Goal: Use online tool/utility: Utilize a website feature to perform a specific function

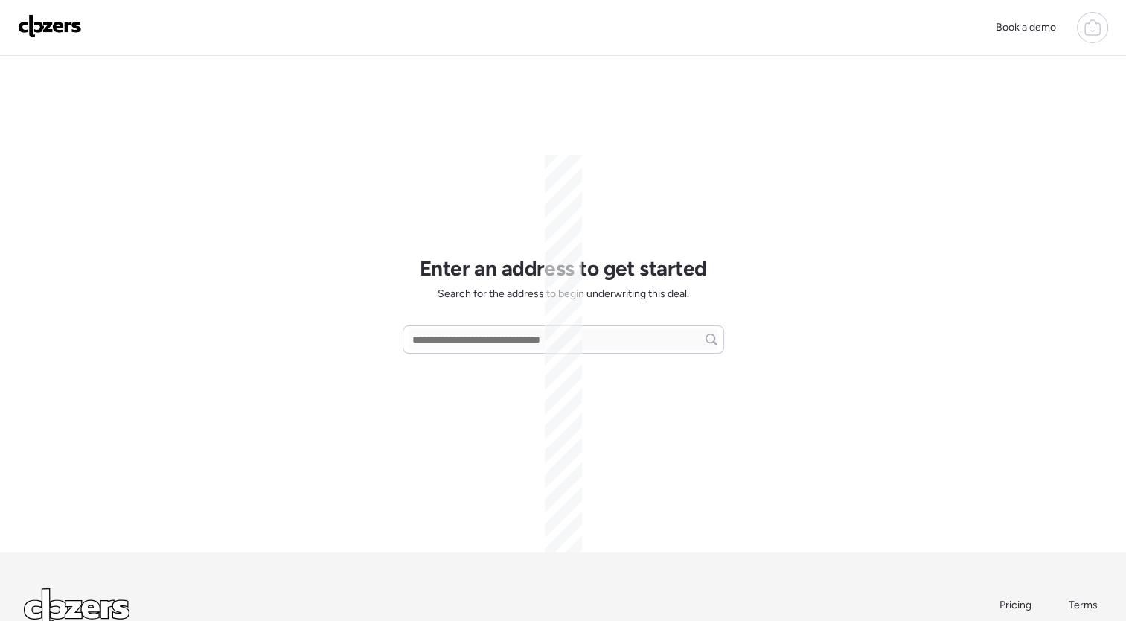
click at [735, 239] on div "Book a demo Enter an address to get started Search for the address to begin und…" at bounding box center [563, 367] width 1126 height 735
click at [435, 184] on div "Enter an address to get started Search for the address to begin underwriting th…" at bounding box center [564, 304] width 322 height 496
click at [463, 341] on input "text" at bounding box center [563, 339] width 308 height 21
click at [492, 337] on input "text" at bounding box center [563, 339] width 308 height 21
paste input "**********"
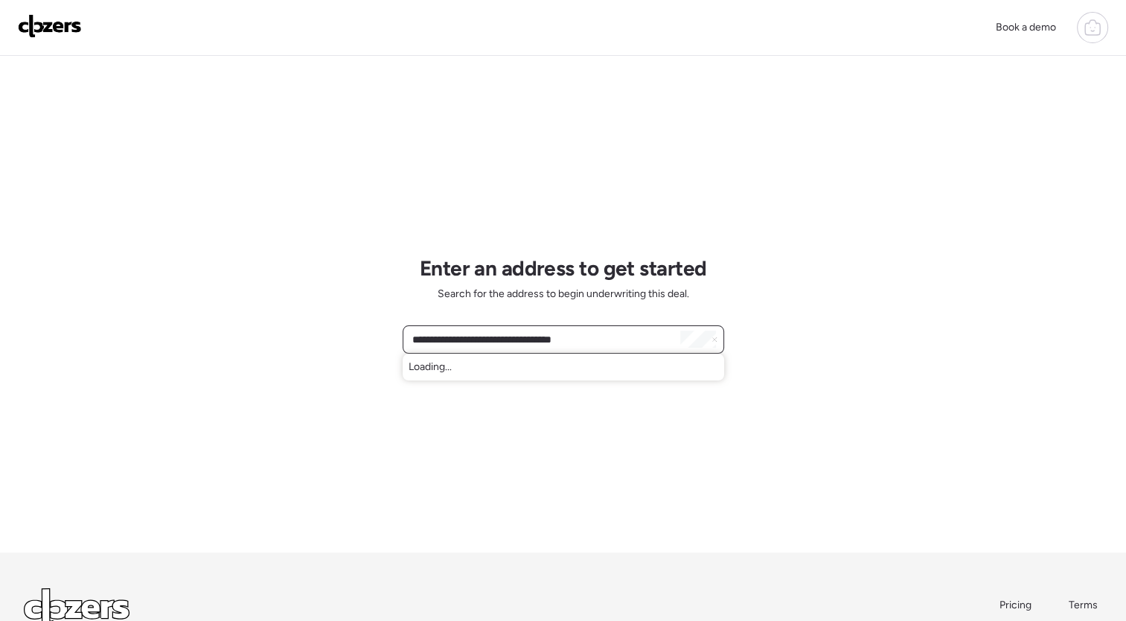
click at [599, 336] on input "**********" at bounding box center [563, 339] width 308 height 21
click at [616, 339] on input "**********" at bounding box center [563, 339] width 308 height 21
click at [543, 332] on input "**********" at bounding box center [563, 339] width 308 height 21
click at [550, 345] on input "**********" at bounding box center [563, 339] width 308 height 21
type input "*"
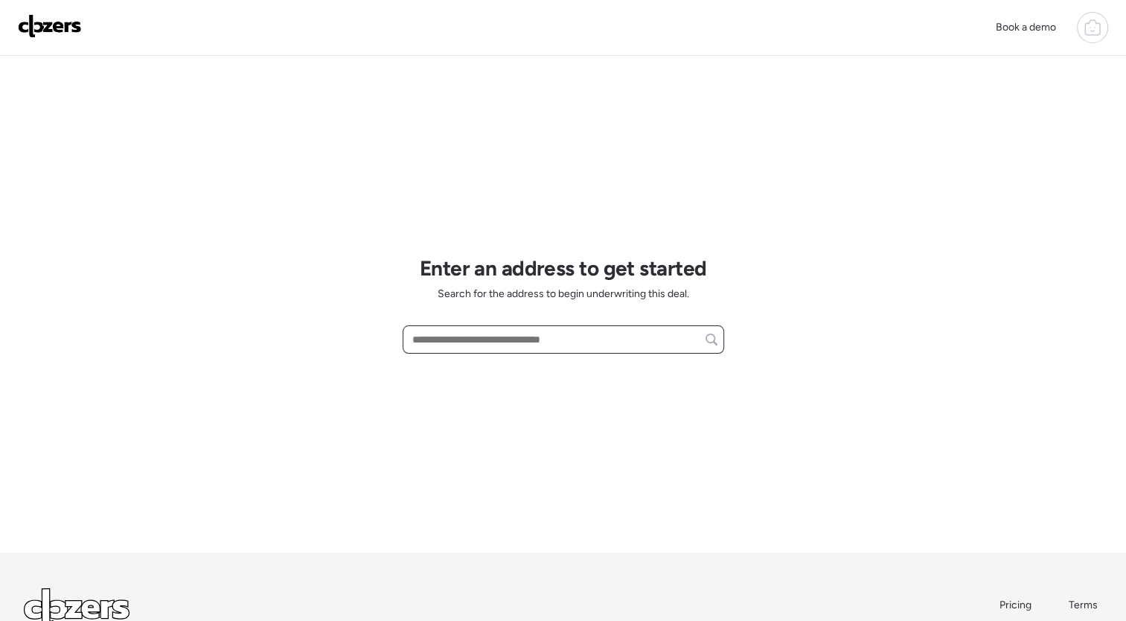
click at [529, 341] on input "text" at bounding box center [563, 339] width 308 height 21
paste input "**********"
drag, startPoint x: 607, startPoint y: 332, endPoint x: 567, endPoint y: 344, distance: 41.9
click at [567, 344] on input "**********" at bounding box center [563, 339] width 308 height 21
click at [555, 343] on input "**********" at bounding box center [563, 339] width 308 height 21
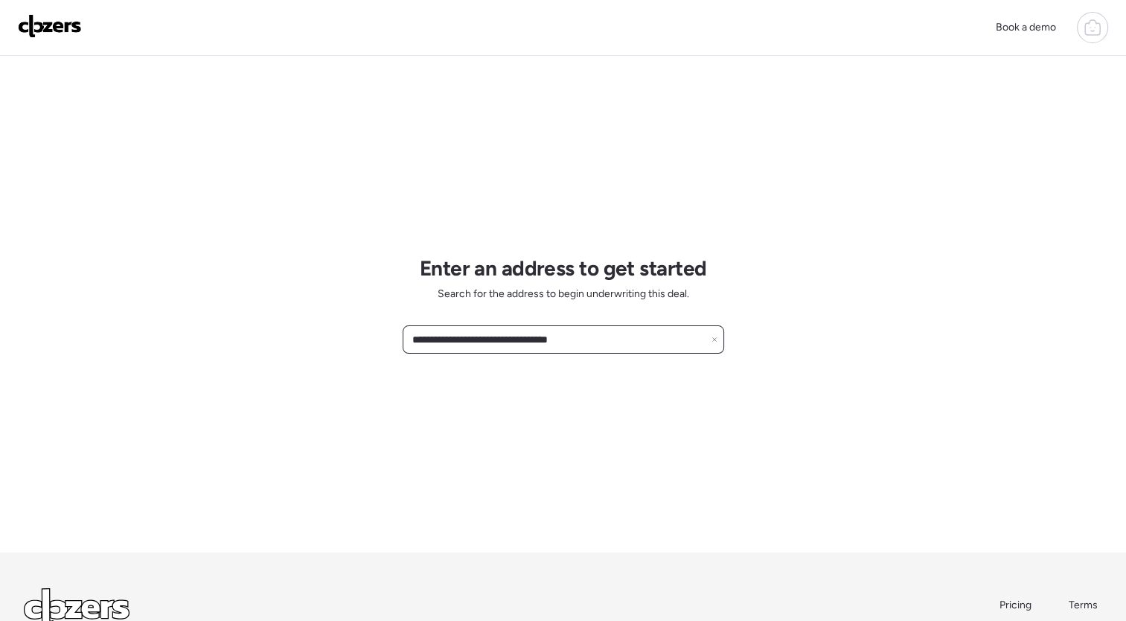
click at [515, 343] on input "**********" at bounding box center [563, 339] width 308 height 21
click at [484, 338] on input "**********" at bounding box center [563, 339] width 308 height 21
click at [534, 335] on input "**********" at bounding box center [563, 339] width 308 height 21
type input "**********"
click at [506, 335] on input "**********" at bounding box center [563, 339] width 308 height 21
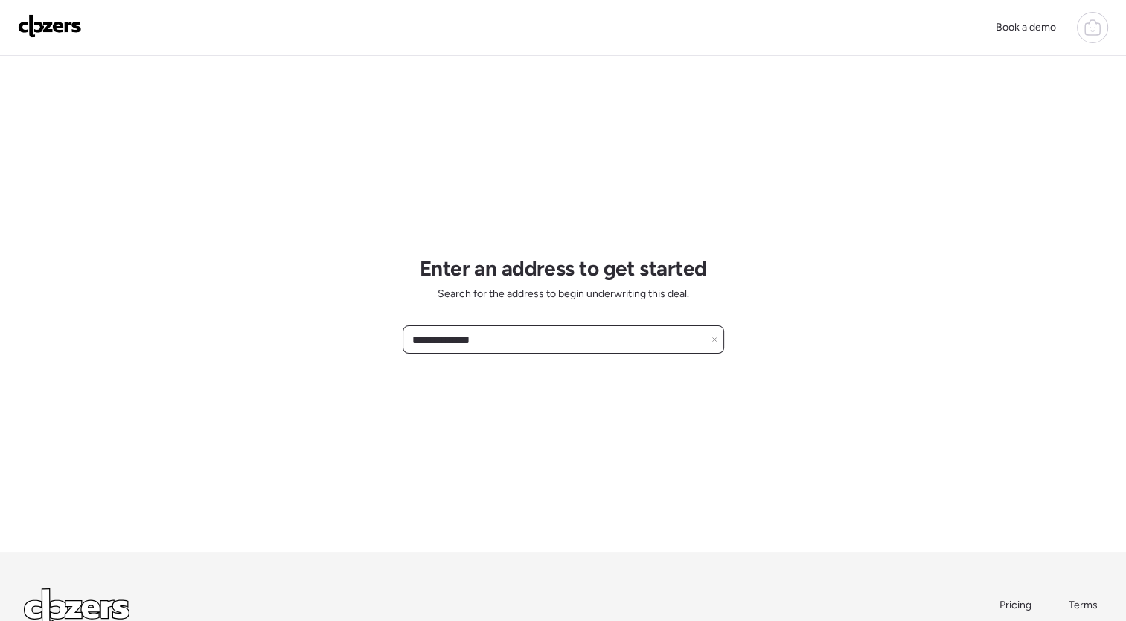
click at [506, 335] on input "**********" at bounding box center [563, 339] width 308 height 21
paste input "**********"
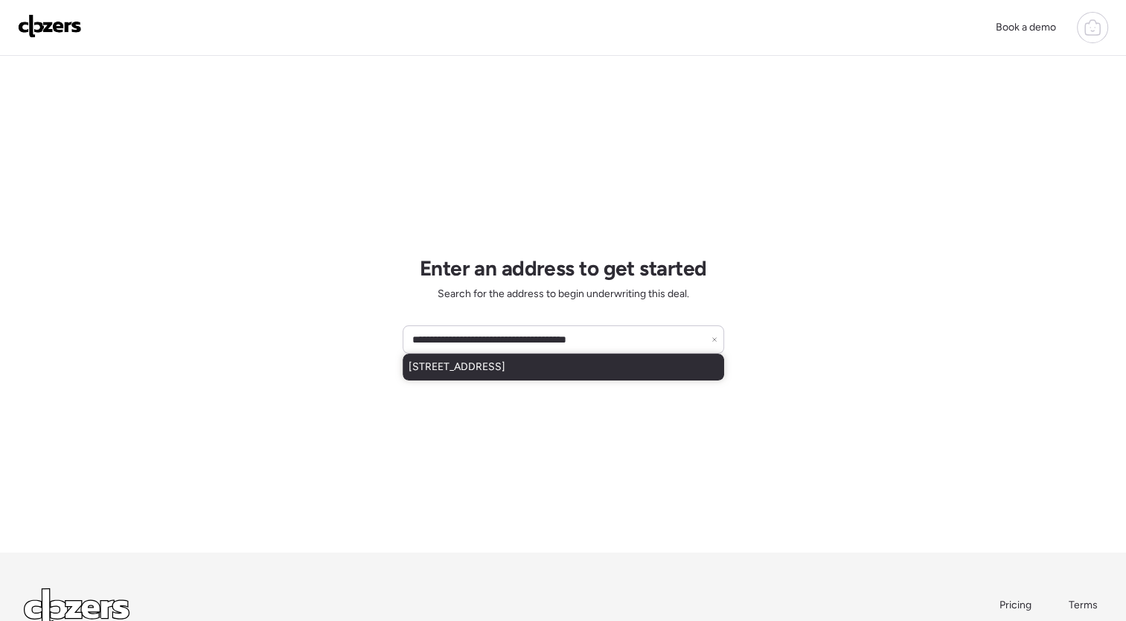
click at [505, 372] on span "6559 Marmaduke Ave, Saint Louis, MO, 63139" at bounding box center [457, 367] width 97 height 15
type input "**********"
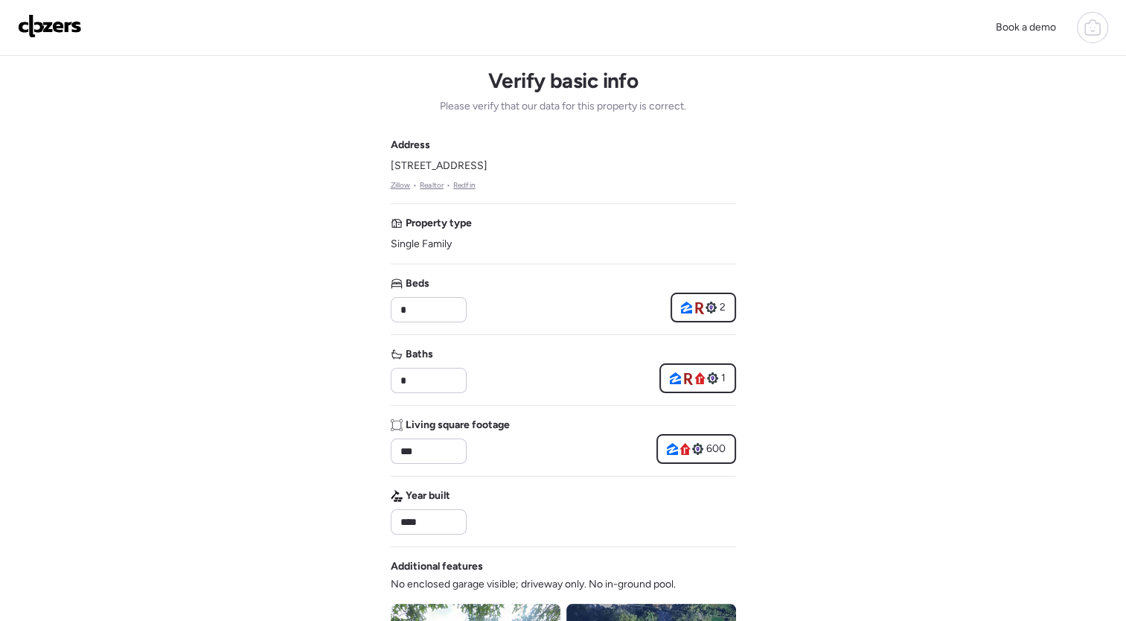
click at [488, 159] on span "6559 Marmaduke Ave, Saint Louis, MO 63139" at bounding box center [439, 166] width 97 height 15
drag, startPoint x: 500, startPoint y: 159, endPoint x: 587, endPoint y: 173, distance: 87.5
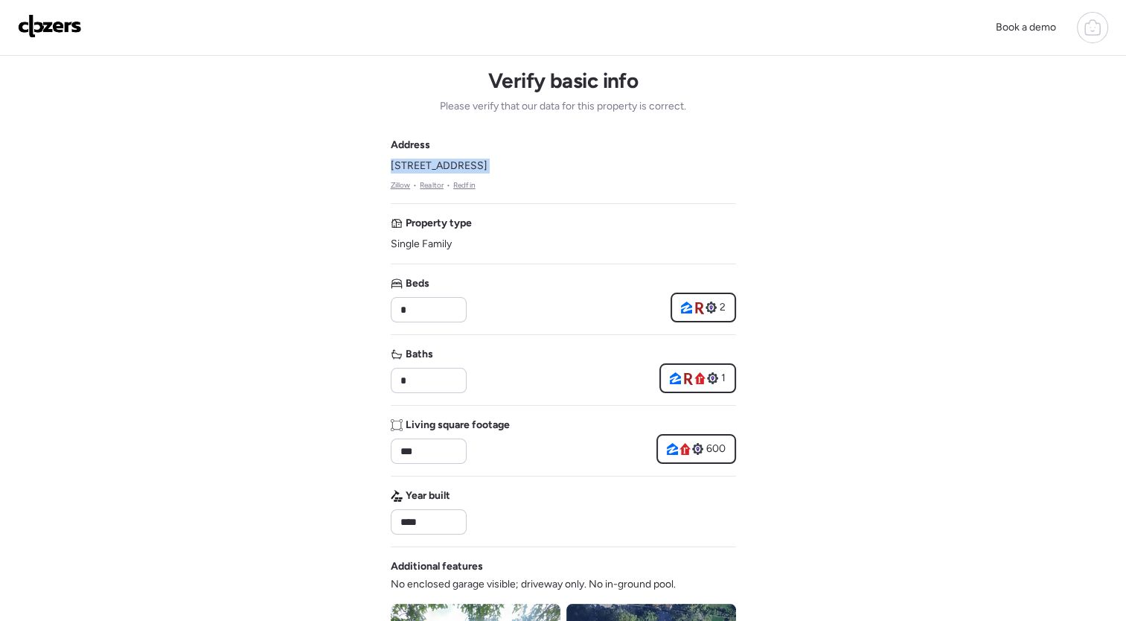
click at [488, 173] on div "Address 6559 Marmaduke Ave, Saint Louis, MO 63139 Zillow • Realtor • Redfin" at bounding box center [439, 165] width 97 height 54
click at [613, 159] on div "Address 6559 Marmaduke Ave, Saint Louis, MO 63139 Zillow • Realtor • Redfin" at bounding box center [563, 165] width 345 height 54
click at [488, 171] on span "6559 Marmaduke Ave, Saint Louis, MO 63139" at bounding box center [439, 166] width 97 height 15
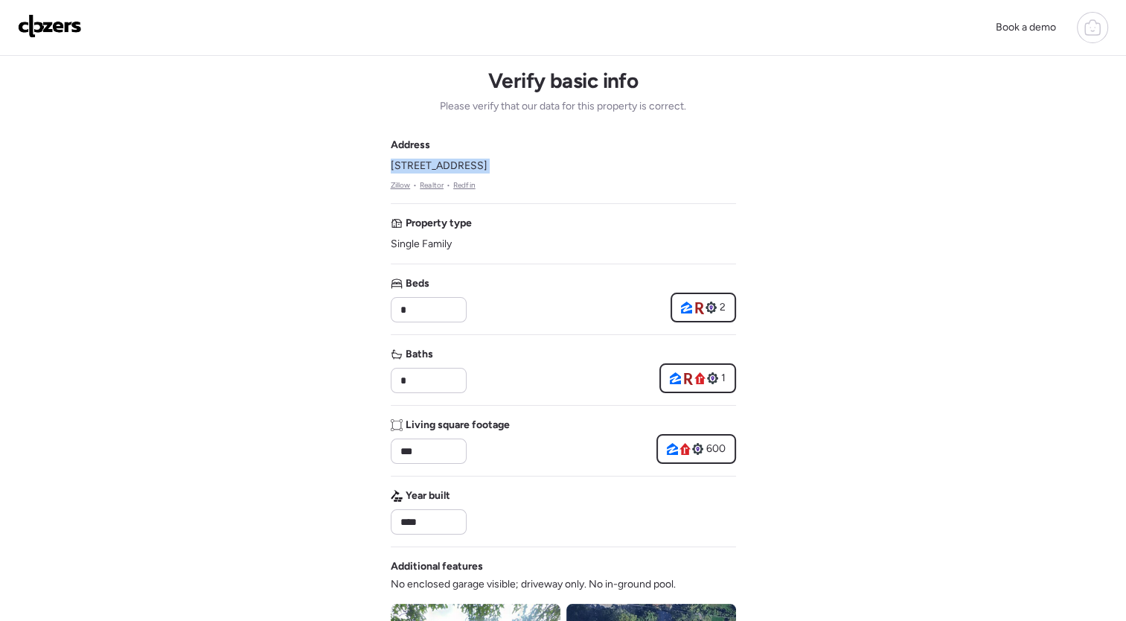
drag, startPoint x: 569, startPoint y: 171, endPoint x: 721, endPoint y: 185, distance: 152.4
click at [721, 185] on div "Address 6559 Marmaduke Ave, Saint Louis, MO 63139 Zillow • Realtor • Redfin" at bounding box center [563, 165] width 345 height 54
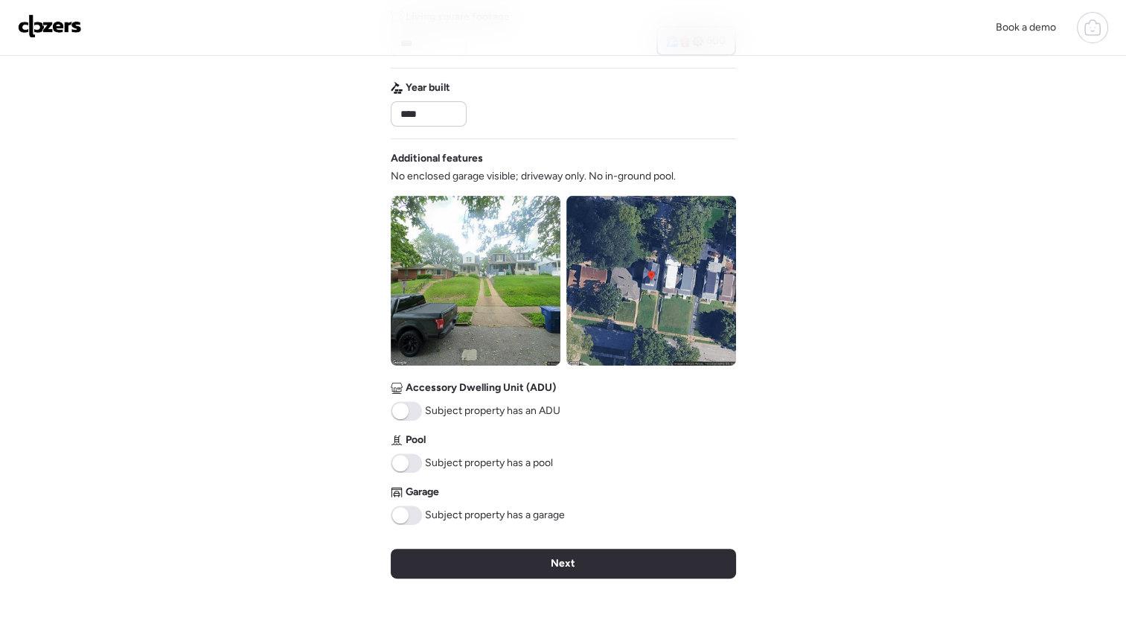
scroll to position [420, 0]
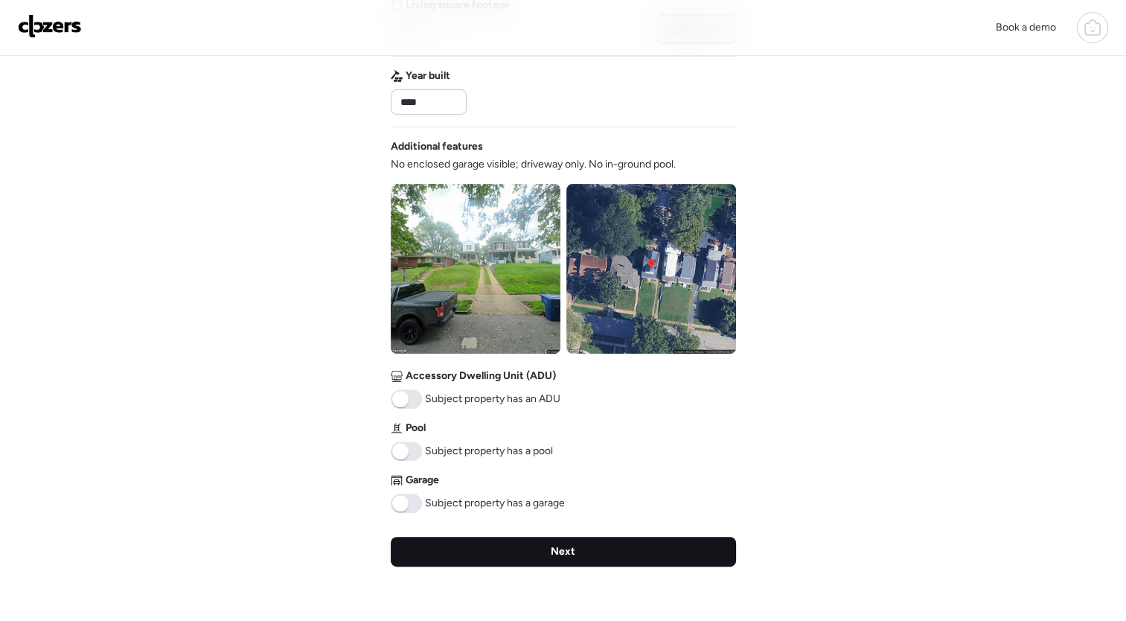
click at [560, 550] on span "Next" at bounding box center [563, 551] width 25 height 15
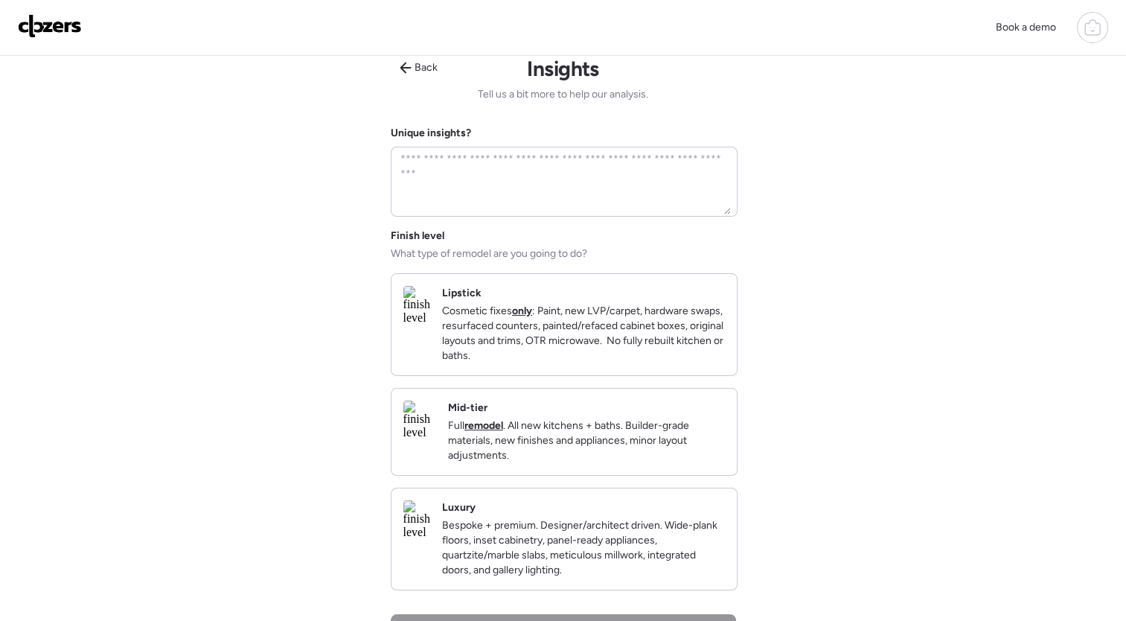
scroll to position [0, 0]
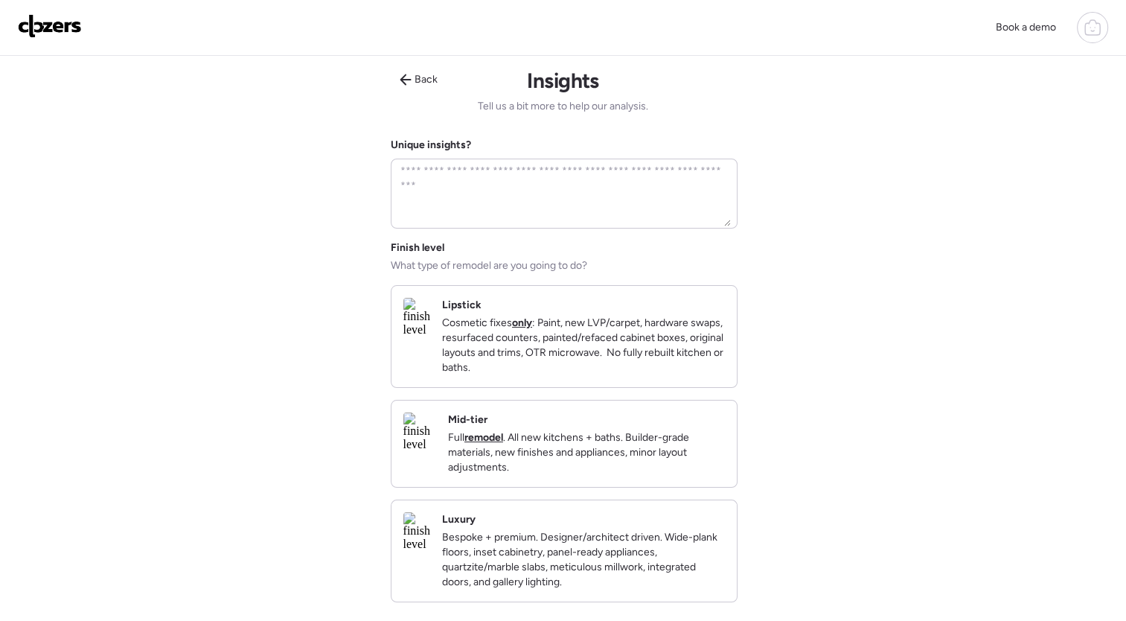
click at [613, 471] on p "Full remodel . All new kitchens + baths. Builder-grade materials, new finishes …" at bounding box center [586, 452] width 277 height 45
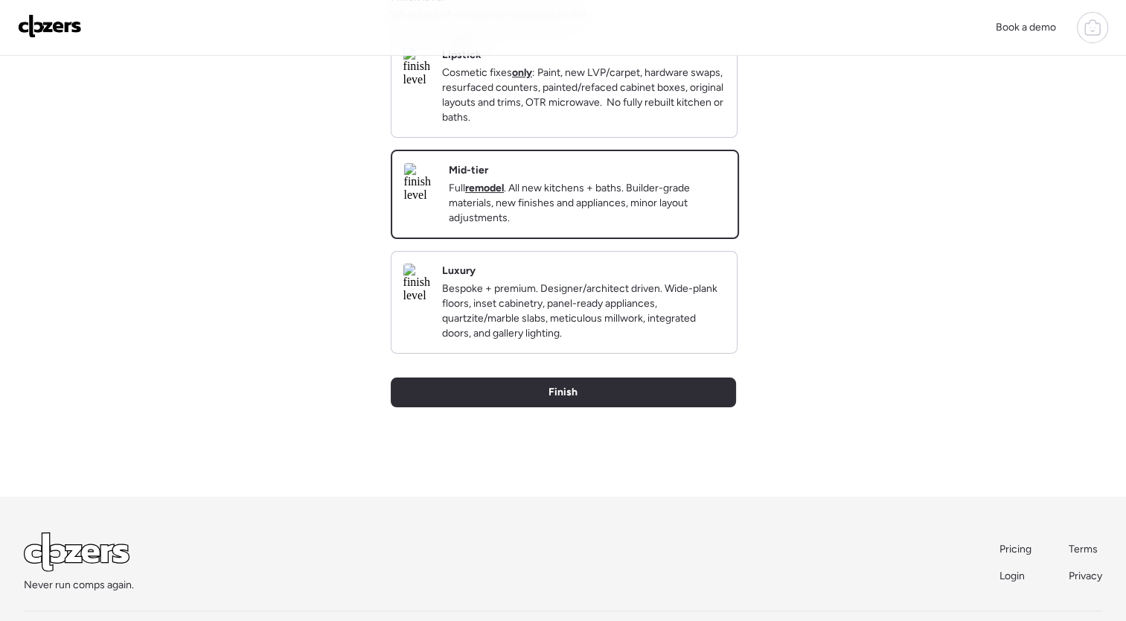
scroll to position [250, 0]
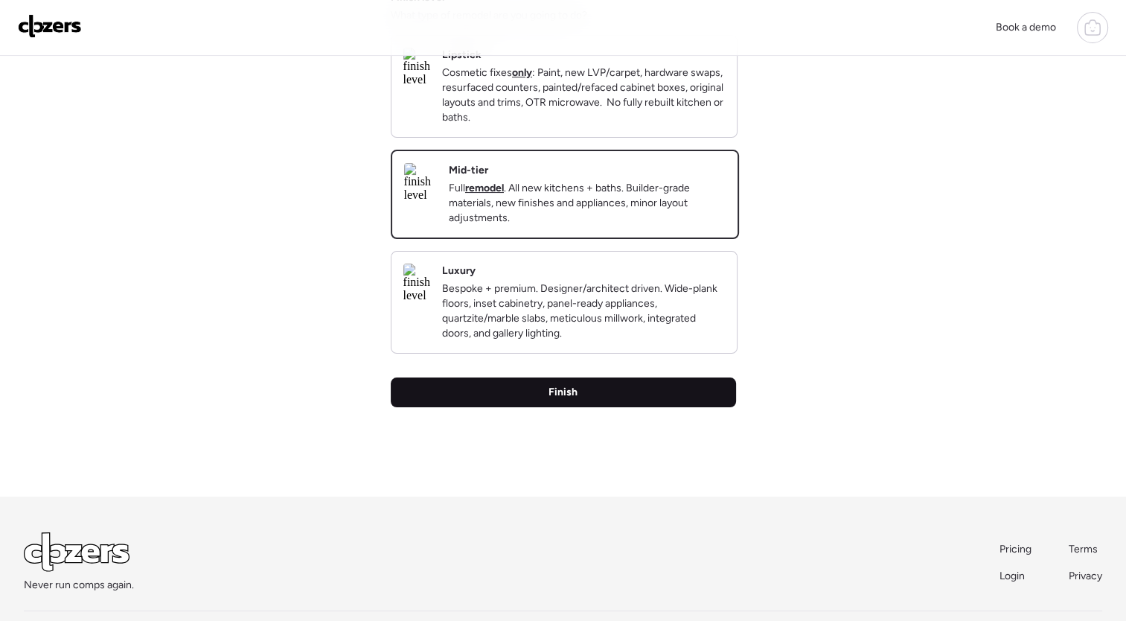
click at [691, 409] on div "Back Insights Tell us a bit more to help our analysis. Unique insights? Finish …" at bounding box center [563, 151] width 345 height 691
click at [691, 399] on div "Finish" at bounding box center [563, 392] width 345 height 30
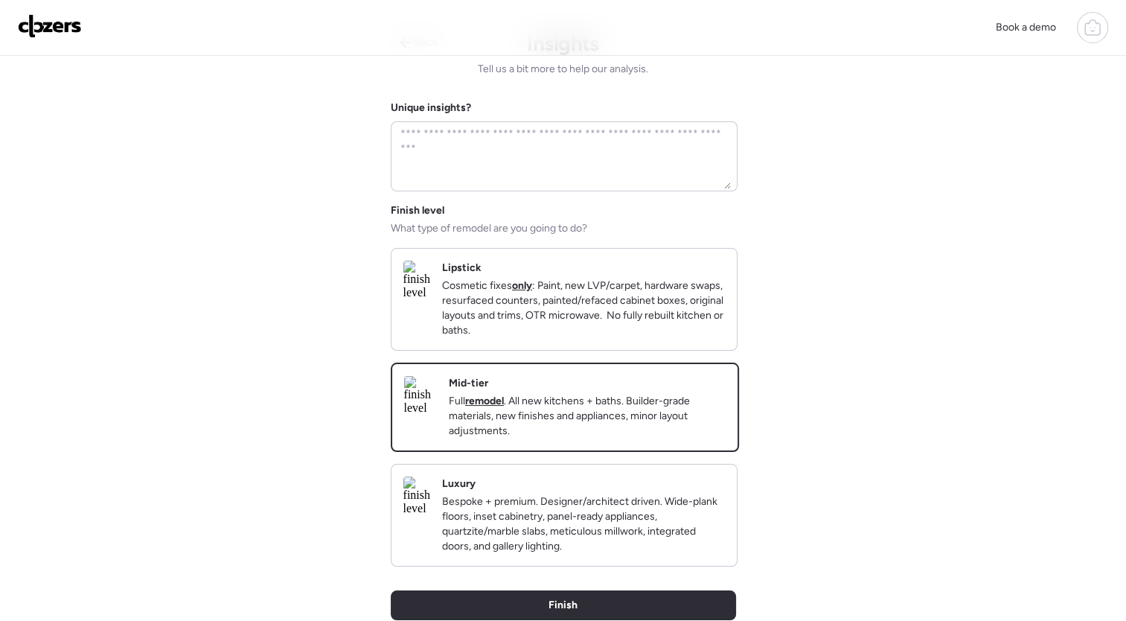
scroll to position [0, 0]
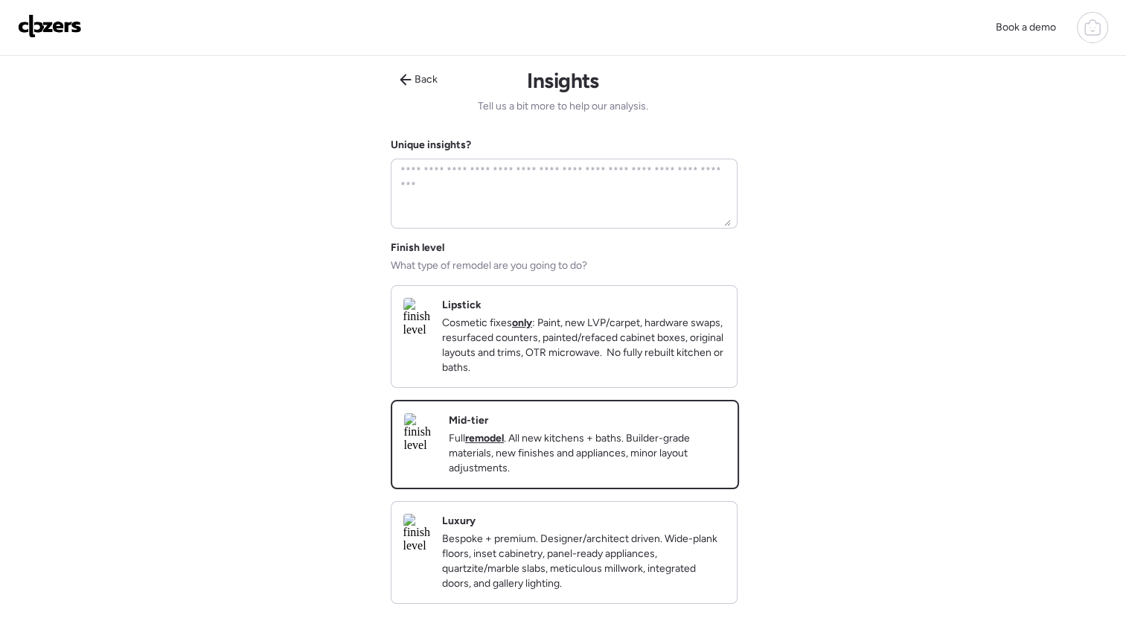
click at [804, 438] on div "Book a demo Back Insights Tell us a bit more to help our analysis. Unique insig…" at bounding box center [563, 484] width 1126 height 968
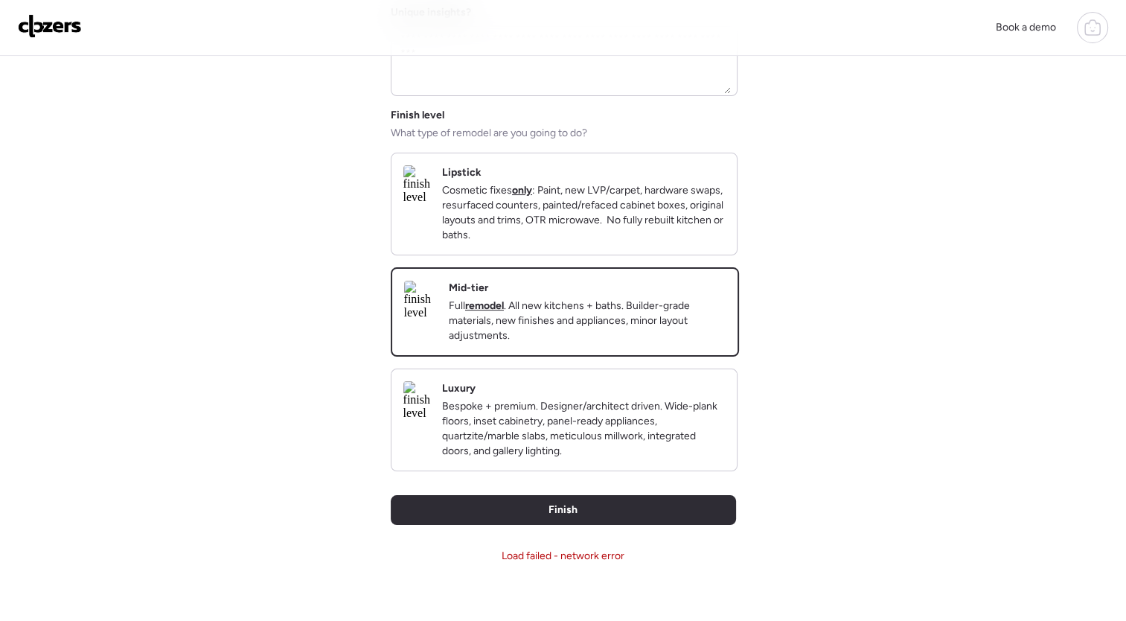
click at [614, 287] on div "Mid-tier Full remodel . All new kitchens + baths. Builder-grade materials, new …" at bounding box center [587, 312] width 277 height 63
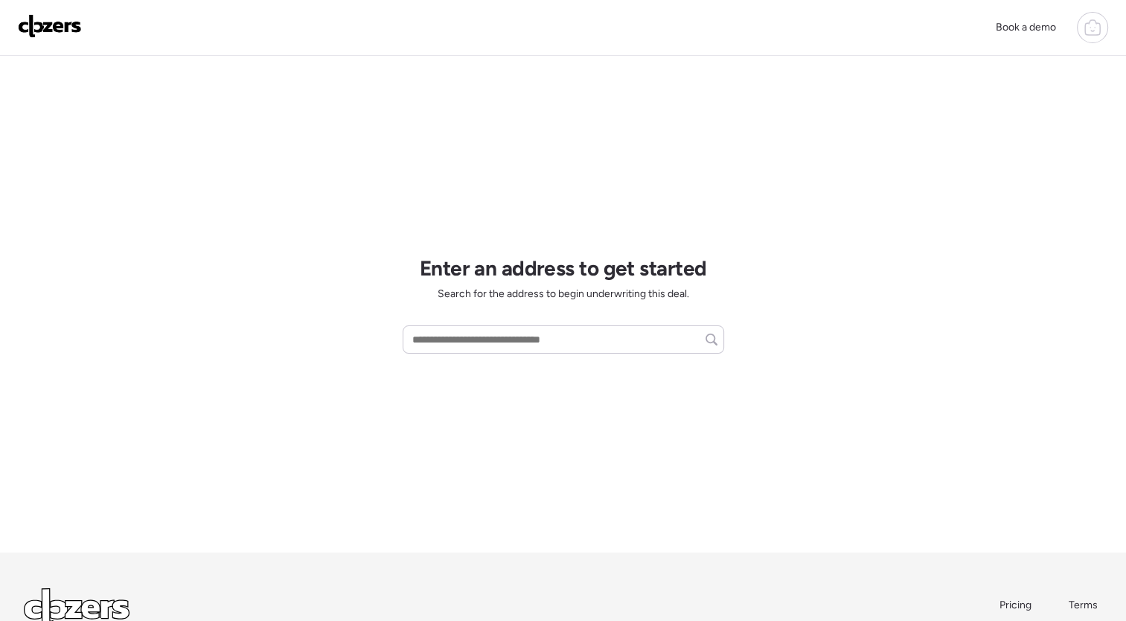
click at [1091, 33] on icon at bounding box center [1093, 28] width 18 height 18
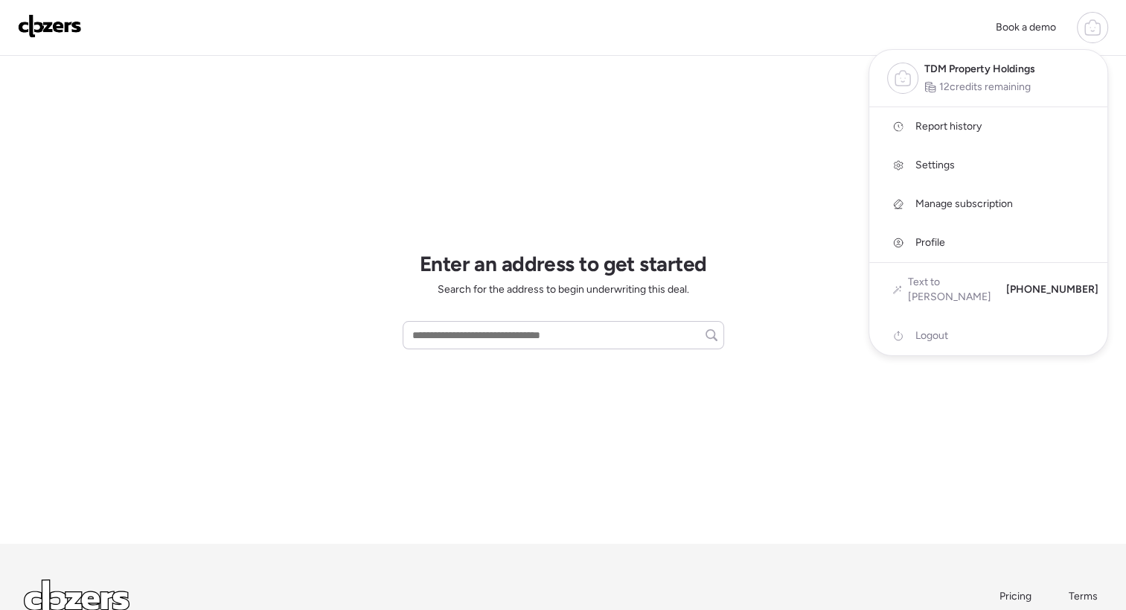
click at [968, 115] on link "Report history" at bounding box center [988, 126] width 238 height 39
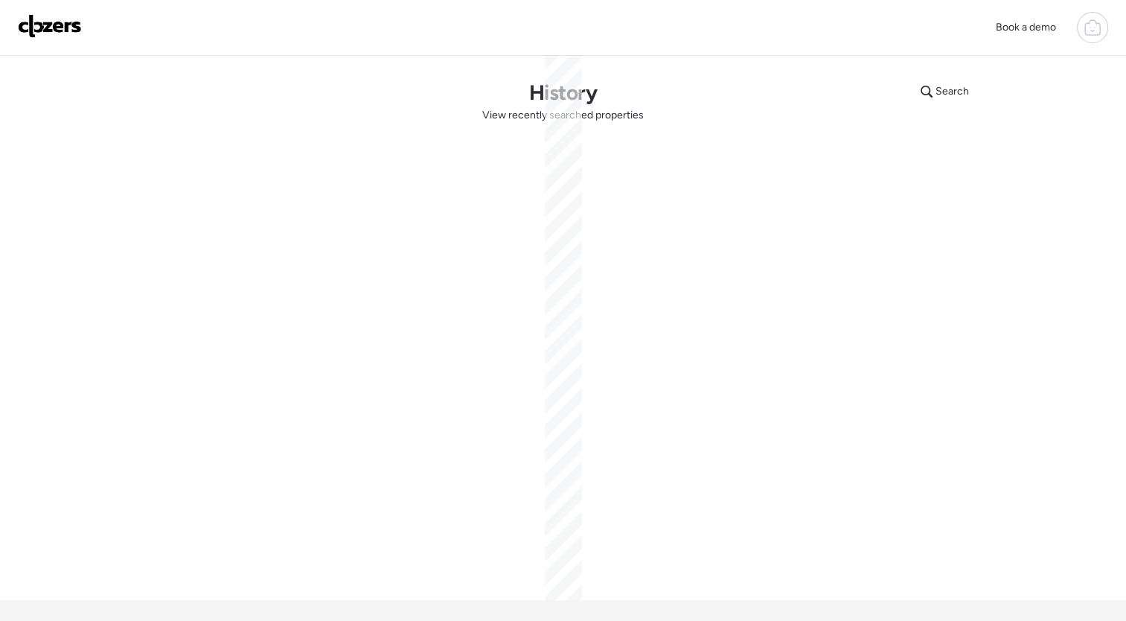
click at [801, 38] on div "Book a demo" at bounding box center [563, 27] width 1090 height 31
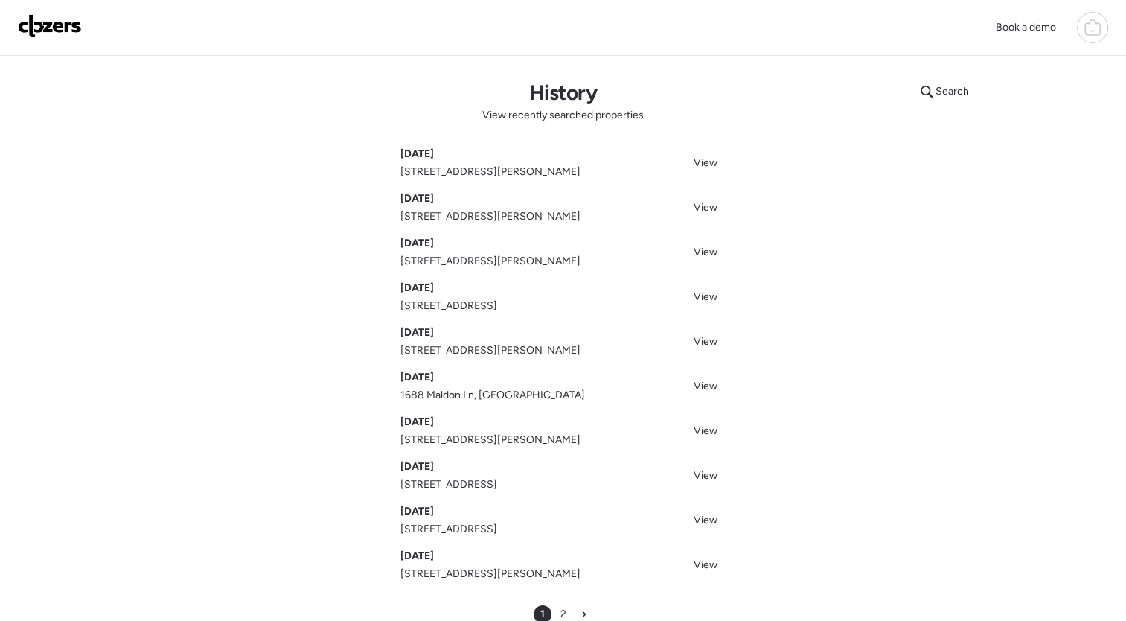
click at [57, 21] on img at bounding box center [50, 26] width 64 height 24
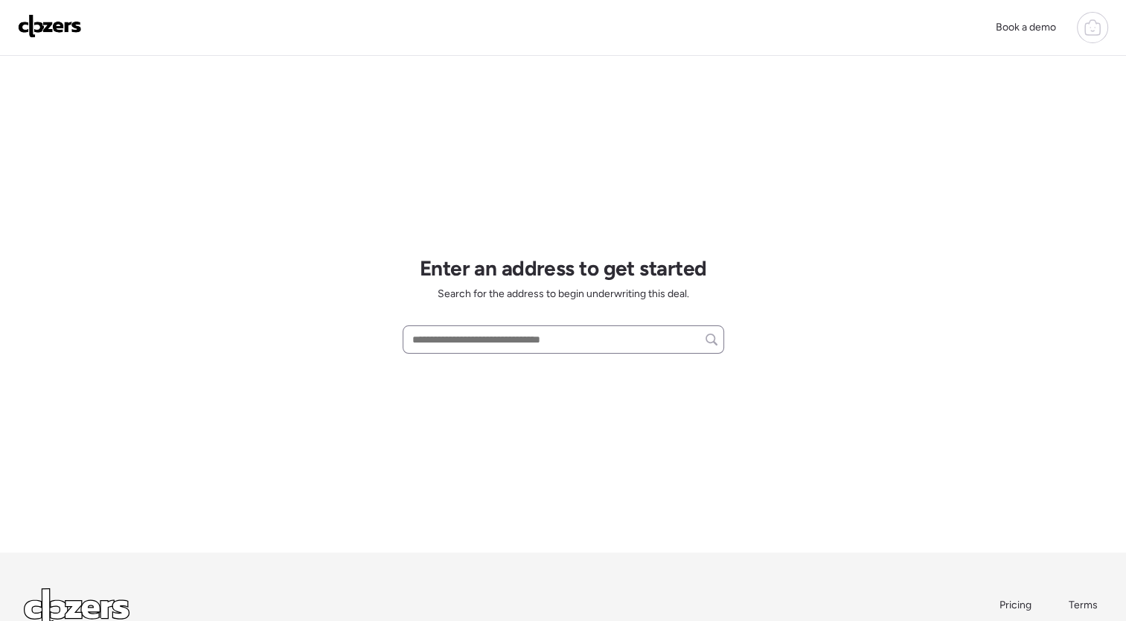
click at [555, 327] on div at bounding box center [564, 339] width 322 height 28
click at [552, 333] on input "text" at bounding box center [563, 339] width 308 height 21
paste input "**********"
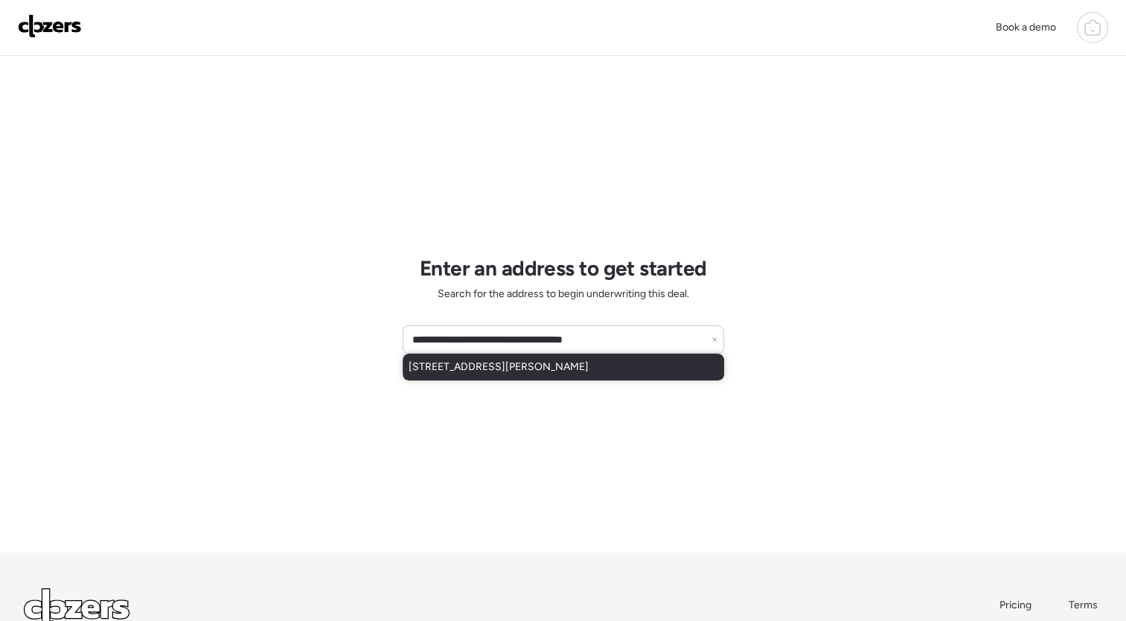
click at [619, 363] on div "2058 Hungerford Dr, Florissant, MO, 63031" at bounding box center [564, 367] width 322 height 27
type input "**********"
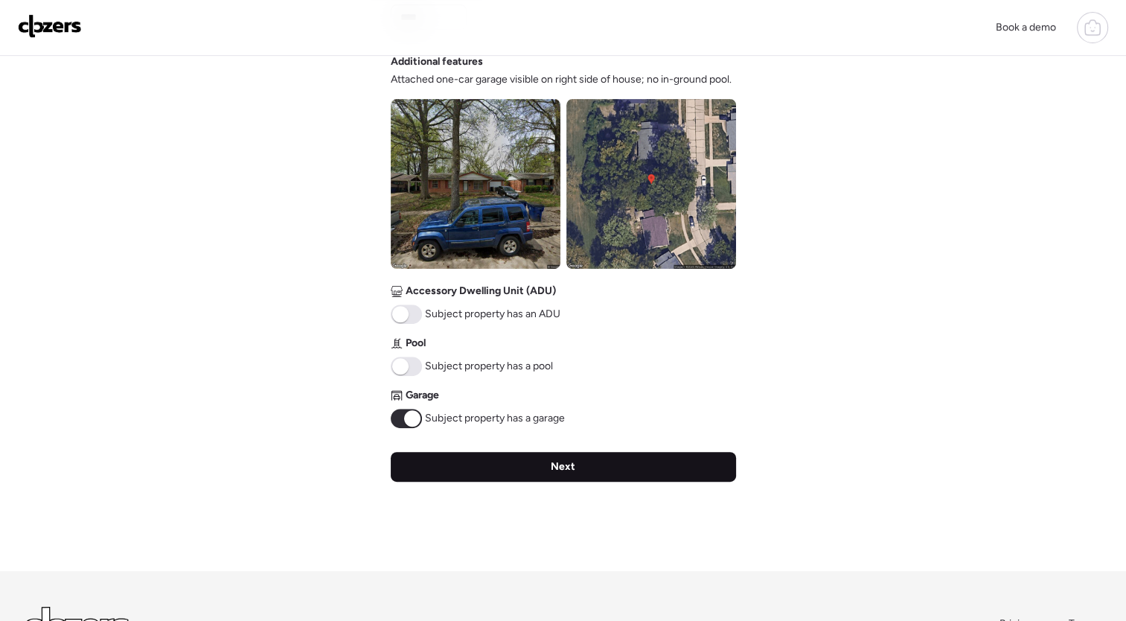
scroll to position [508, 0]
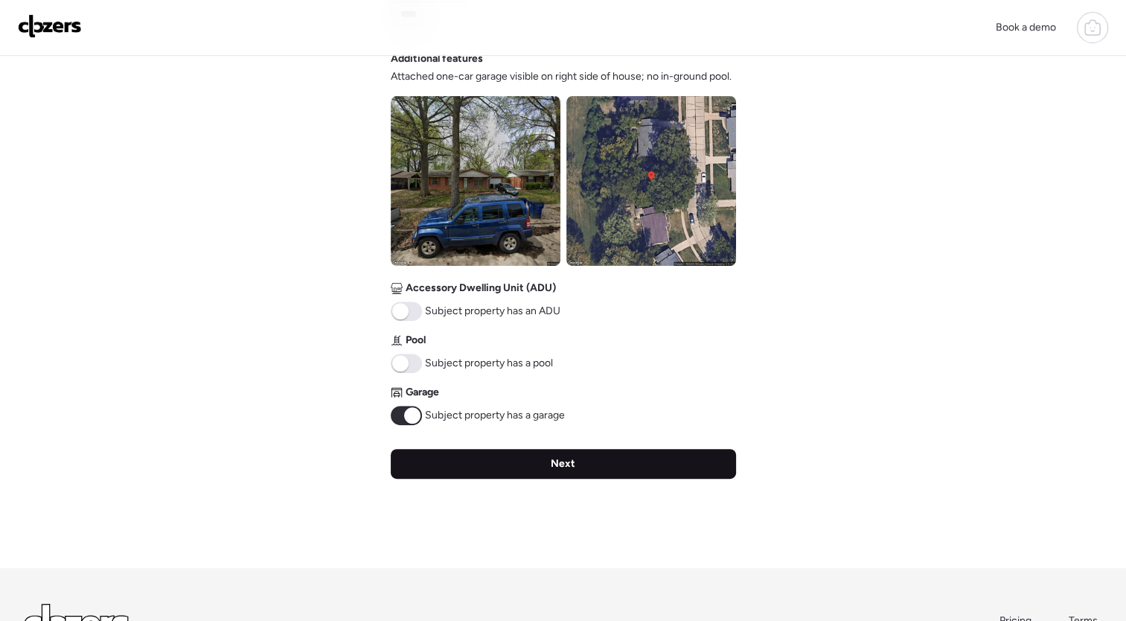
click at [588, 467] on div "Next" at bounding box center [563, 464] width 345 height 30
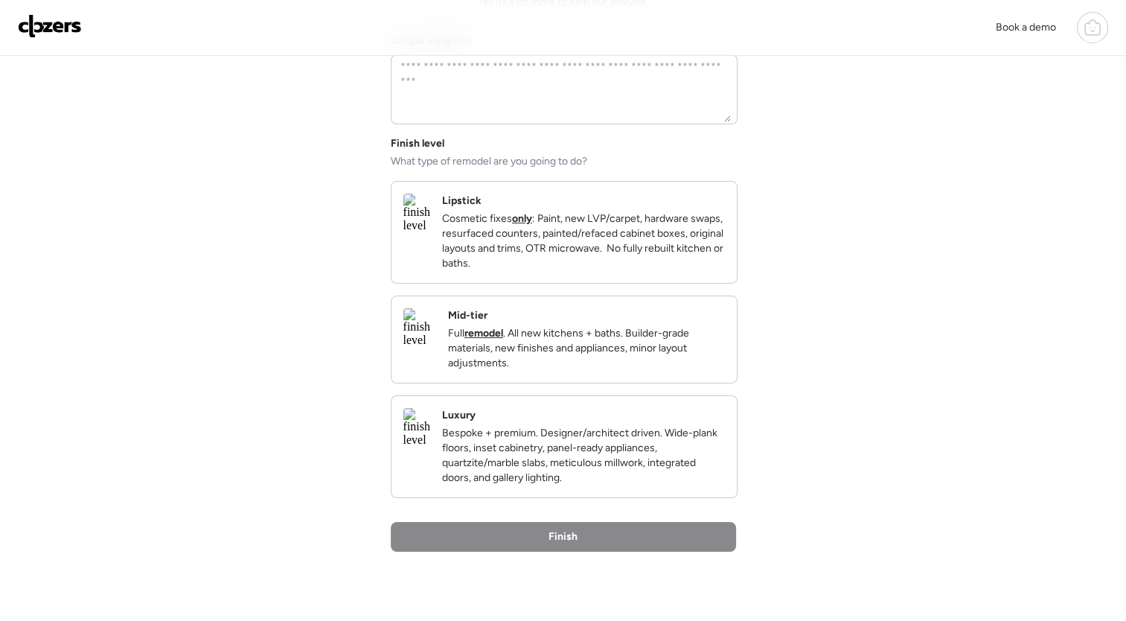
scroll to position [0, 0]
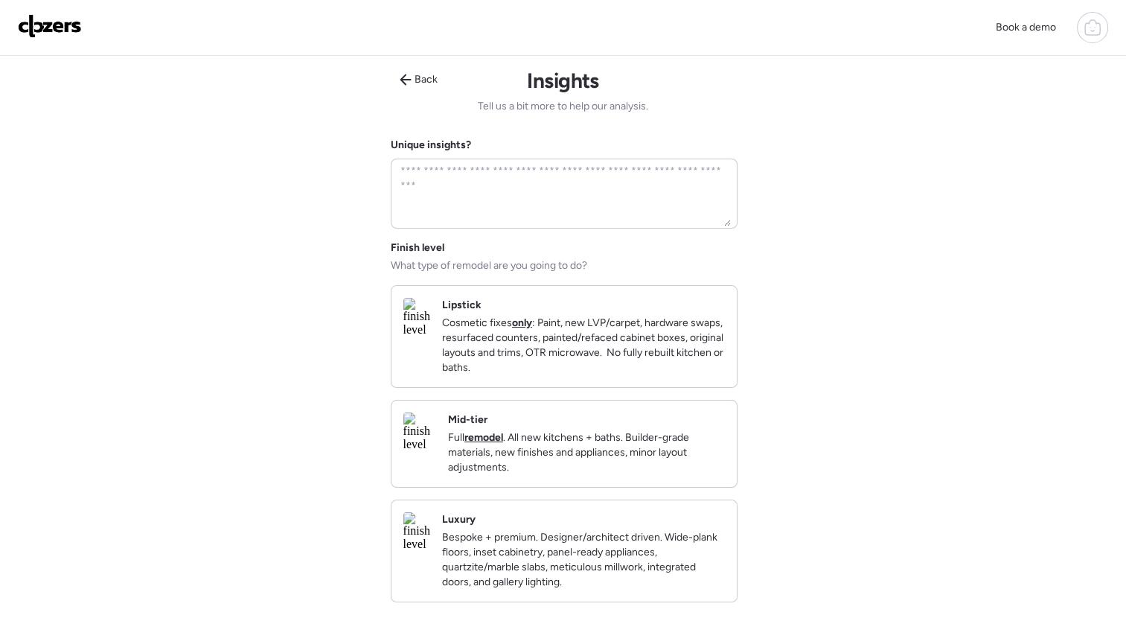
click at [668, 465] on p "Full remodel . All new kitchens + baths. Builder-grade materials, new finishes …" at bounding box center [586, 452] width 277 height 45
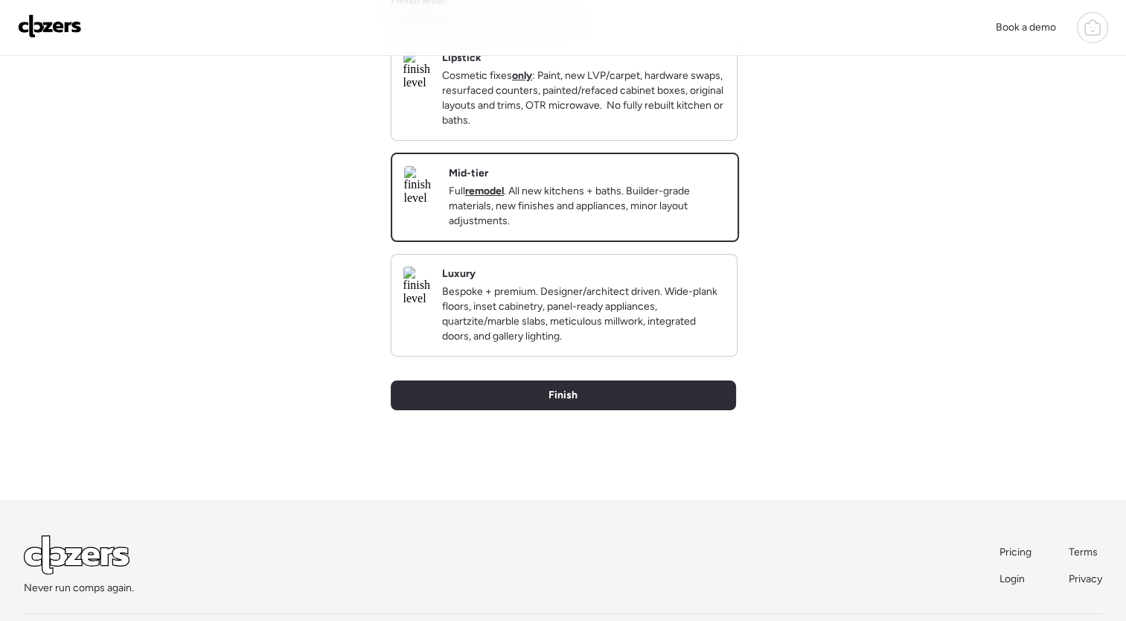
scroll to position [252, 0]
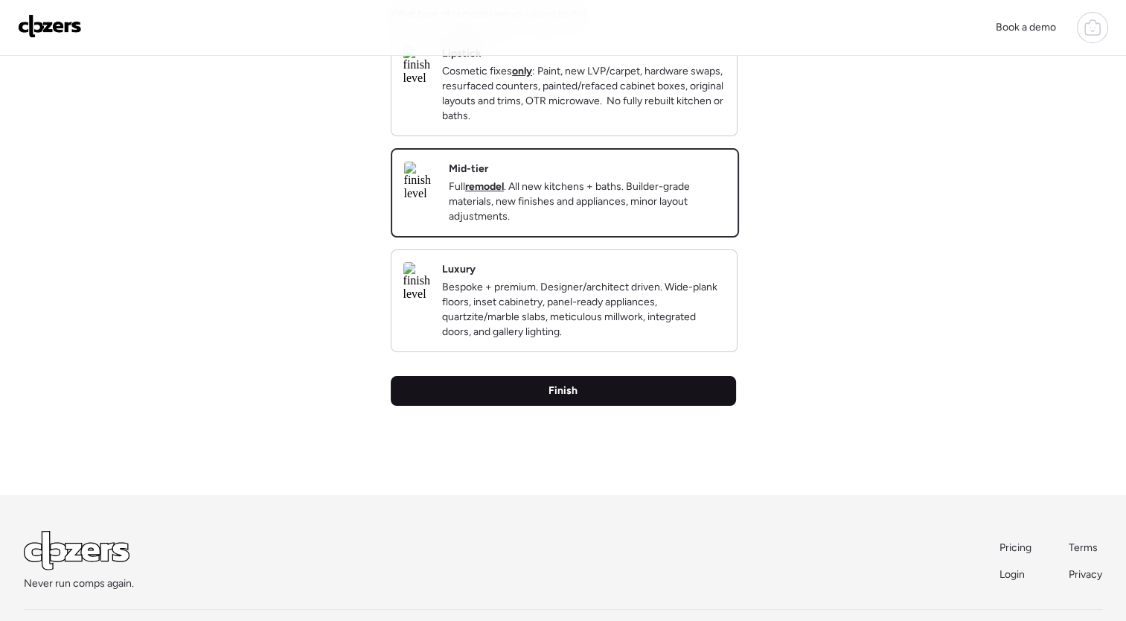
click at [667, 406] on div "Finish" at bounding box center [563, 391] width 345 height 30
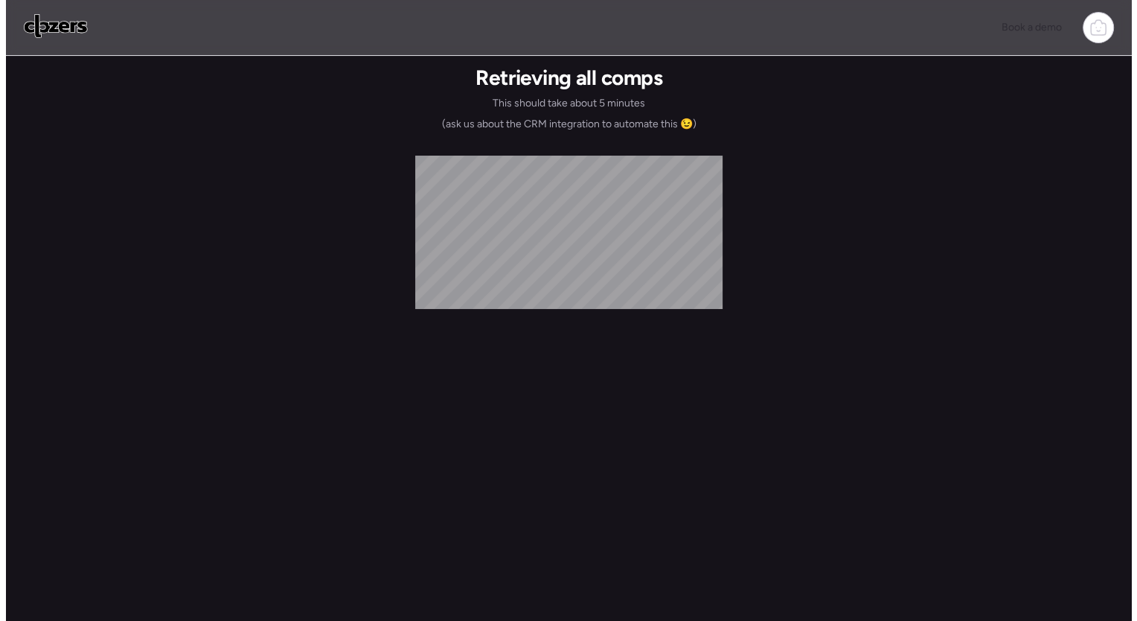
scroll to position [0, 0]
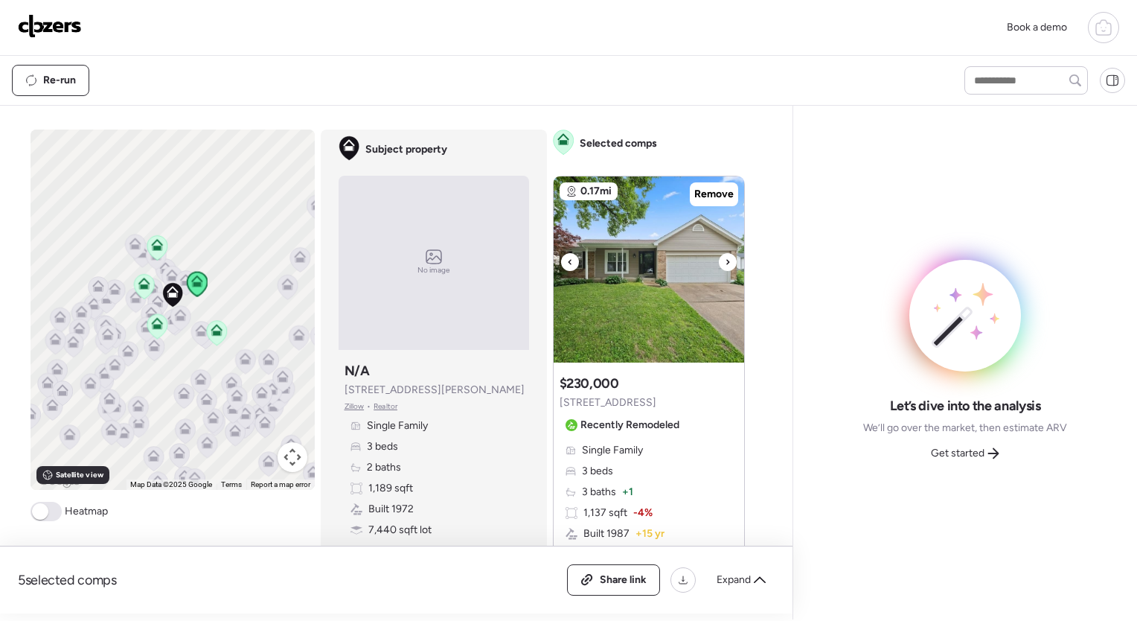
click at [726, 255] on div at bounding box center [728, 262] width 18 height 18
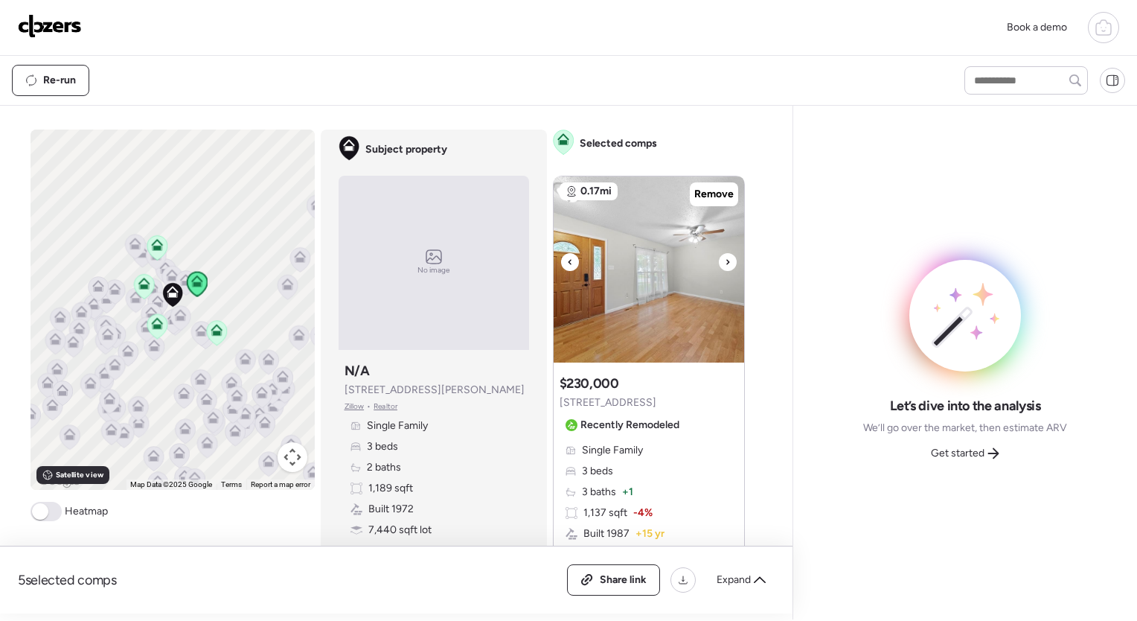
click at [726, 255] on div at bounding box center [728, 262] width 18 height 18
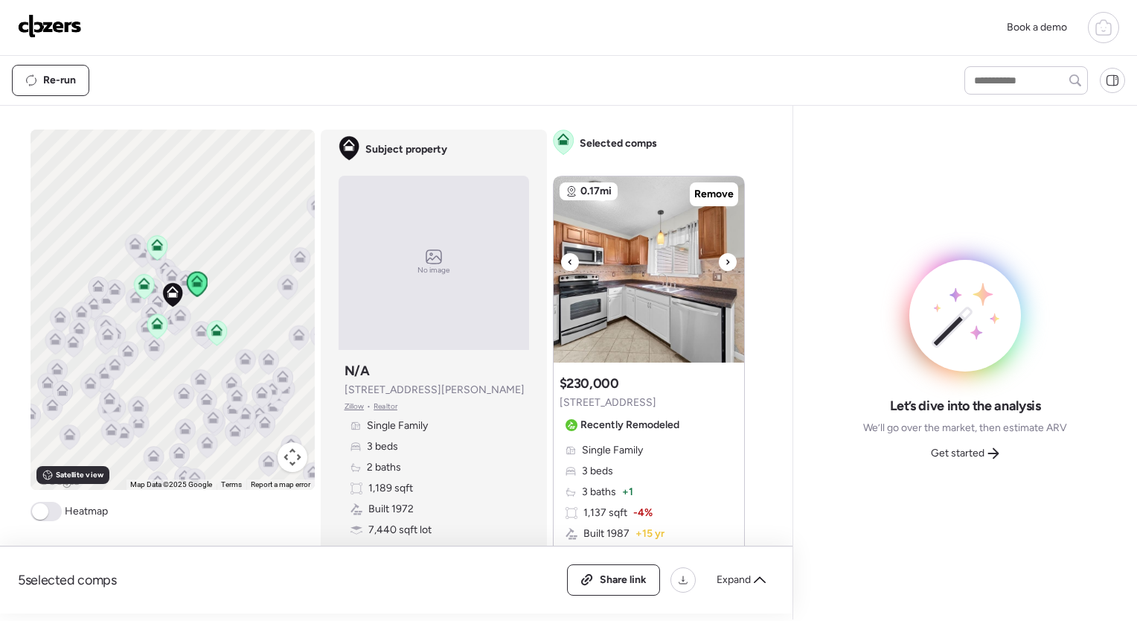
click at [726, 255] on div at bounding box center [728, 262] width 18 height 18
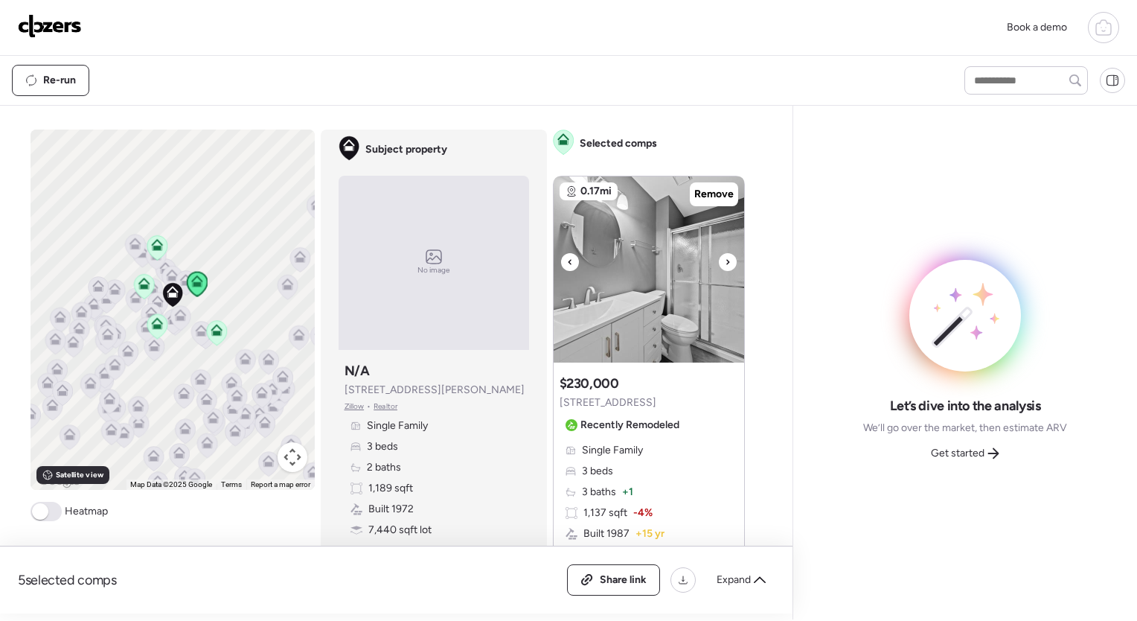
click at [726, 255] on div at bounding box center [728, 262] width 18 height 18
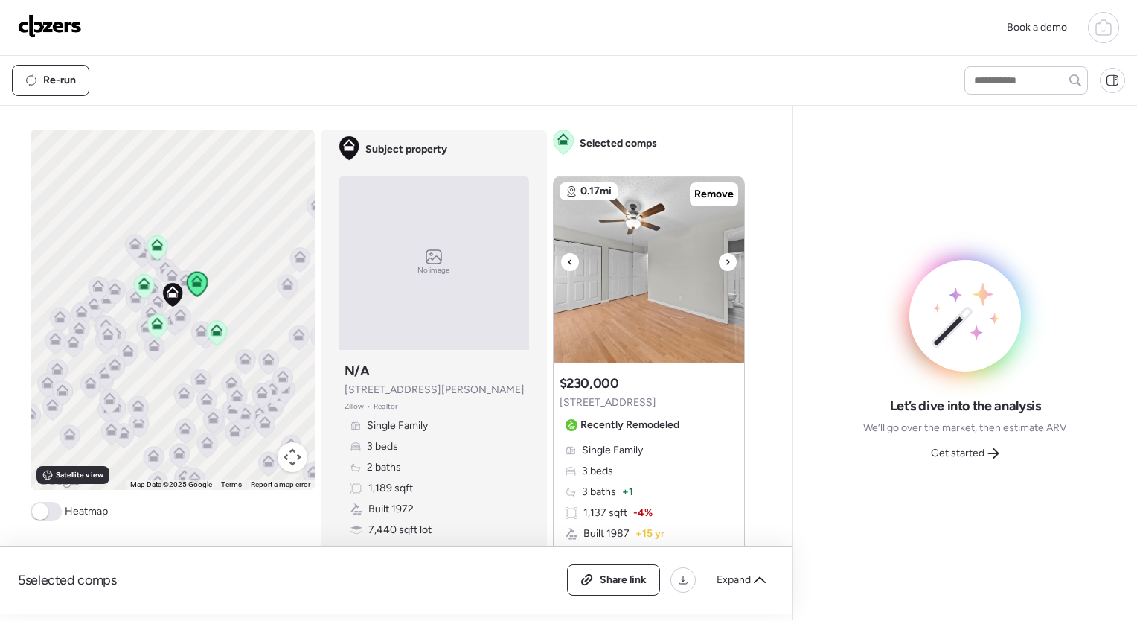
click at [726, 255] on div at bounding box center [728, 262] width 18 height 18
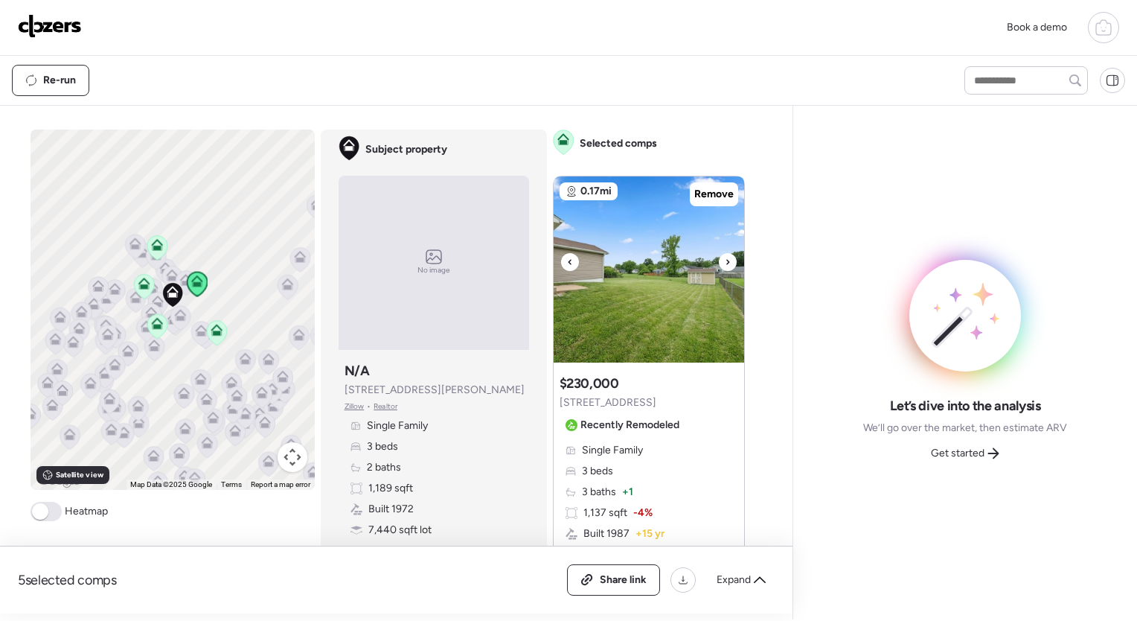
click at [726, 255] on div at bounding box center [728, 262] width 18 height 18
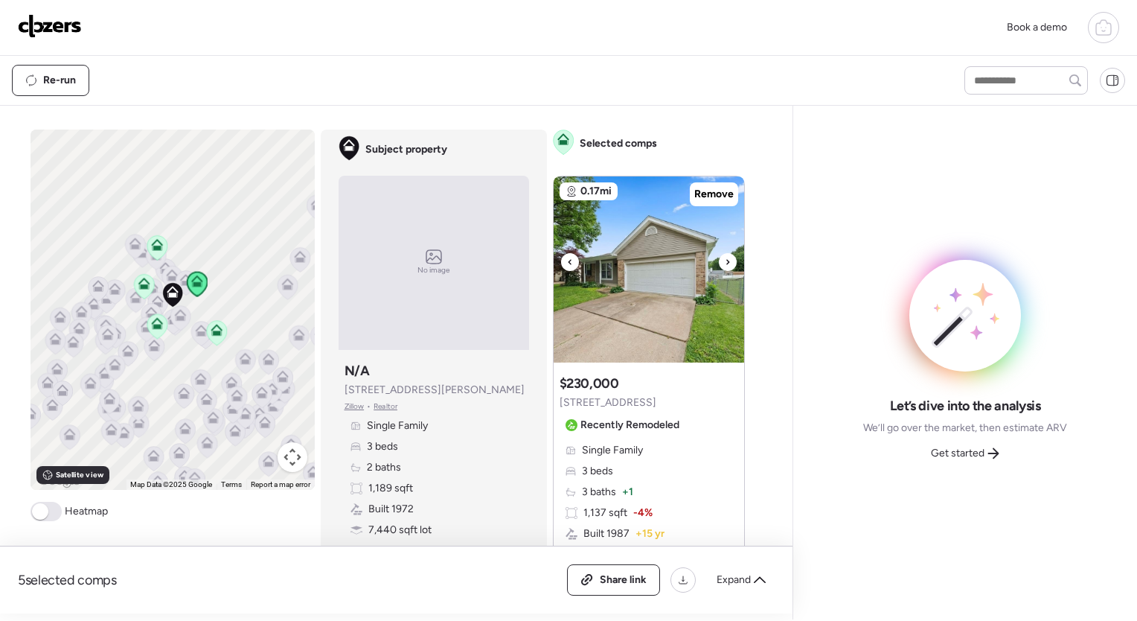
click at [726, 255] on div at bounding box center [728, 262] width 18 height 18
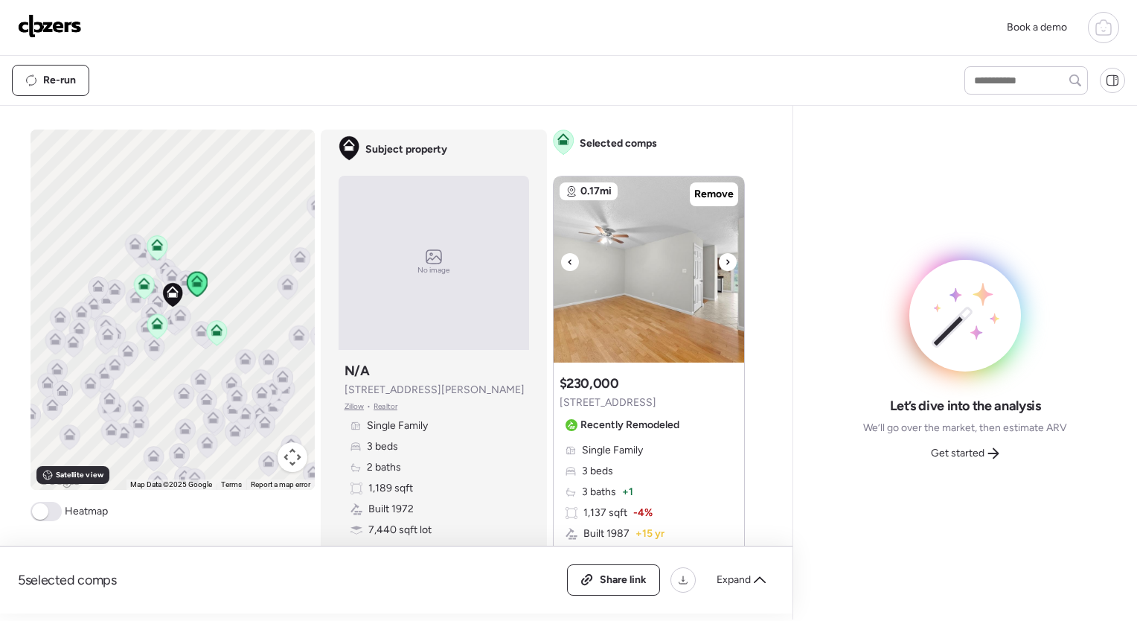
click at [726, 255] on div at bounding box center [728, 262] width 18 height 18
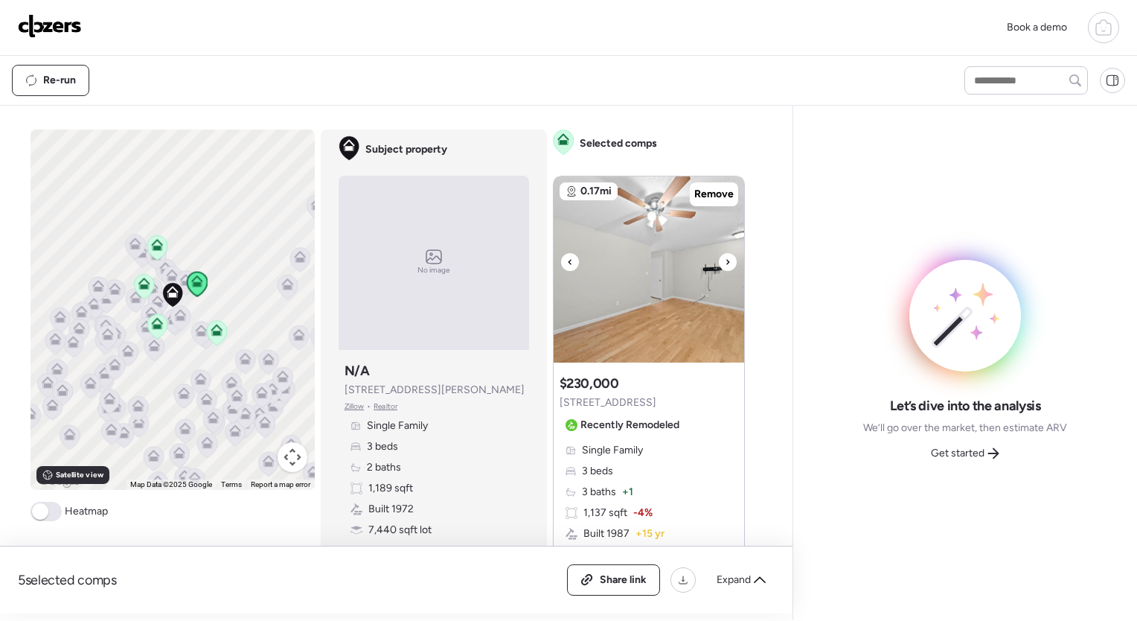
click at [726, 255] on div at bounding box center [728, 262] width 18 height 18
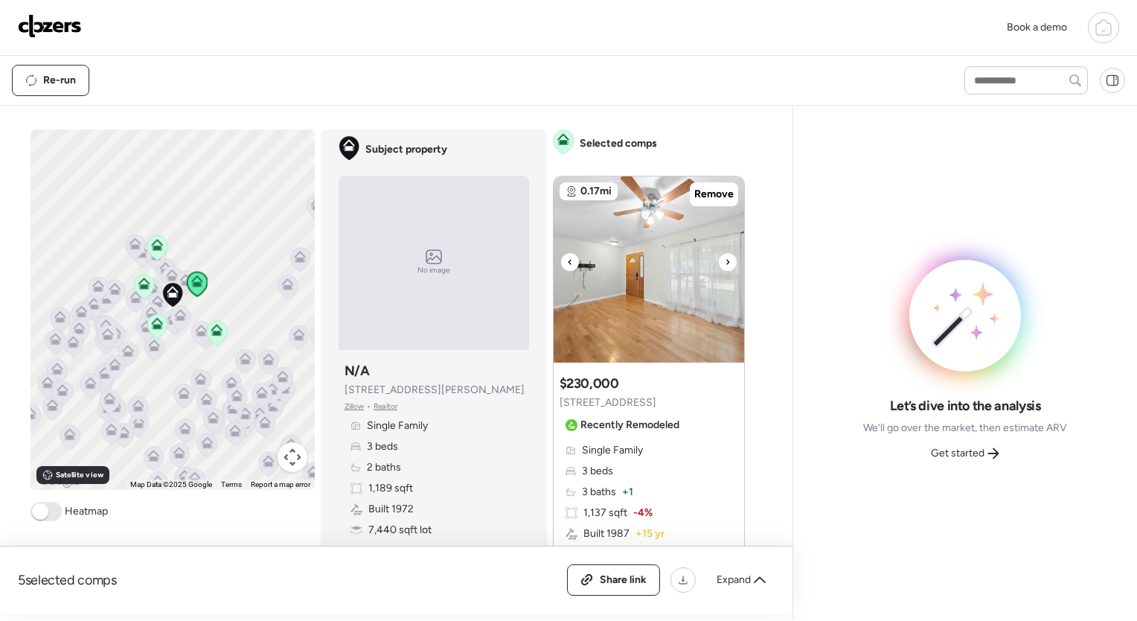
click at [726, 255] on div at bounding box center [728, 262] width 18 height 18
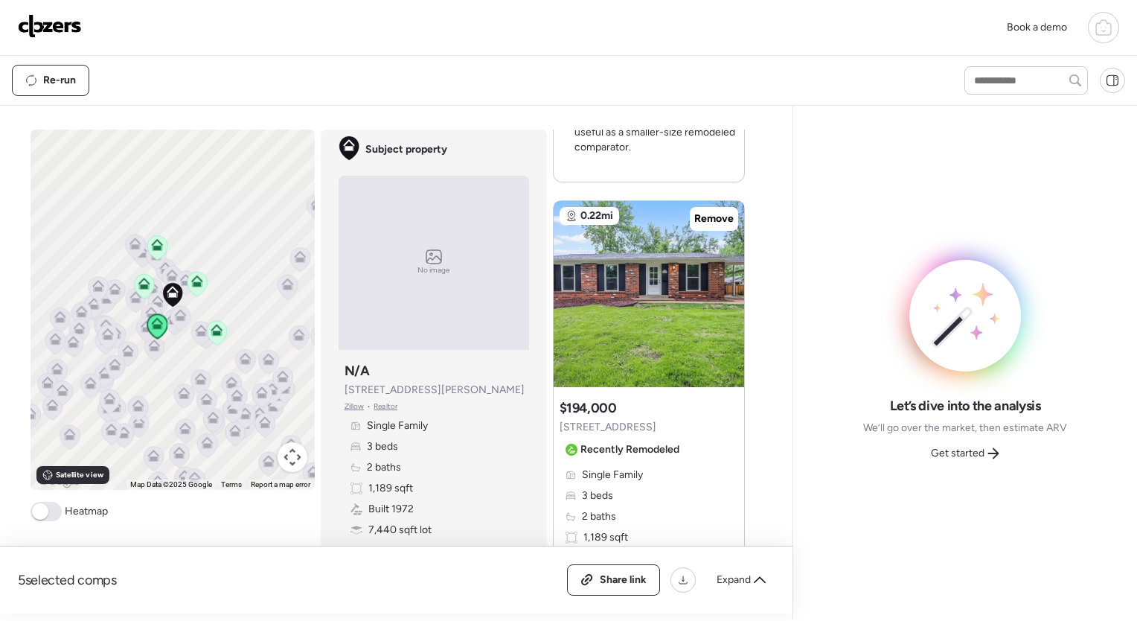
scroll to position [671, 0]
click at [719, 285] on div at bounding box center [728, 285] width 18 height 18
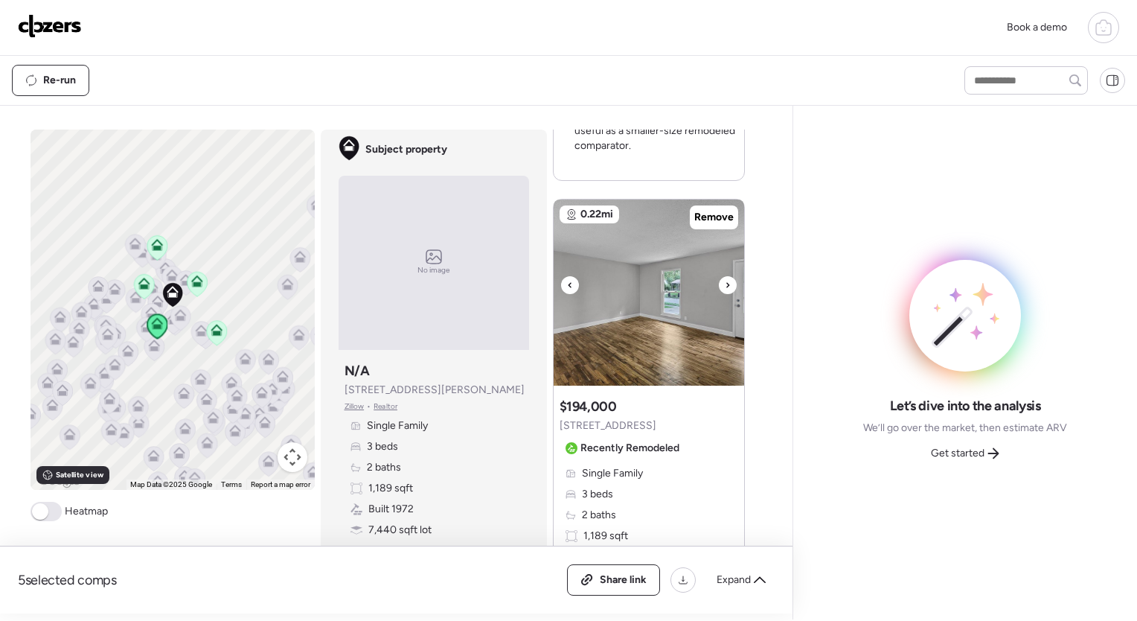
click at [719, 285] on div at bounding box center [728, 285] width 18 height 18
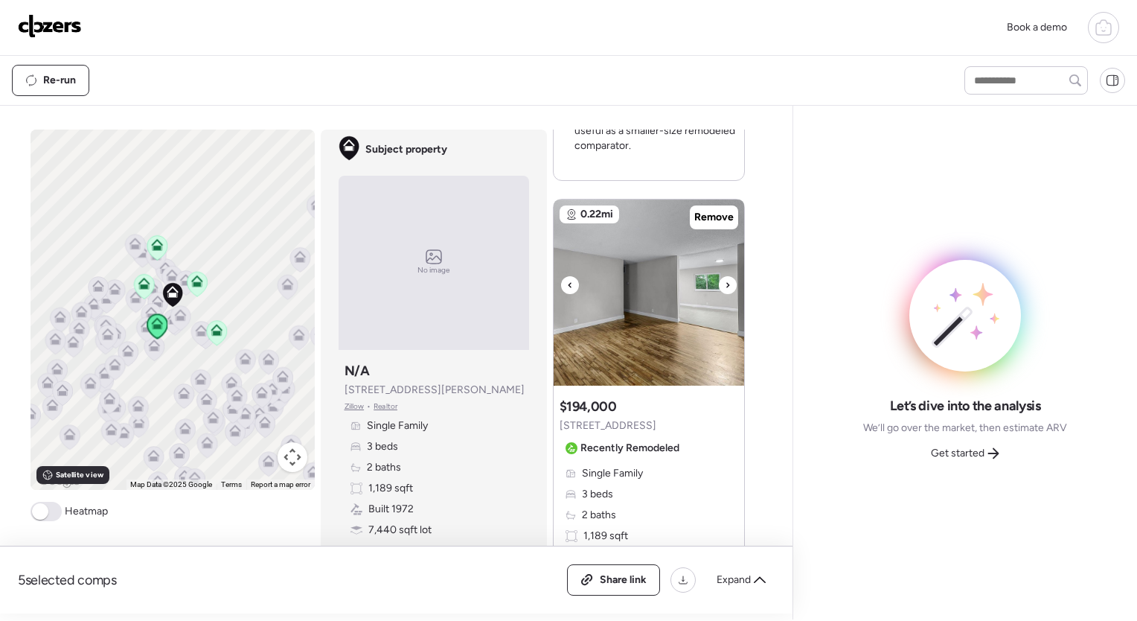
click at [719, 285] on div at bounding box center [728, 285] width 18 height 18
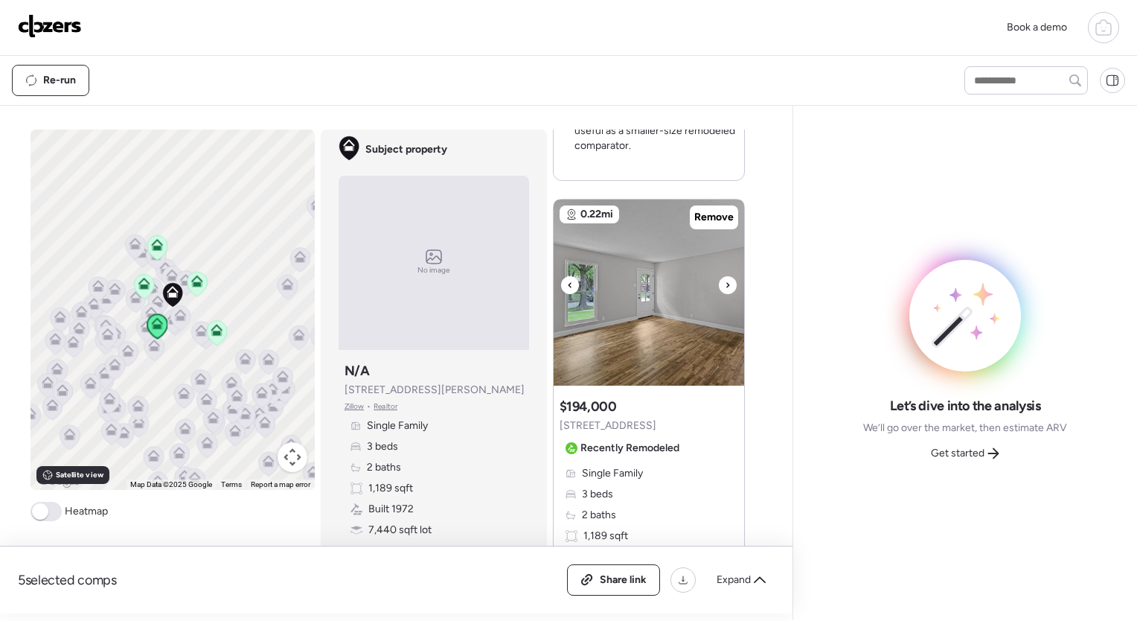
click at [719, 285] on div at bounding box center [728, 285] width 18 height 18
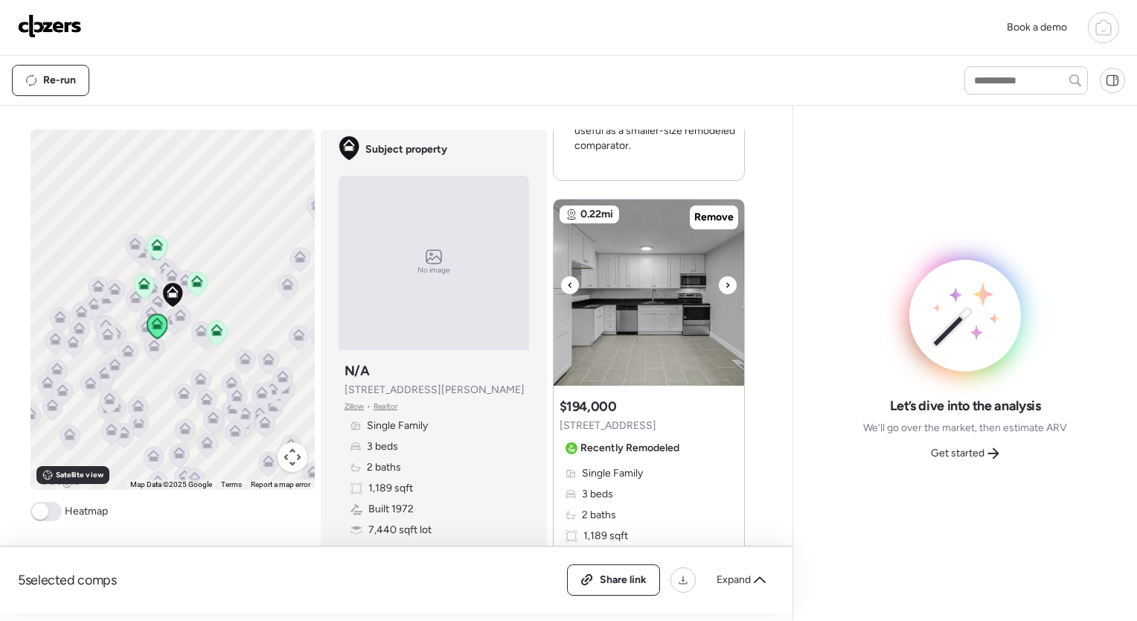
click at [719, 285] on div at bounding box center [728, 285] width 18 height 18
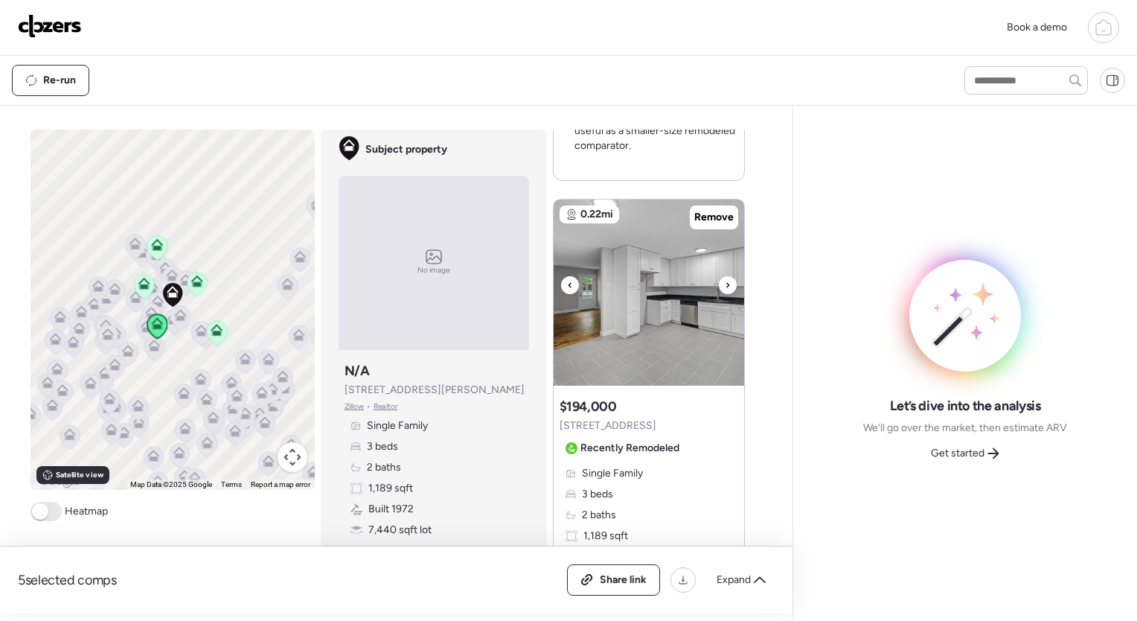
click at [719, 285] on div at bounding box center [728, 285] width 18 height 18
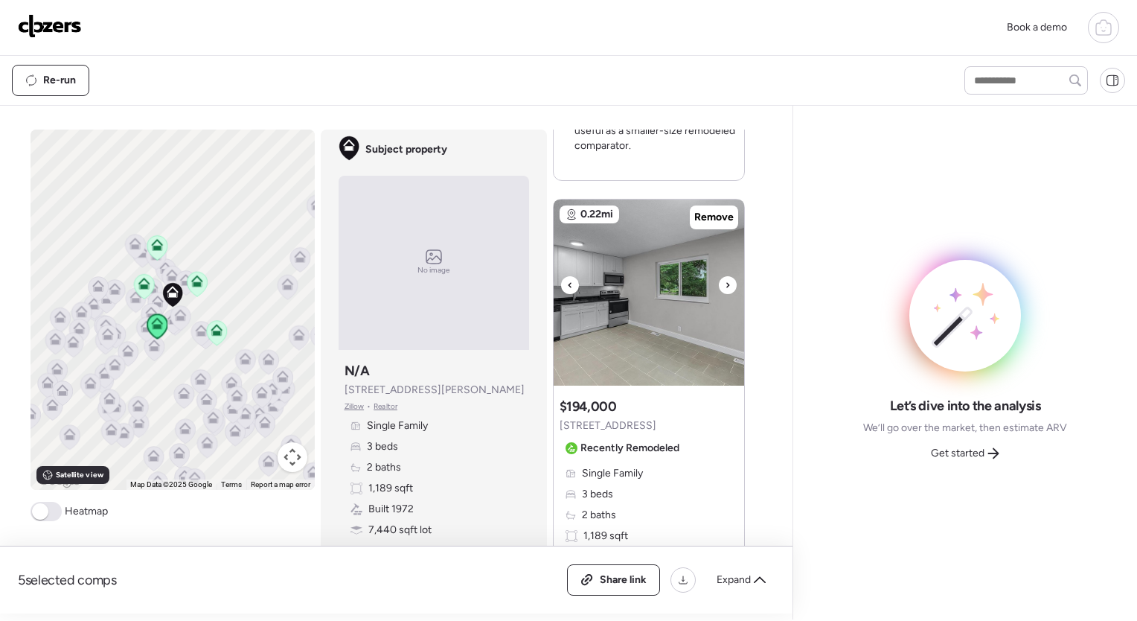
click at [719, 285] on div at bounding box center [728, 285] width 18 height 18
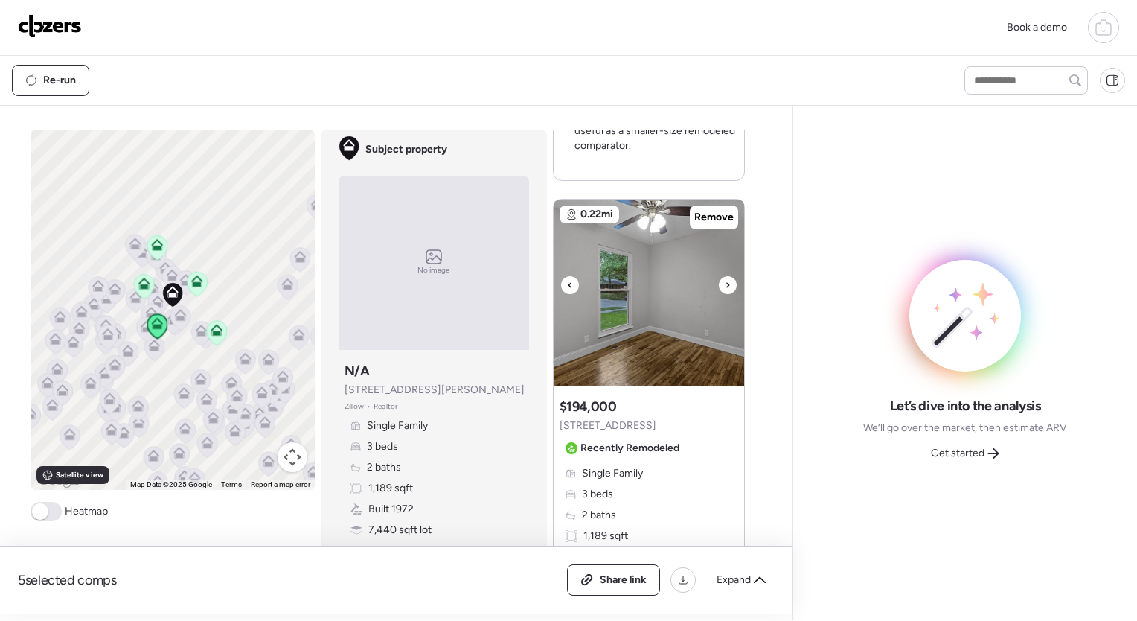
click at [719, 285] on div at bounding box center [728, 285] width 18 height 18
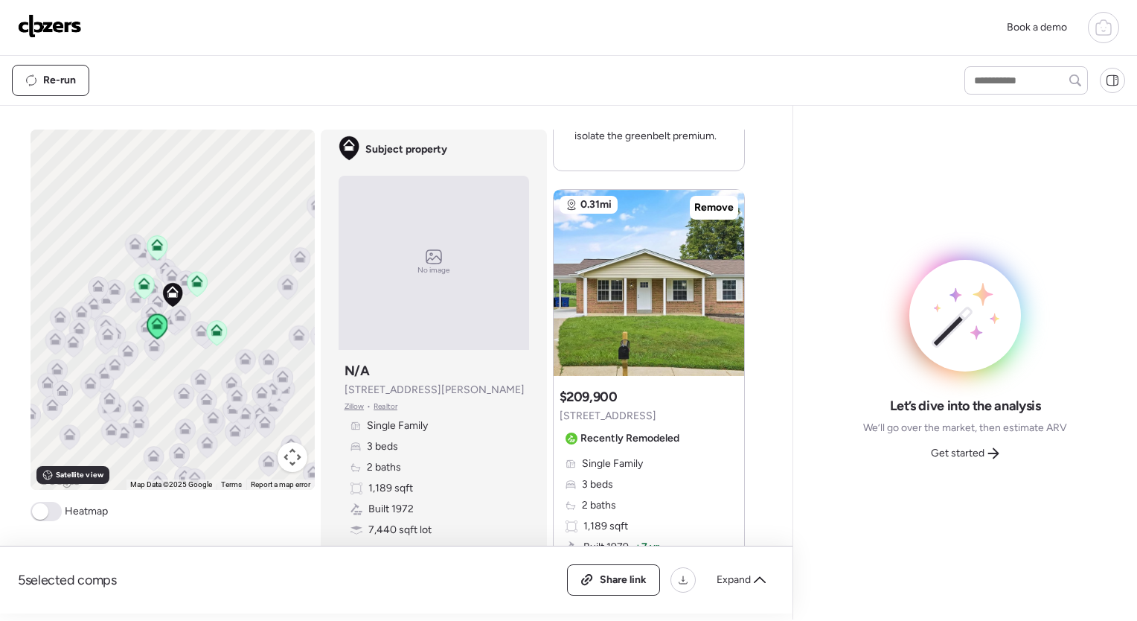
scroll to position [1349, 0]
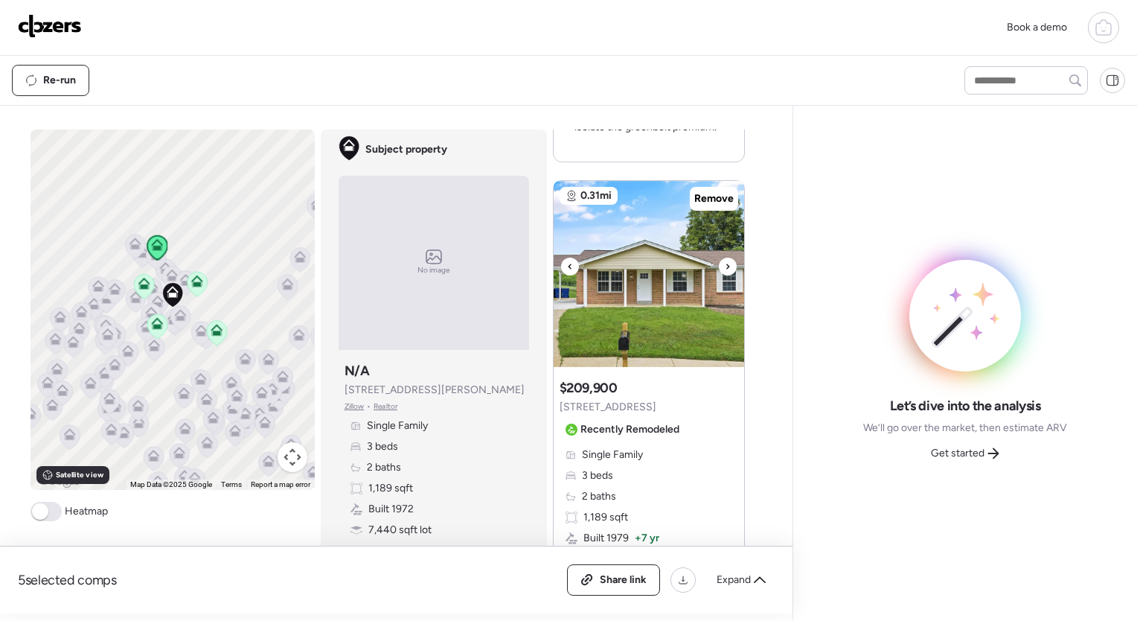
click at [725, 269] on icon at bounding box center [728, 267] width 6 height 18
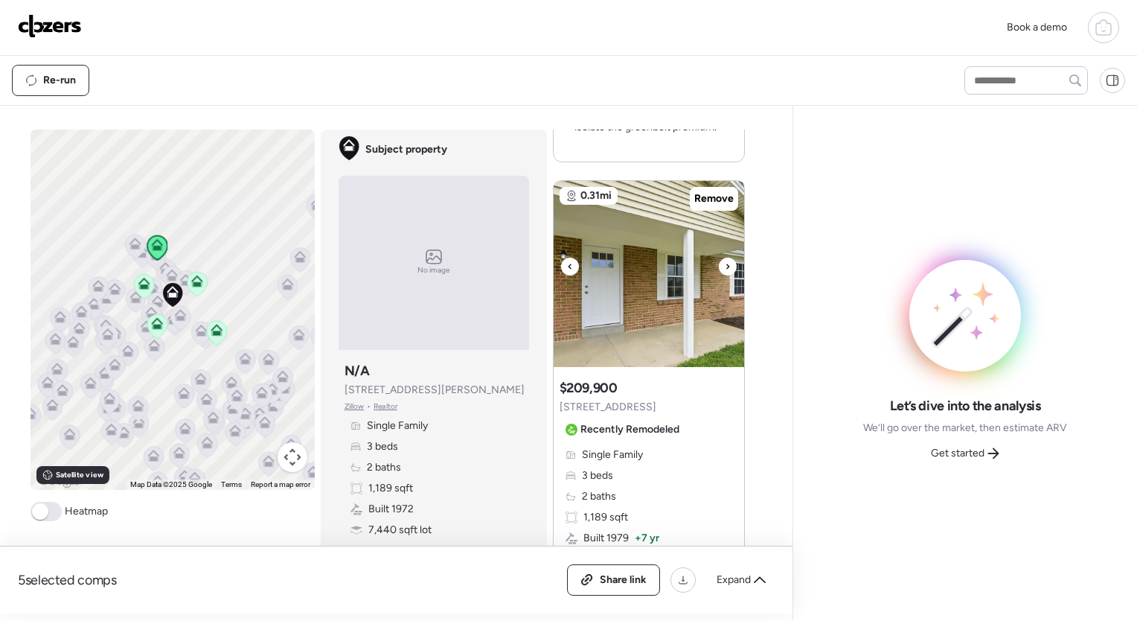
click at [725, 269] on icon at bounding box center [728, 267] width 6 height 18
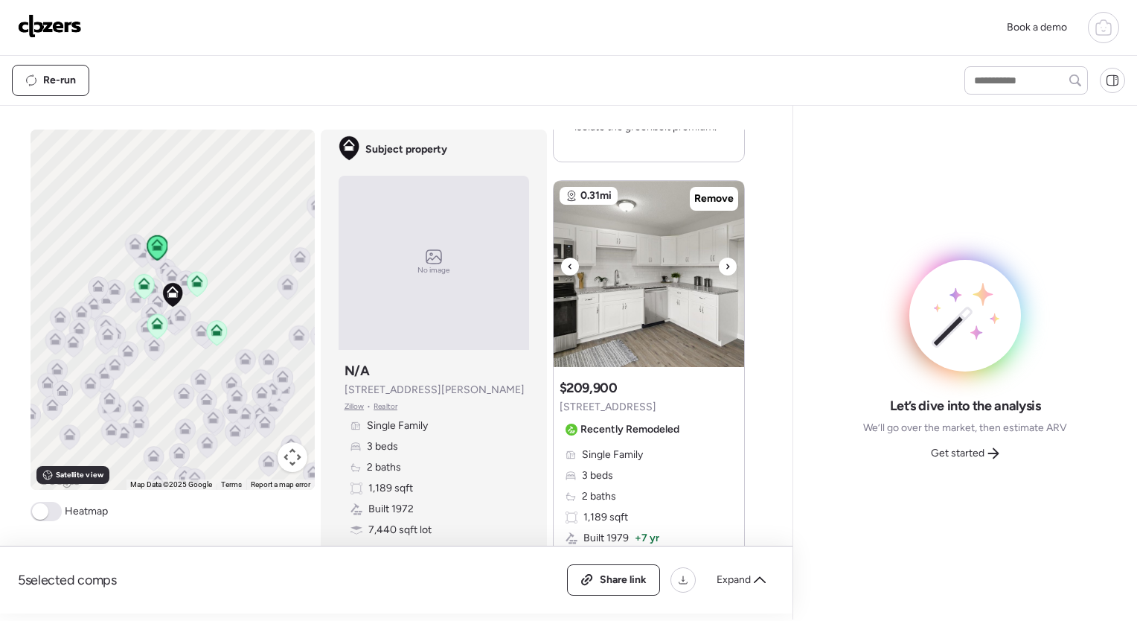
click at [725, 269] on icon at bounding box center [728, 267] width 6 height 18
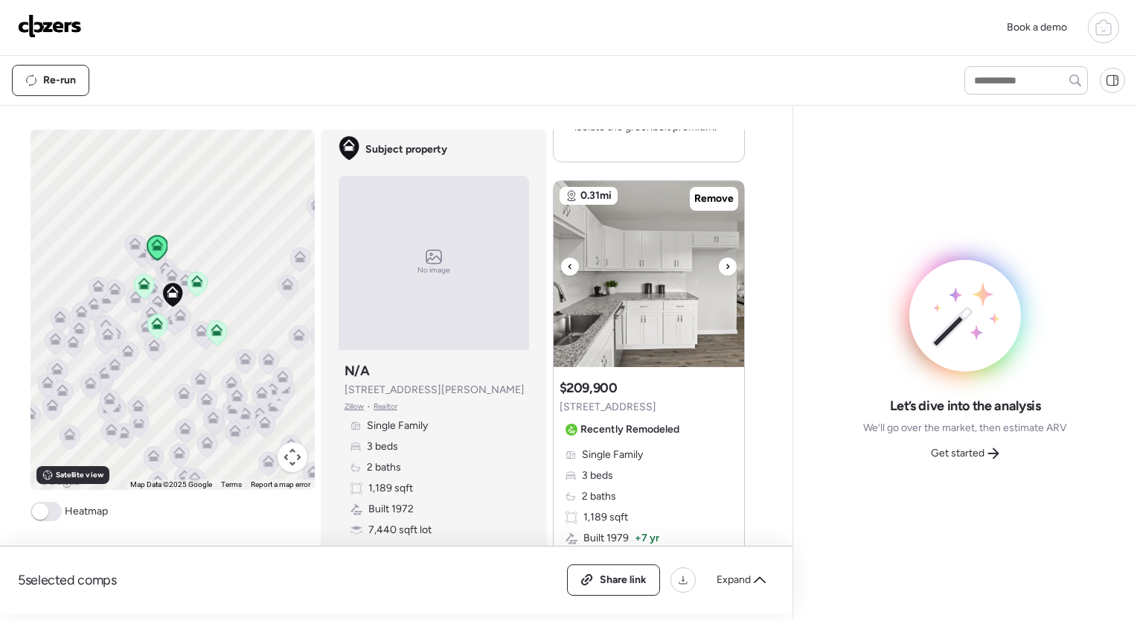
click at [725, 269] on icon at bounding box center [728, 267] width 6 height 18
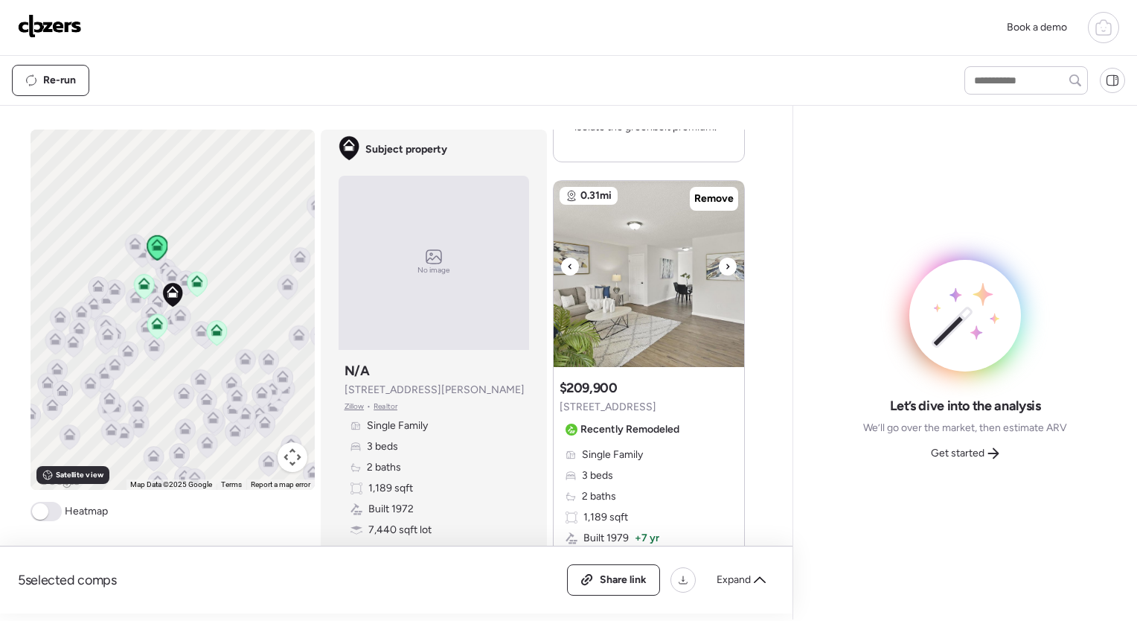
click at [725, 269] on icon at bounding box center [728, 267] width 6 height 18
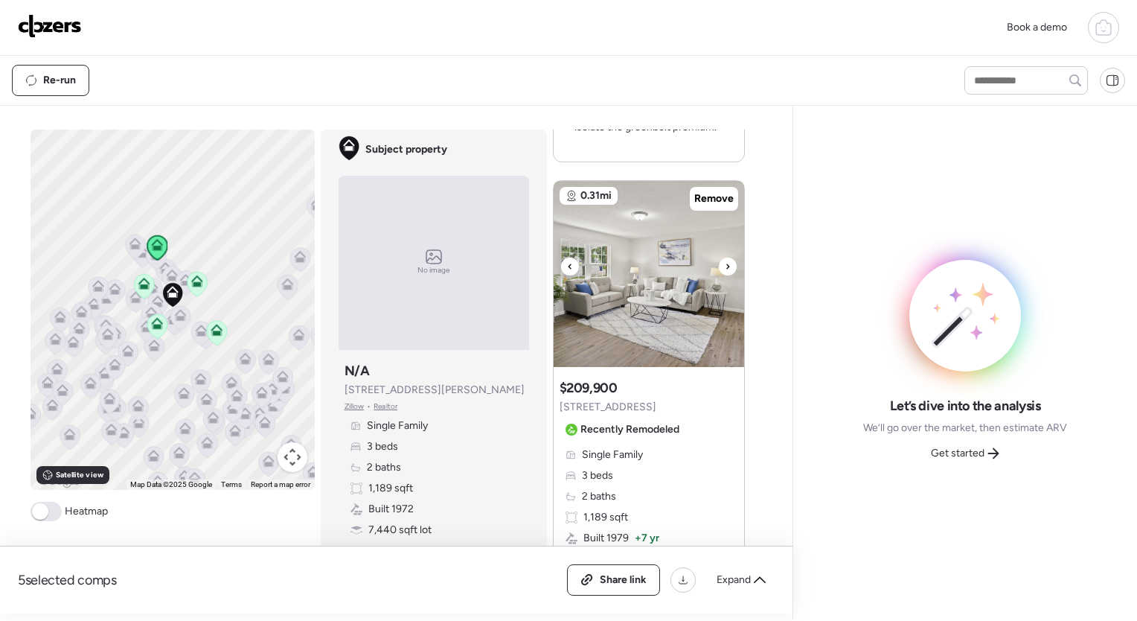
click at [725, 269] on icon at bounding box center [728, 267] width 6 height 18
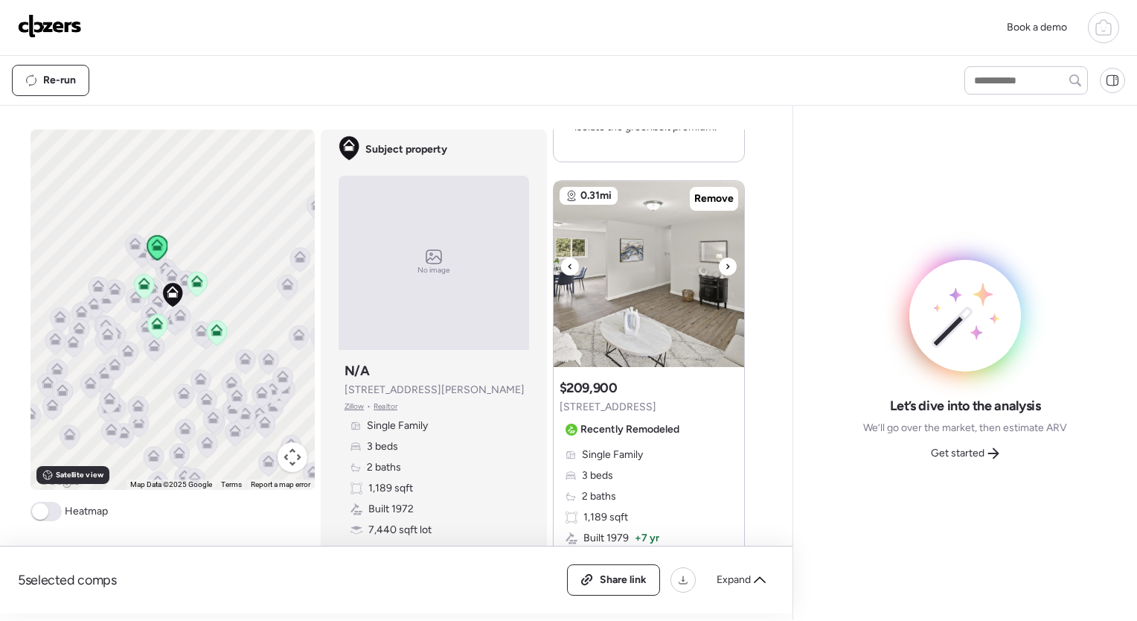
click at [725, 269] on icon at bounding box center [728, 267] width 6 height 18
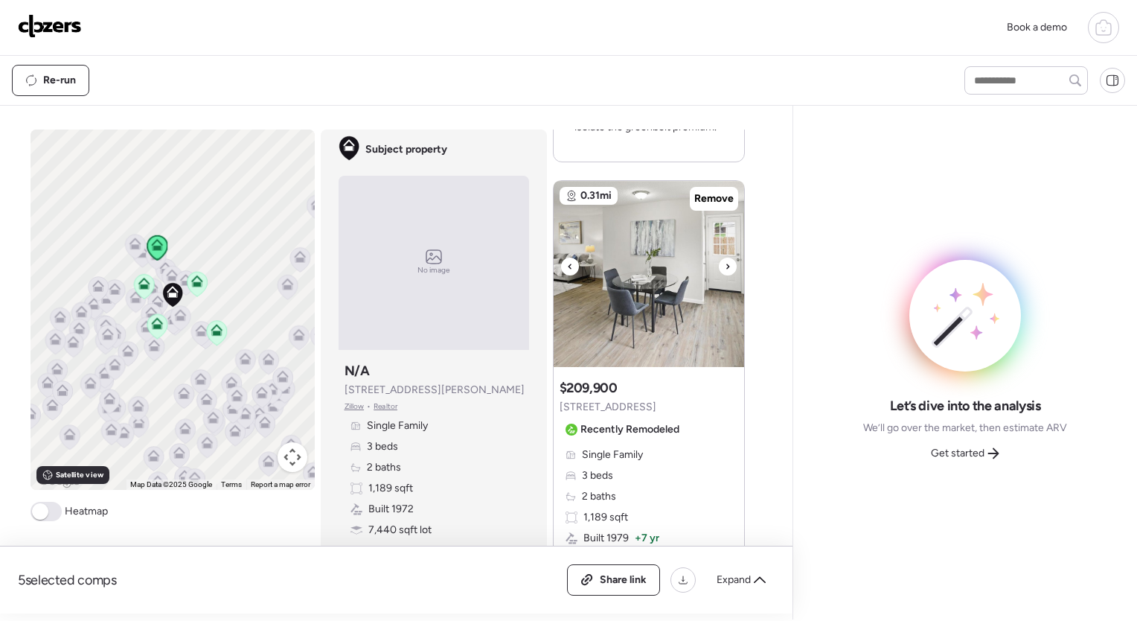
click at [725, 269] on icon at bounding box center [728, 267] width 6 height 18
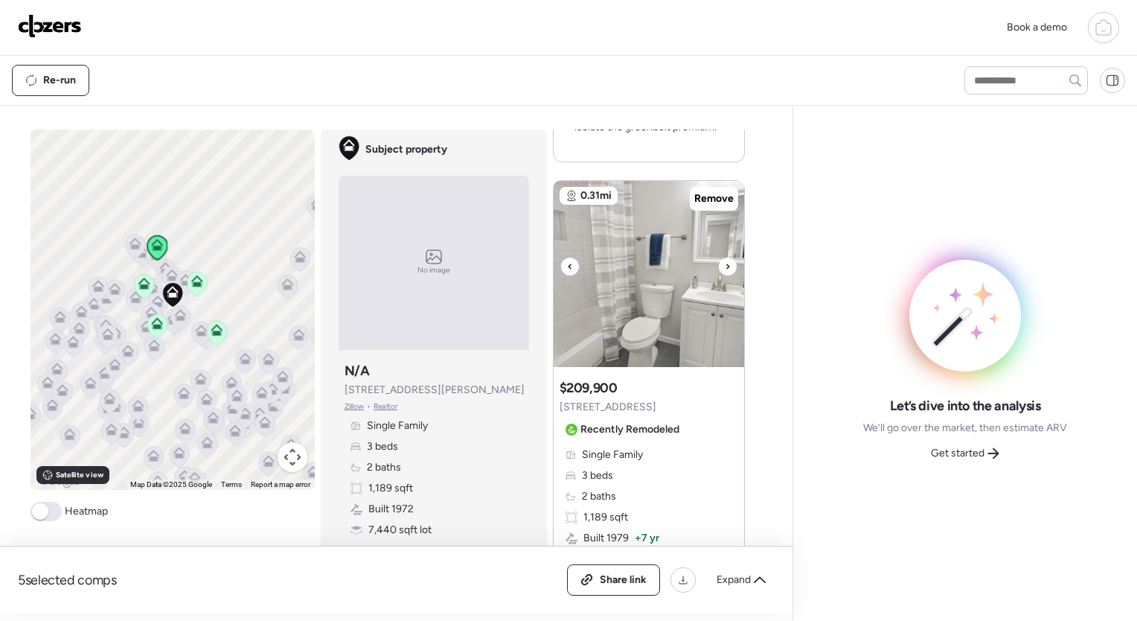
click at [725, 269] on icon at bounding box center [728, 267] width 6 height 18
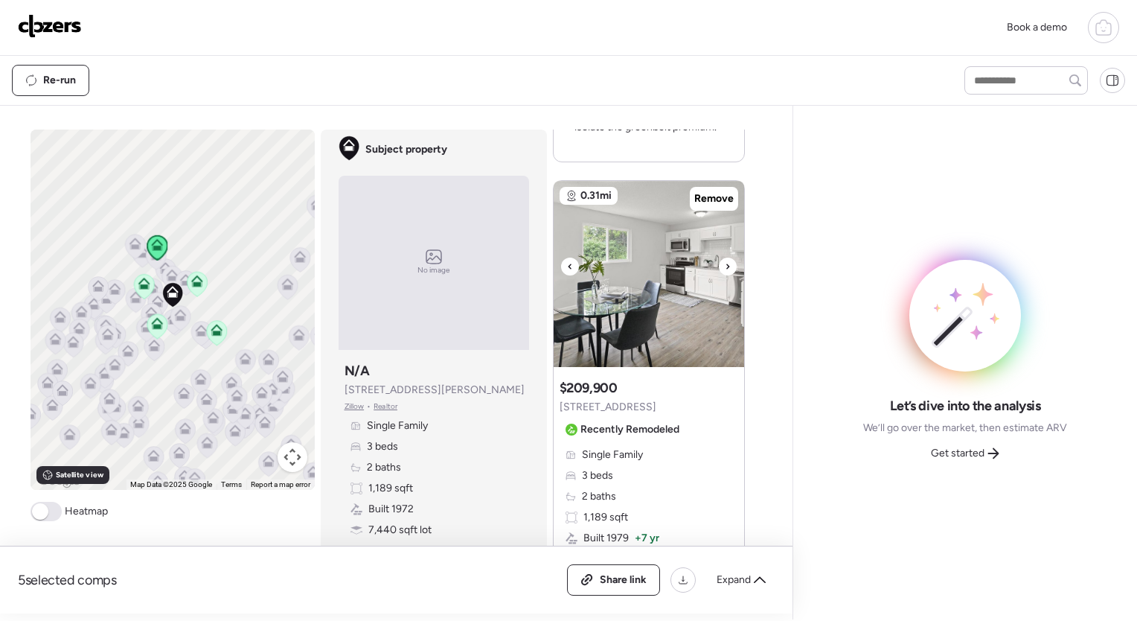
click at [725, 269] on icon at bounding box center [728, 267] width 6 height 18
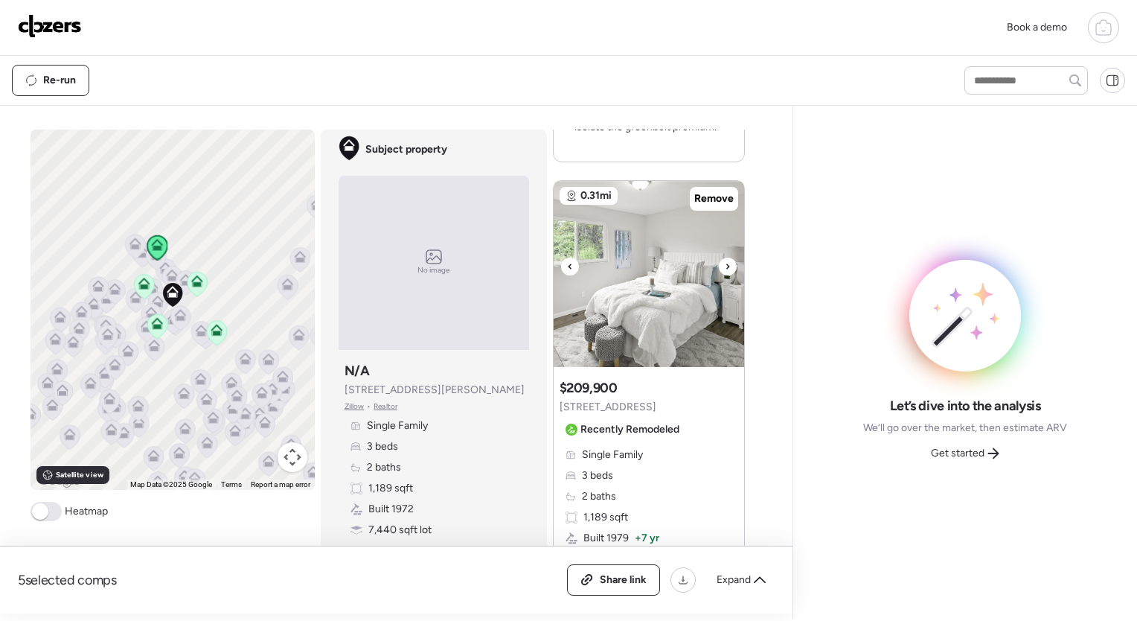
click at [725, 269] on icon at bounding box center [728, 267] width 6 height 18
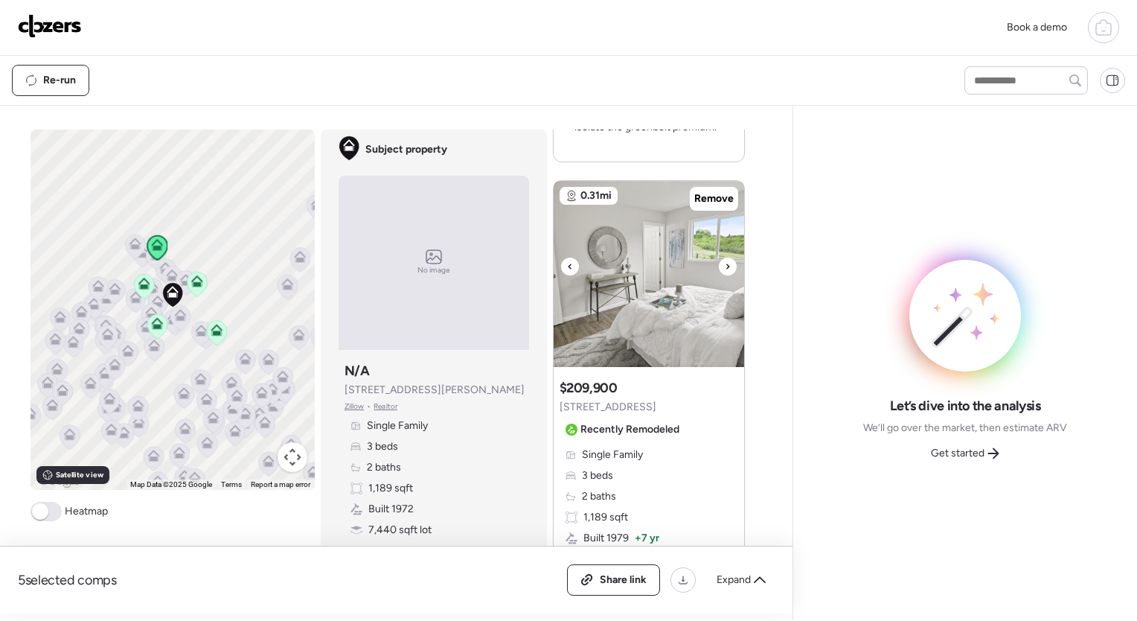
click at [725, 269] on icon at bounding box center [728, 267] width 6 height 18
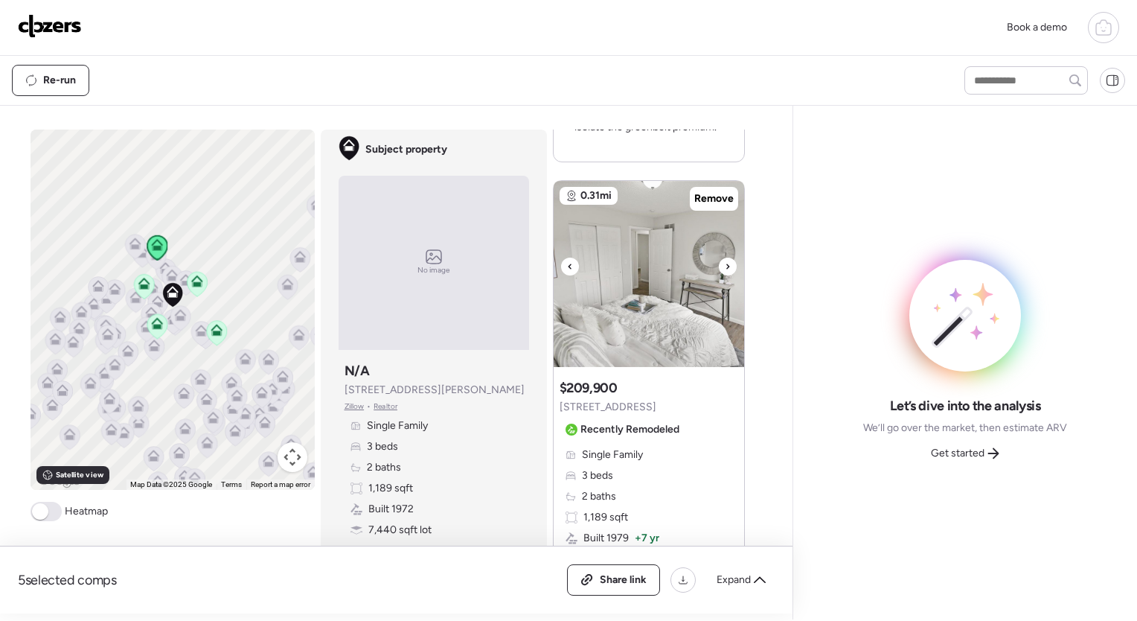
click at [725, 269] on icon at bounding box center [728, 267] width 6 height 18
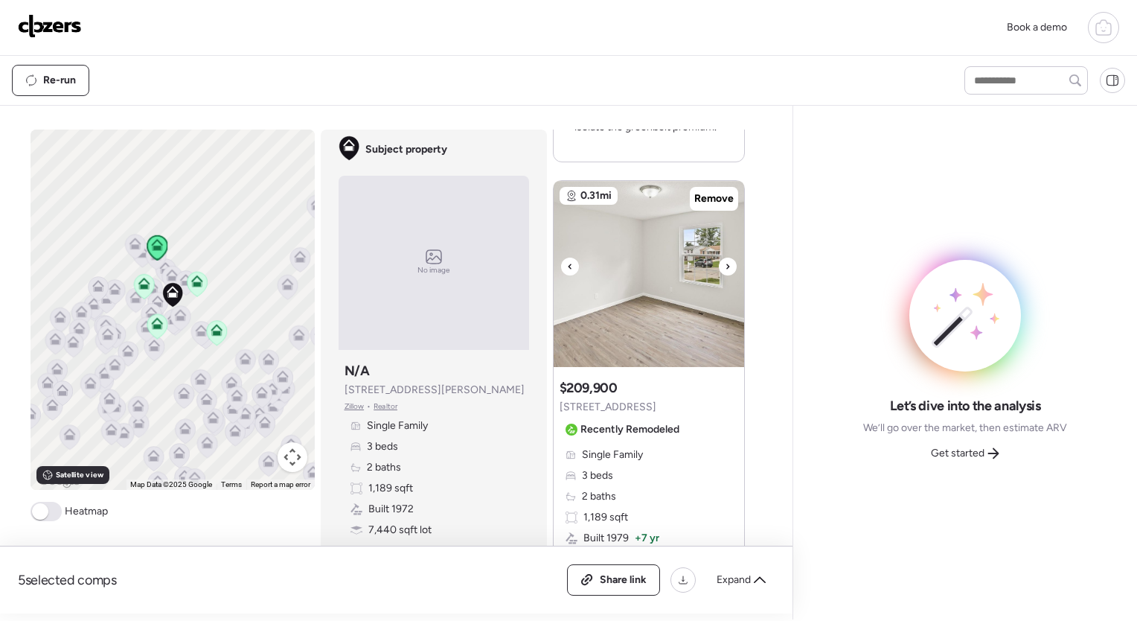
click at [725, 269] on icon at bounding box center [728, 267] width 6 height 18
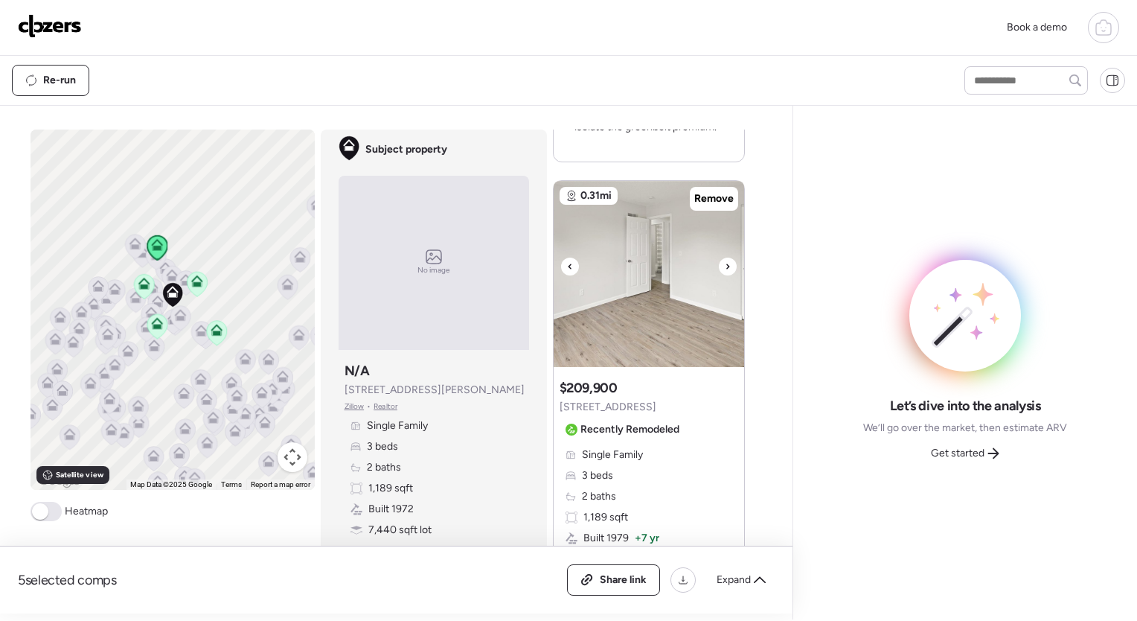
click at [725, 269] on icon at bounding box center [728, 267] width 6 height 18
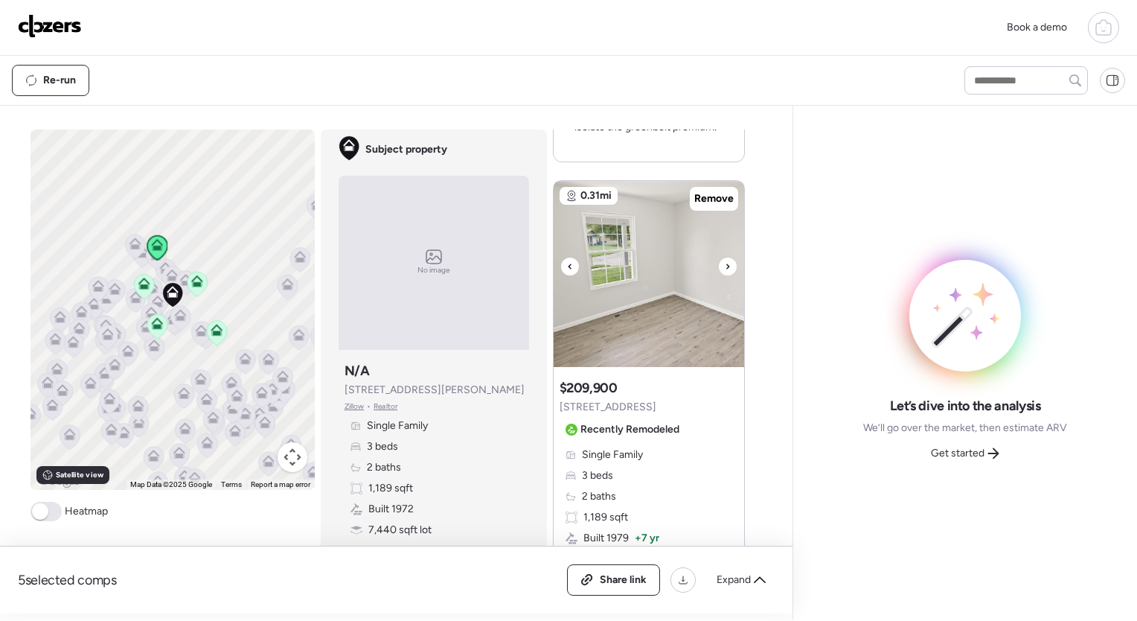
click at [725, 269] on icon at bounding box center [728, 267] width 6 height 18
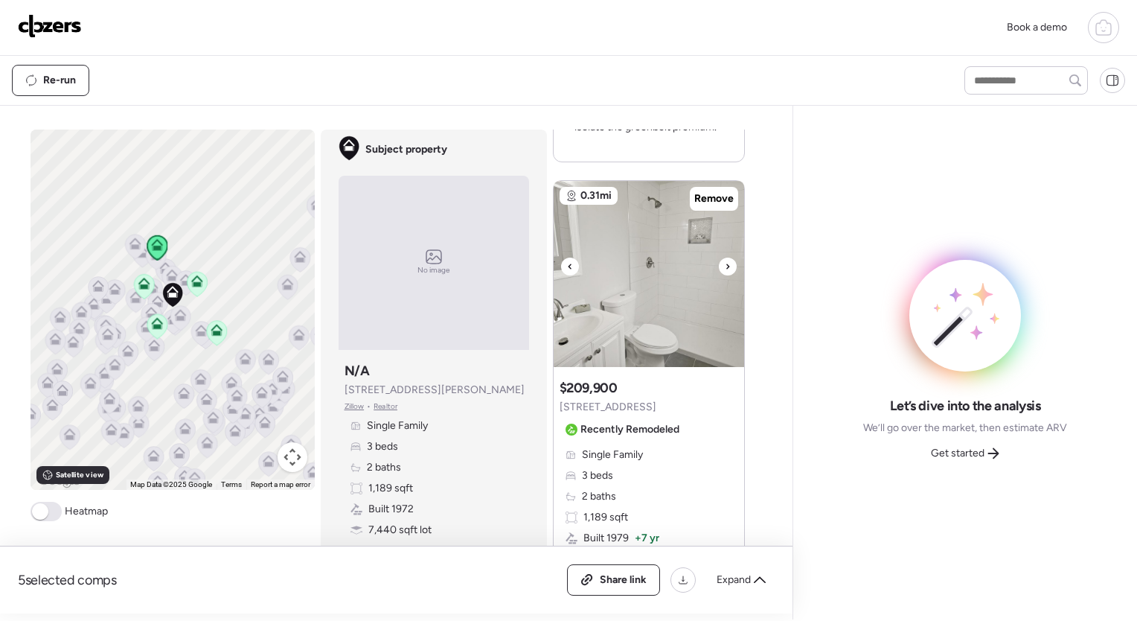
click at [725, 269] on icon at bounding box center [728, 267] width 6 height 18
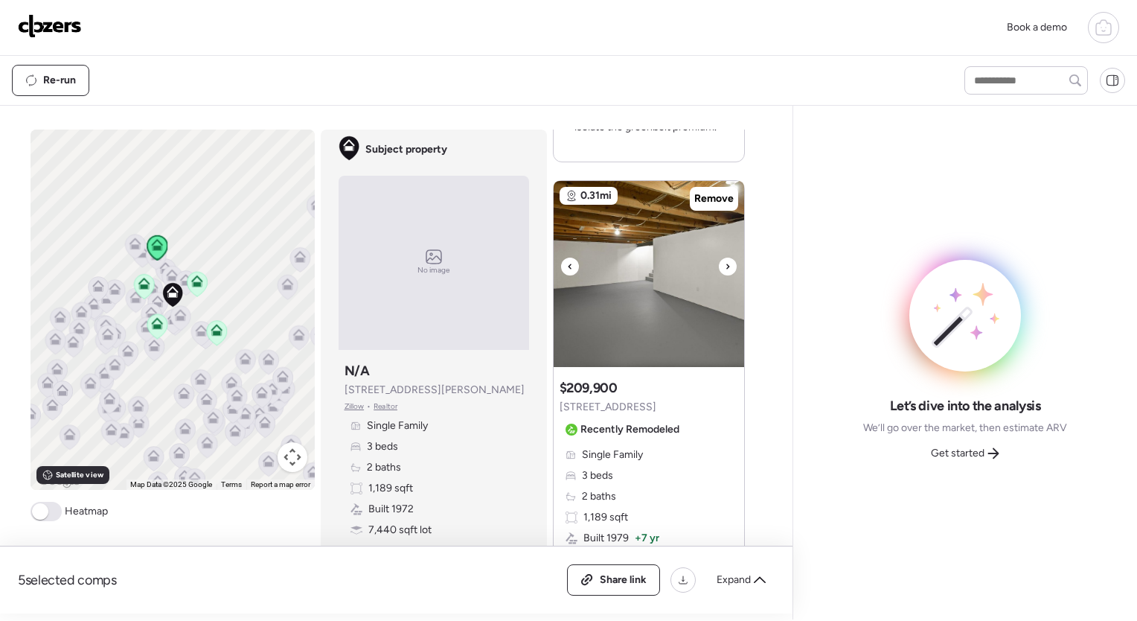
click at [725, 269] on icon at bounding box center [728, 267] width 6 height 18
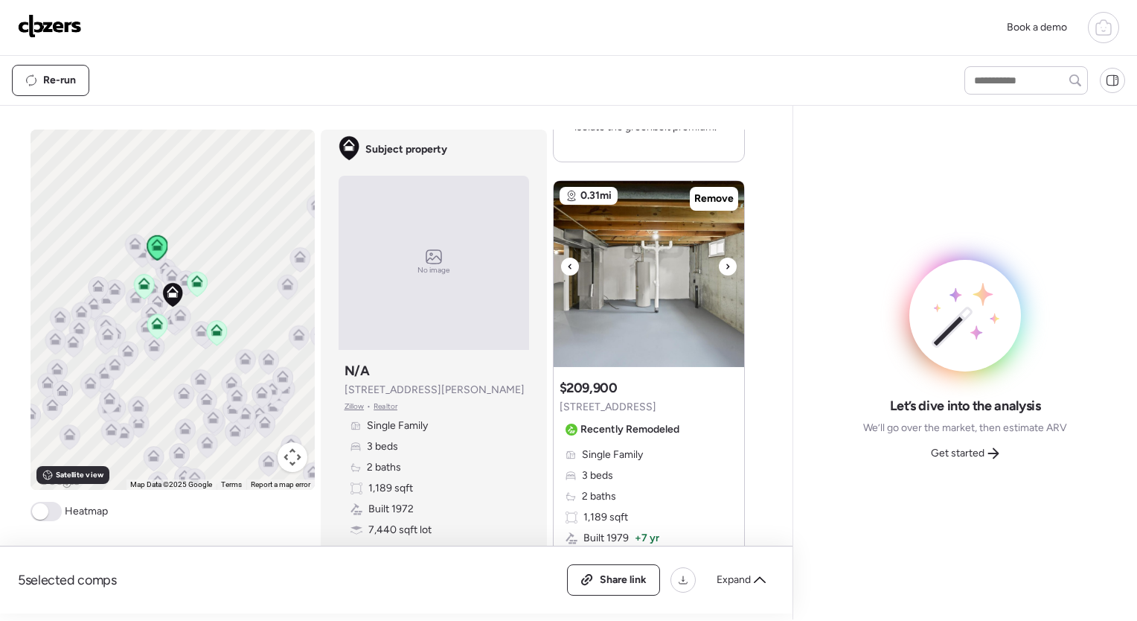
click at [725, 269] on icon at bounding box center [728, 267] width 6 height 18
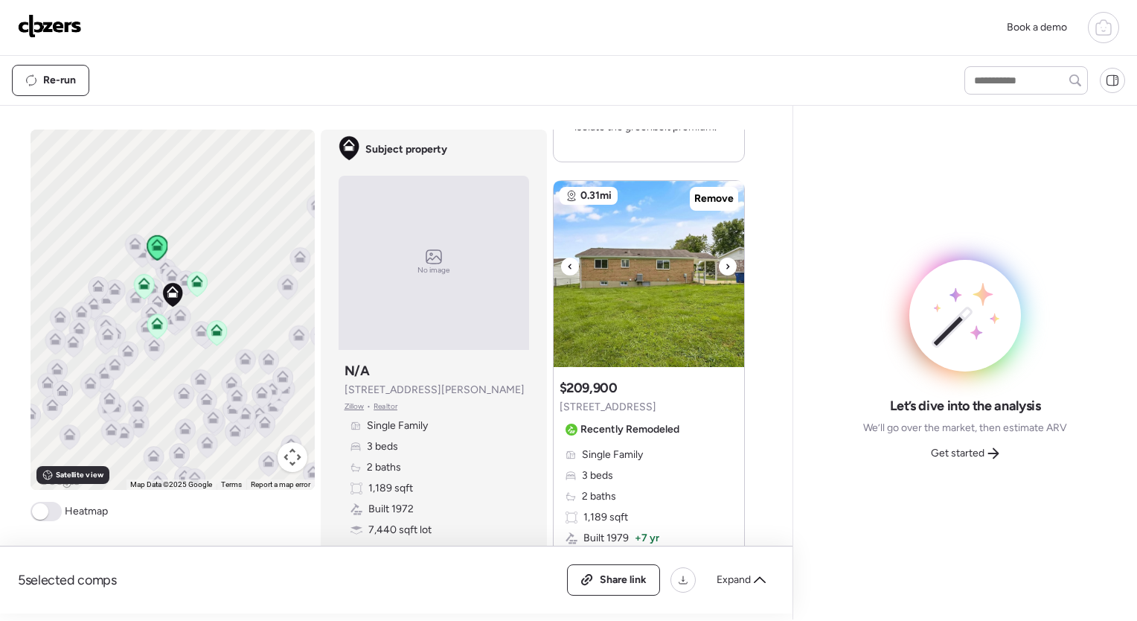
click at [725, 269] on icon at bounding box center [728, 267] width 6 height 18
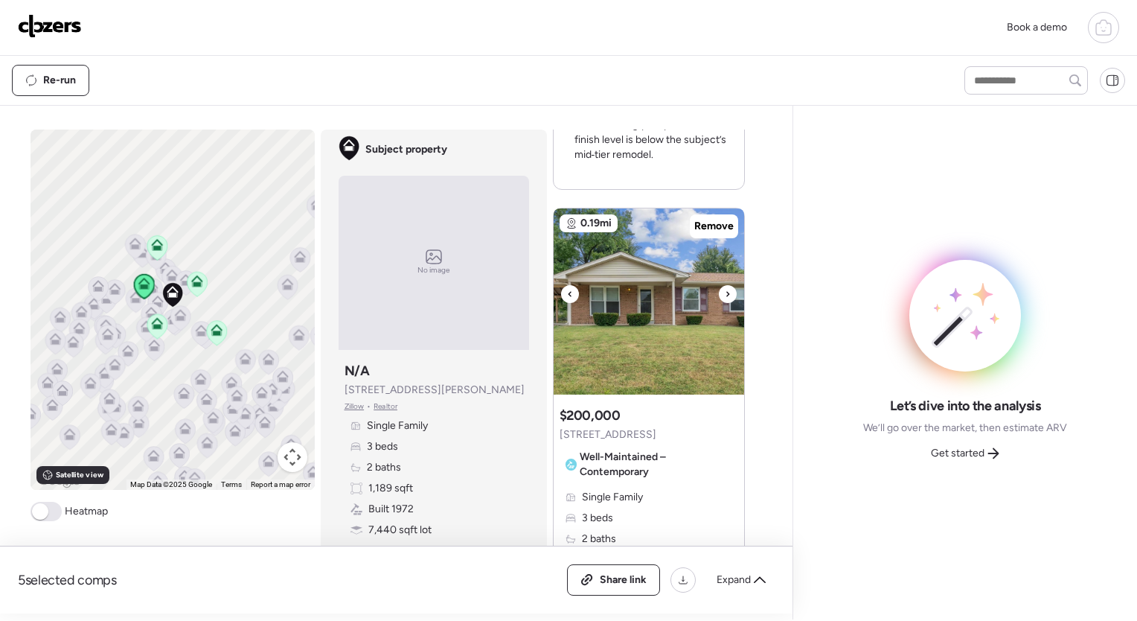
scroll to position [1981, 0]
click at [725, 291] on icon at bounding box center [728, 293] width 6 height 18
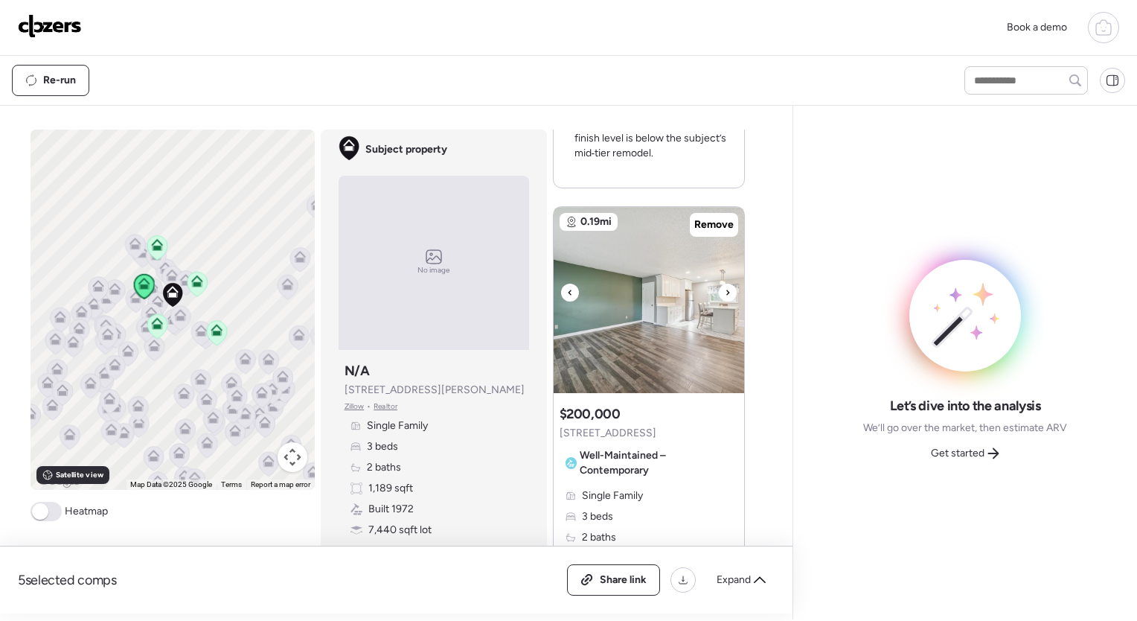
click at [725, 291] on icon at bounding box center [728, 293] width 6 height 18
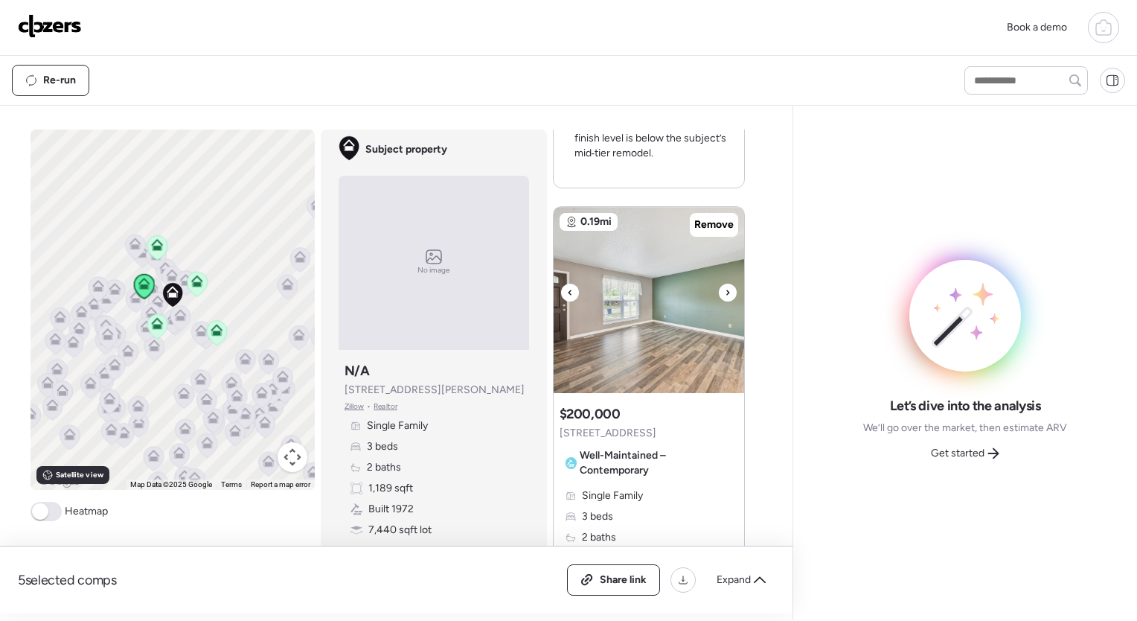
click at [725, 291] on icon at bounding box center [728, 293] width 6 height 18
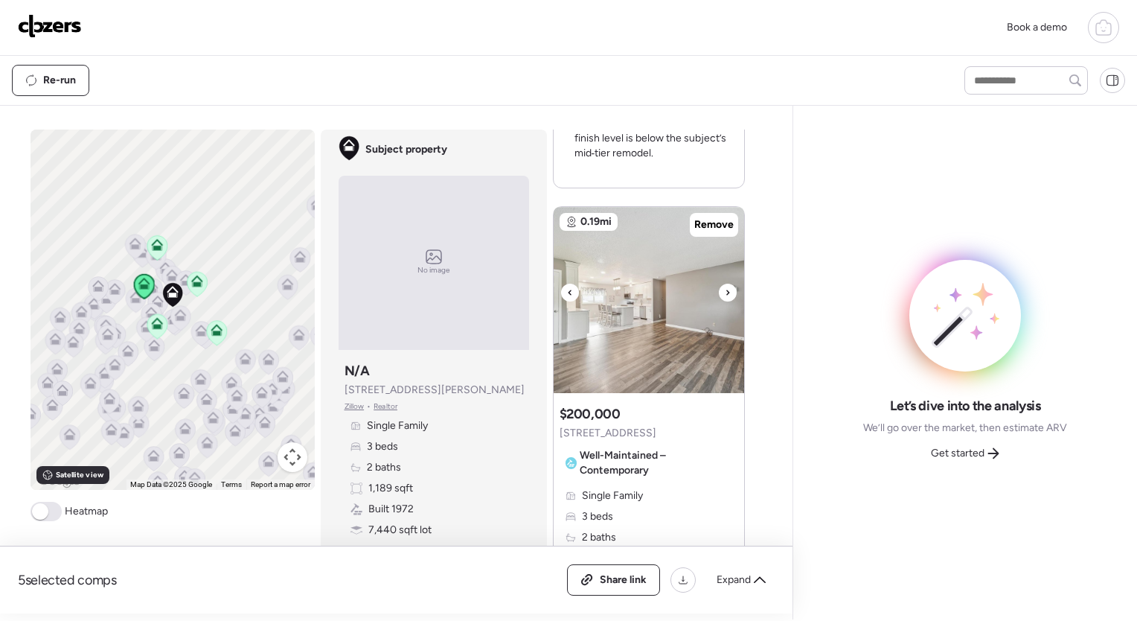
click at [725, 291] on icon at bounding box center [728, 293] width 6 height 18
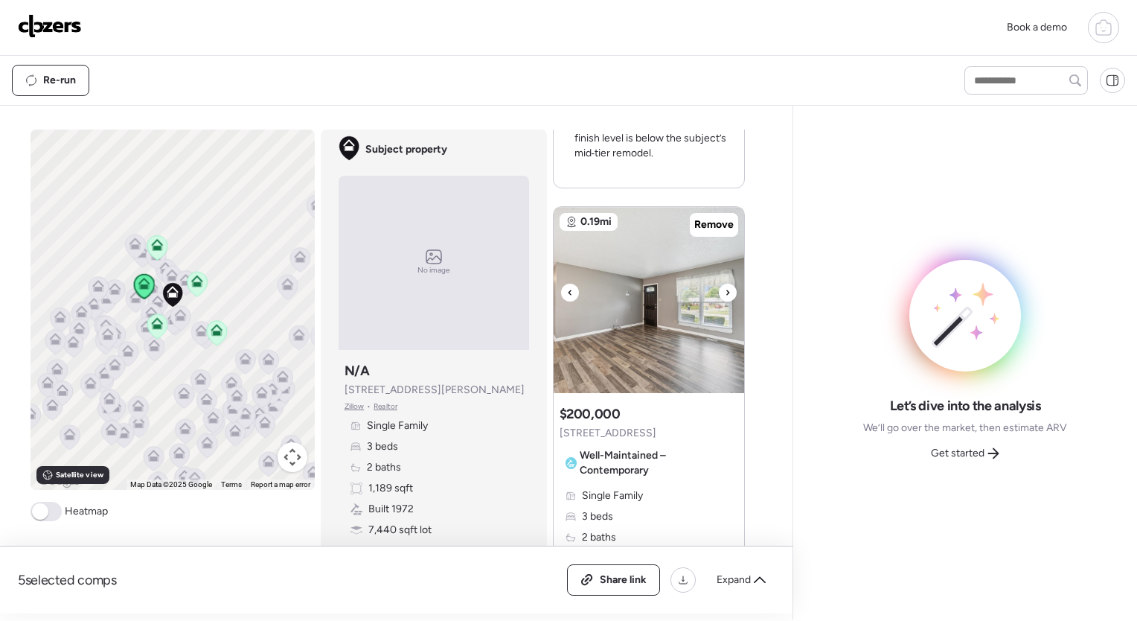
click at [725, 291] on icon at bounding box center [728, 293] width 6 height 18
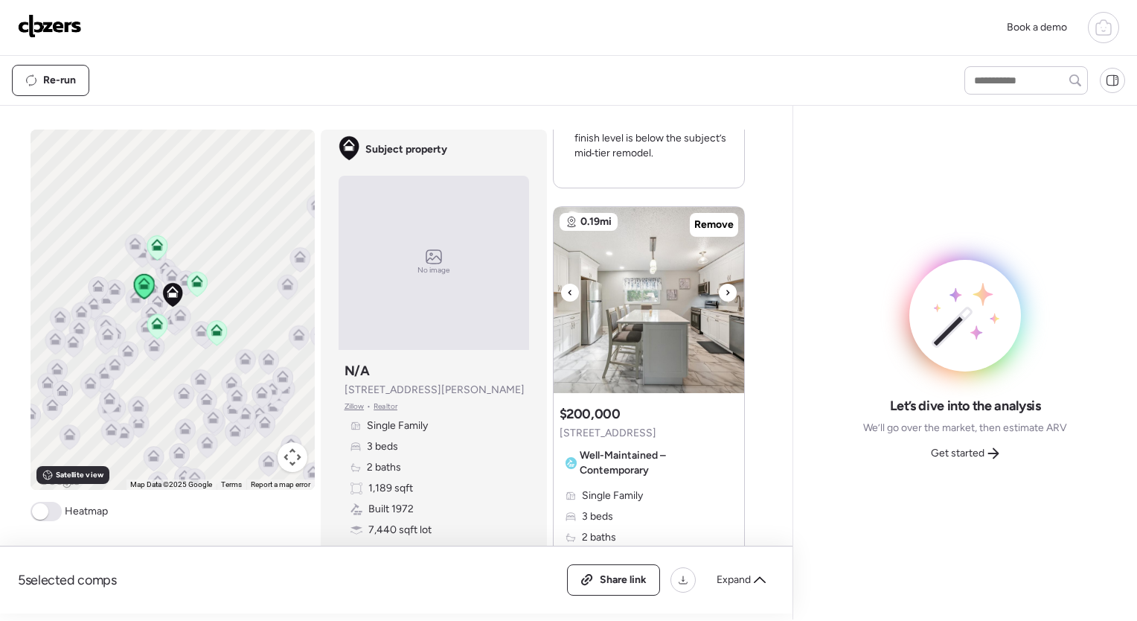
click at [725, 291] on icon at bounding box center [728, 293] width 6 height 18
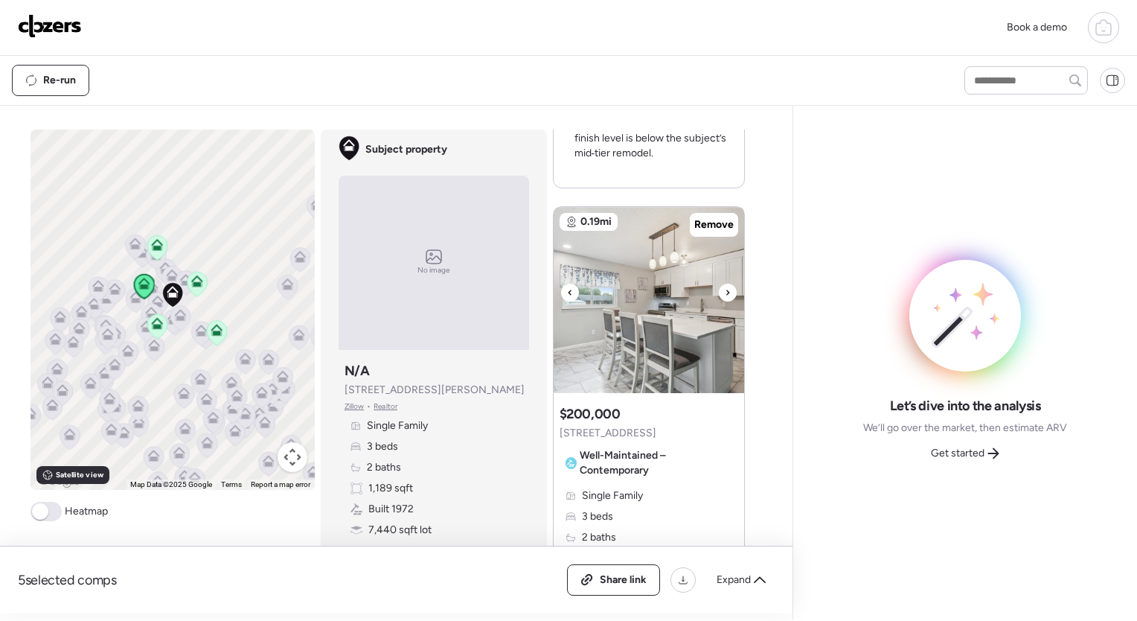
click at [725, 291] on icon at bounding box center [728, 293] width 6 height 18
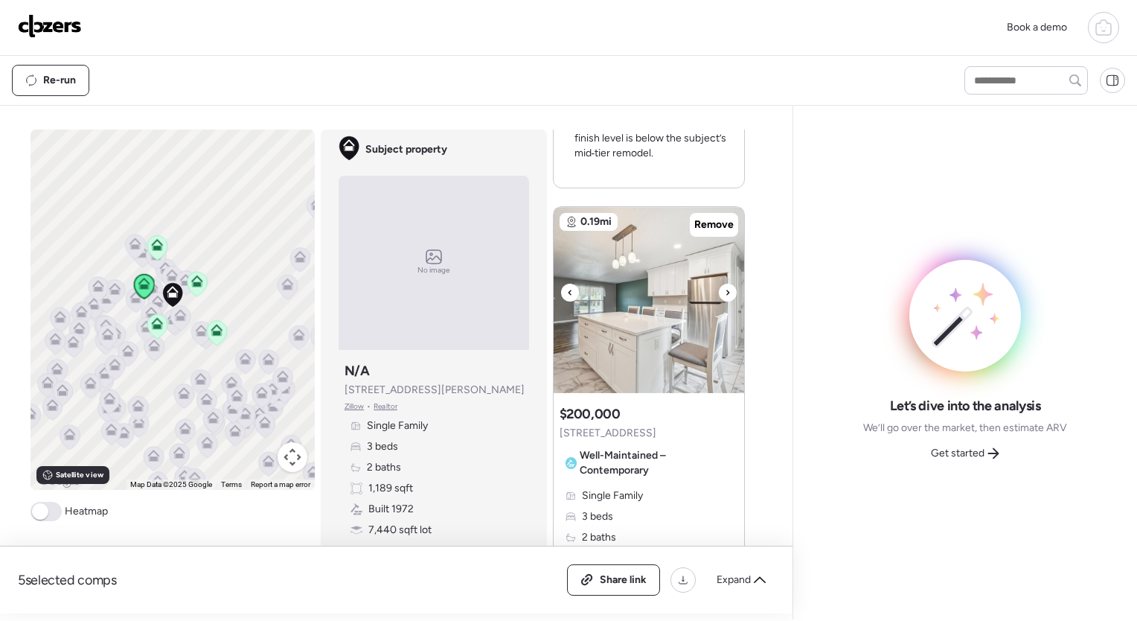
click at [725, 291] on icon at bounding box center [728, 293] width 6 height 18
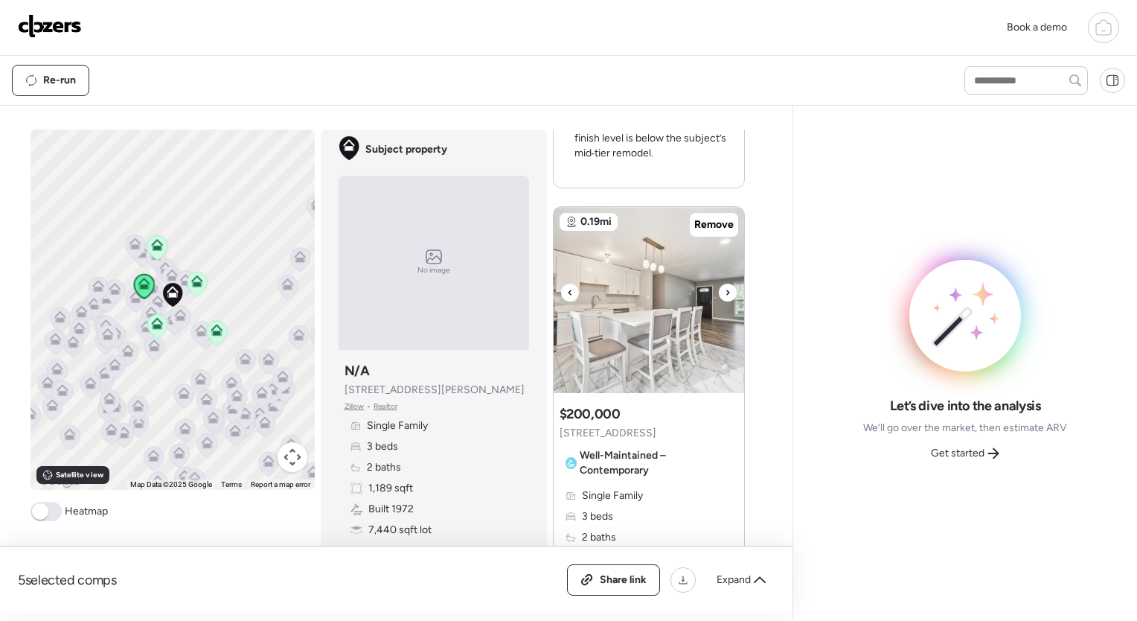
click at [725, 291] on icon at bounding box center [728, 293] width 6 height 18
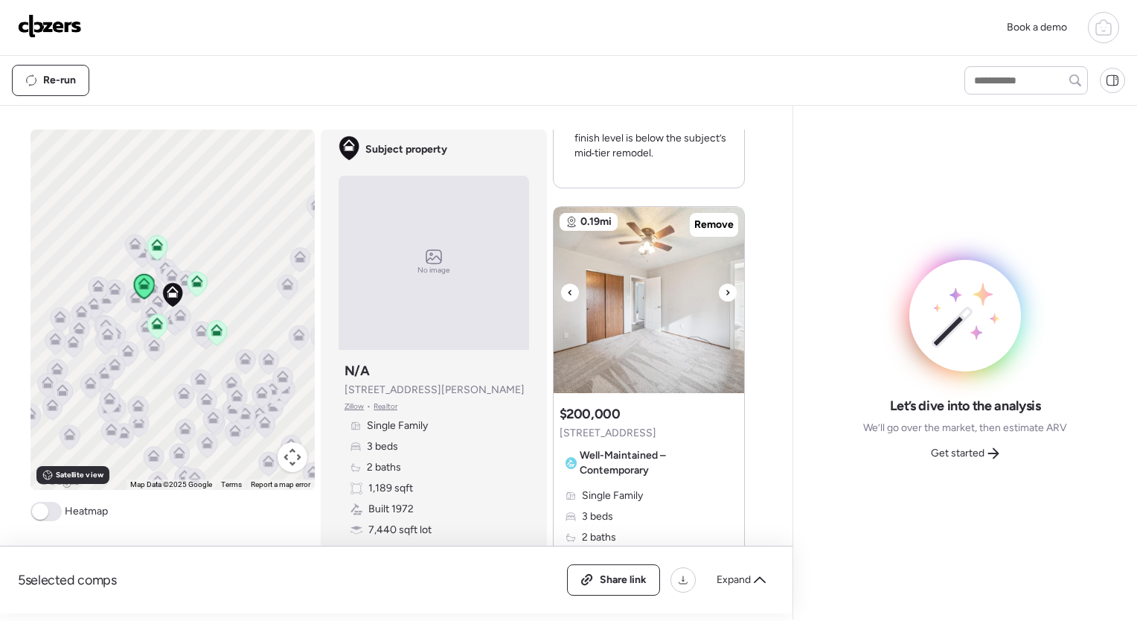
click at [725, 291] on icon at bounding box center [728, 293] width 6 height 18
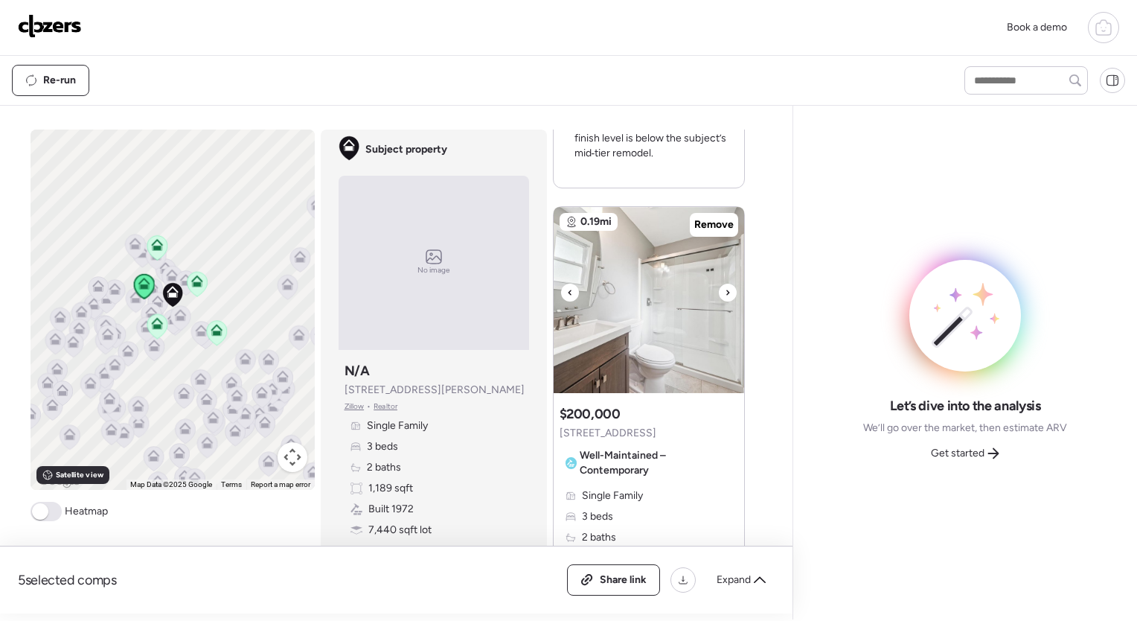
click at [725, 291] on icon at bounding box center [728, 293] width 6 height 18
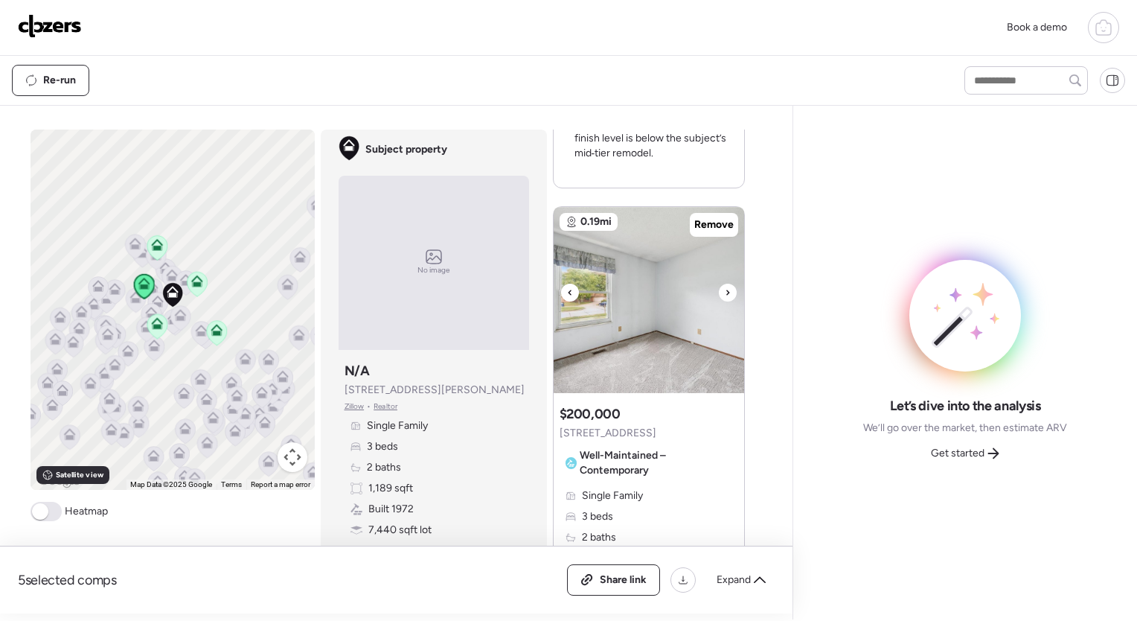
click at [725, 291] on icon at bounding box center [728, 293] width 6 height 18
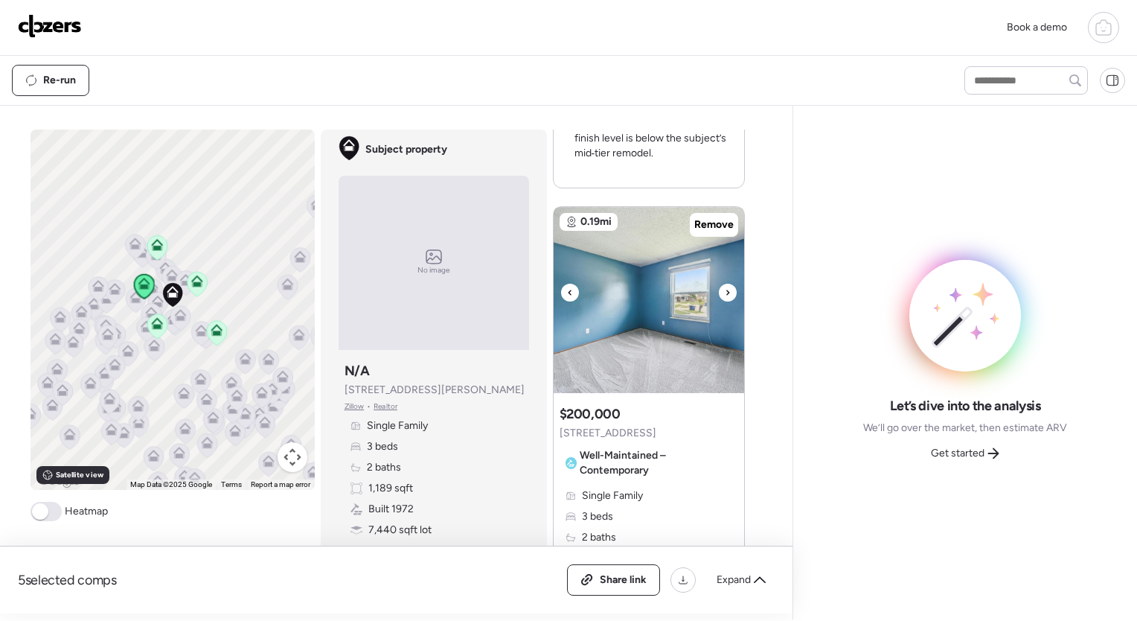
click at [725, 291] on icon at bounding box center [728, 293] width 6 height 18
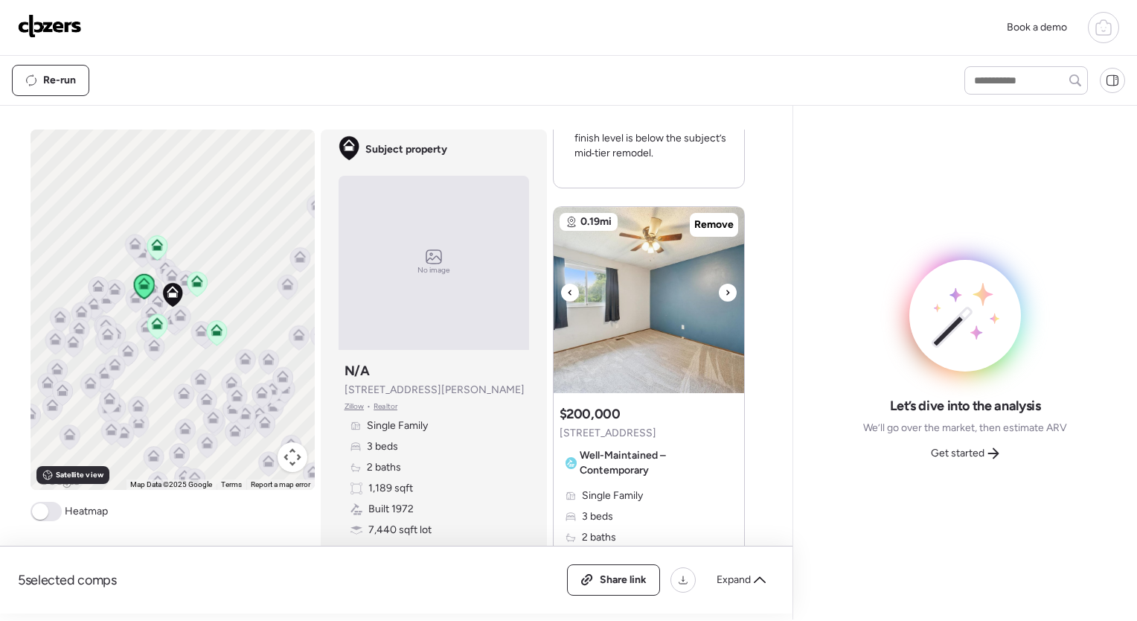
click at [725, 291] on icon at bounding box center [728, 293] width 6 height 18
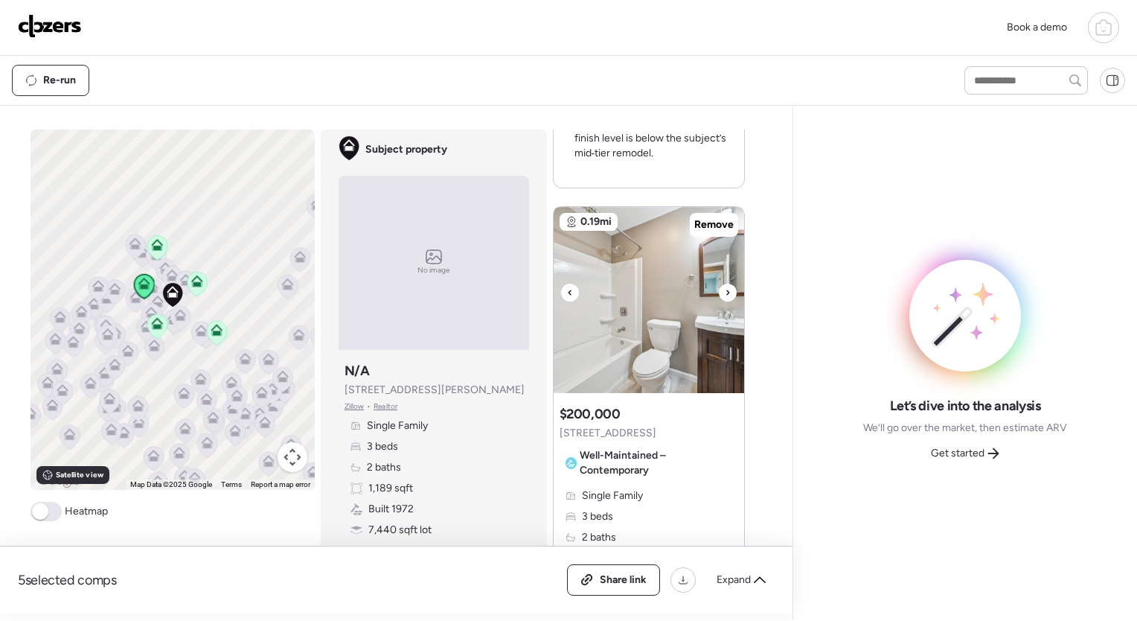
click at [725, 291] on icon at bounding box center [728, 293] width 6 height 18
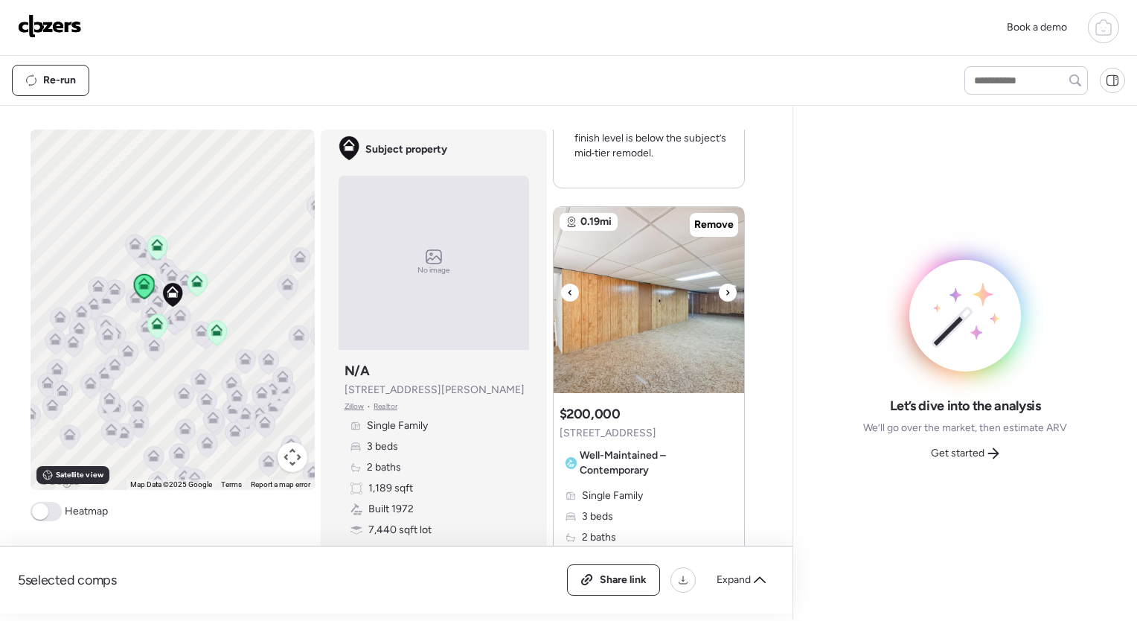
click at [725, 291] on icon at bounding box center [728, 293] width 6 height 18
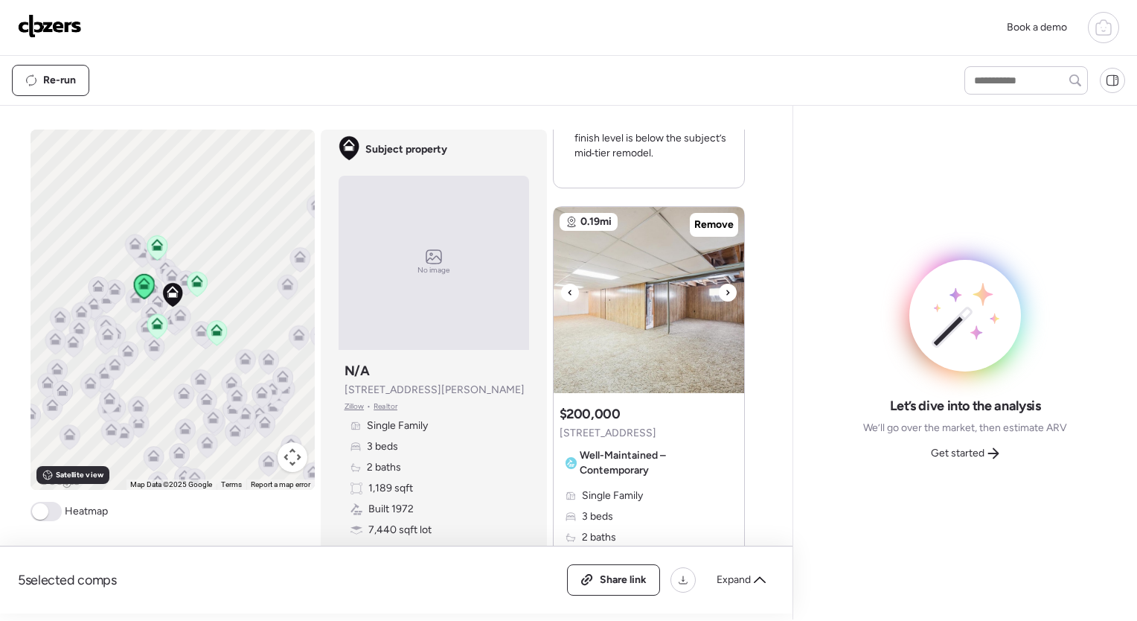
click at [725, 291] on icon at bounding box center [728, 293] width 6 height 18
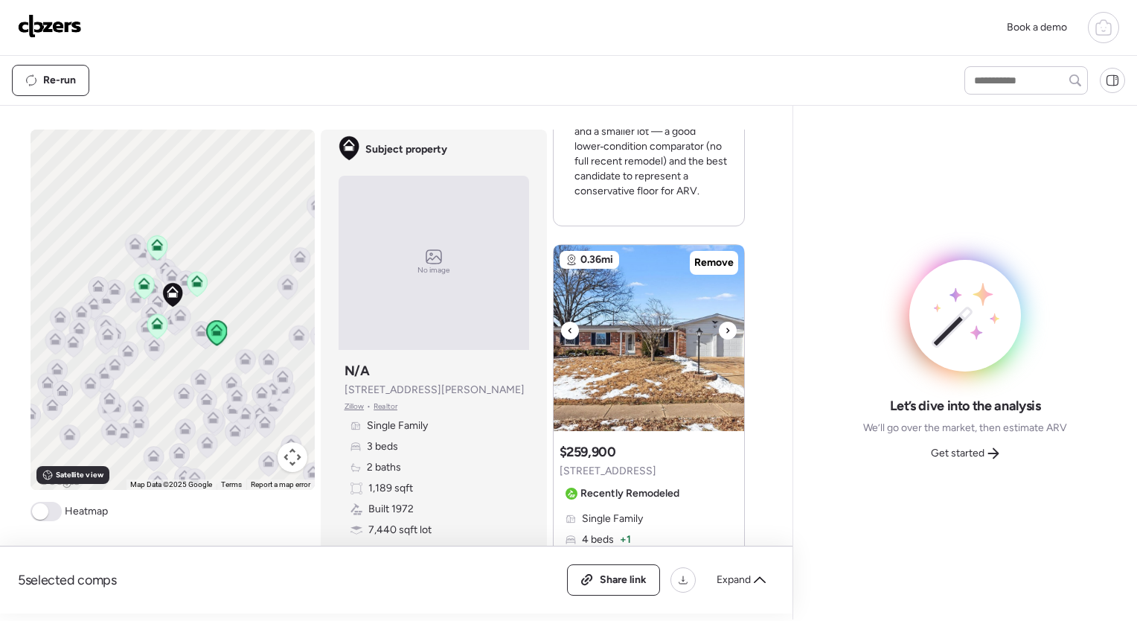
scroll to position [2631, 0]
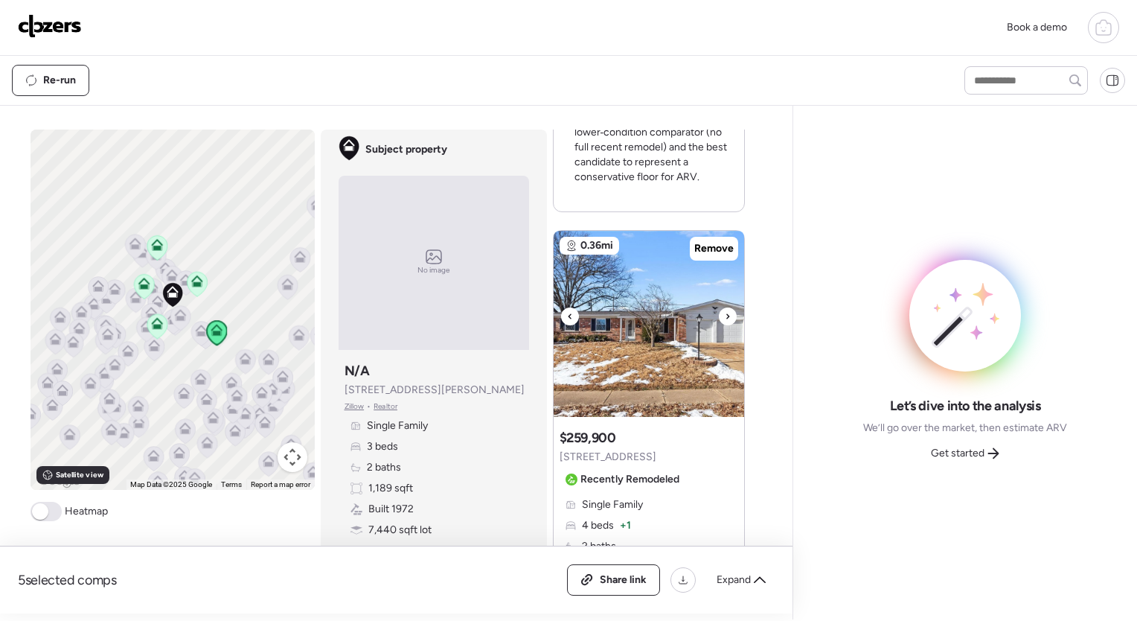
click at [725, 314] on icon at bounding box center [728, 316] width 6 height 18
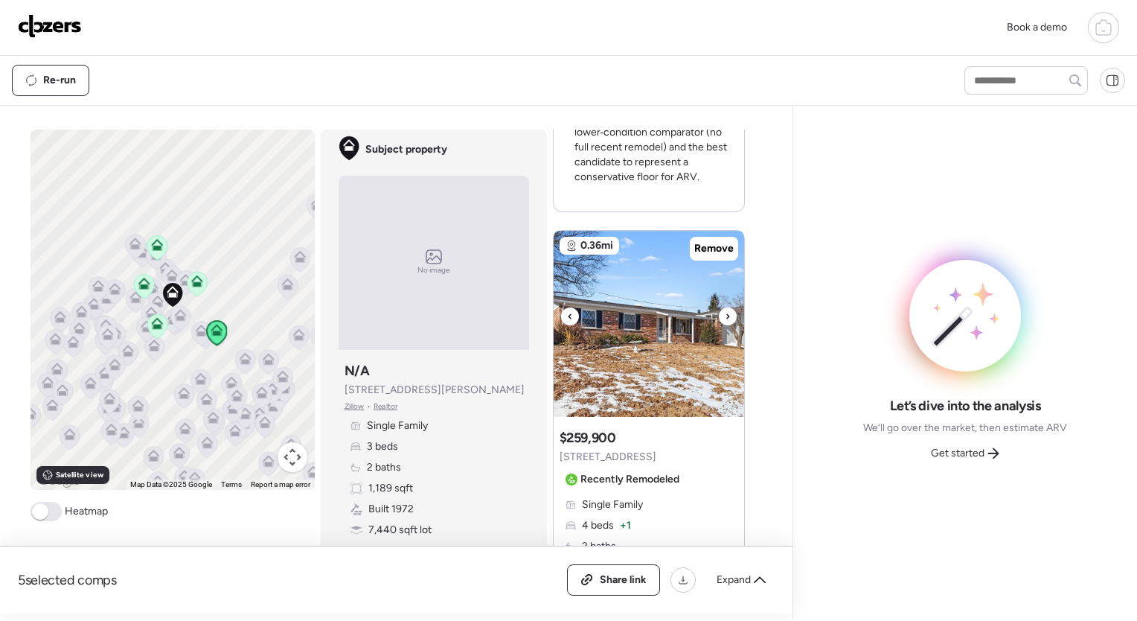
click at [725, 314] on icon at bounding box center [728, 316] width 6 height 18
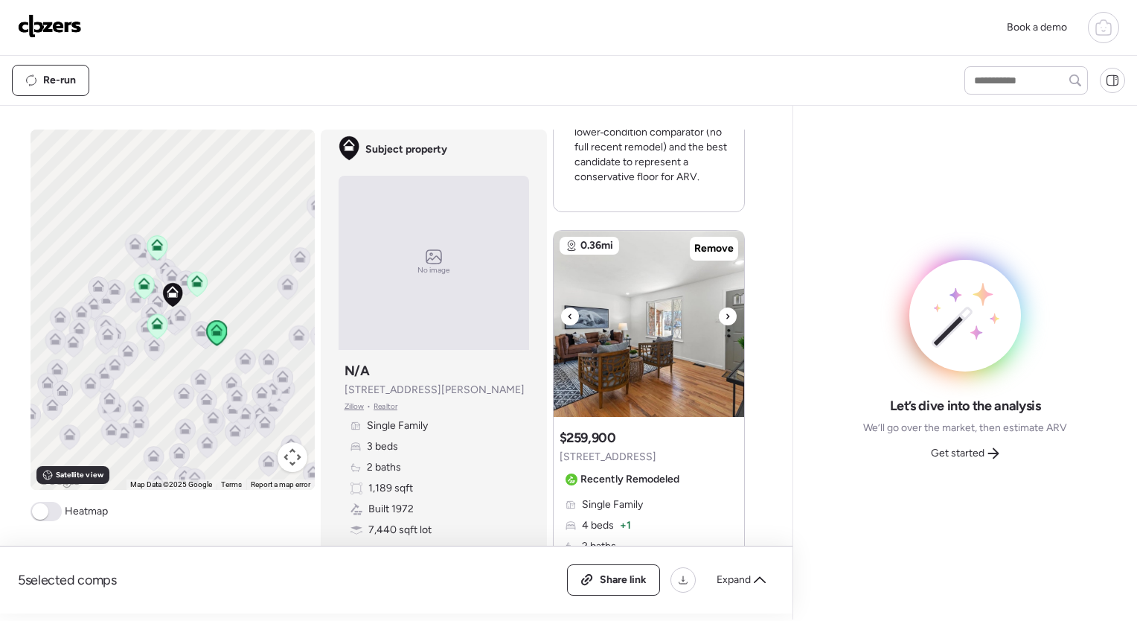
click at [725, 314] on icon at bounding box center [728, 316] width 6 height 18
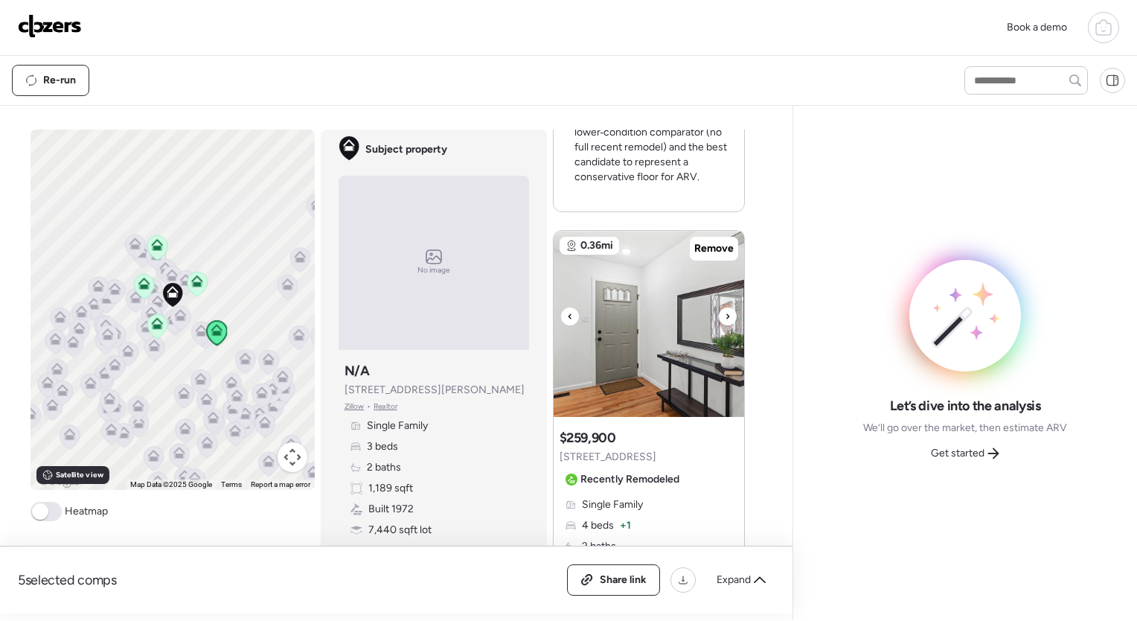
click at [725, 314] on icon at bounding box center [728, 316] width 6 height 18
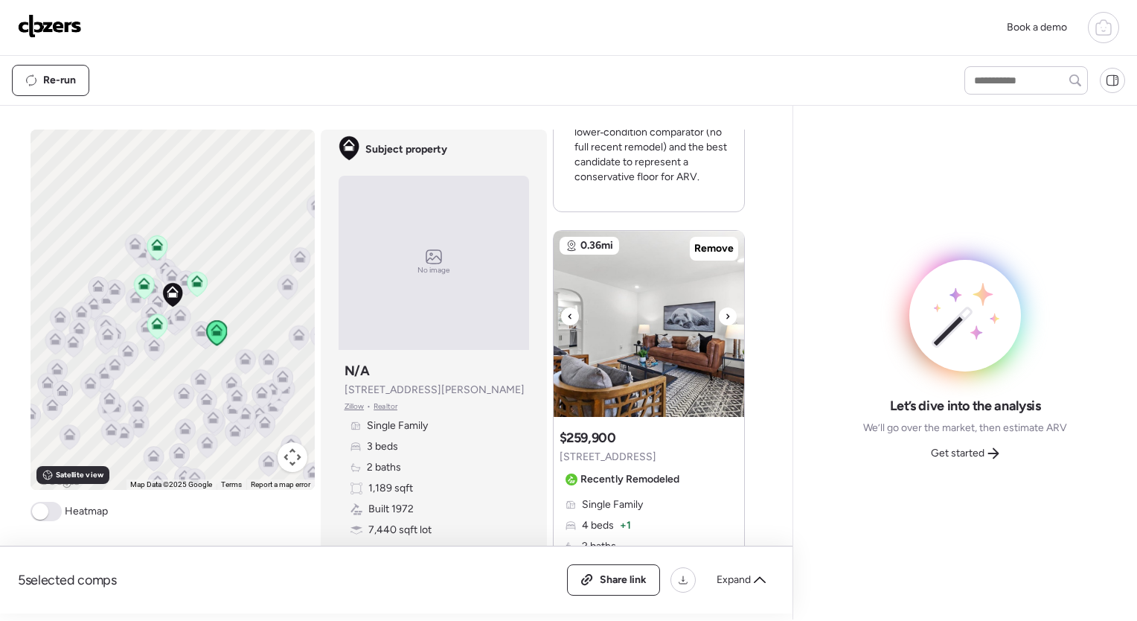
click at [725, 314] on icon at bounding box center [728, 316] width 6 height 18
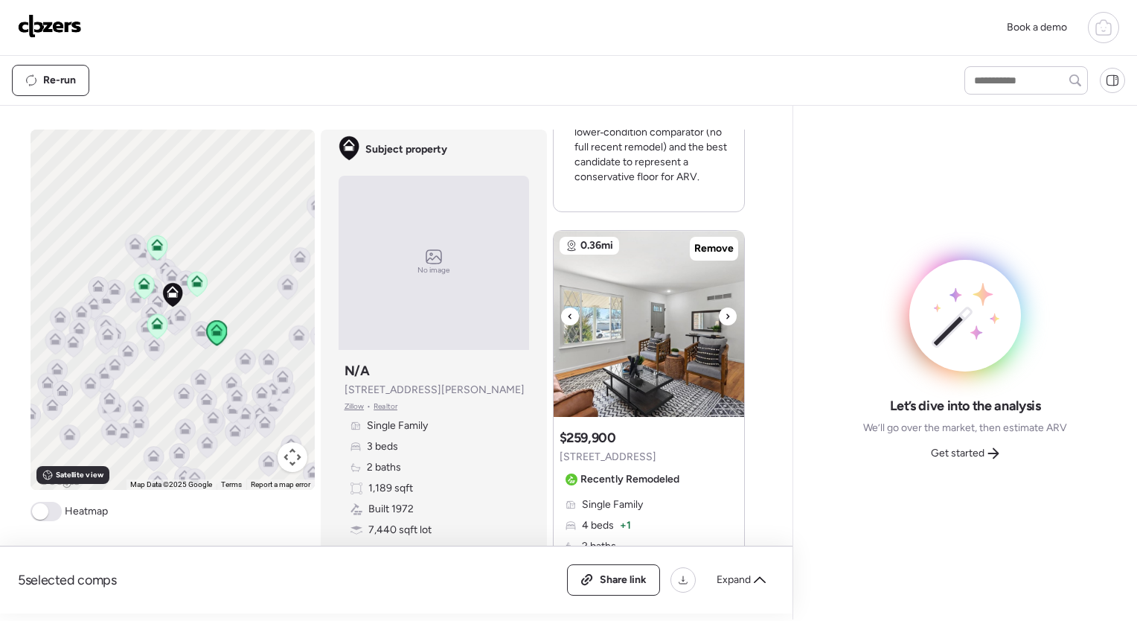
click at [725, 314] on icon at bounding box center [728, 316] width 6 height 18
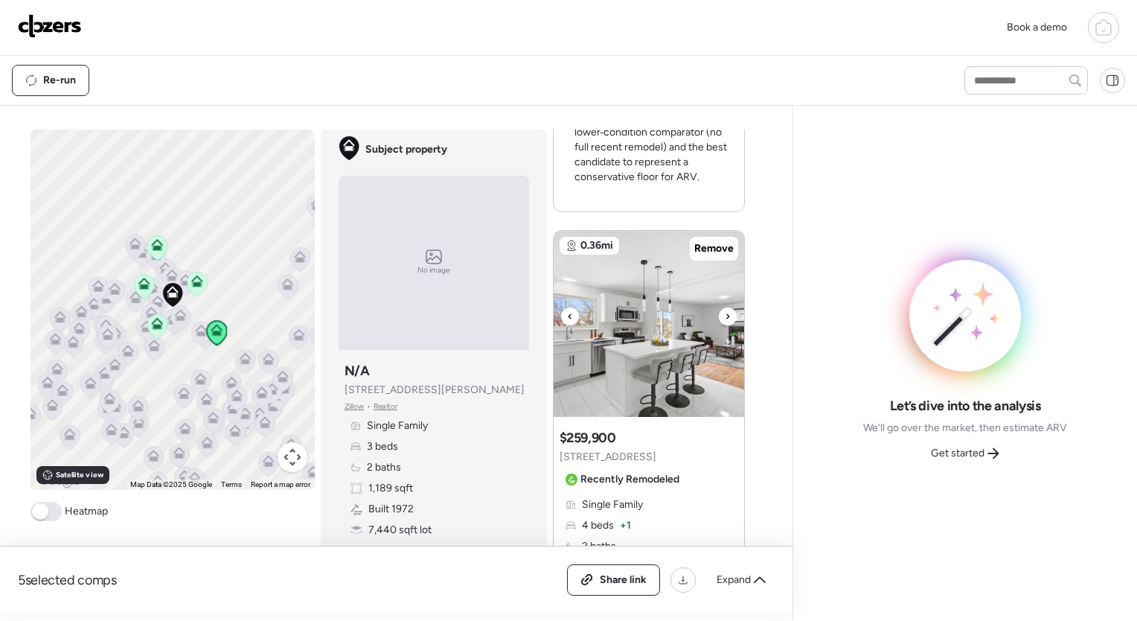
click at [725, 314] on icon at bounding box center [728, 316] width 6 height 18
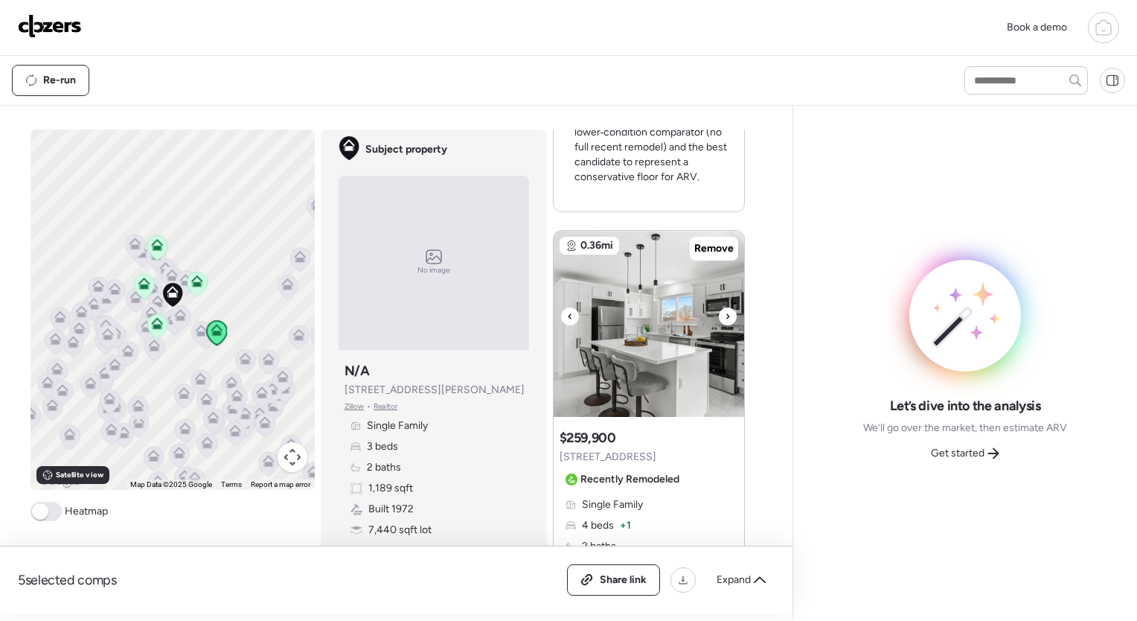
click at [725, 314] on icon at bounding box center [728, 316] width 6 height 18
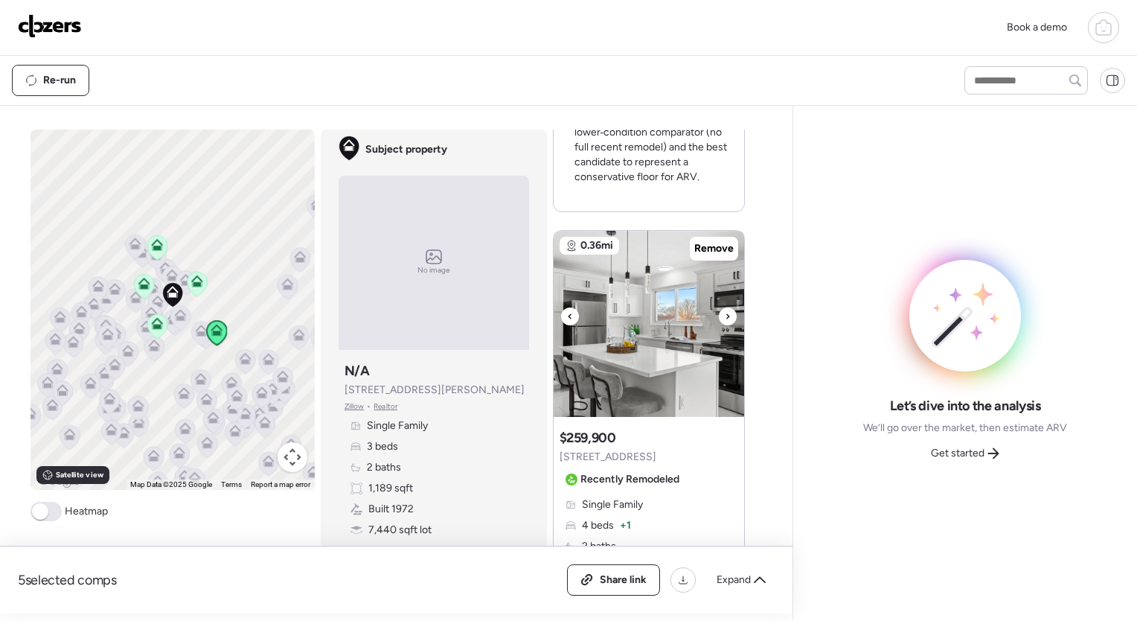
click at [725, 314] on icon at bounding box center [728, 316] width 6 height 18
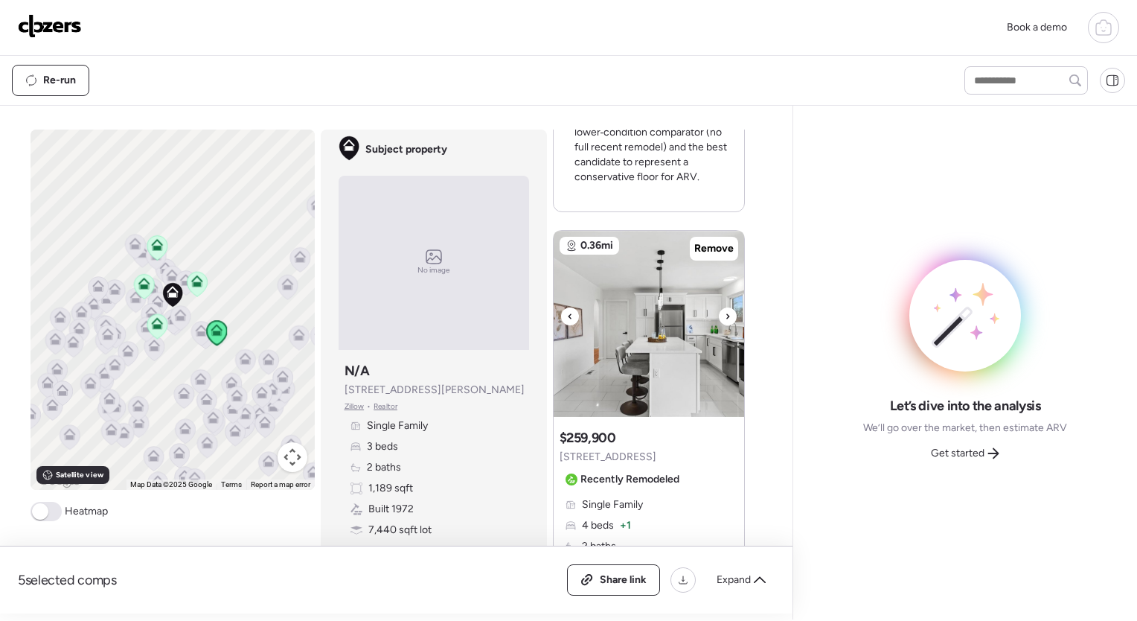
click at [725, 314] on icon at bounding box center [728, 316] width 6 height 18
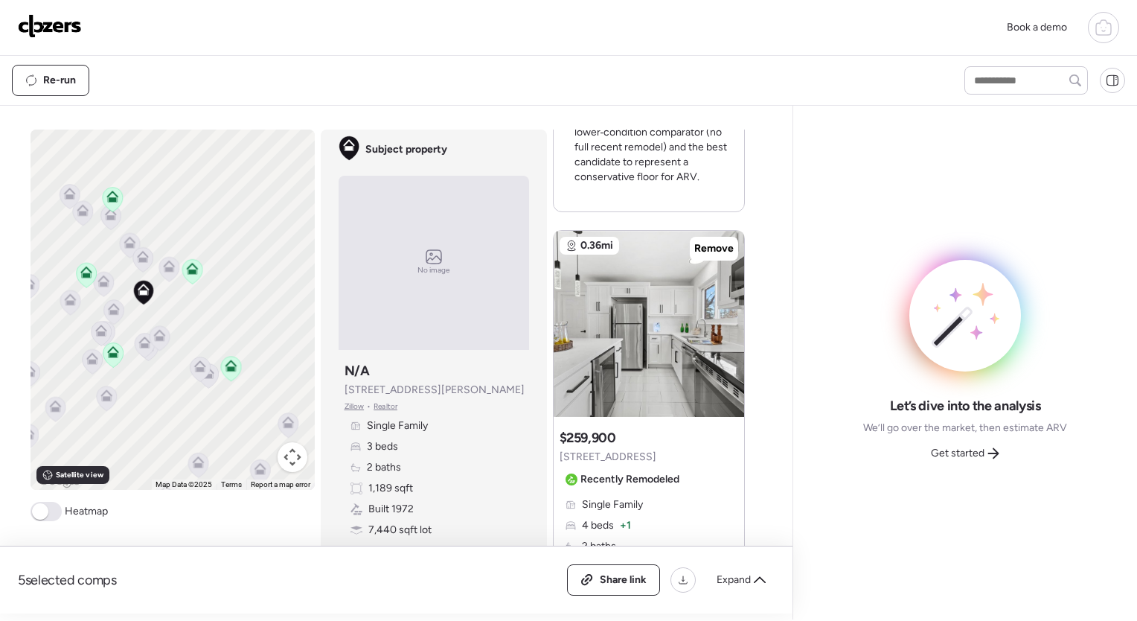
click at [32, 503] on span at bounding box center [40, 511] width 16 height 16
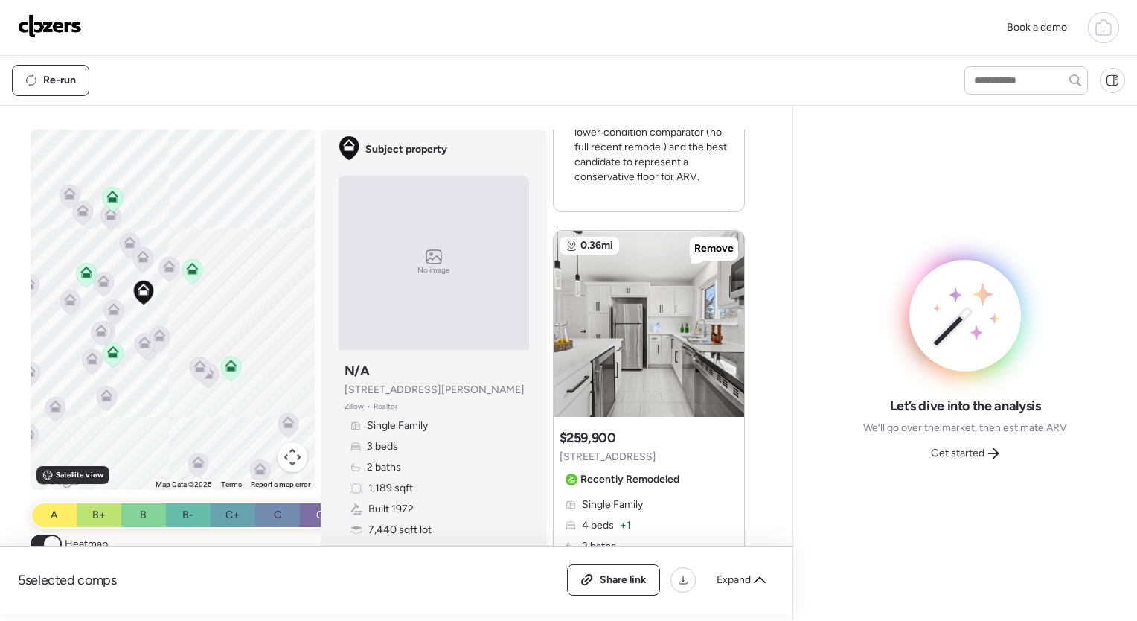
click at [45, 541] on span at bounding box center [52, 544] width 16 height 16
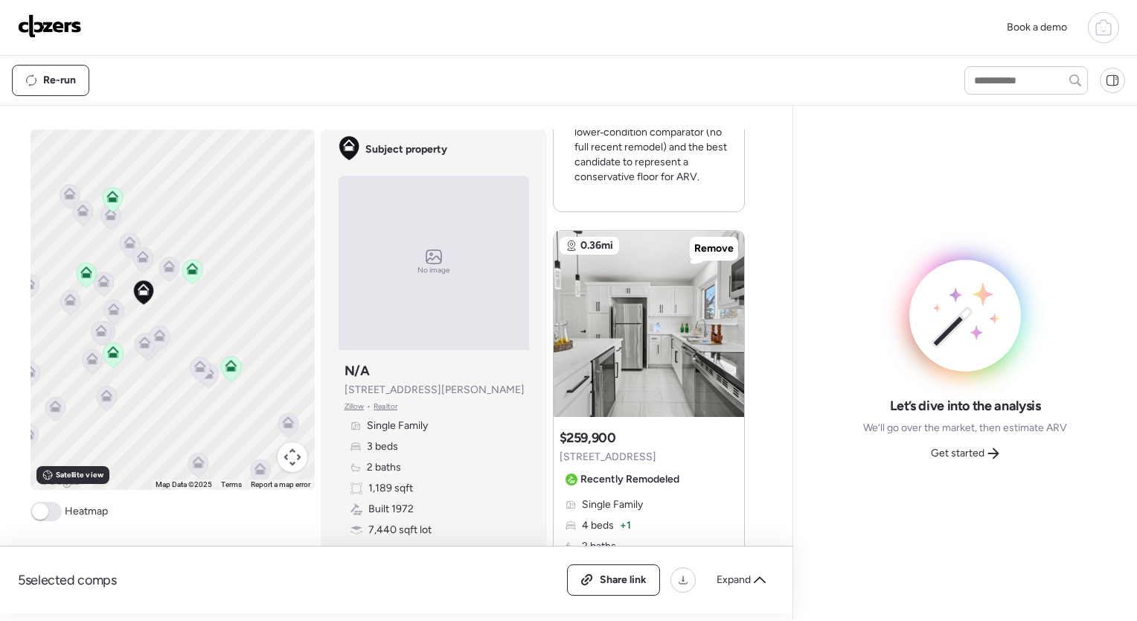
click at [138, 252] on icon at bounding box center [142, 254] width 11 height 7
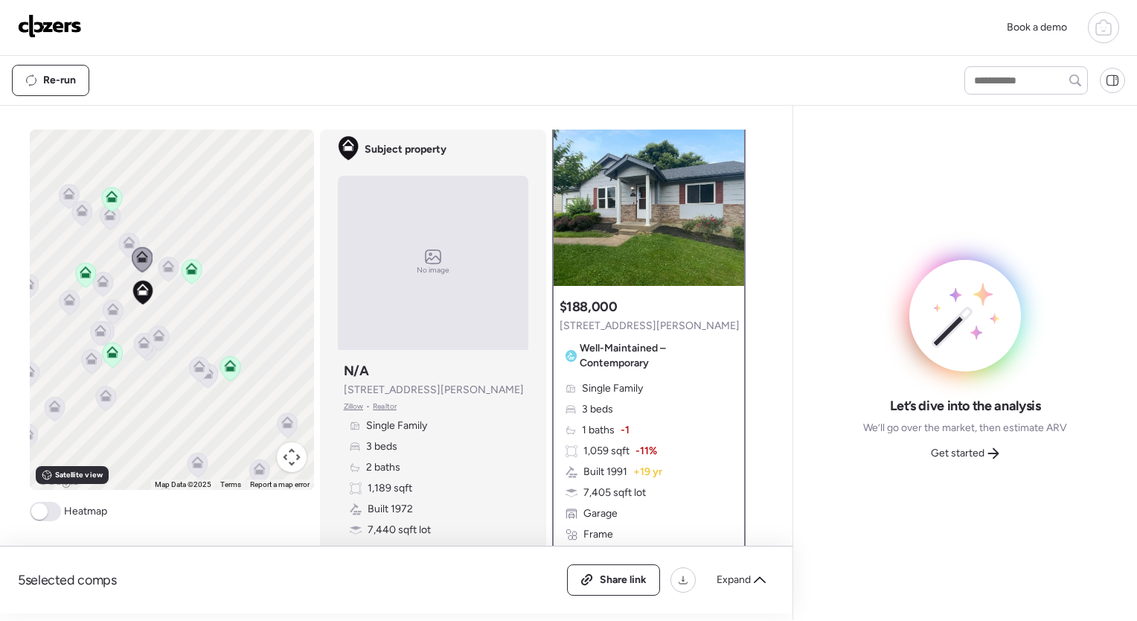
scroll to position [0, 0]
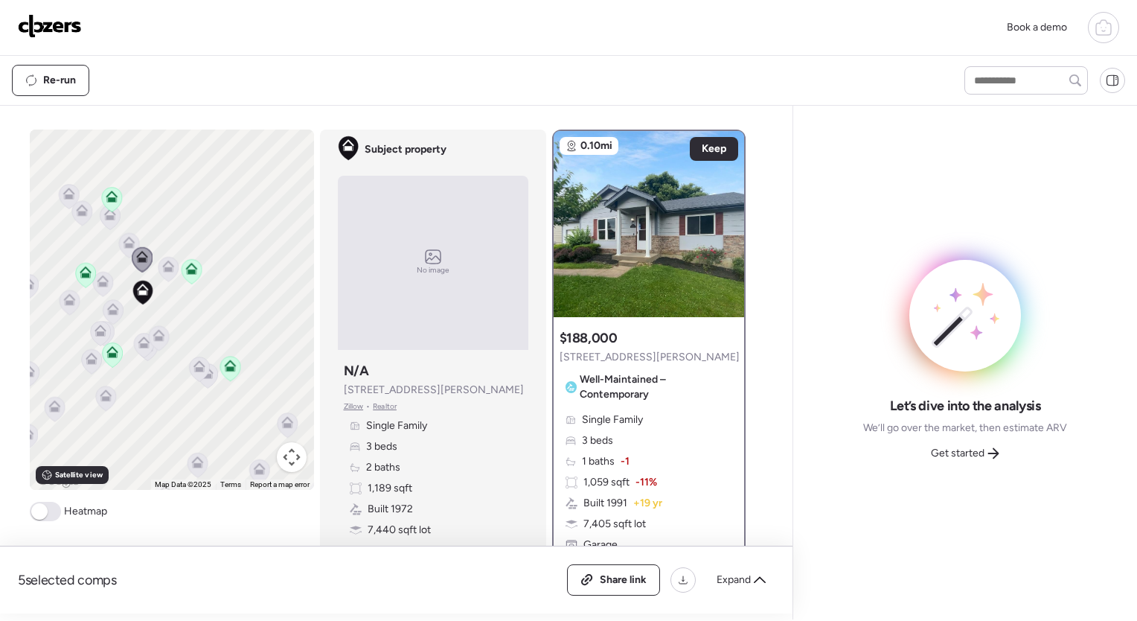
click at [124, 243] on icon at bounding box center [129, 245] width 10 height 4
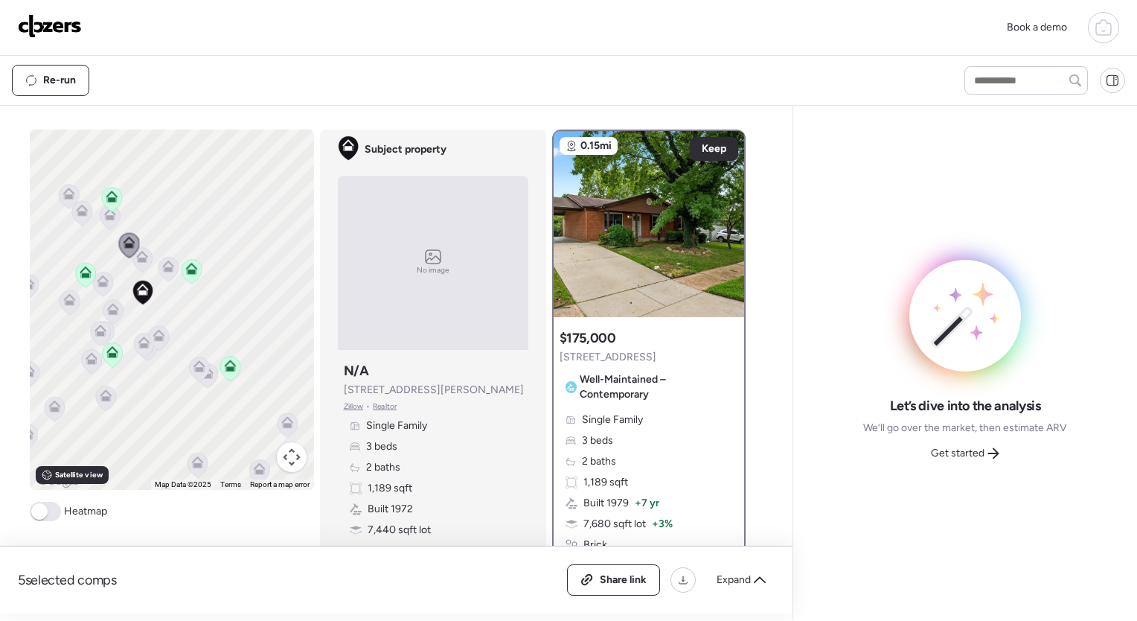
click at [162, 266] on icon at bounding box center [168, 267] width 12 height 12
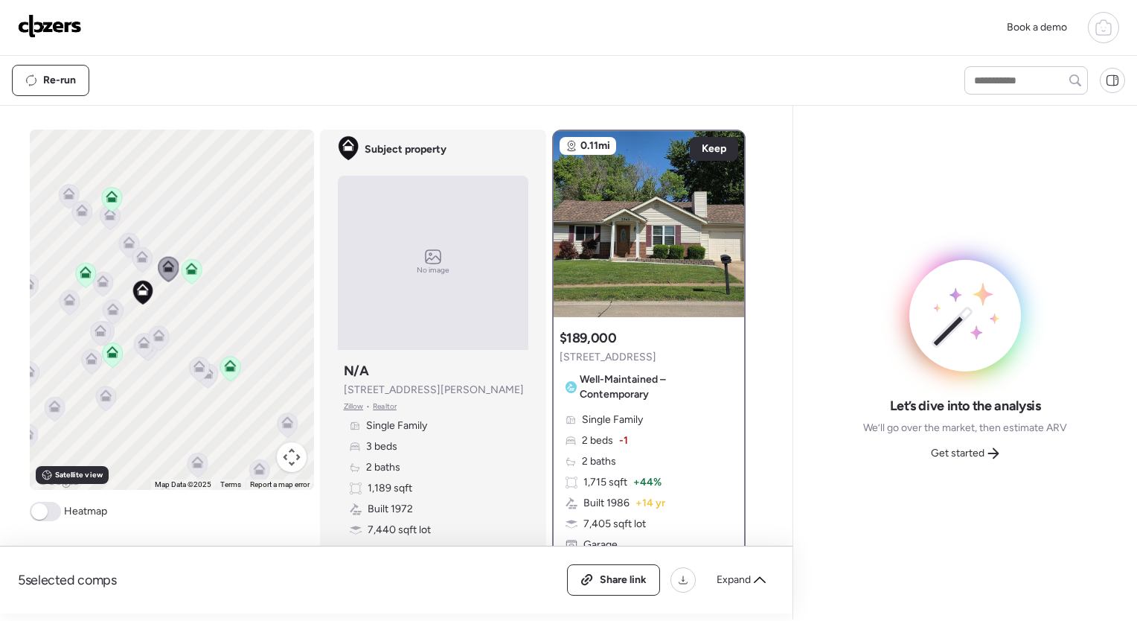
click at [140, 261] on icon at bounding box center [142, 260] width 10 height 4
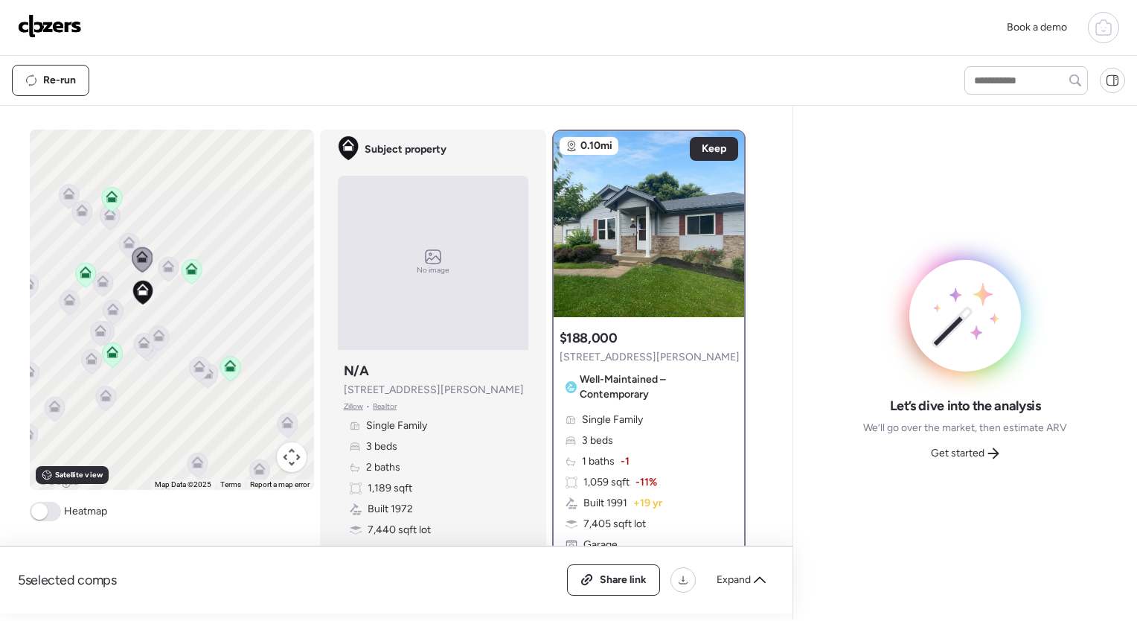
click at [96, 287] on icon at bounding box center [102, 284] width 20 height 25
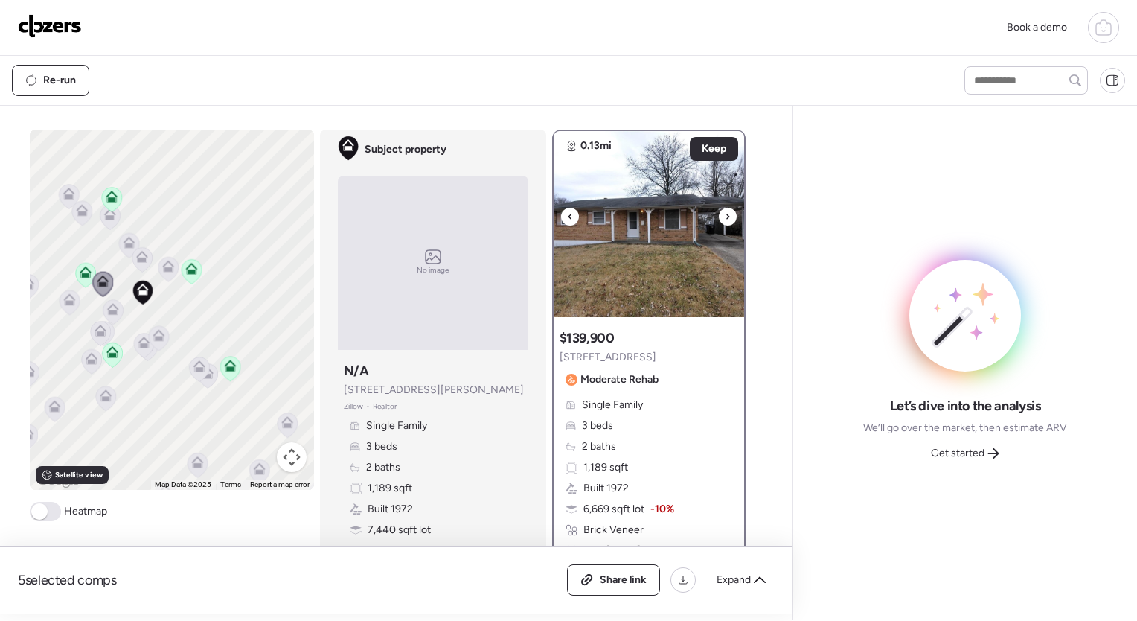
click at [719, 213] on div at bounding box center [728, 217] width 18 height 18
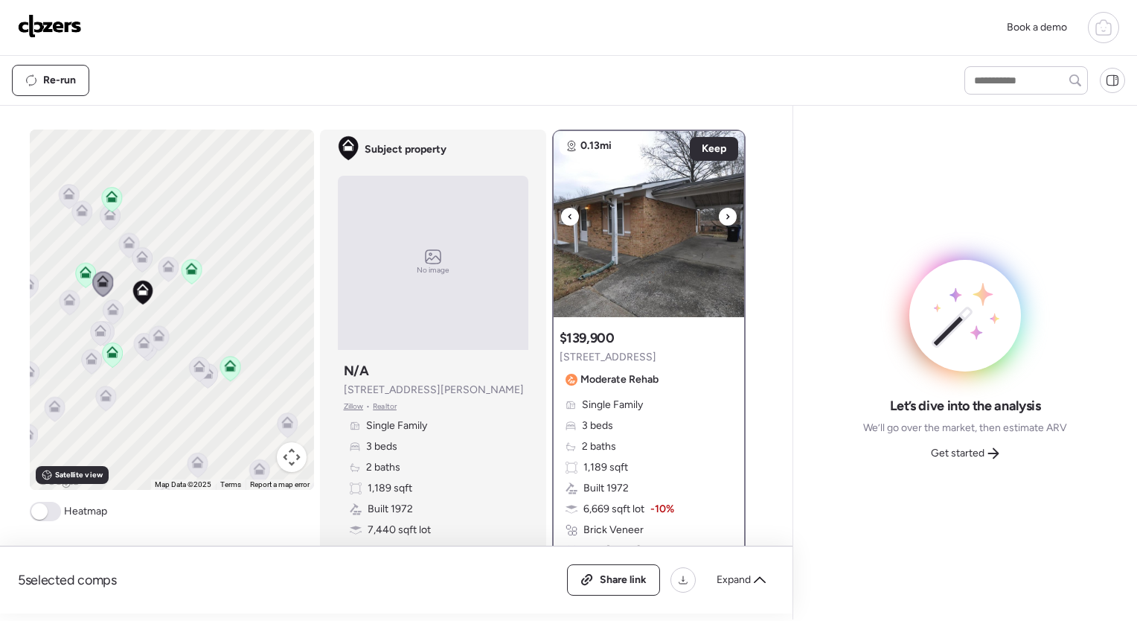
click at [719, 213] on div at bounding box center [728, 217] width 18 height 18
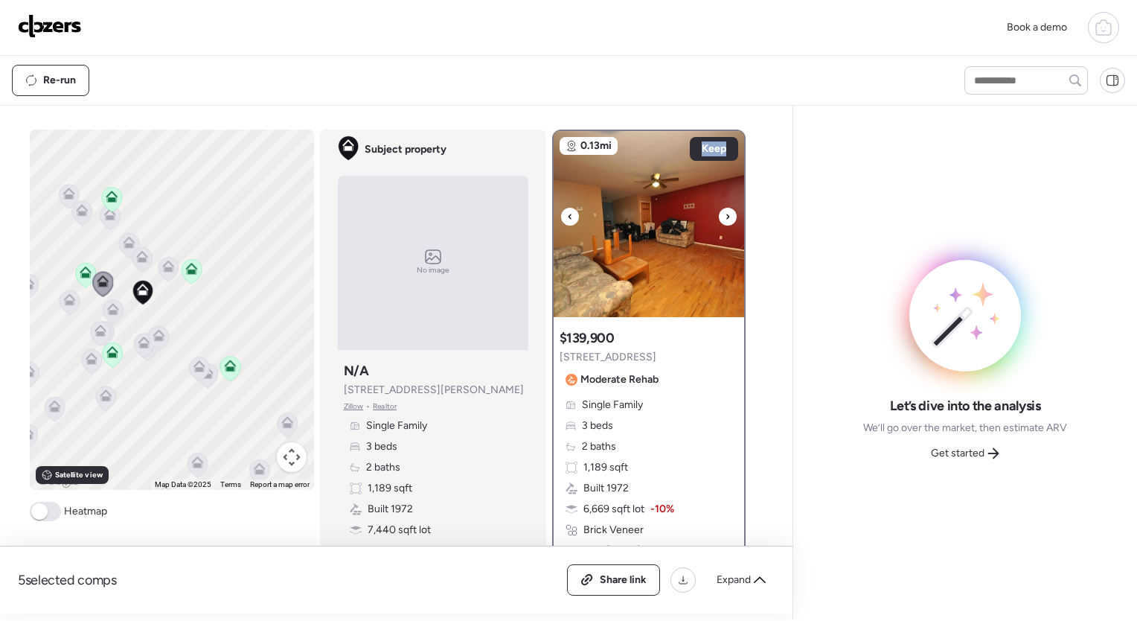
click at [719, 213] on div at bounding box center [728, 217] width 18 height 18
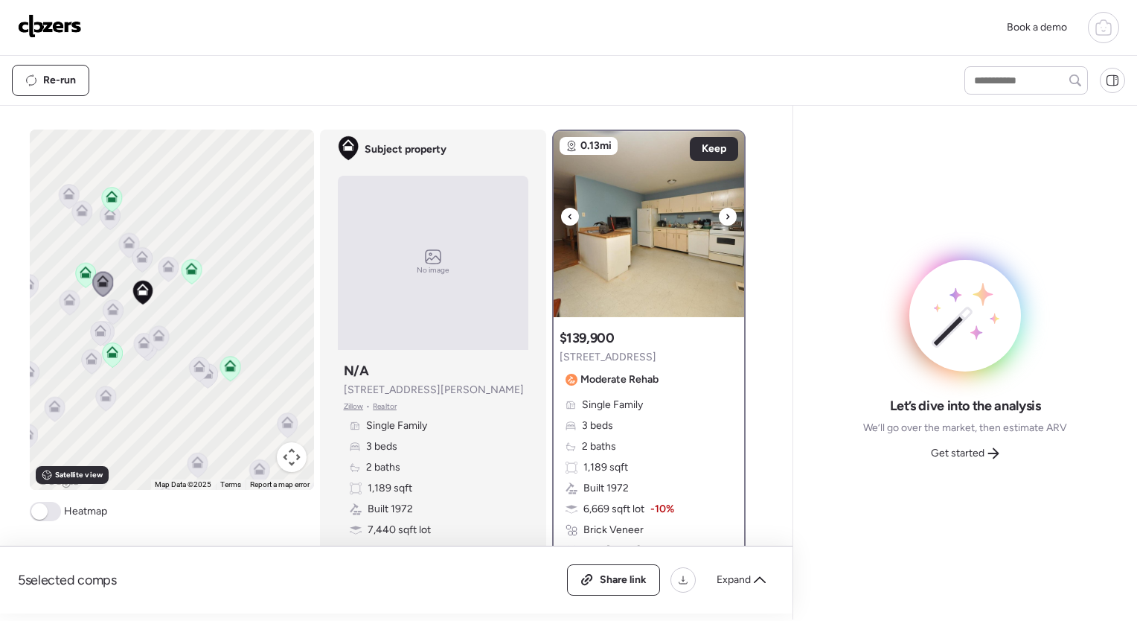
click at [719, 213] on div at bounding box center [728, 217] width 18 height 18
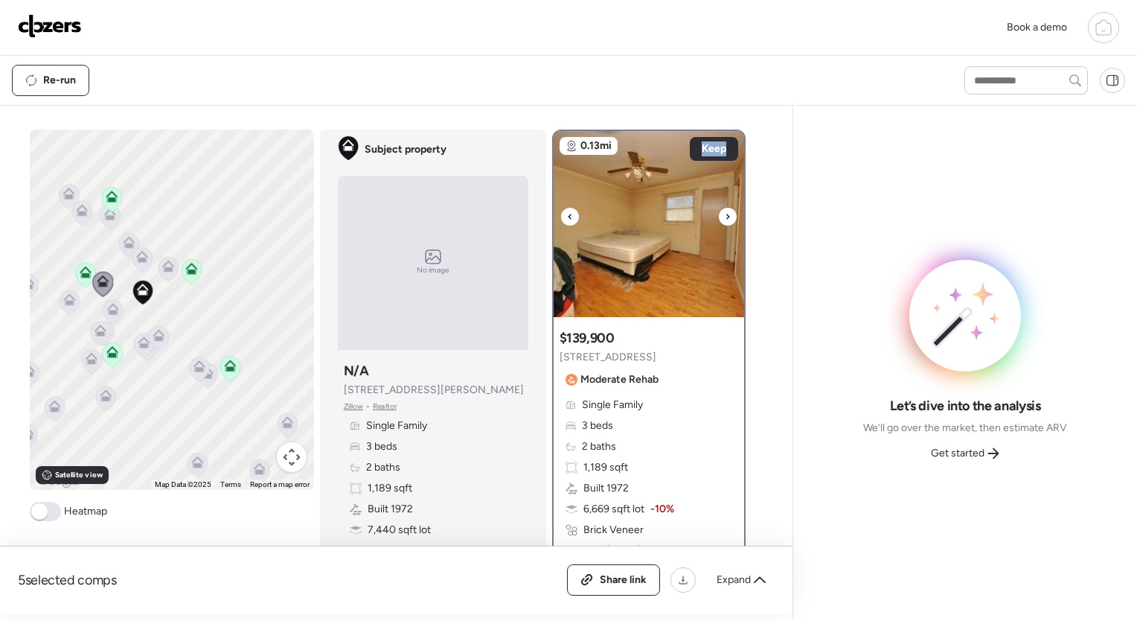
click at [719, 213] on div at bounding box center [728, 217] width 18 height 18
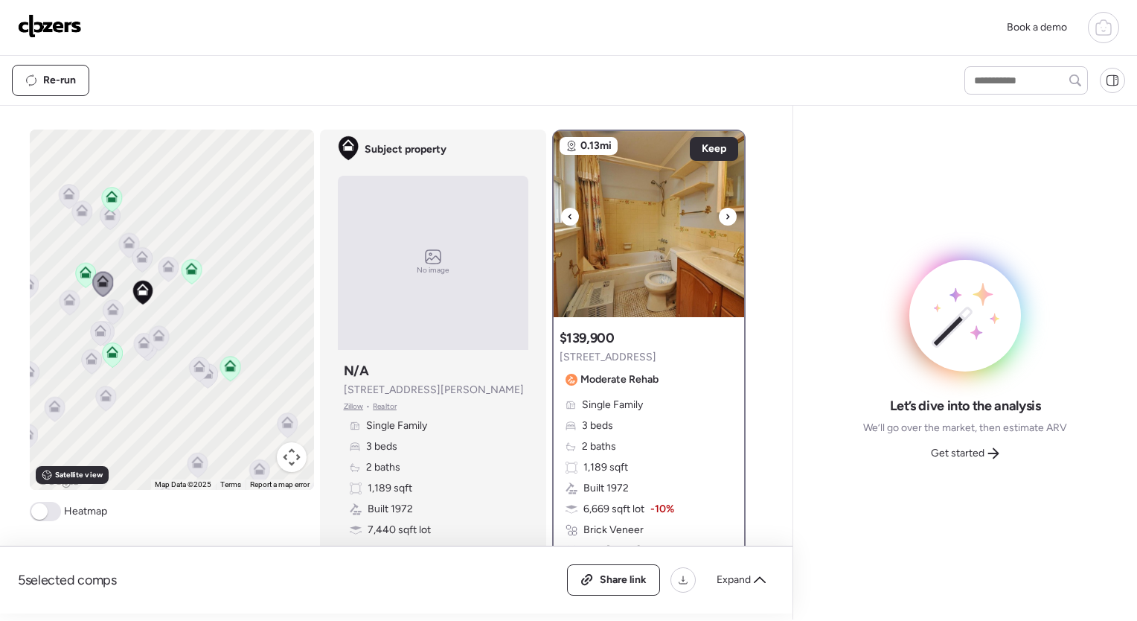
click at [719, 213] on div at bounding box center [728, 217] width 18 height 18
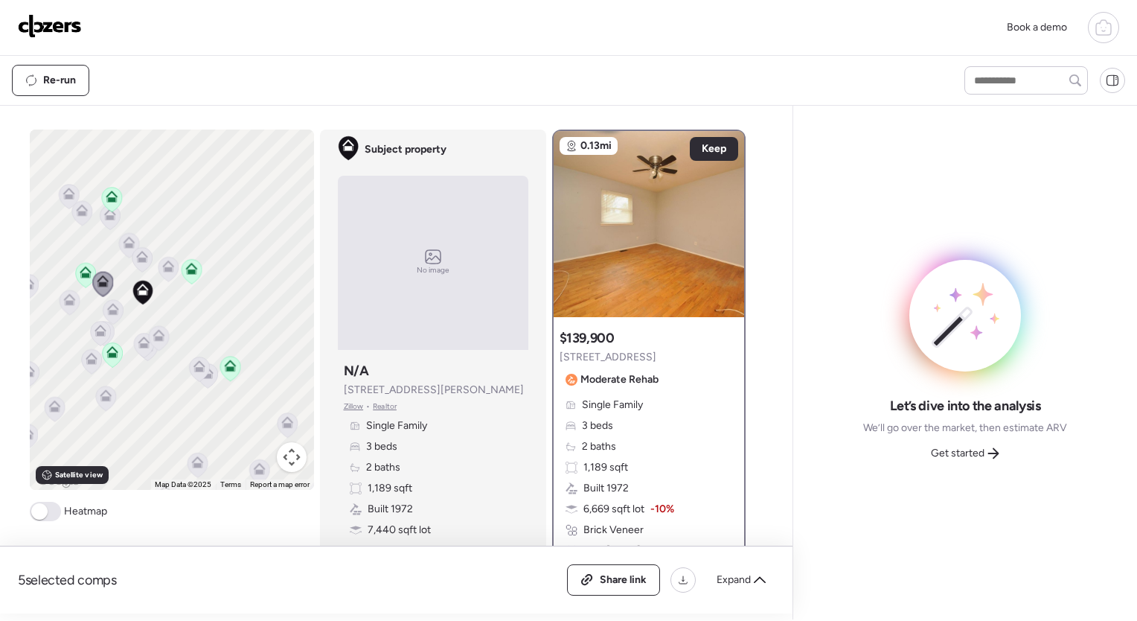
click at [112, 311] on icon at bounding box center [113, 312] width 10 height 4
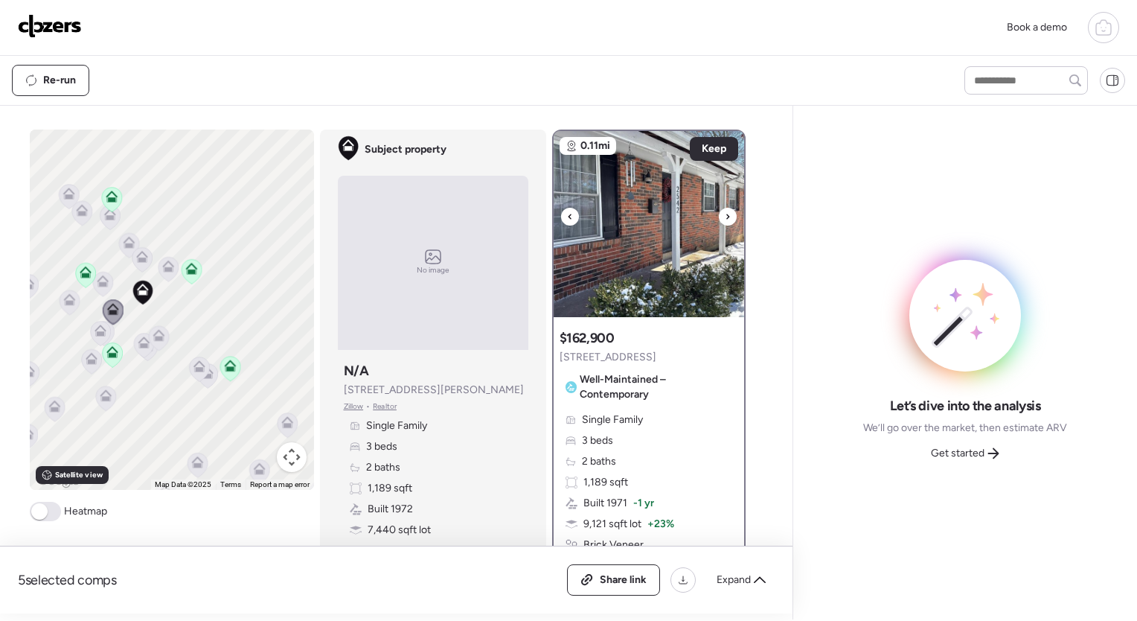
click at [725, 211] on icon at bounding box center [728, 217] width 6 height 18
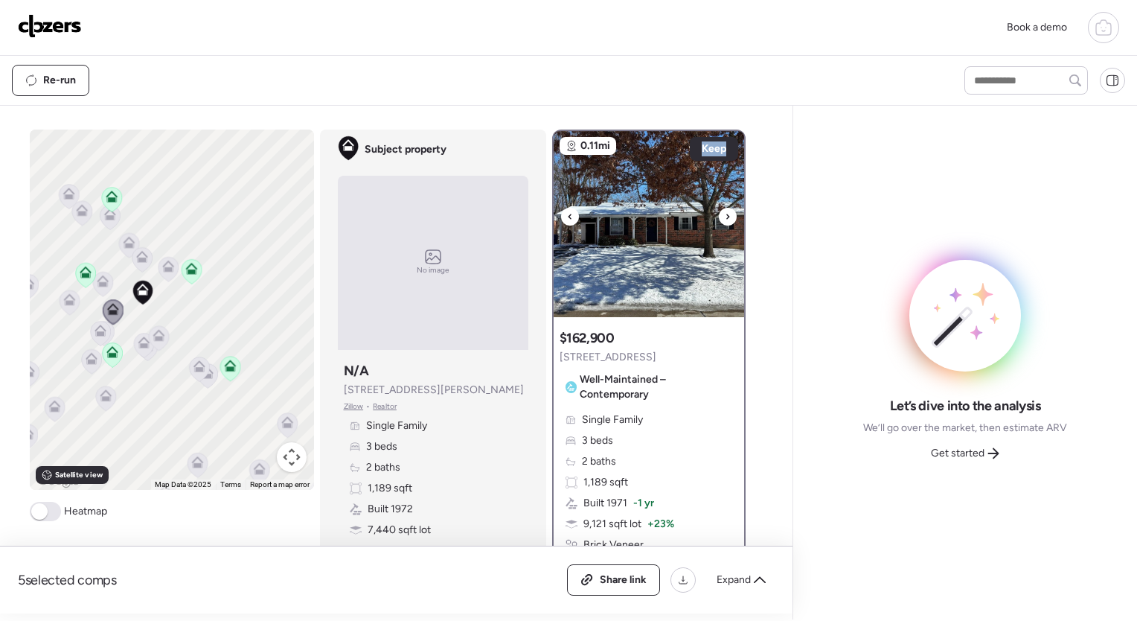
click at [725, 211] on icon at bounding box center [728, 217] width 6 height 18
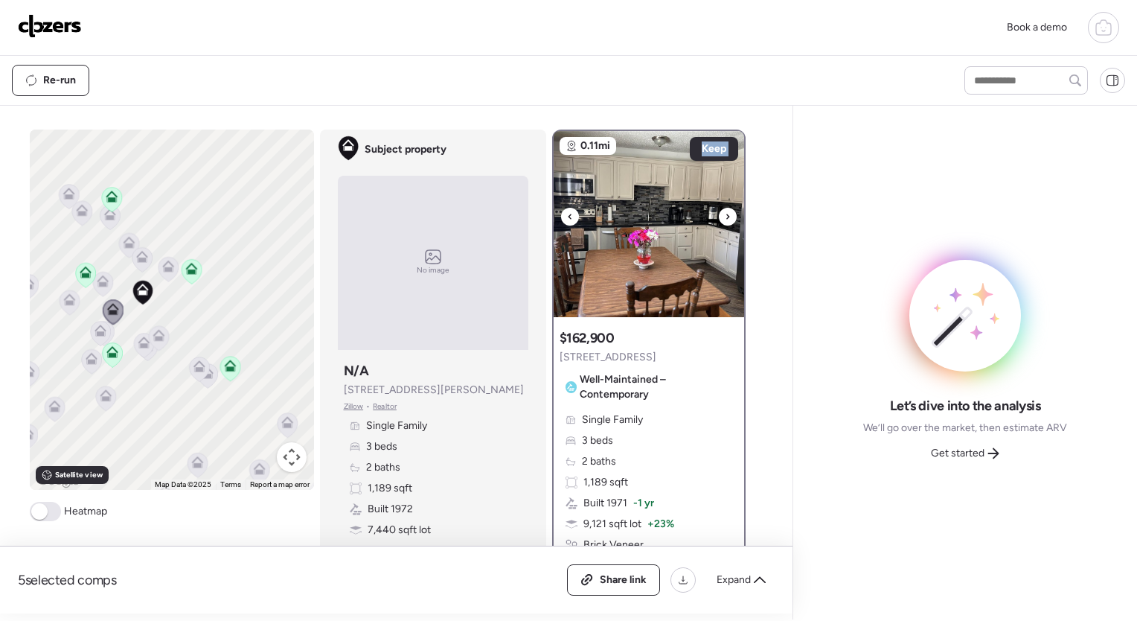
click at [725, 211] on icon at bounding box center [728, 217] width 6 height 18
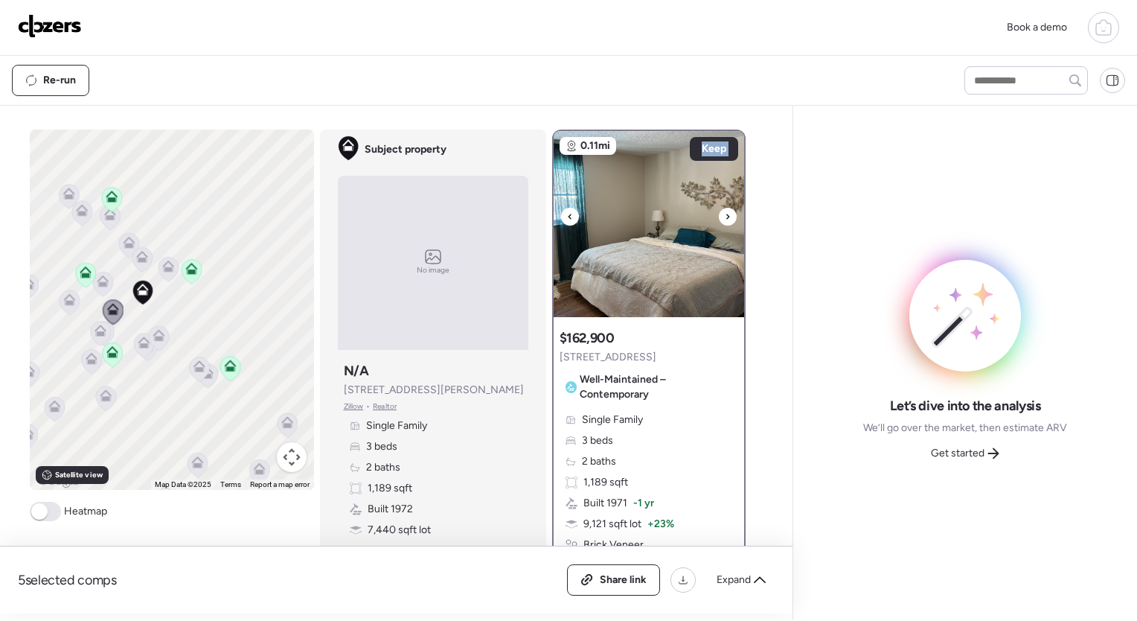
click at [725, 211] on icon at bounding box center [728, 217] width 6 height 18
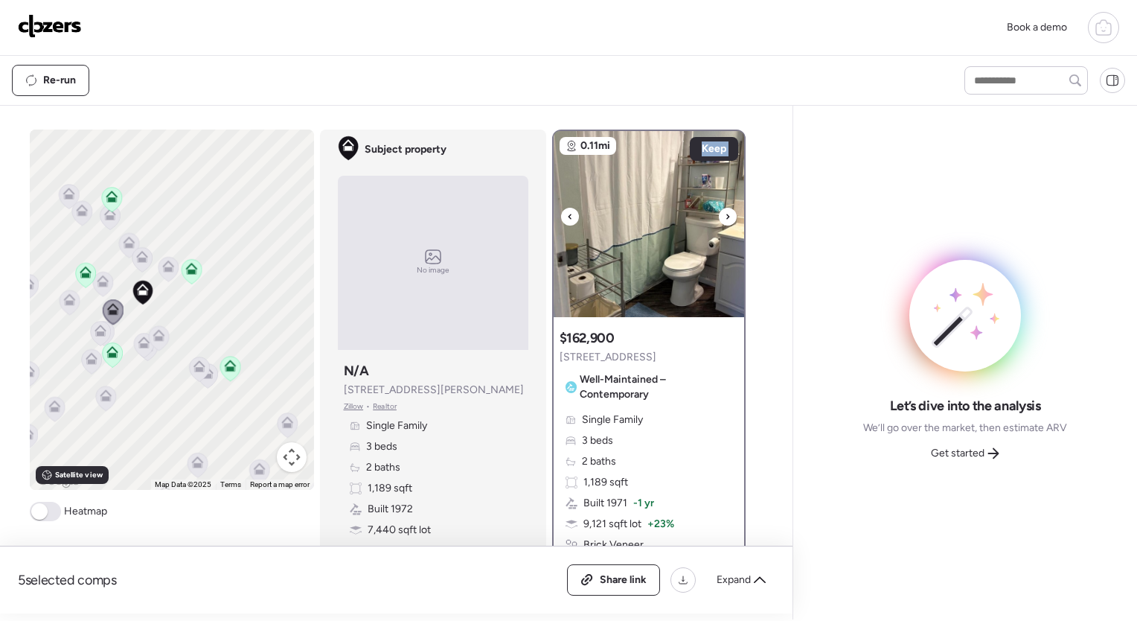
click at [725, 211] on icon at bounding box center [728, 217] width 6 height 18
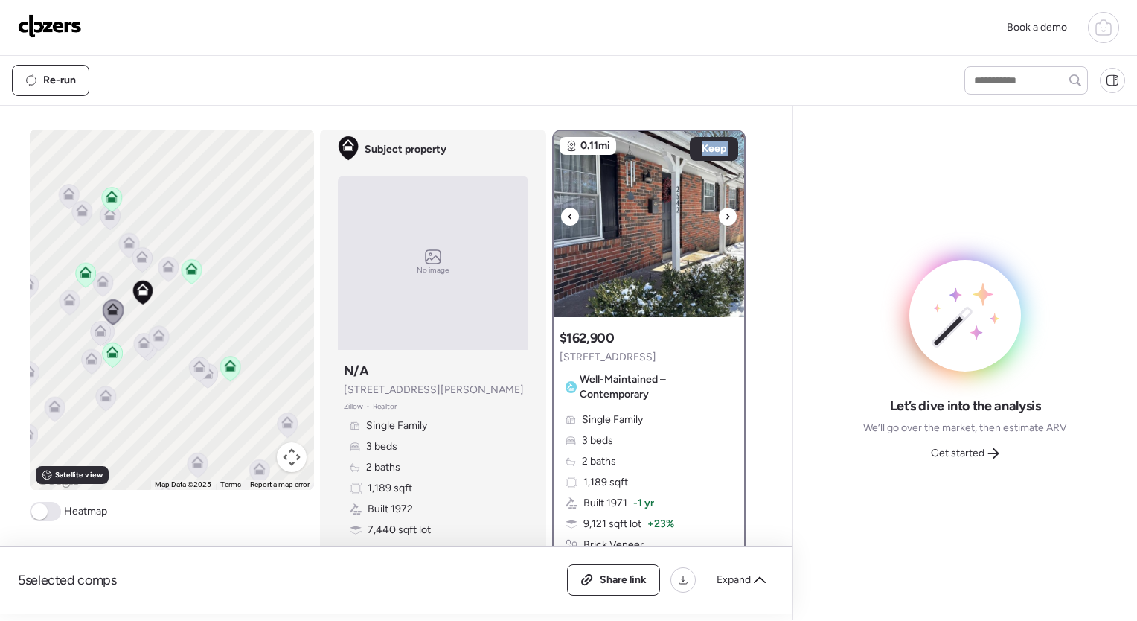
click at [725, 211] on icon at bounding box center [728, 217] width 6 height 18
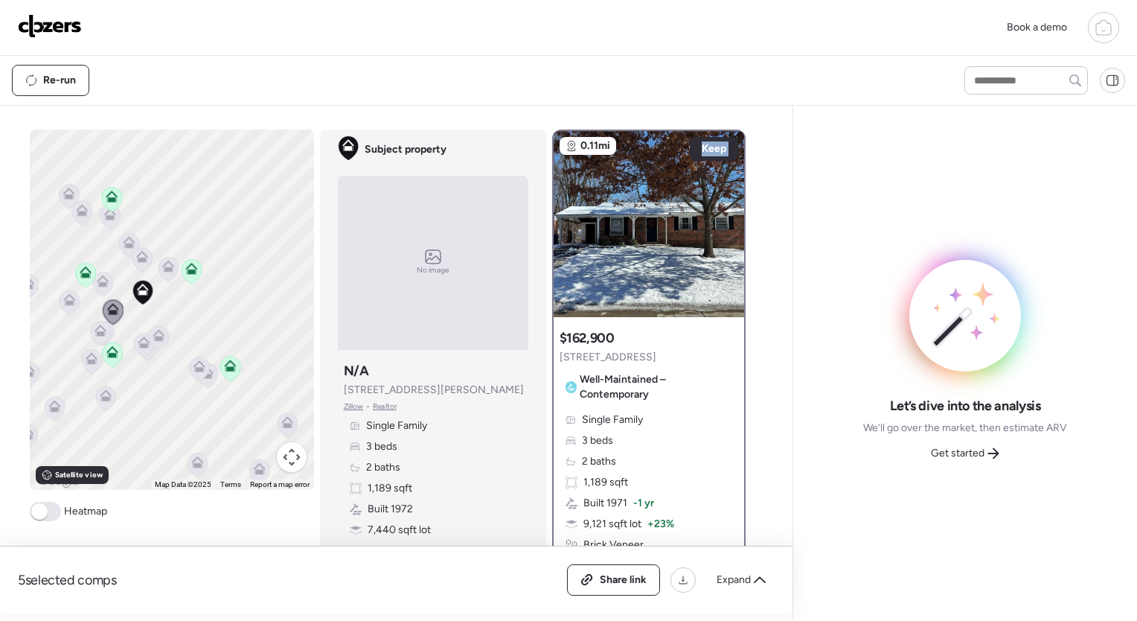
click at [96, 333] on icon at bounding box center [100, 333] width 10 height 4
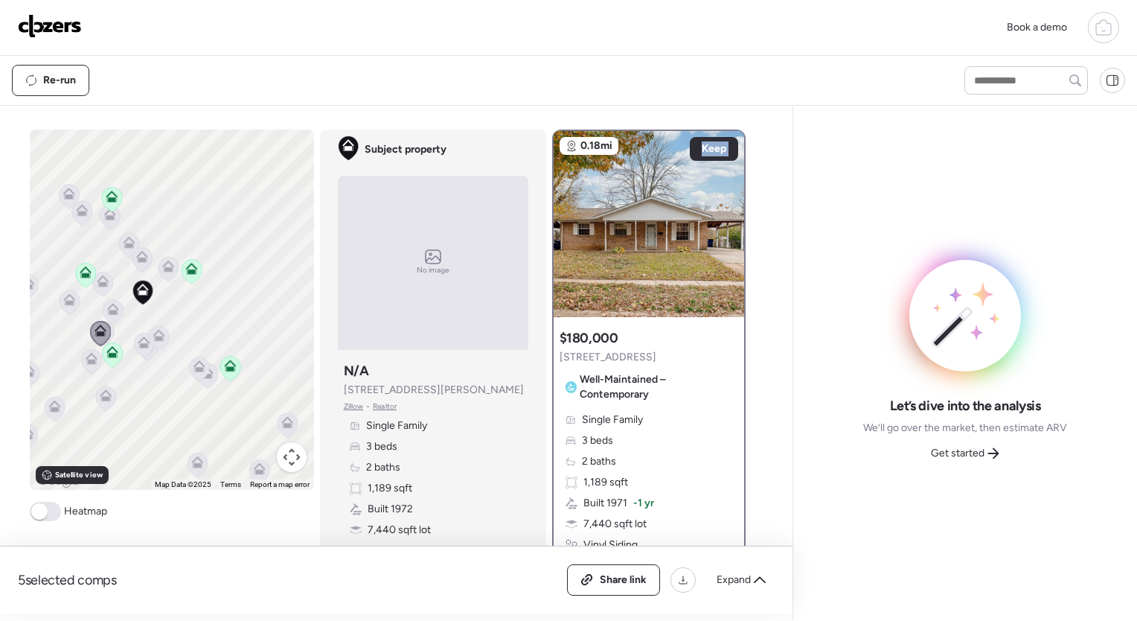
click at [103, 329] on icon at bounding box center [100, 334] width 20 height 25
click at [68, 297] on icon at bounding box center [69, 299] width 12 height 12
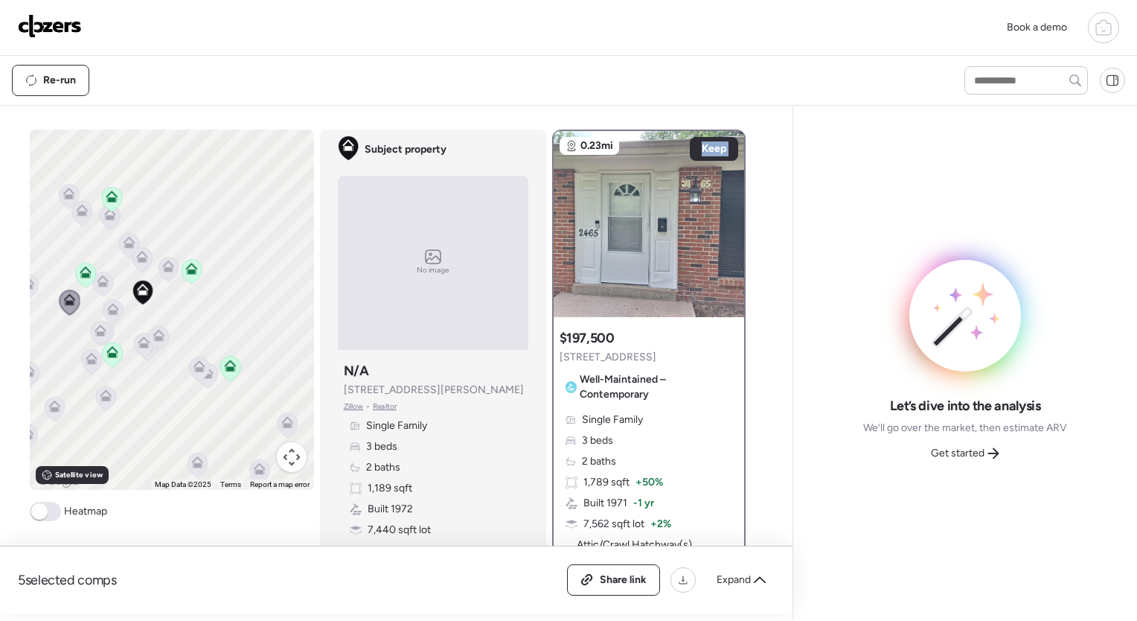
click at [81, 365] on icon at bounding box center [91, 361] width 20 height 25
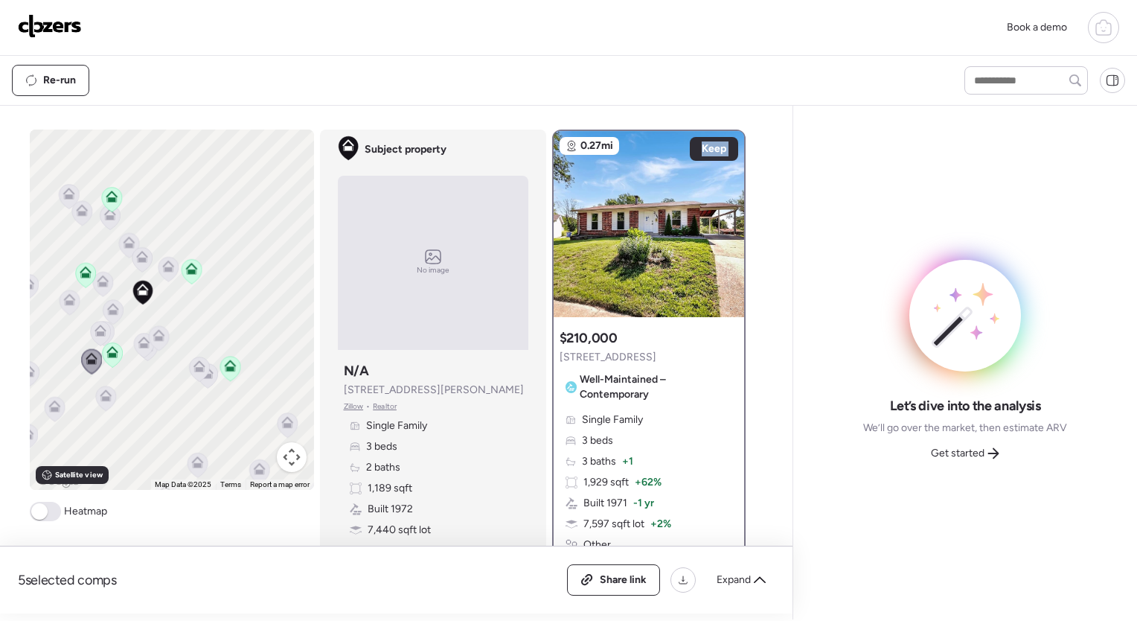
click at [95, 389] on icon at bounding box center [105, 398] width 20 height 25
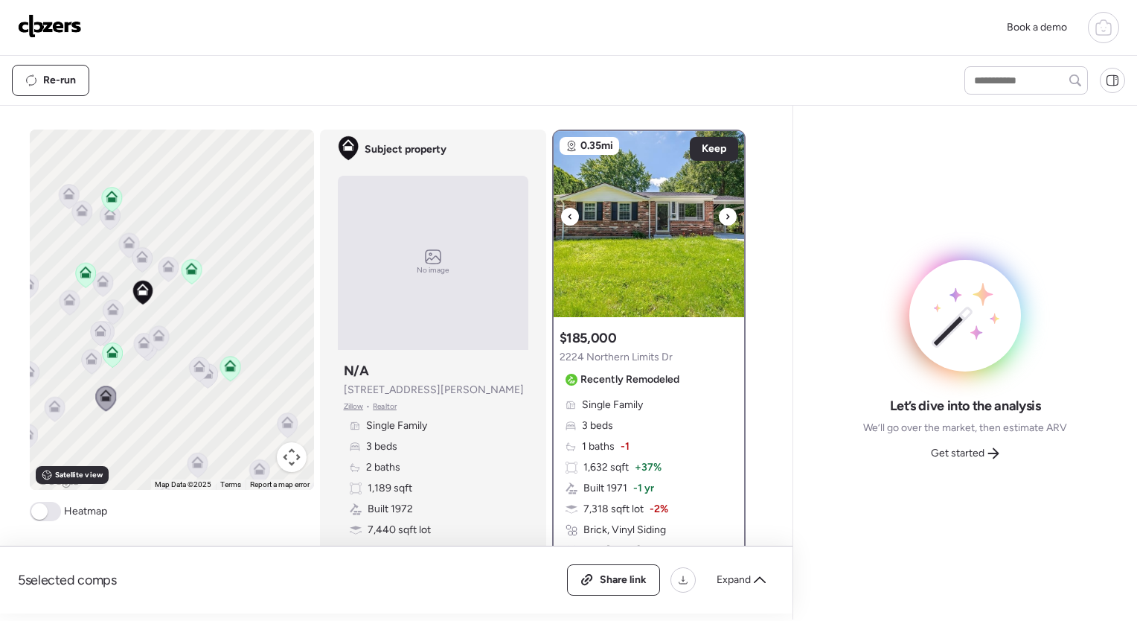
click at [725, 216] on div at bounding box center [728, 217] width 18 height 18
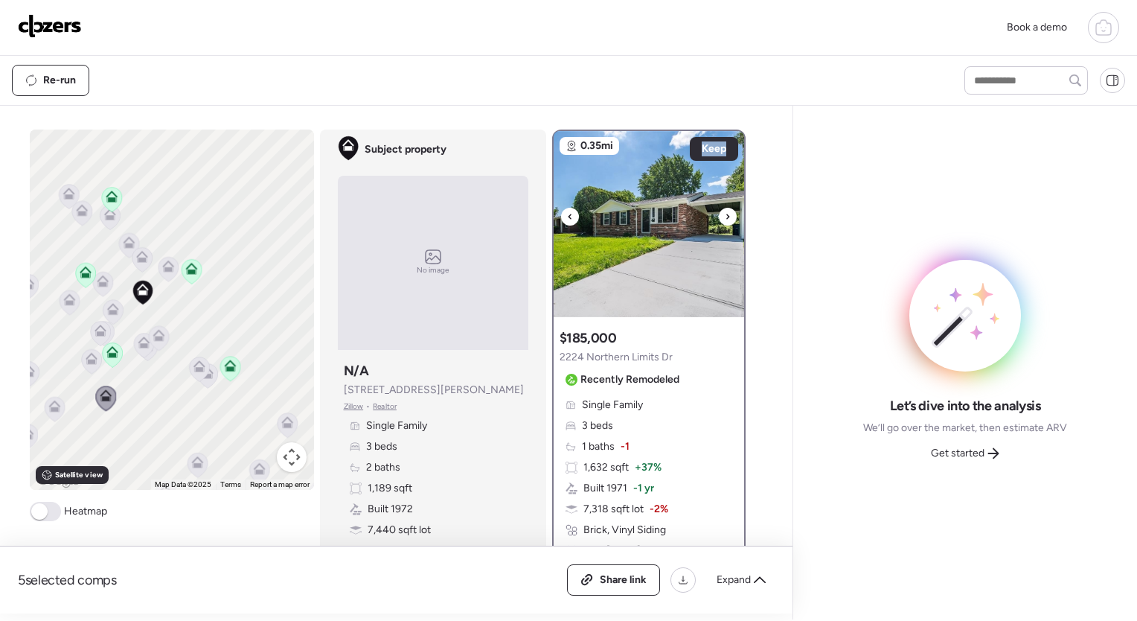
click at [725, 216] on div at bounding box center [728, 217] width 18 height 18
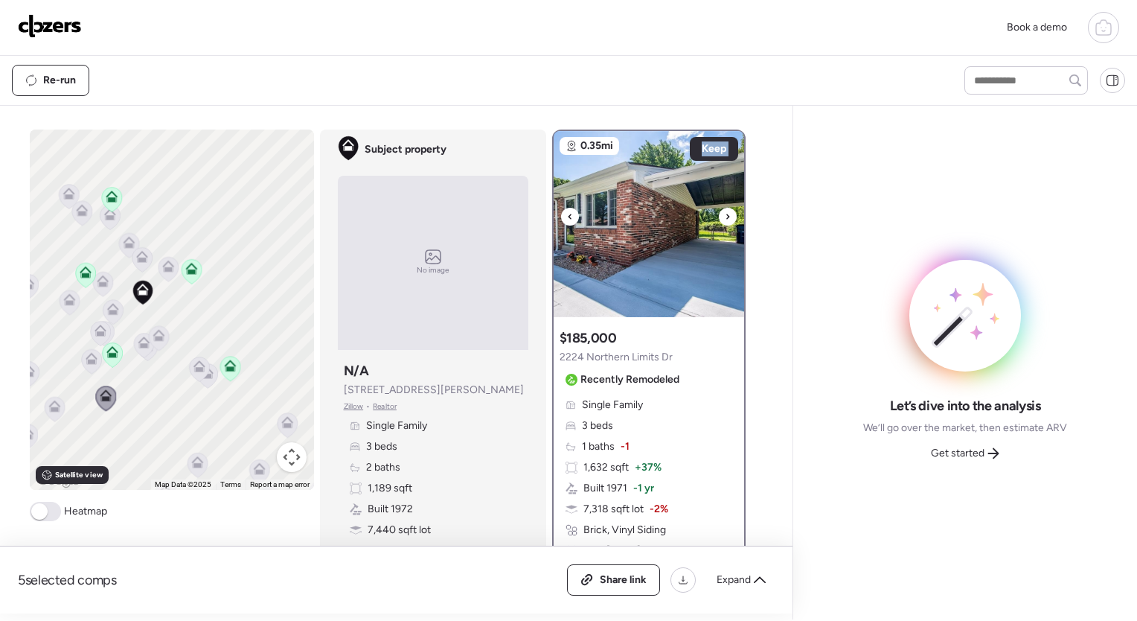
click at [725, 216] on div at bounding box center [728, 217] width 18 height 18
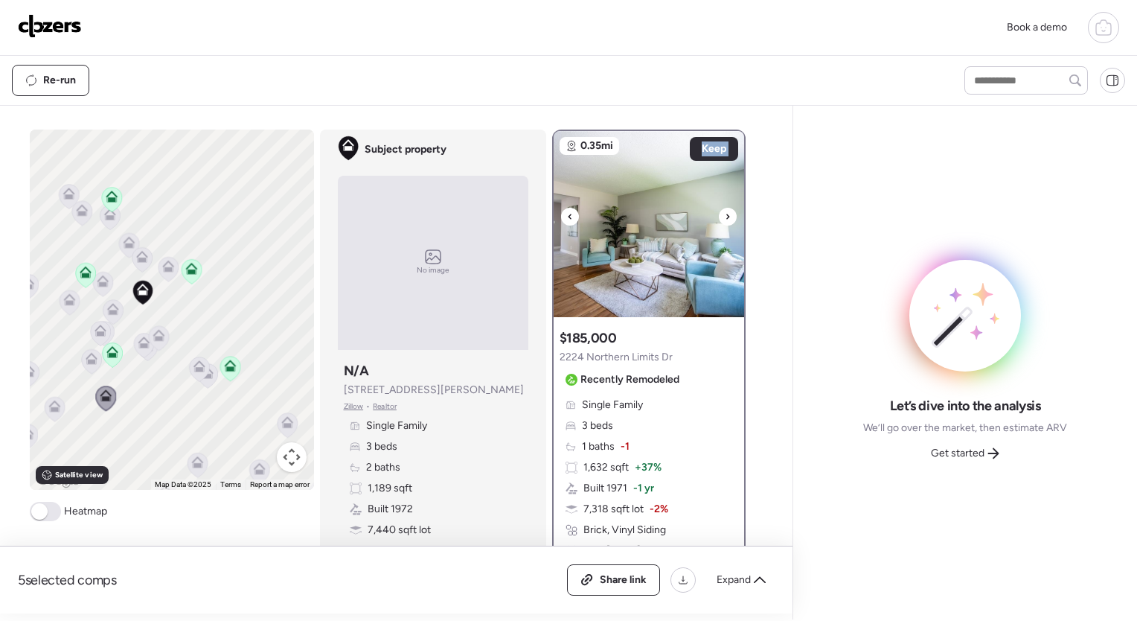
click at [725, 216] on div at bounding box center [728, 217] width 18 height 18
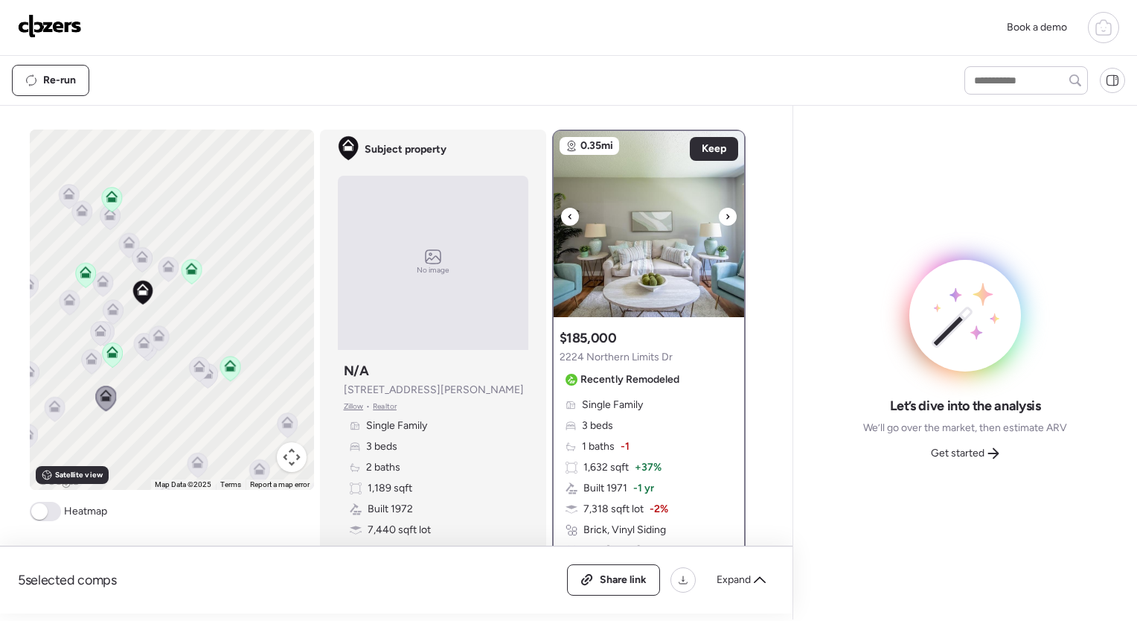
click at [725, 216] on div at bounding box center [728, 217] width 18 height 18
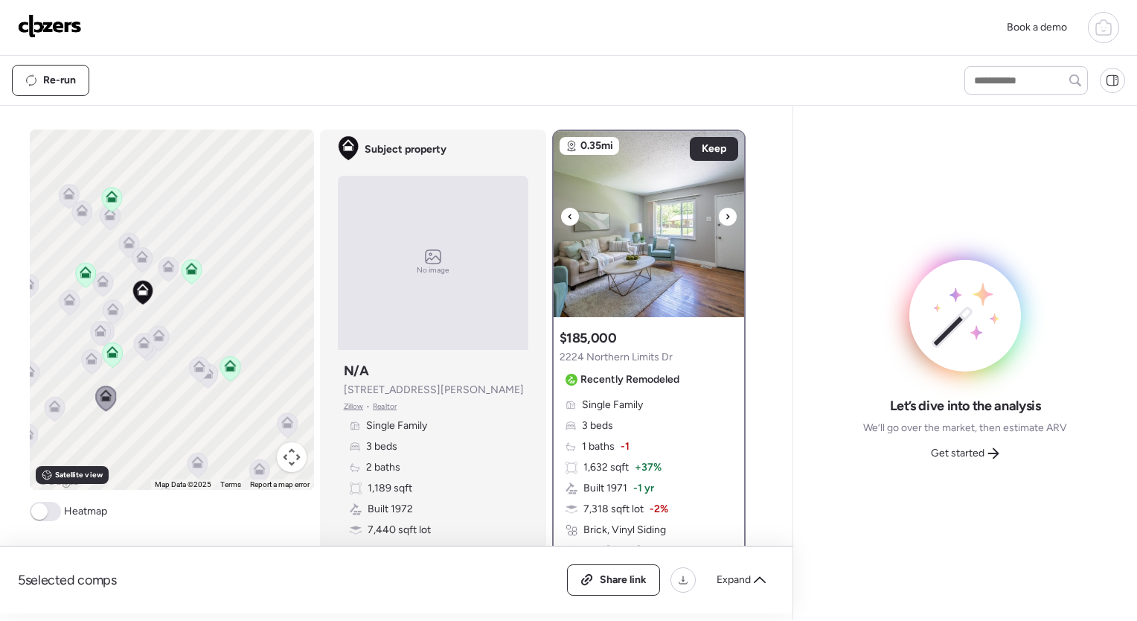
click at [568, 214] on icon at bounding box center [569, 216] width 3 height 5
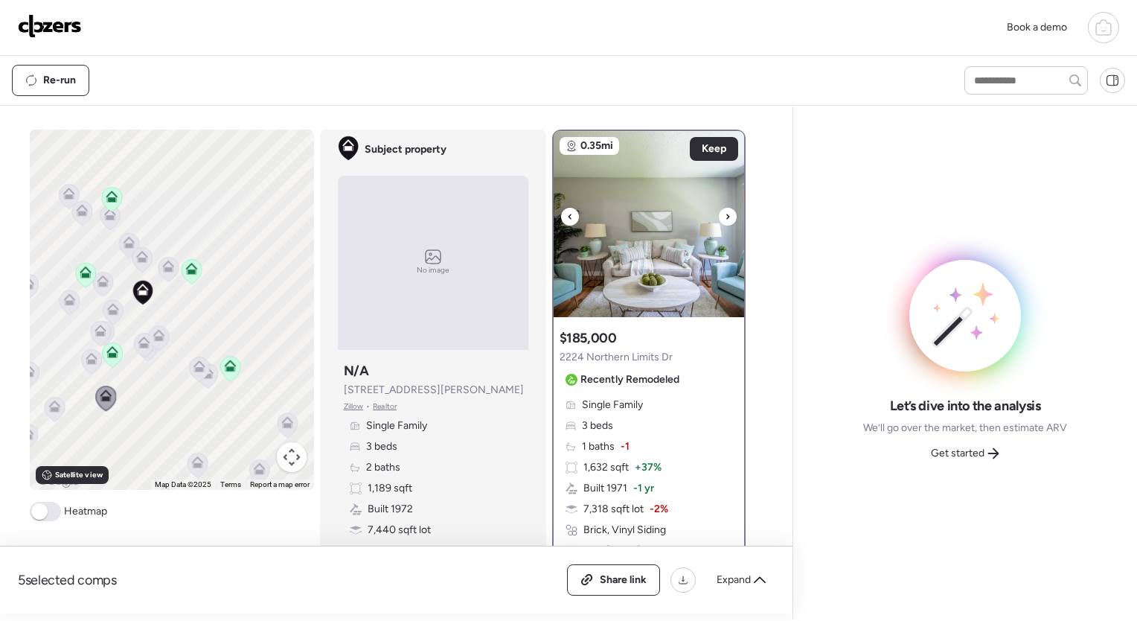
click at [710, 216] on img at bounding box center [649, 224] width 191 height 186
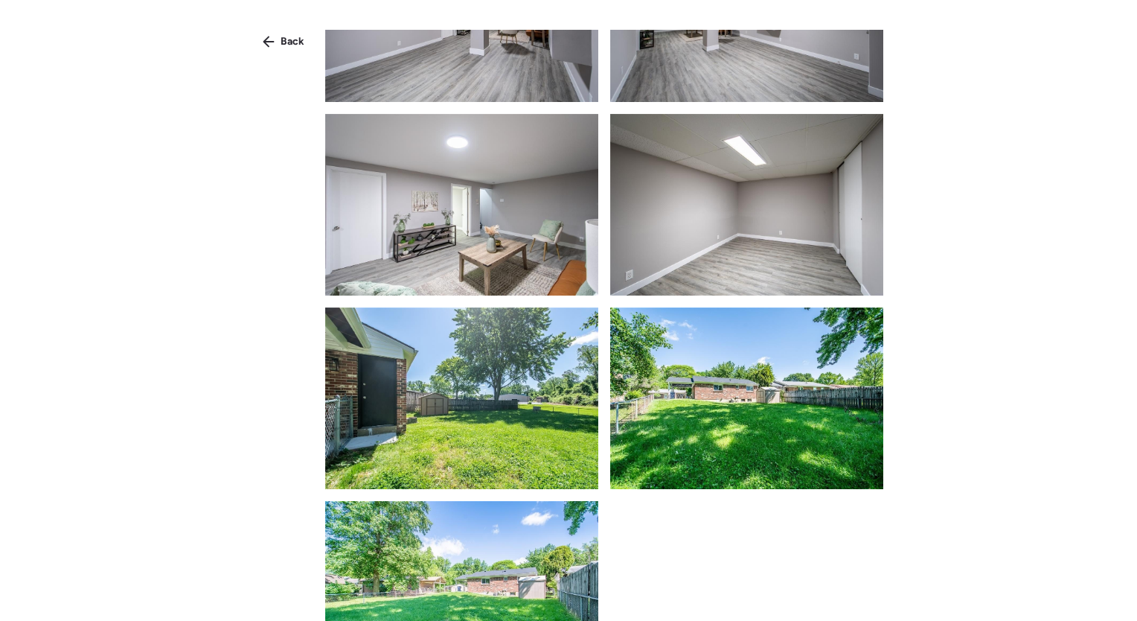
scroll to position [2470, 0]
click at [292, 40] on span "Back" at bounding box center [293, 41] width 24 height 15
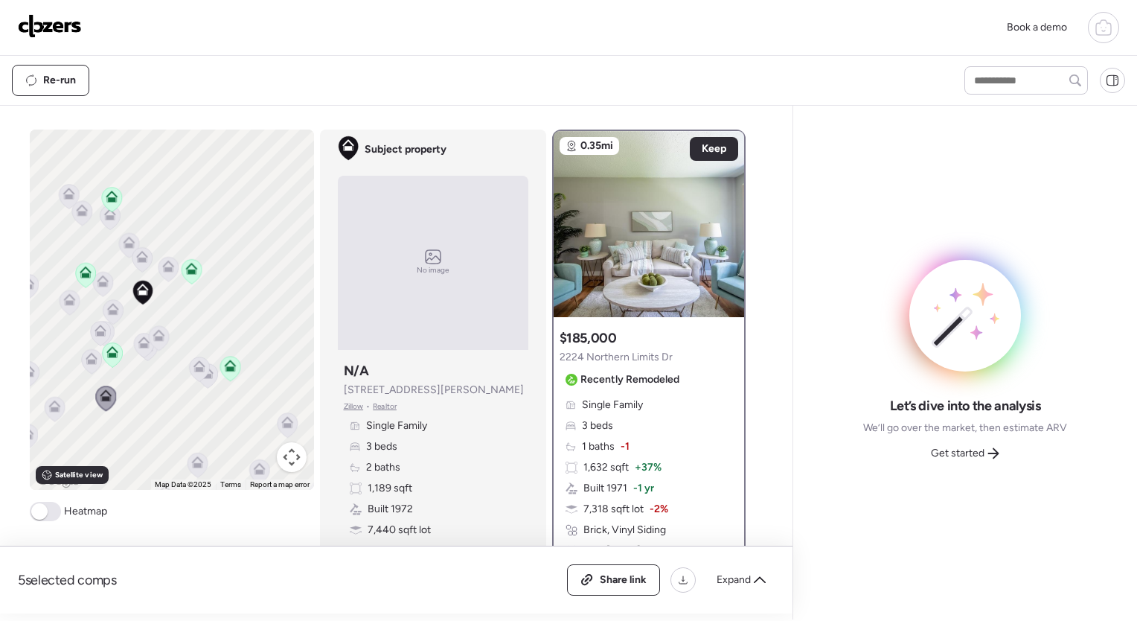
click at [86, 362] on icon at bounding box center [91, 362] width 10 height 4
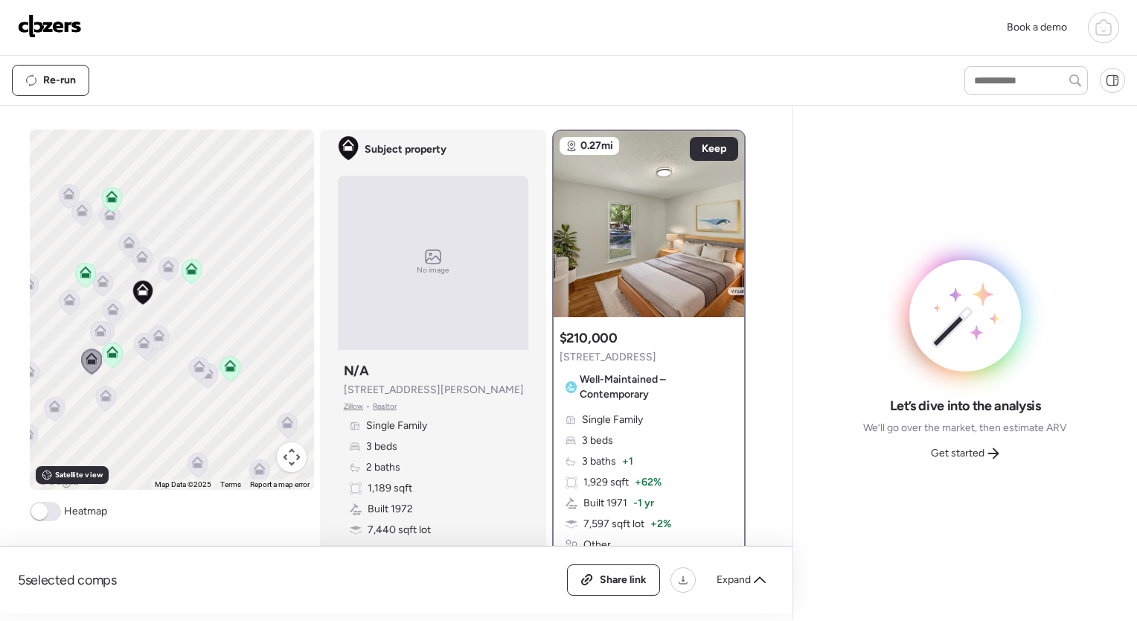
click at [57, 408] on icon at bounding box center [55, 409] width 20 height 25
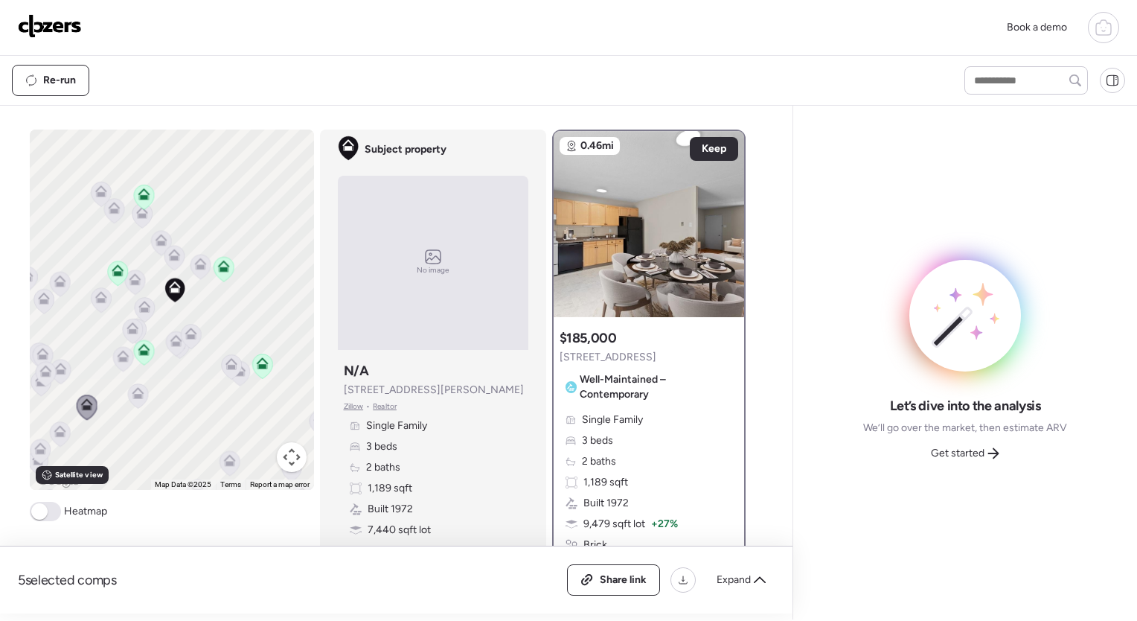
drag, startPoint x: 71, startPoint y: 362, endPoint x: 167, endPoint y: 351, distance: 96.7
click at [167, 351] on div "To activate drag with keyboard, press Alt + Enter. Once in keyboard drag state,…" at bounding box center [172, 310] width 284 height 360
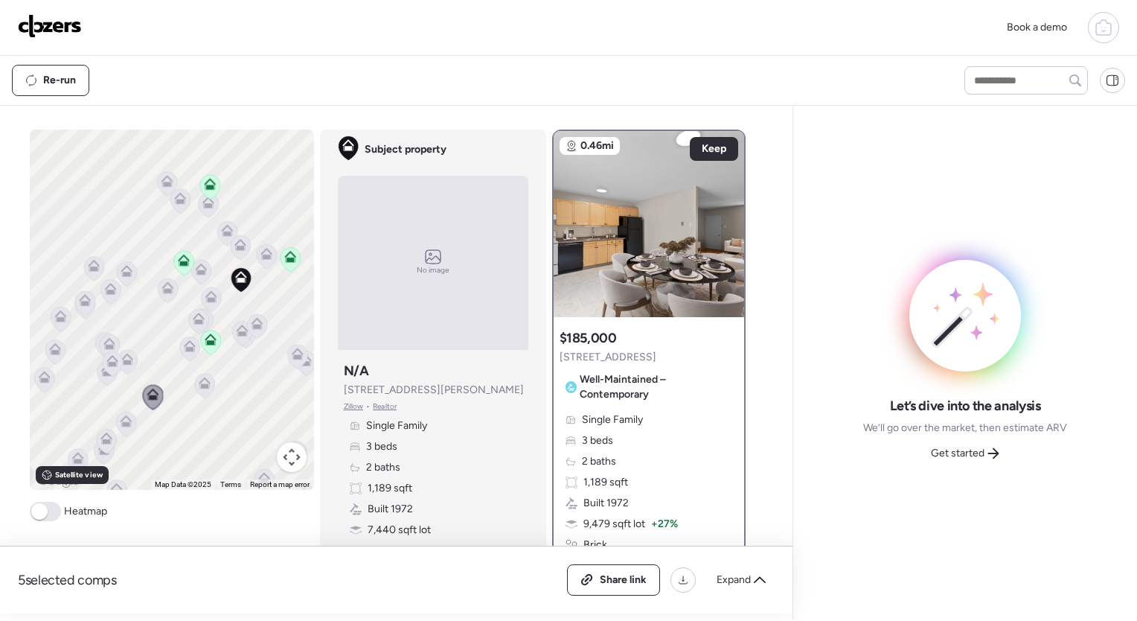
click at [118, 365] on icon at bounding box center [127, 362] width 20 height 25
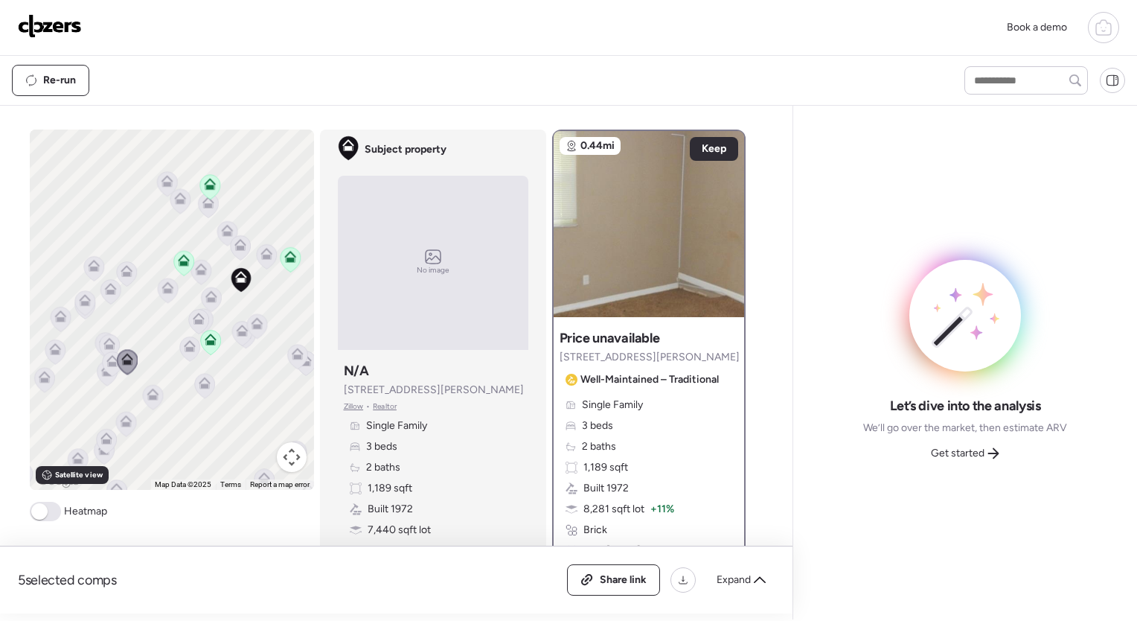
click at [105, 300] on icon at bounding box center [110, 292] width 20 height 25
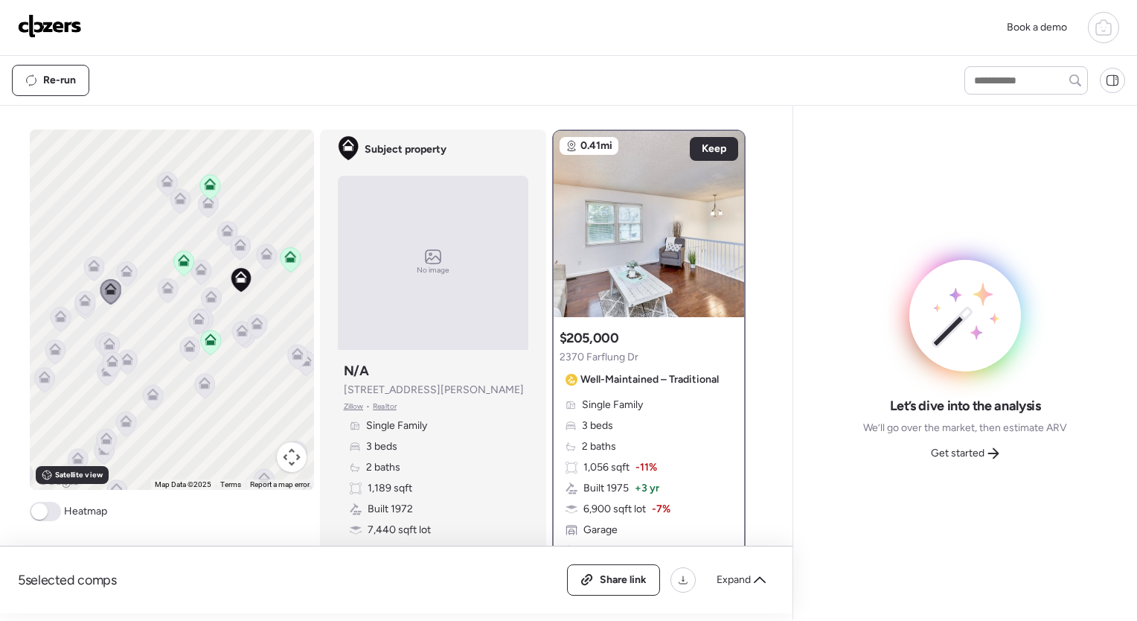
click at [124, 272] on icon at bounding box center [126, 274] width 10 height 4
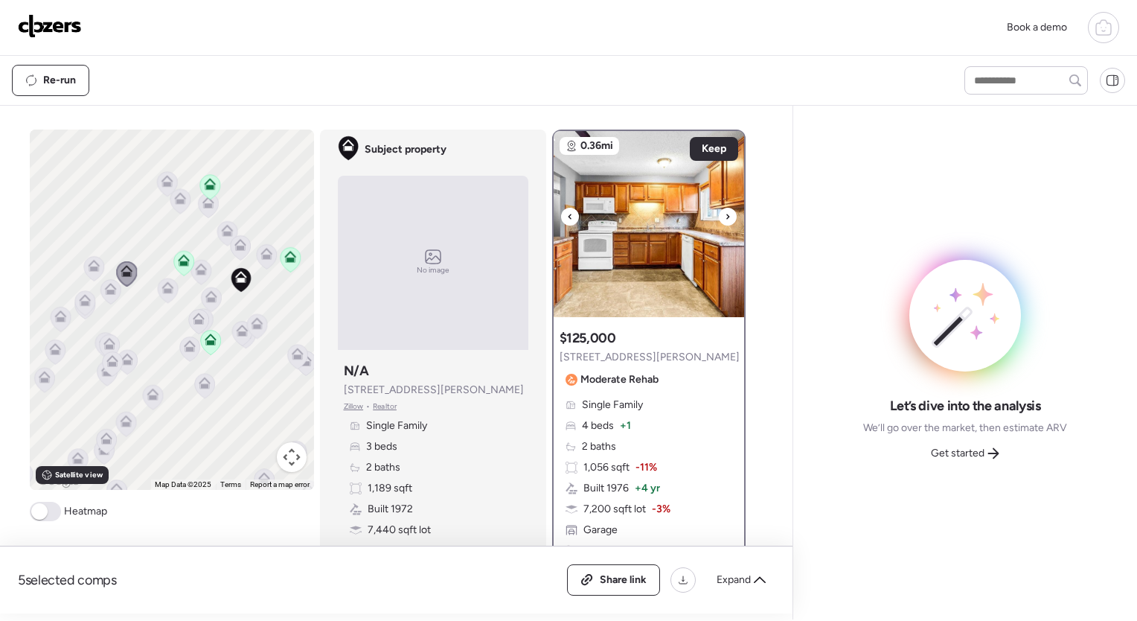
click at [725, 219] on icon at bounding box center [728, 217] width 6 height 18
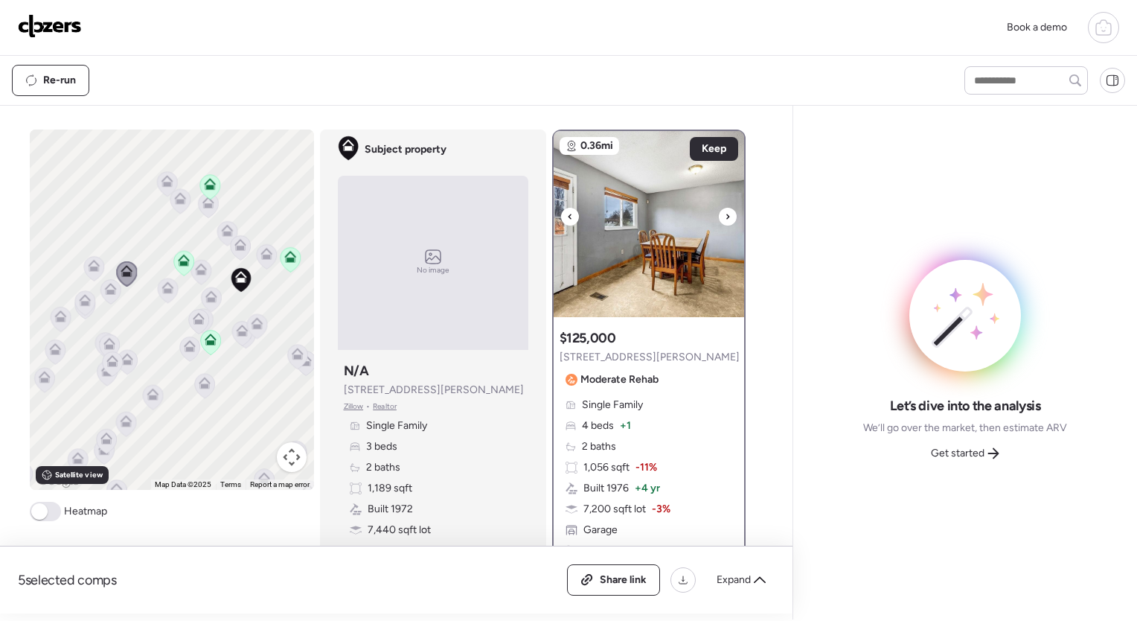
click at [725, 219] on icon at bounding box center [728, 217] width 6 height 18
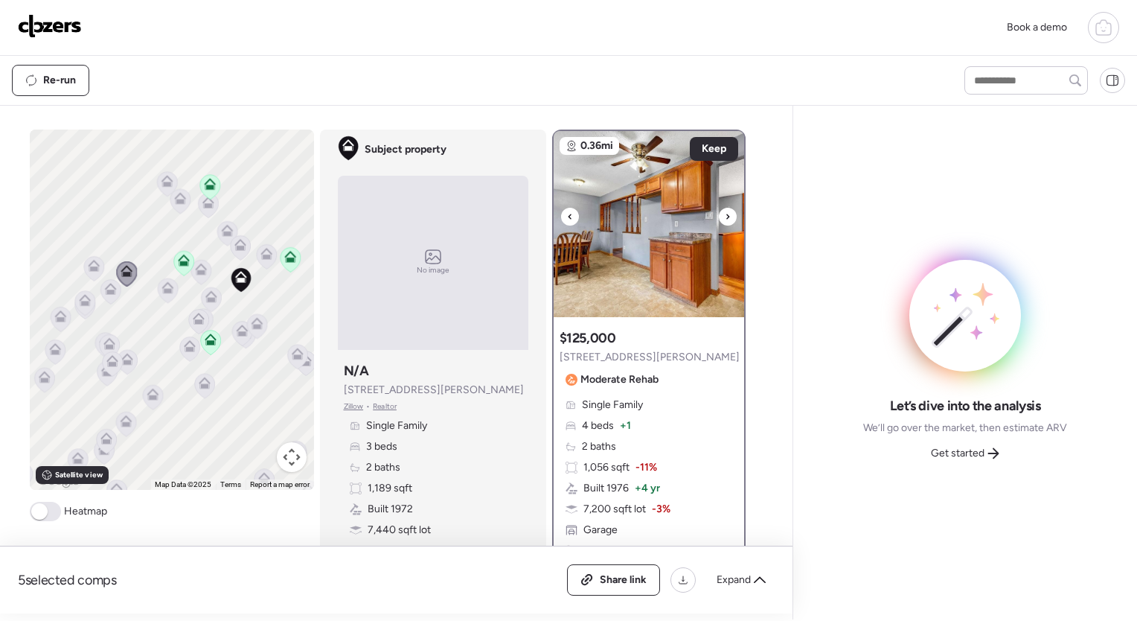
click at [725, 219] on icon at bounding box center [728, 217] width 6 height 18
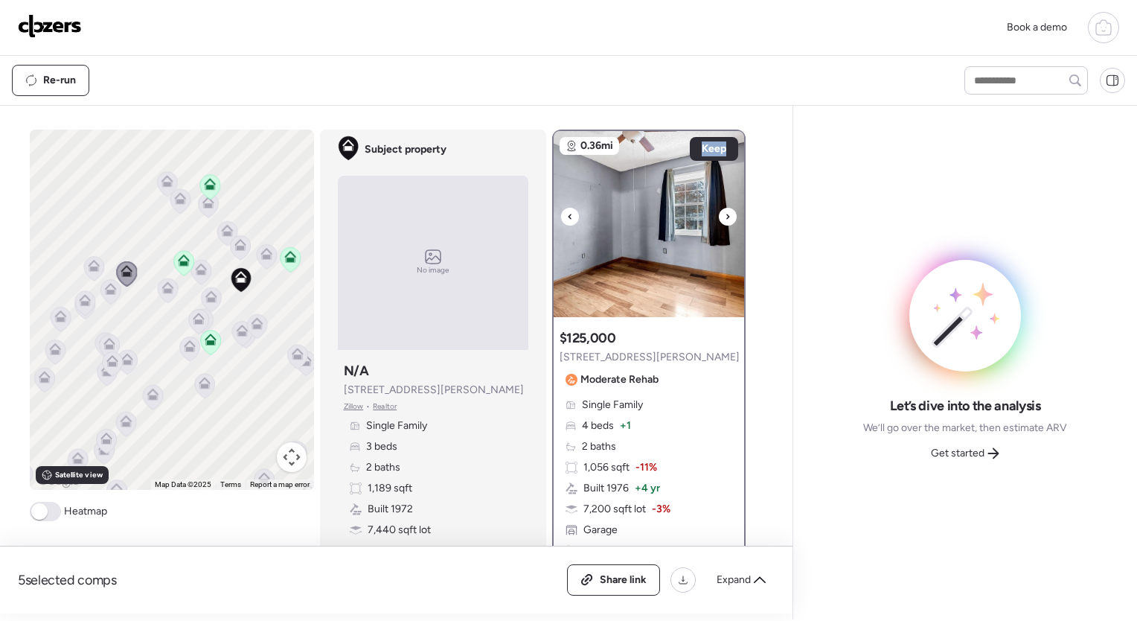
click at [725, 219] on icon at bounding box center [728, 217] width 6 height 18
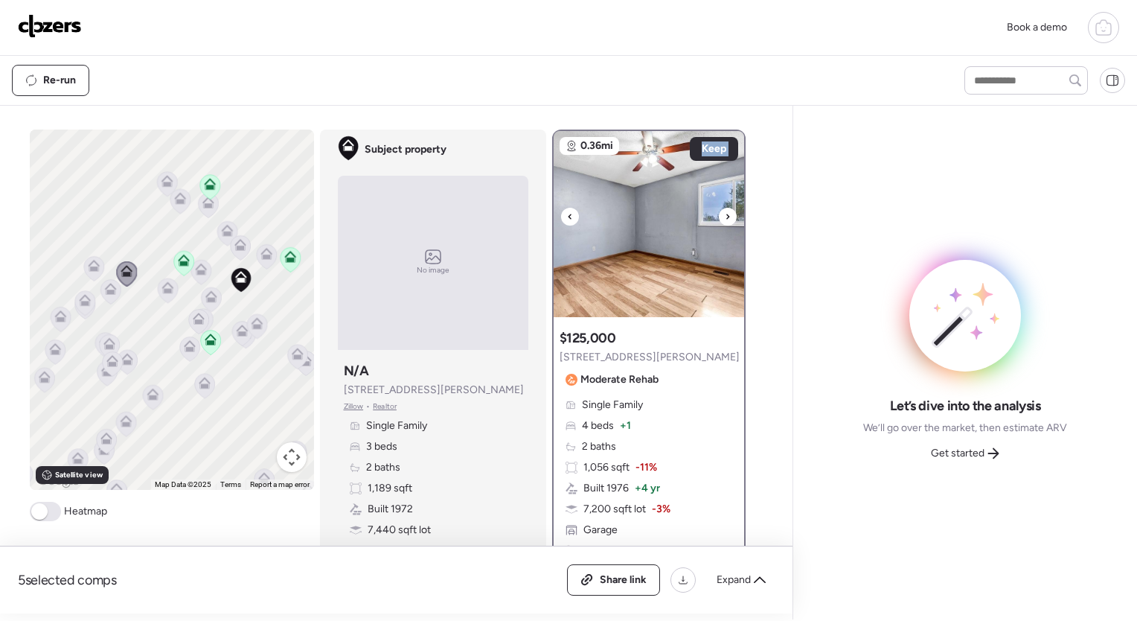
click at [725, 219] on icon at bounding box center [728, 217] width 6 height 18
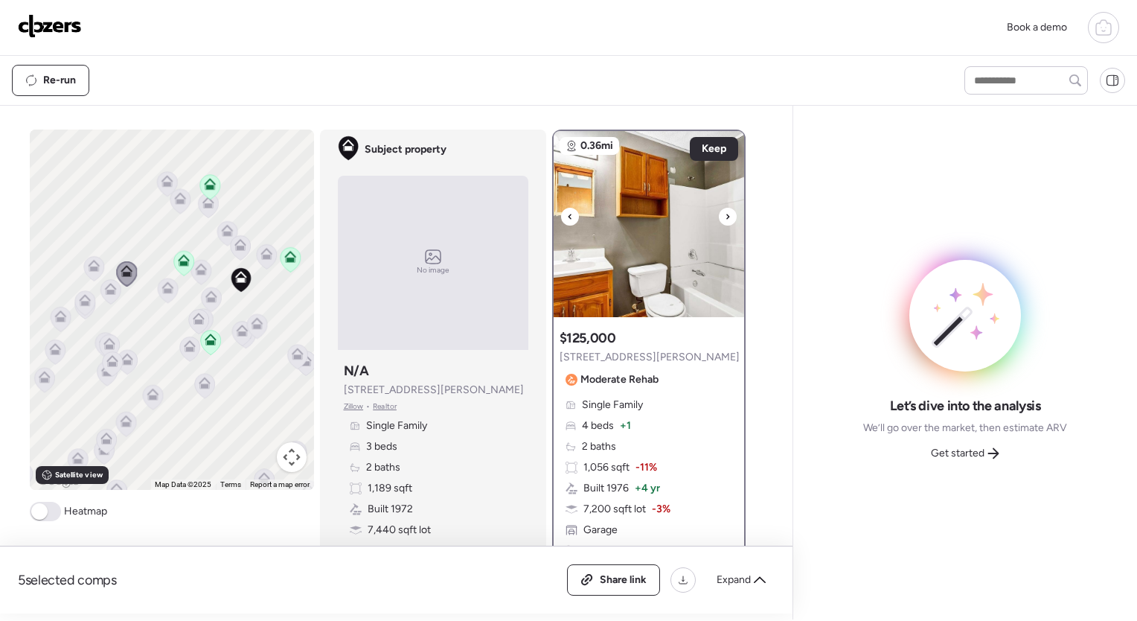
click at [725, 219] on icon at bounding box center [728, 217] width 6 height 18
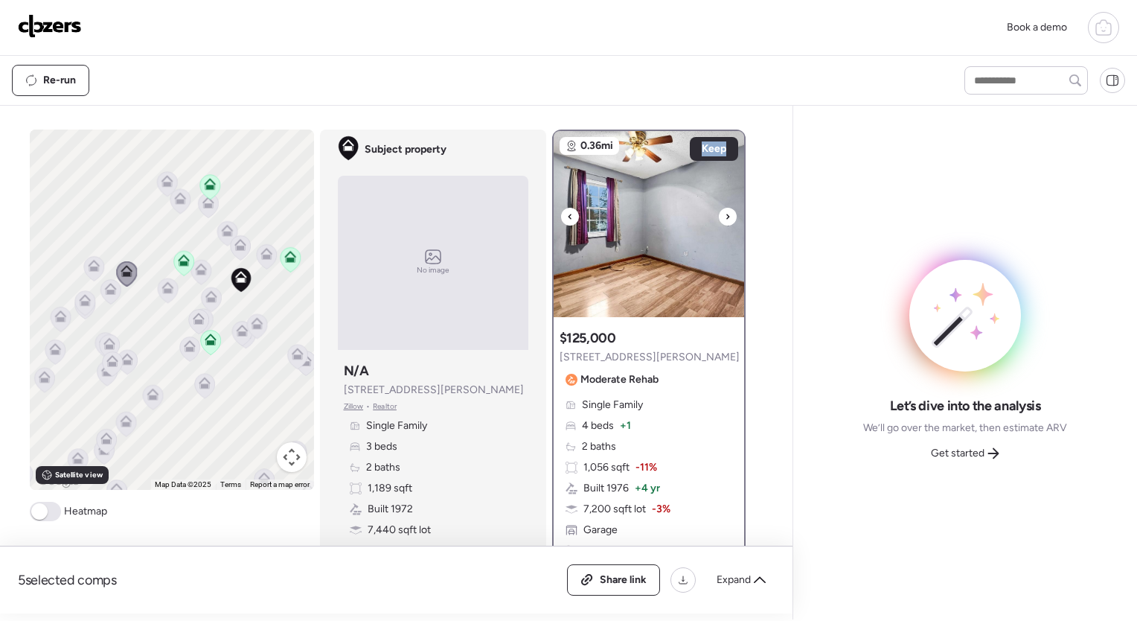
click at [725, 219] on icon at bounding box center [728, 217] width 6 height 18
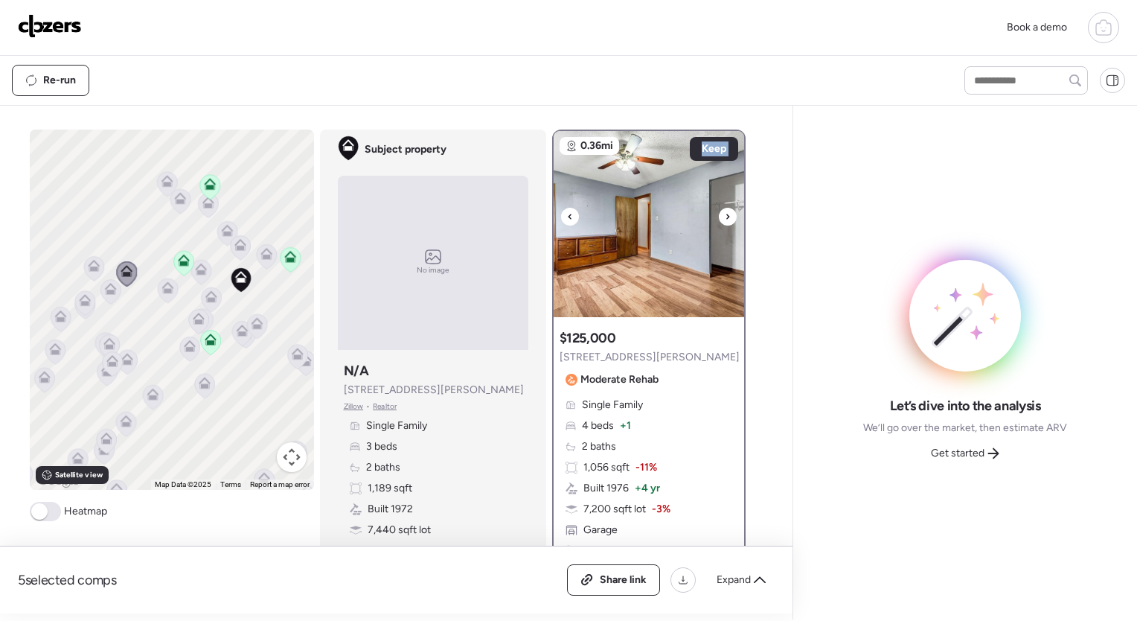
click at [725, 219] on icon at bounding box center [728, 217] width 6 height 18
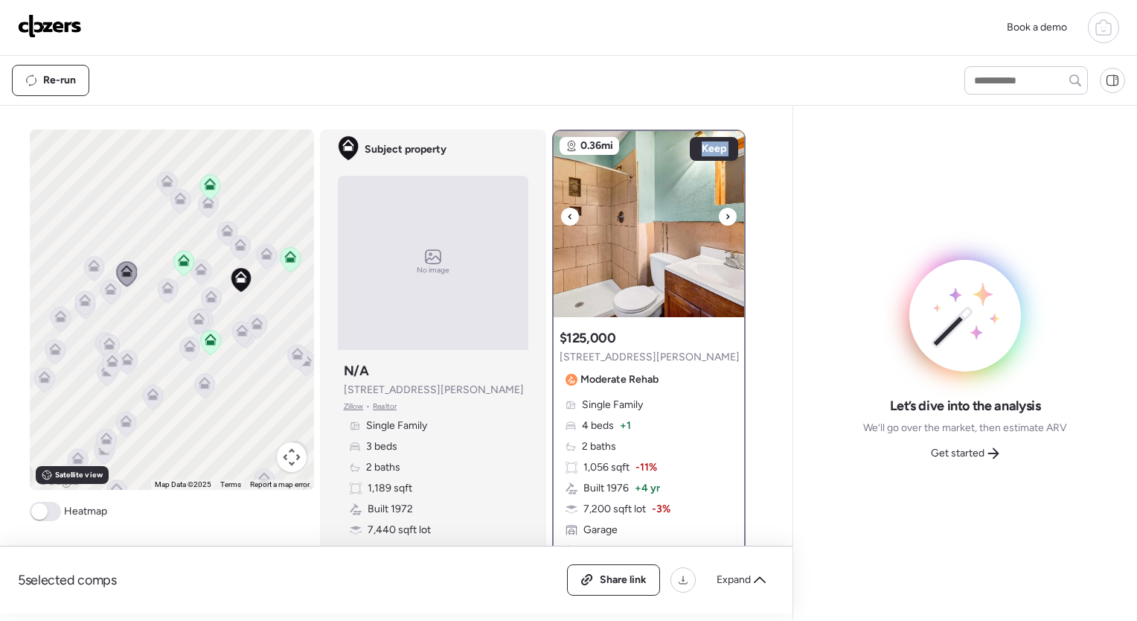
click at [725, 219] on icon at bounding box center [728, 217] width 6 height 18
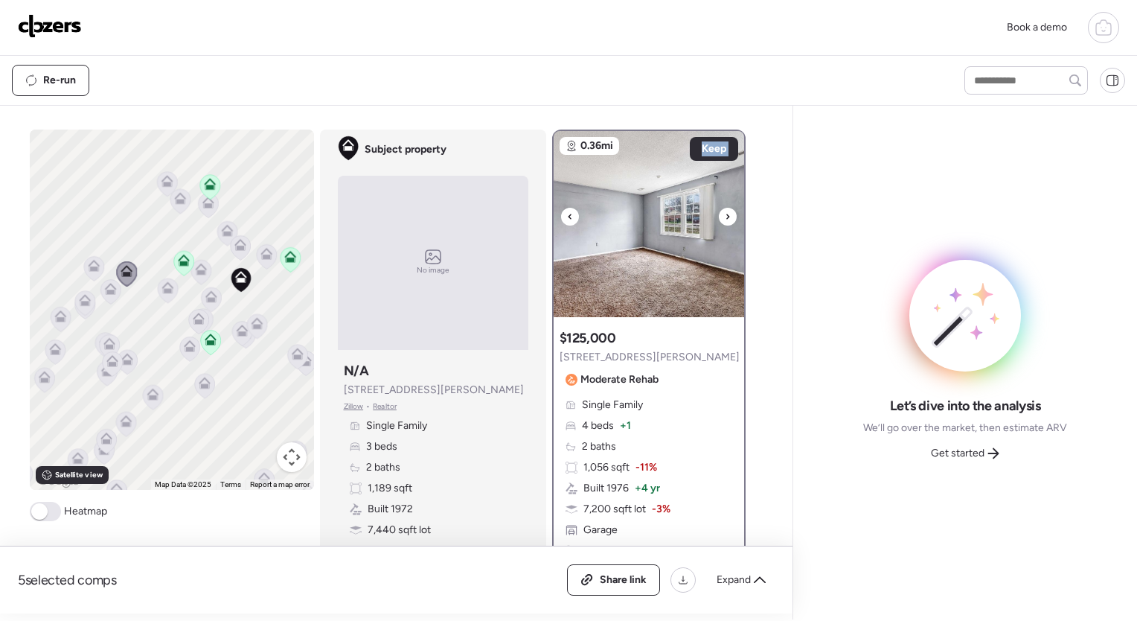
click at [725, 219] on icon at bounding box center [728, 217] width 6 height 18
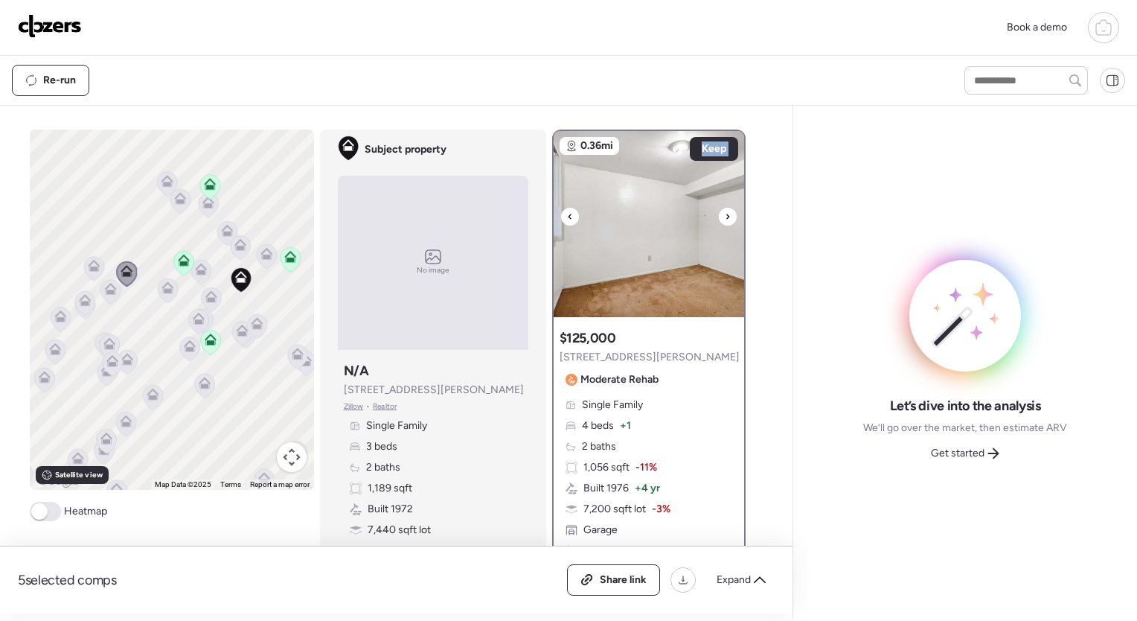
click at [725, 219] on icon at bounding box center [728, 217] width 6 height 18
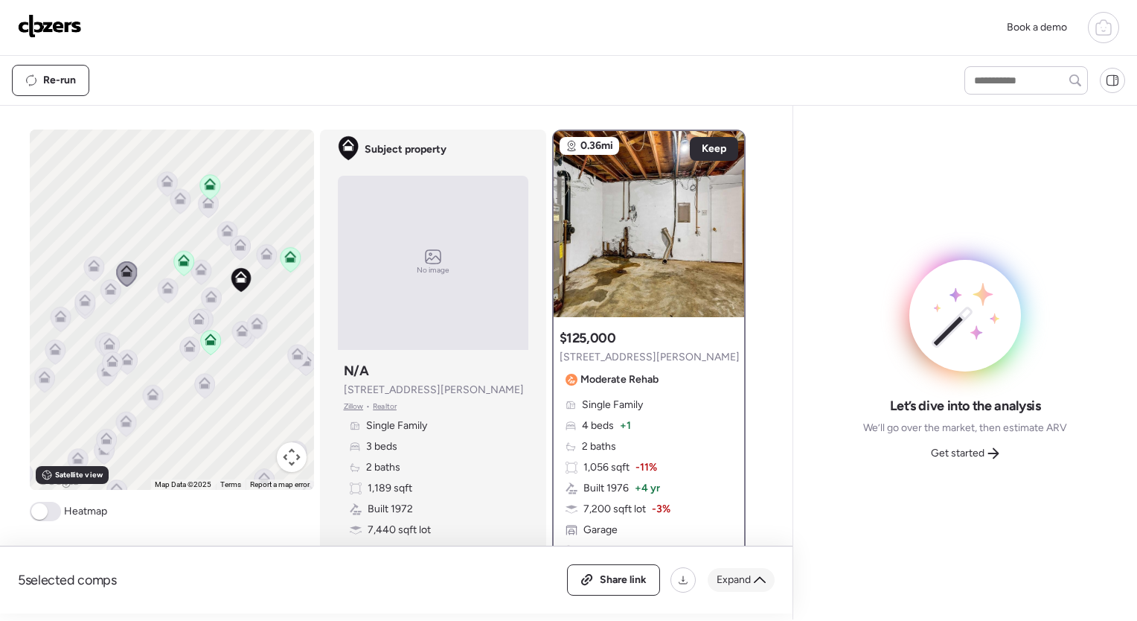
click at [759, 585] on icon at bounding box center [760, 580] width 12 height 12
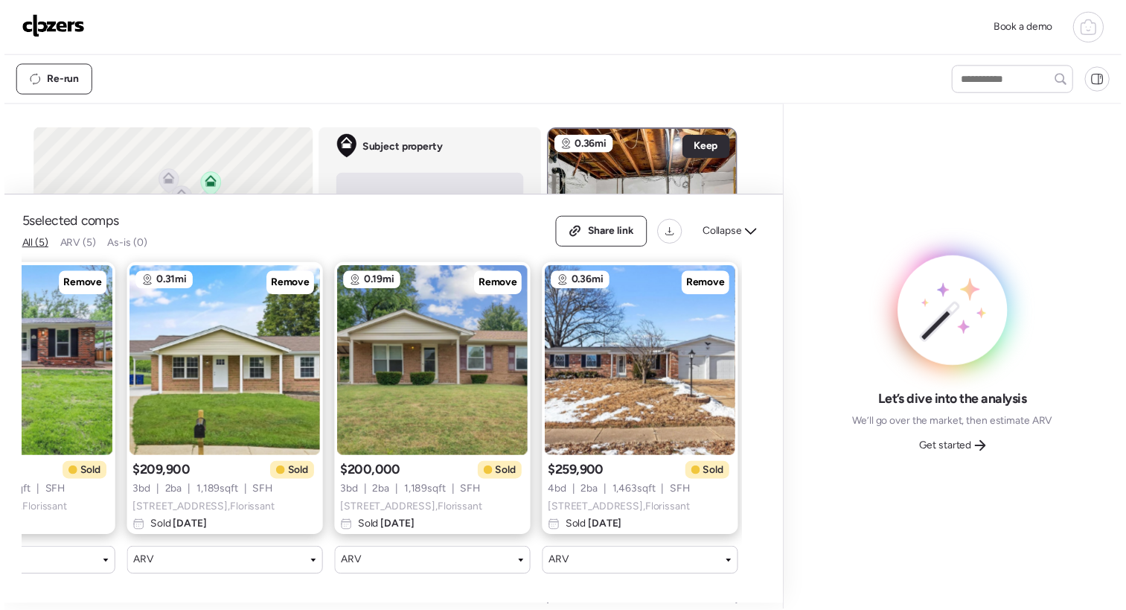
scroll to position [0, 331]
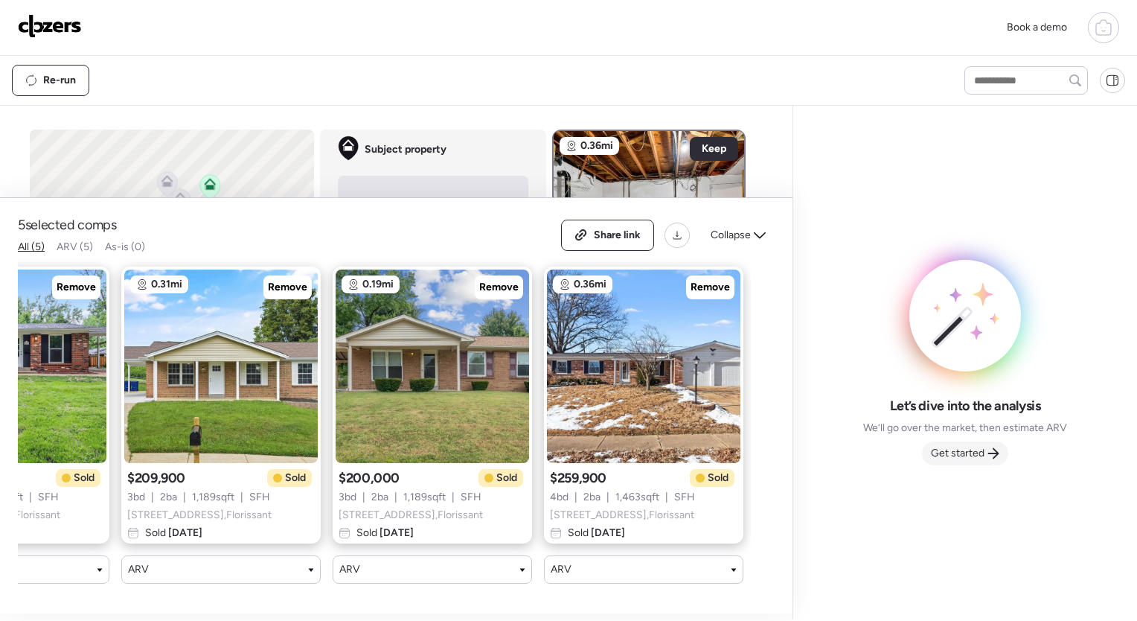
click at [986, 445] on div "Get started" at bounding box center [965, 453] width 86 height 24
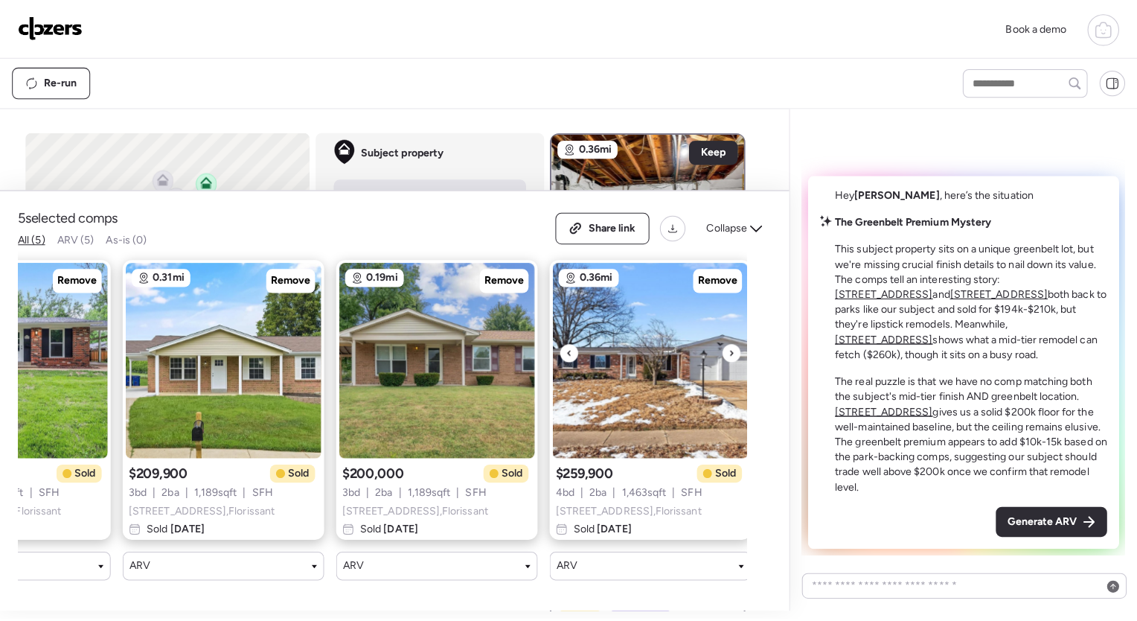
scroll to position [0, 0]
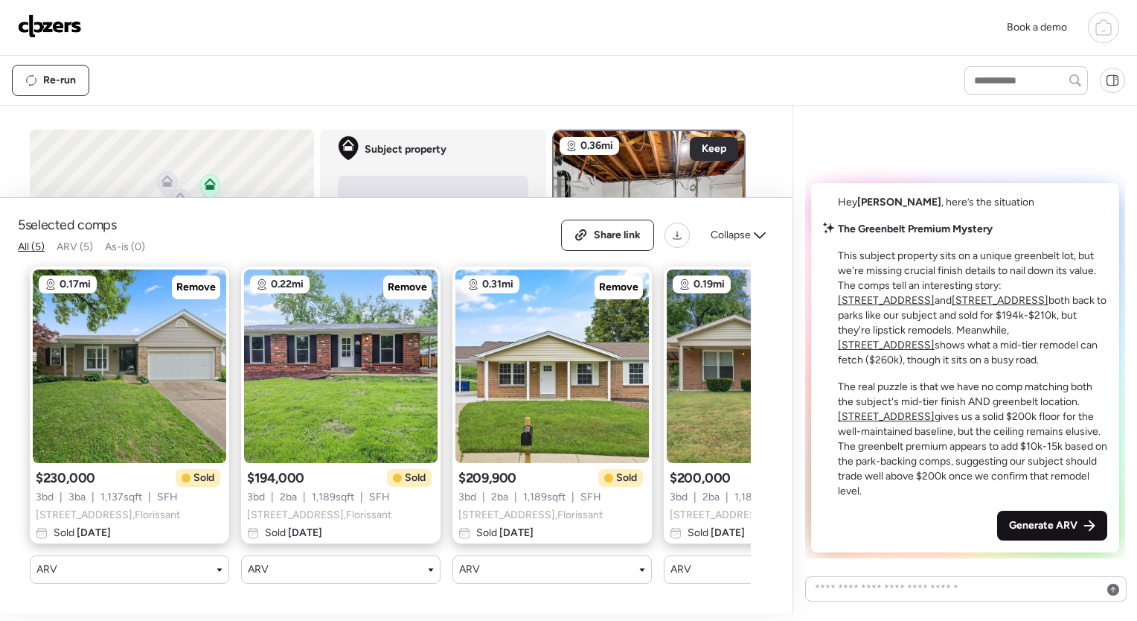
click at [1063, 523] on span "Generate ARV" at bounding box center [1043, 525] width 68 height 15
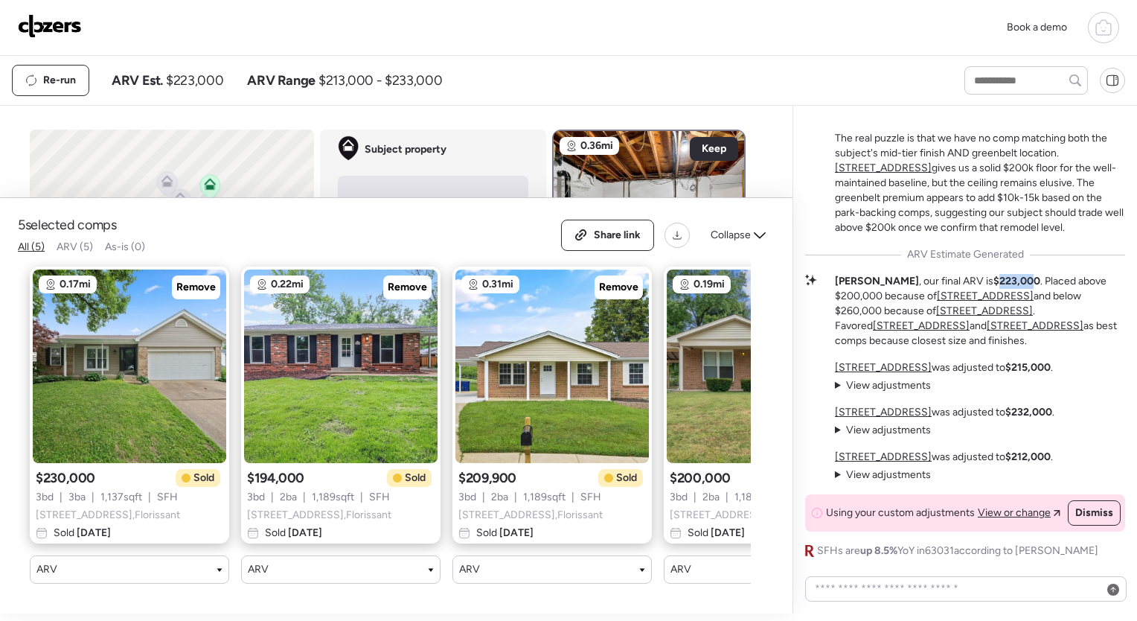
drag, startPoint x: 960, startPoint y: 278, endPoint x: 994, endPoint y: 275, distance: 33.6
click at [994, 275] on strong "$223,000" at bounding box center [1017, 281] width 47 height 13
drag, startPoint x: 994, startPoint y: 275, endPoint x: 1003, endPoint y: 282, distance: 11.8
click at [1003, 282] on p "Timothy , our final ARV is $223,000 . Placed above $200,000 because of 2185 Whi…" at bounding box center [980, 311] width 290 height 74
click at [649, 231] on div "Share link" at bounding box center [608, 235] width 92 height 30
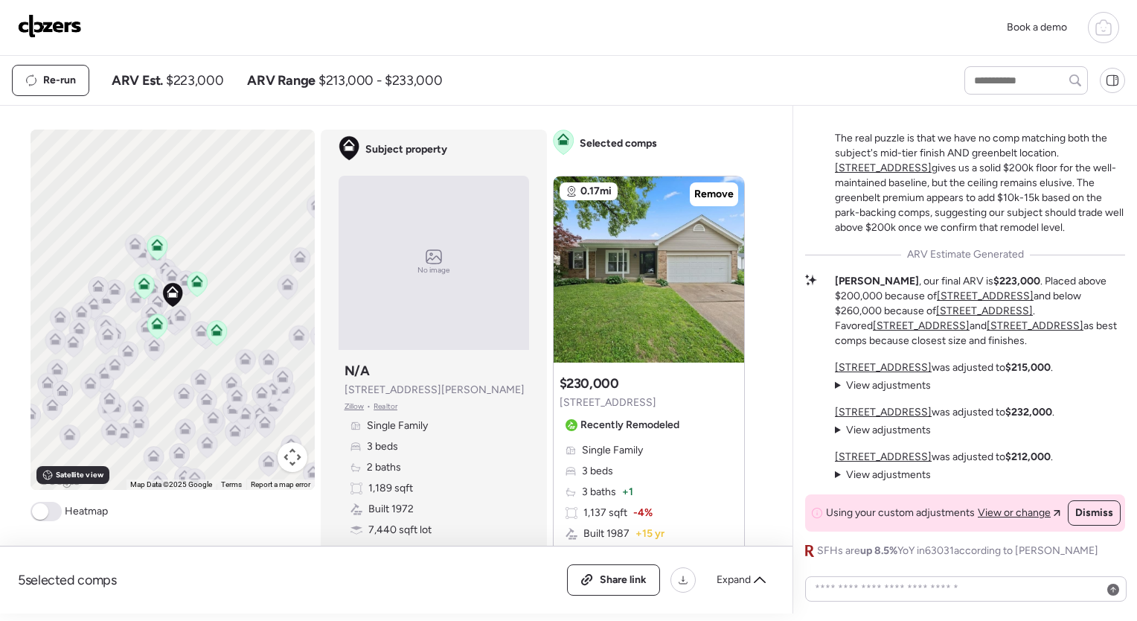
click at [565, 72] on div "Re-run ARV Est. $223,000 ARV Range $213,000 - $233,000" at bounding box center [475, 80] width 926 height 31
click at [68, 29] on img at bounding box center [50, 26] width 64 height 24
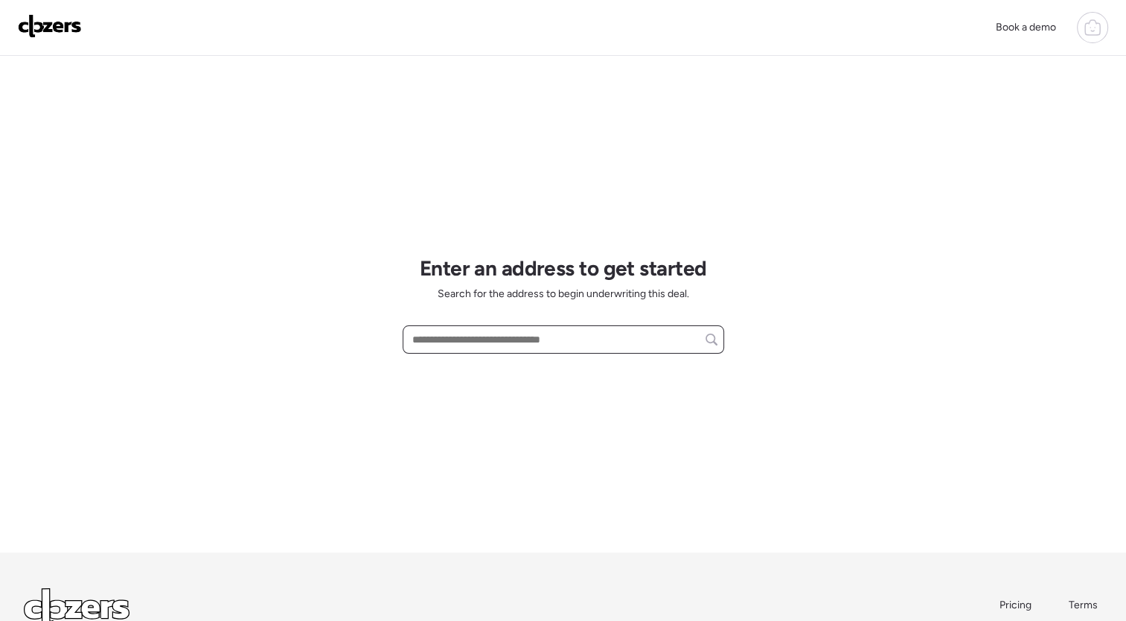
click at [502, 331] on input "text" at bounding box center [563, 339] width 308 height 21
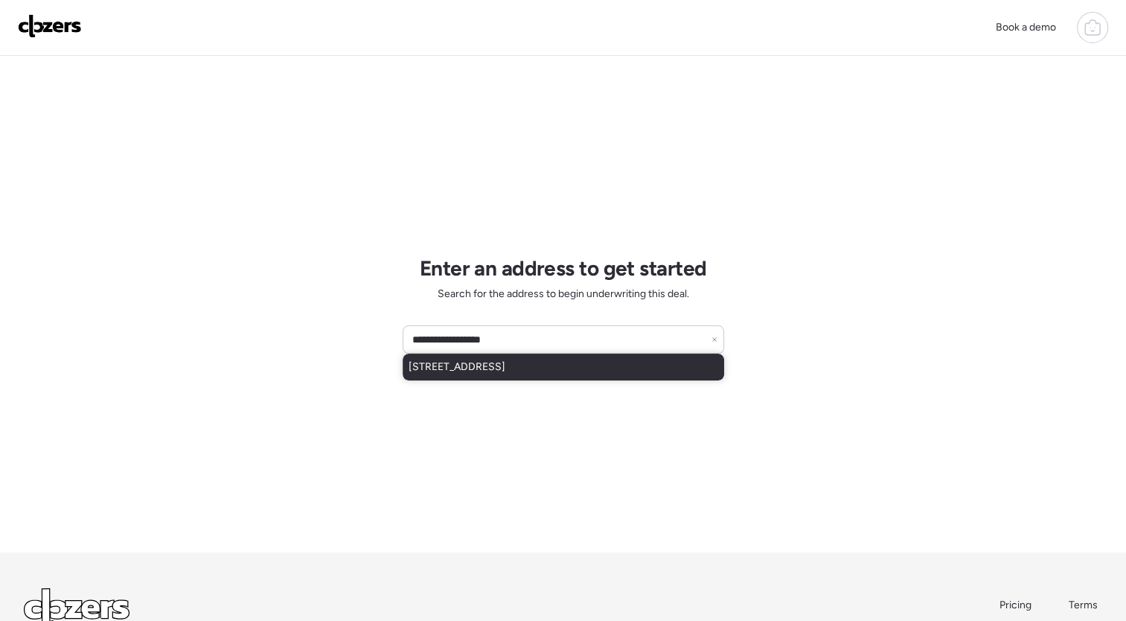
click at [503, 371] on span "[STREET_ADDRESS]" at bounding box center [457, 367] width 97 height 15
type input "**********"
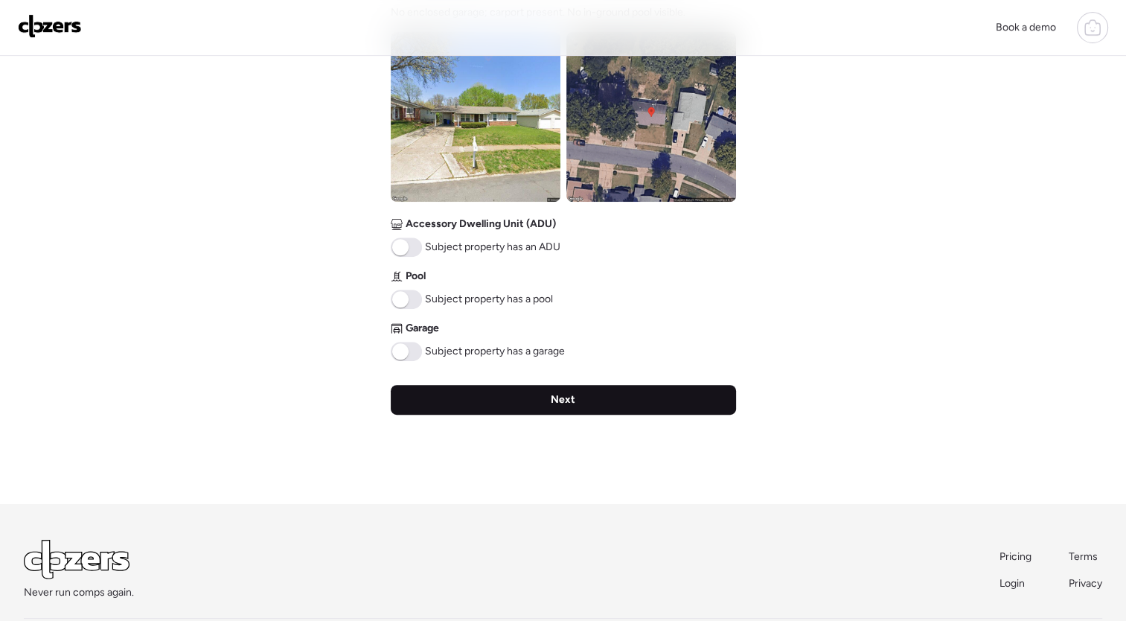
click at [640, 397] on div "Next" at bounding box center [563, 400] width 345 height 30
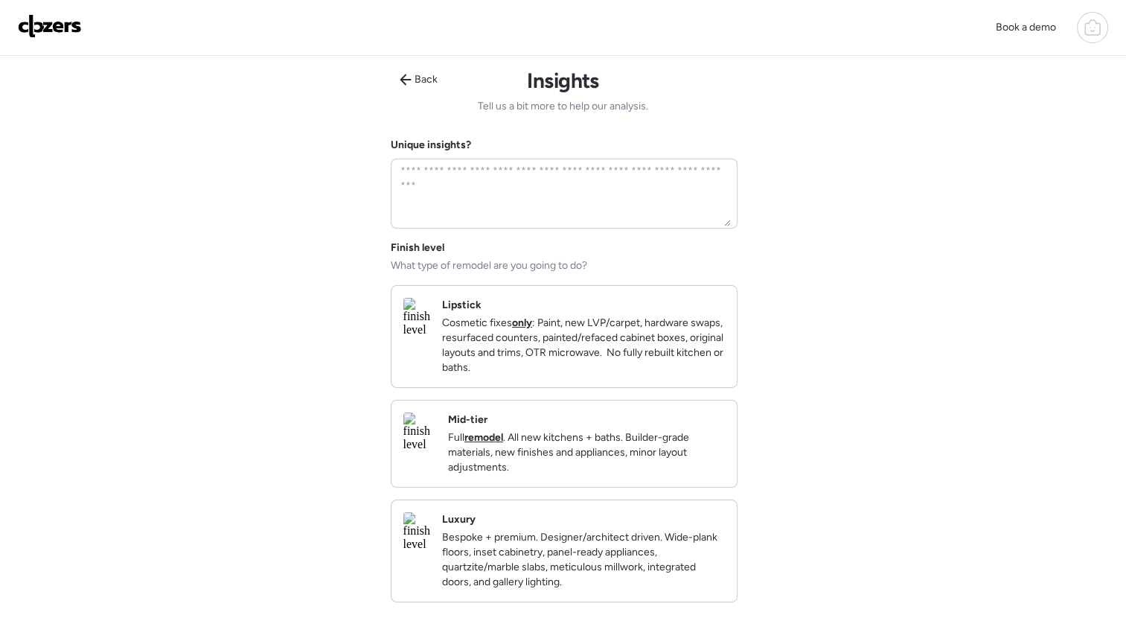
click at [655, 473] on p "Full remodel . All new kitchens + baths. Builder-grade materials, new finishes …" at bounding box center [586, 452] width 277 height 45
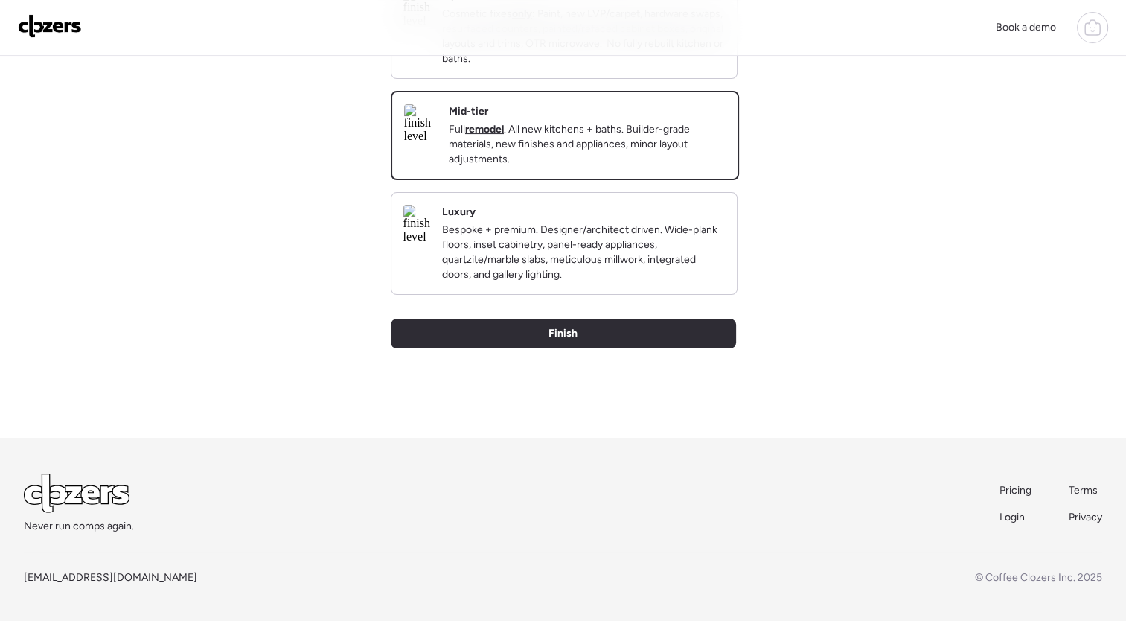
scroll to position [330, 0]
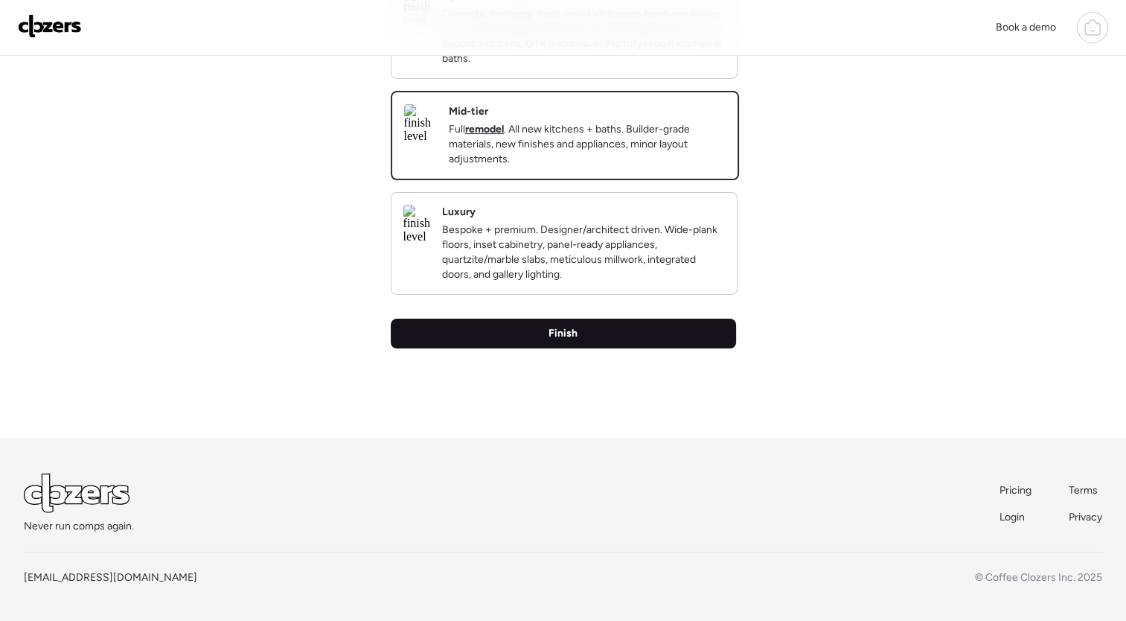
drag, startPoint x: 687, startPoint y: 352, endPoint x: 697, endPoint y: 329, distance: 25.3
click at [697, 329] on div "Back Insights Tell us a bit more to help our analysis. Unique insights? Finish …" at bounding box center [563, 92] width 345 height 691
click at [697, 329] on div "Finish" at bounding box center [563, 334] width 345 height 30
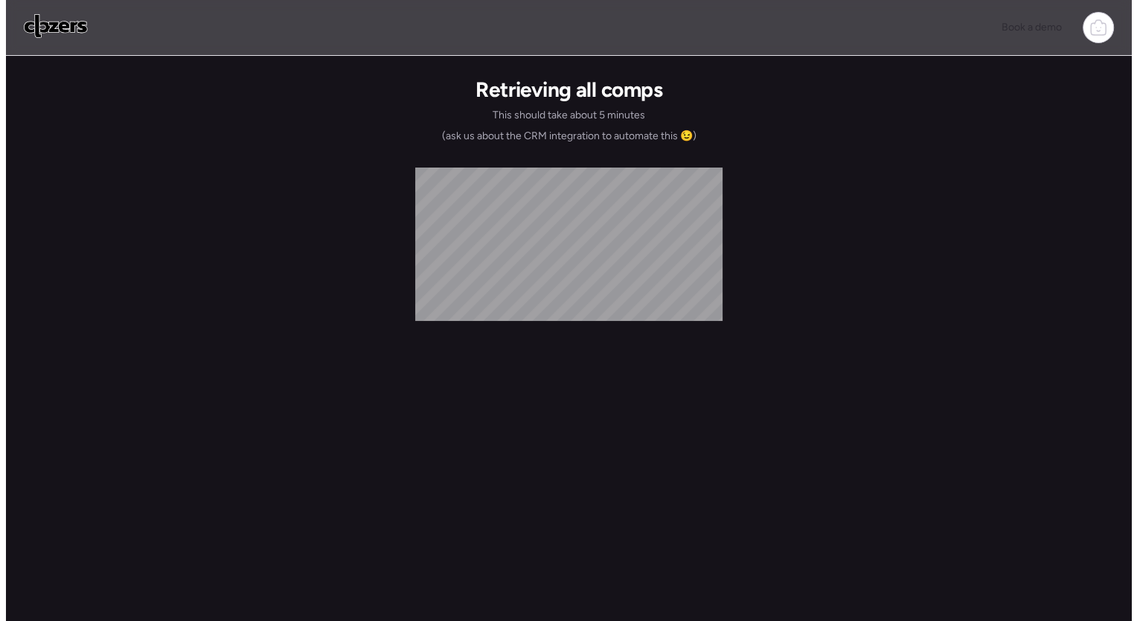
scroll to position [0, 0]
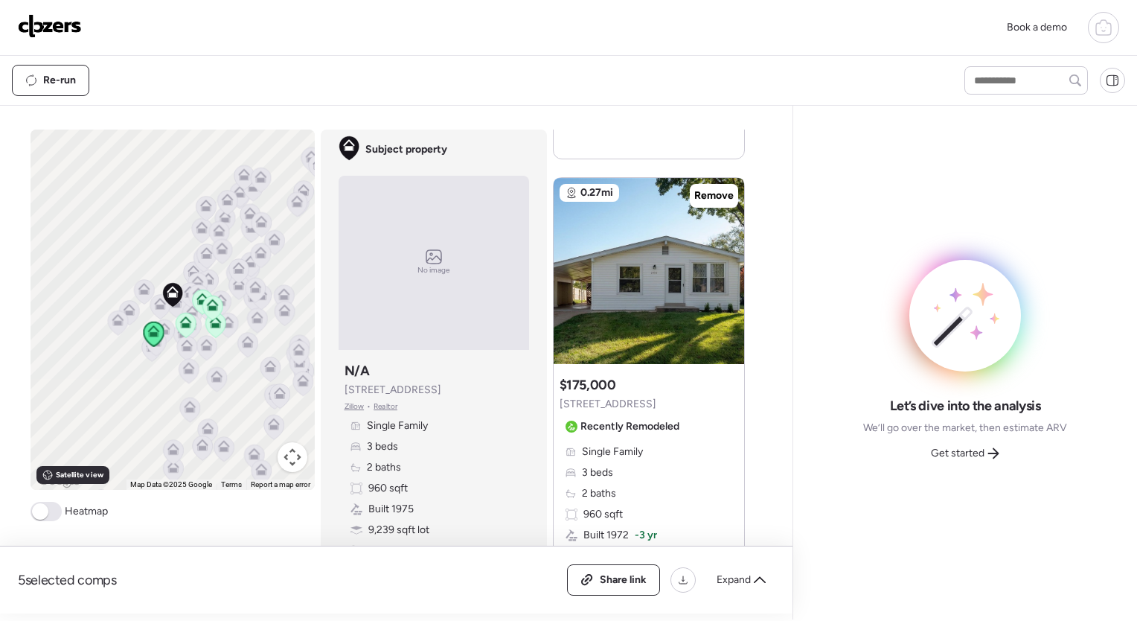
scroll to position [1379, 0]
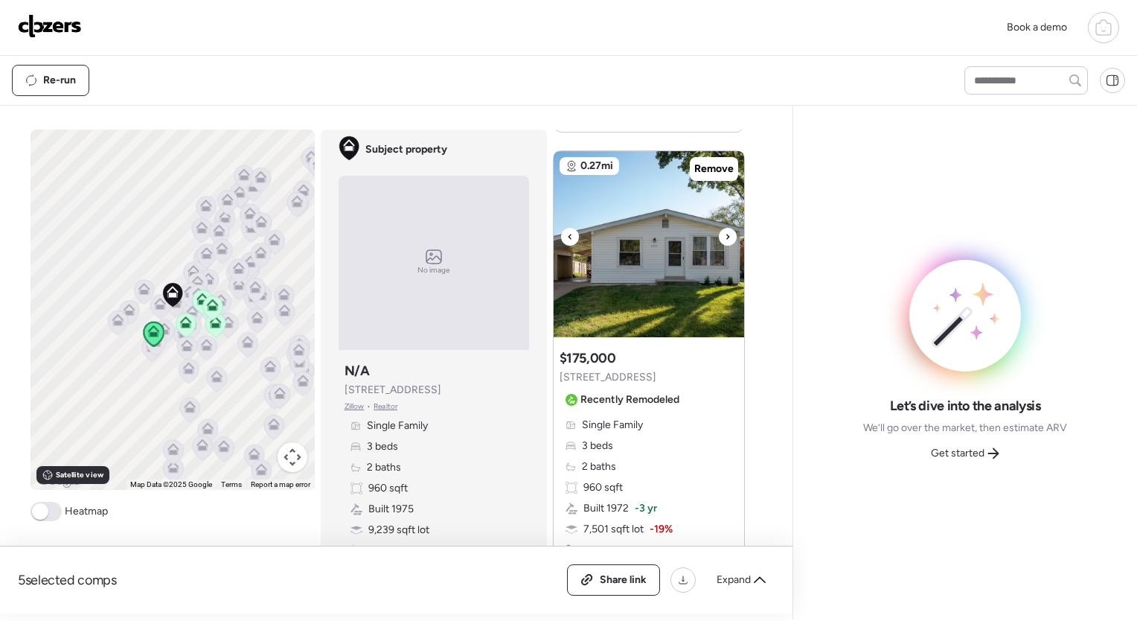
click at [725, 235] on icon at bounding box center [728, 237] width 6 height 18
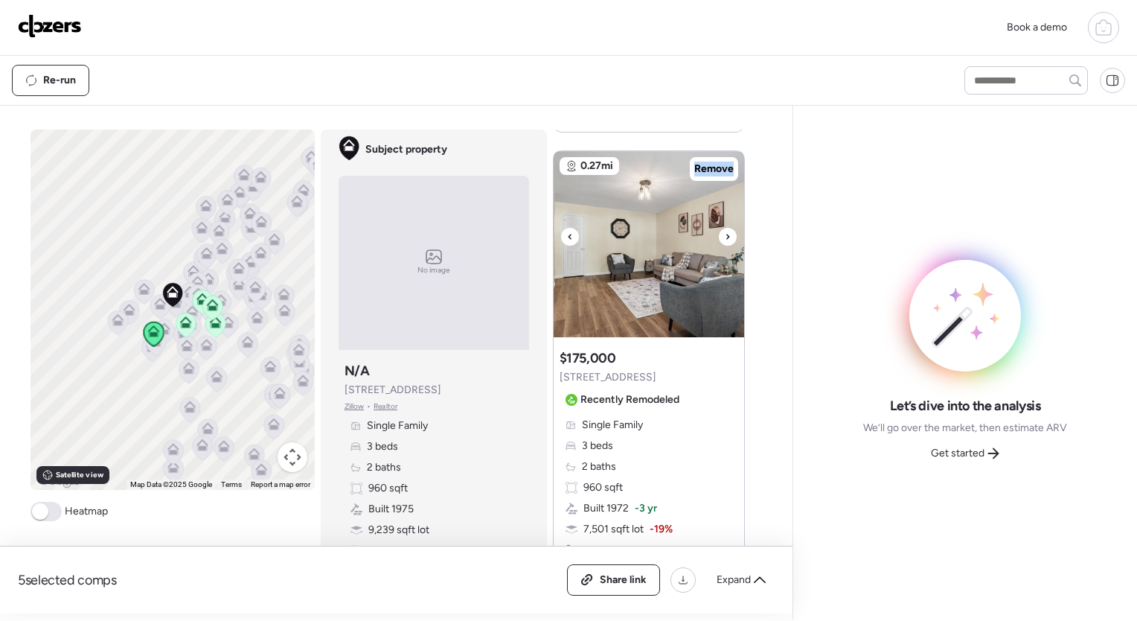
click at [725, 235] on icon at bounding box center [728, 237] width 6 height 18
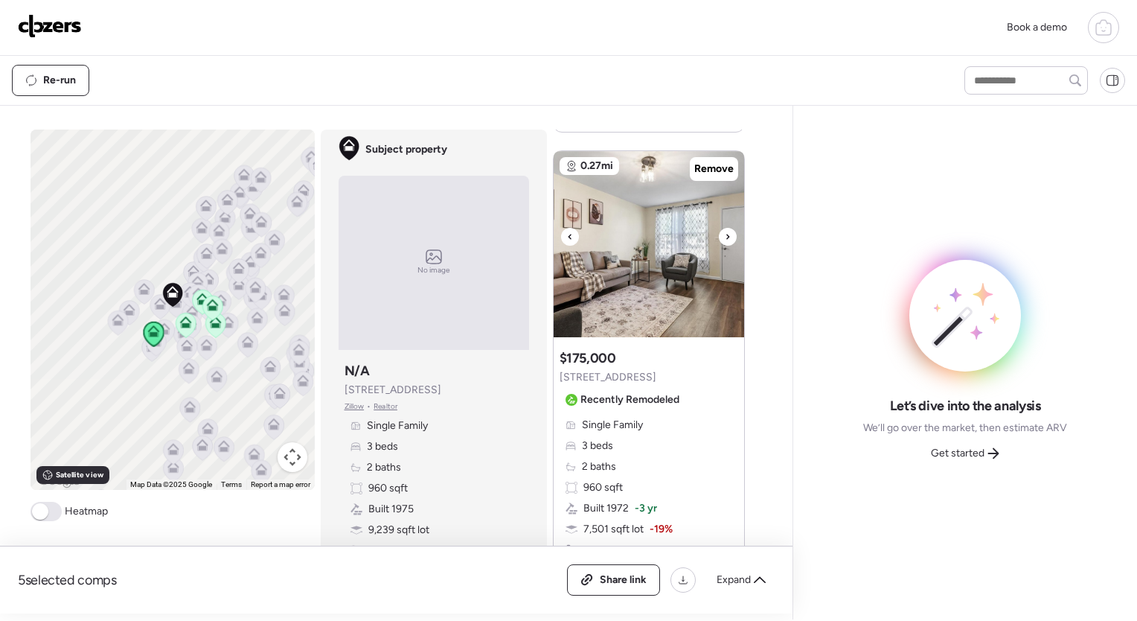
click at [725, 235] on icon at bounding box center [728, 237] width 6 height 18
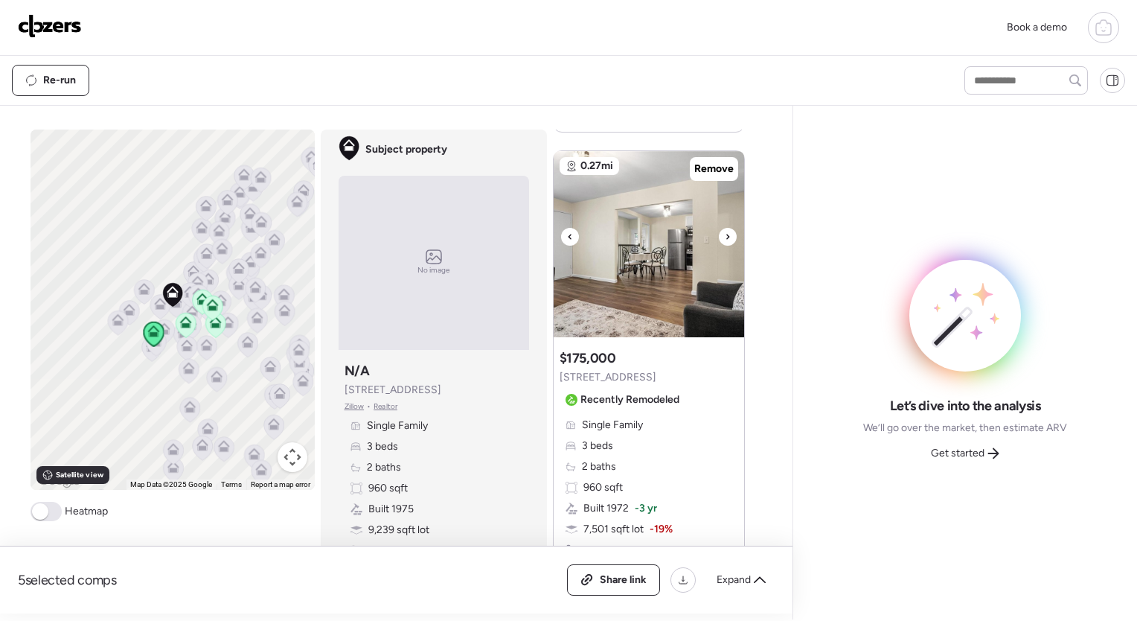
click at [725, 235] on icon at bounding box center [728, 237] width 6 height 18
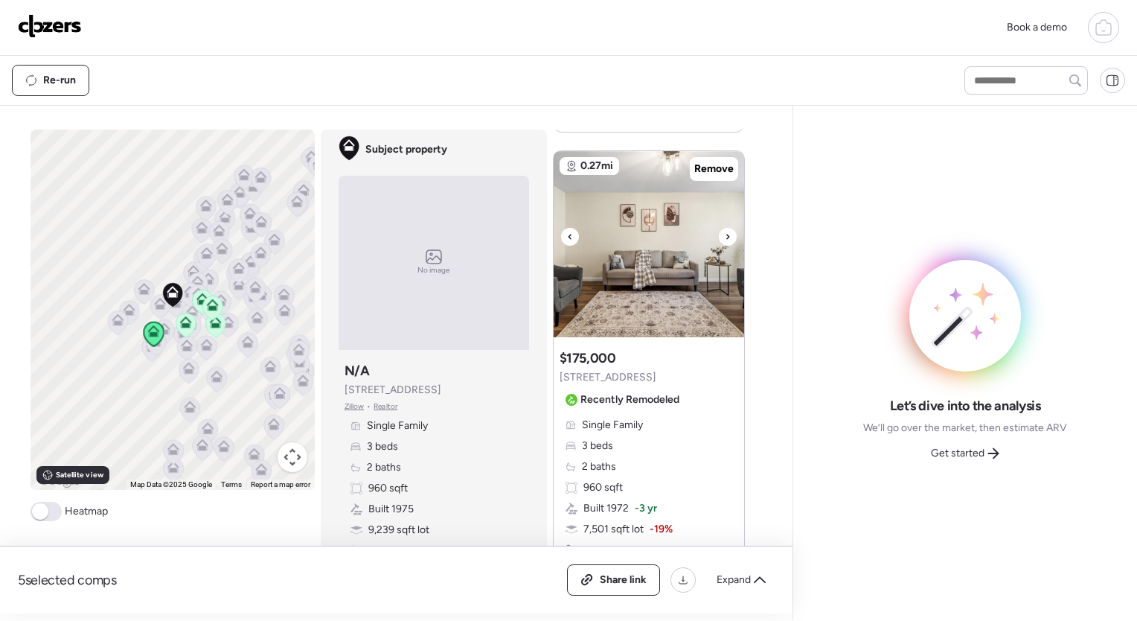
click at [725, 235] on icon at bounding box center [728, 237] width 6 height 18
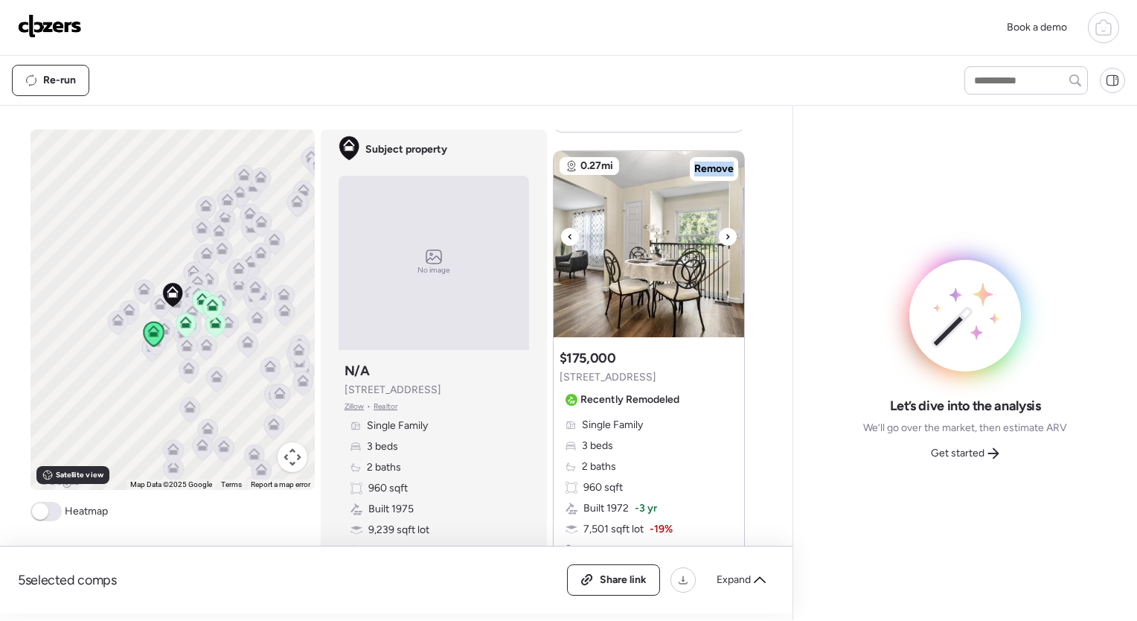
click at [725, 235] on icon at bounding box center [728, 237] width 6 height 18
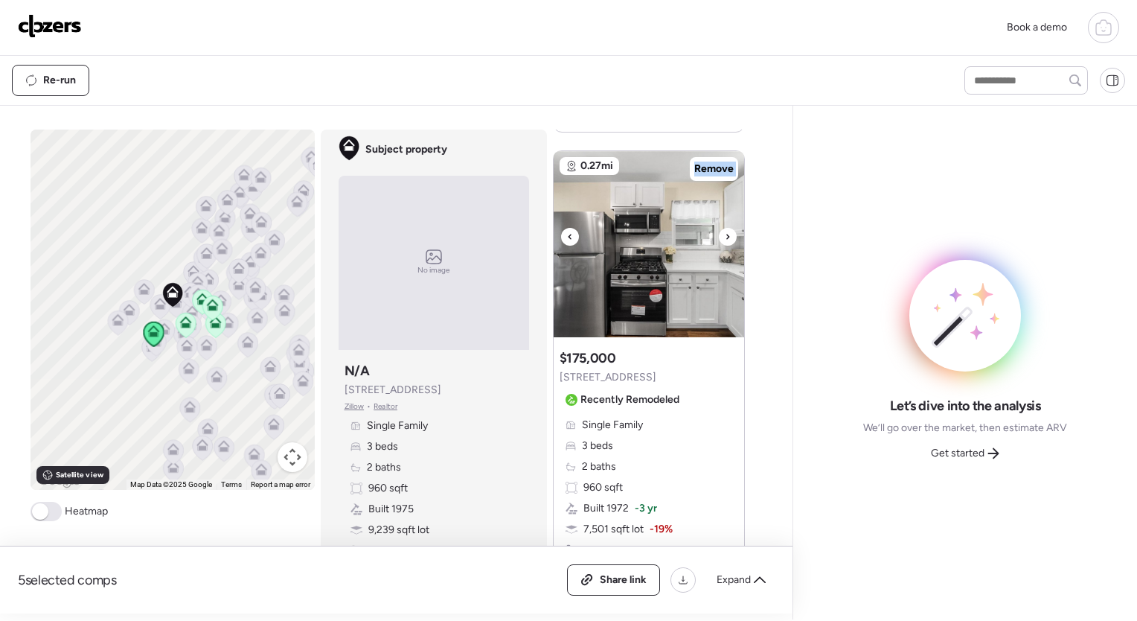
click at [725, 235] on icon at bounding box center [728, 237] width 6 height 18
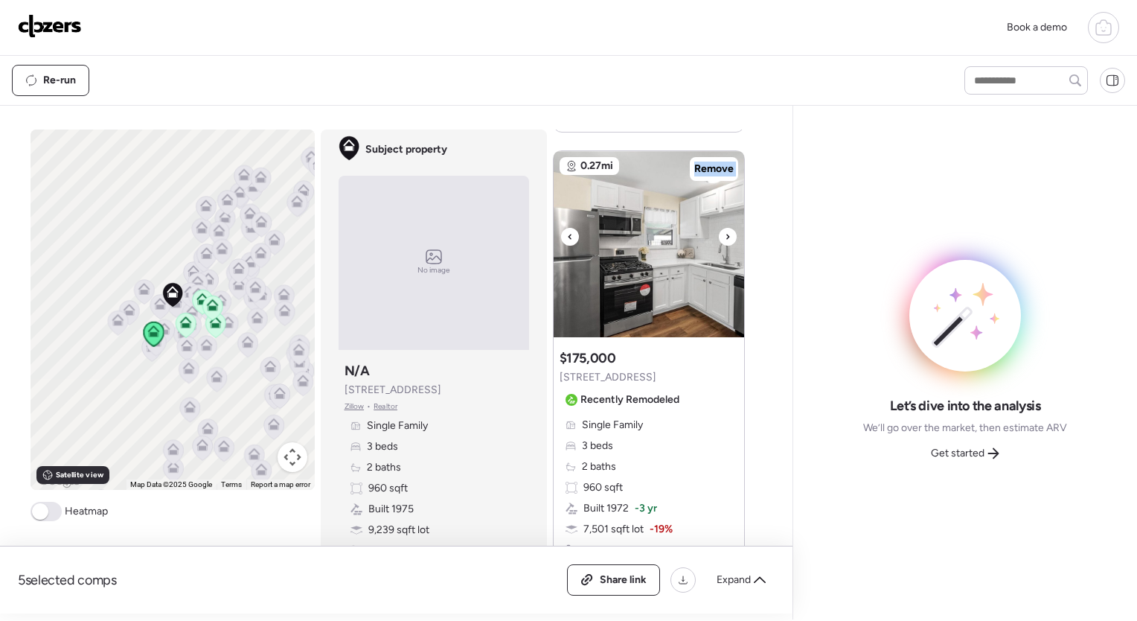
click at [725, 235] on icon at bounding box center [728, 237] width 6 height 18
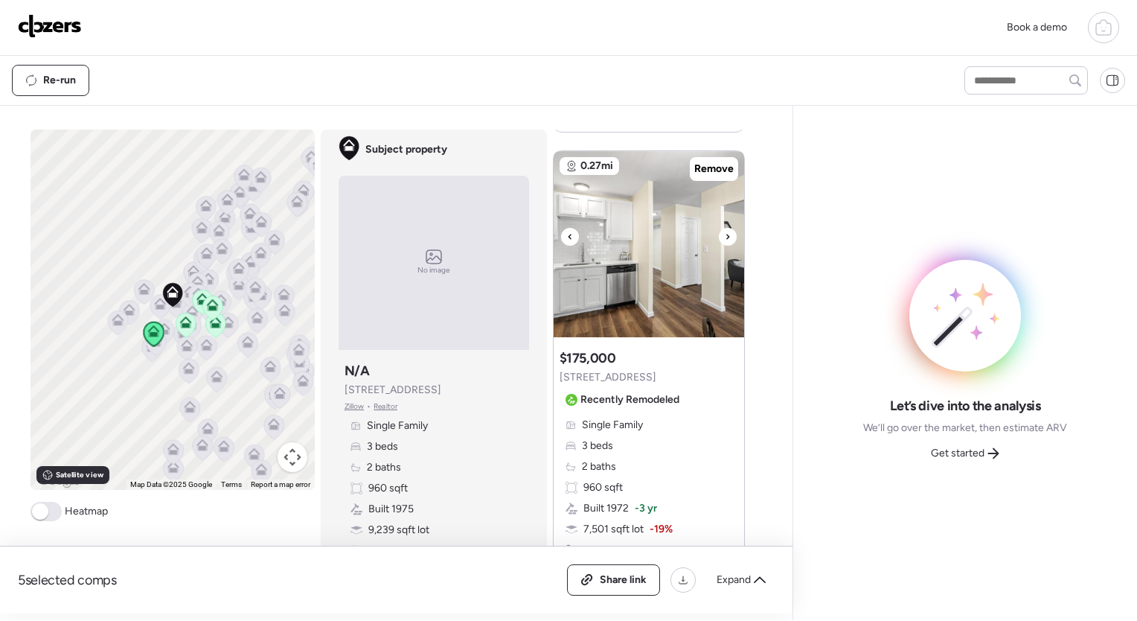
click at [725, 235] on icon at bounding box center [728, 237] width 6 height 18
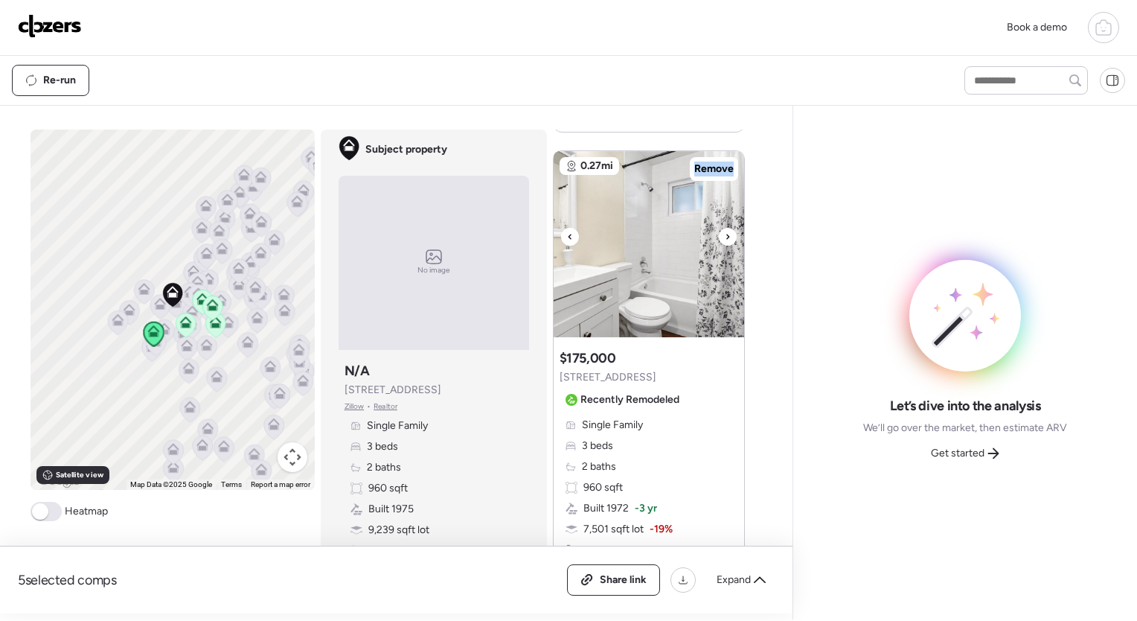
click at [725, 235] on icon at bounding box center [728, 237] width 6 height 18
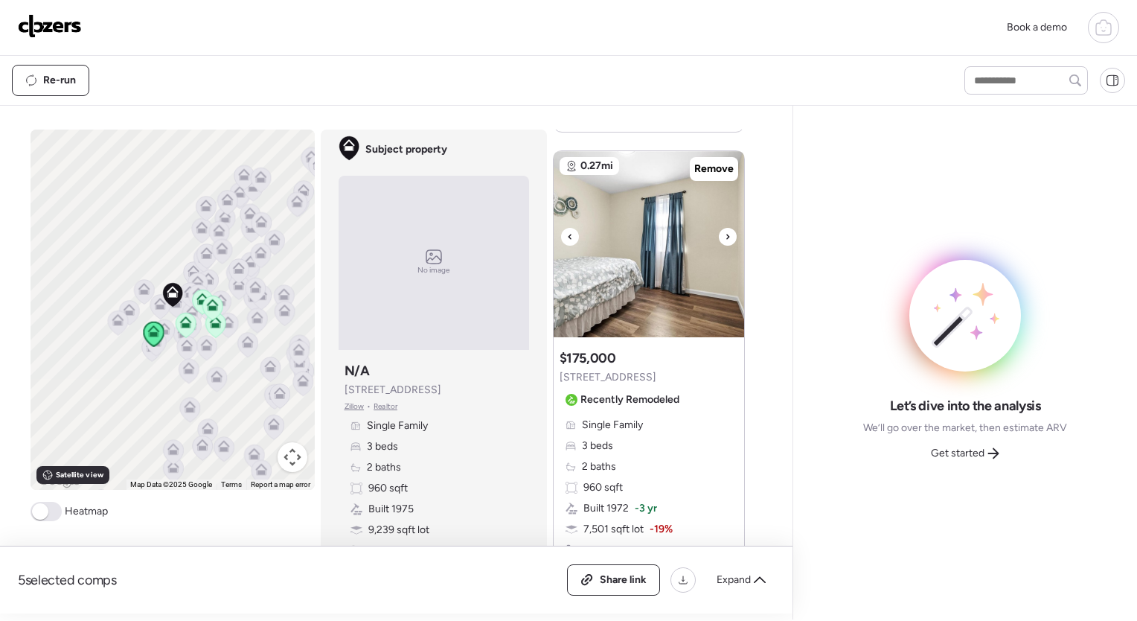
click at [725, 235] on icon at bounding box center [728, 237] width 6 height 18
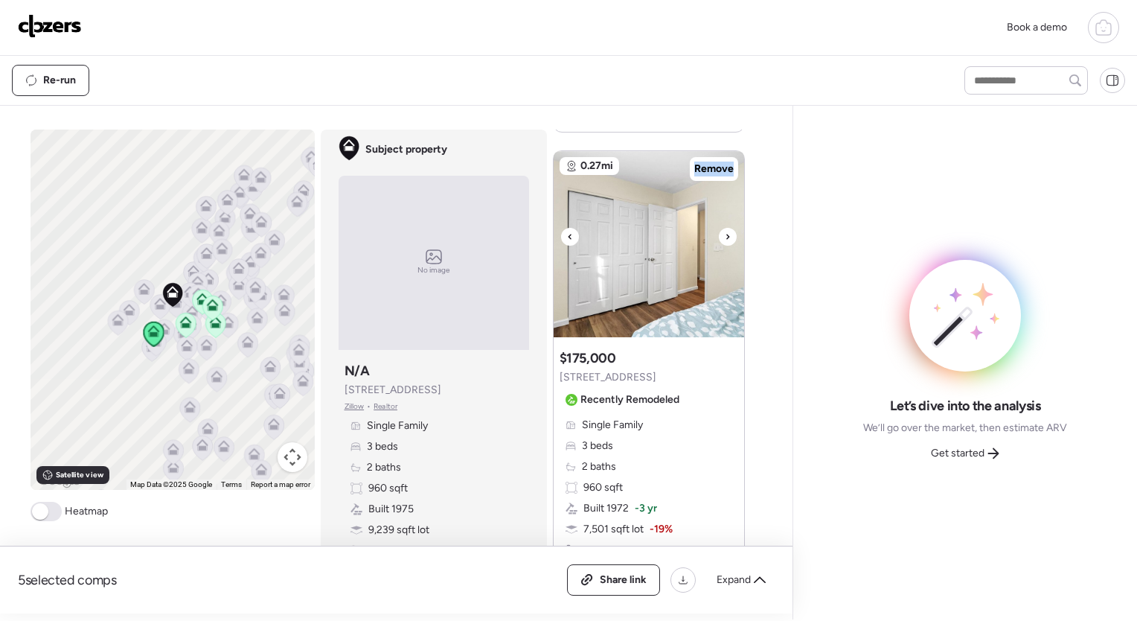
click at [725, 235] on icon at bounding box center [728, 237] width 6 height 18
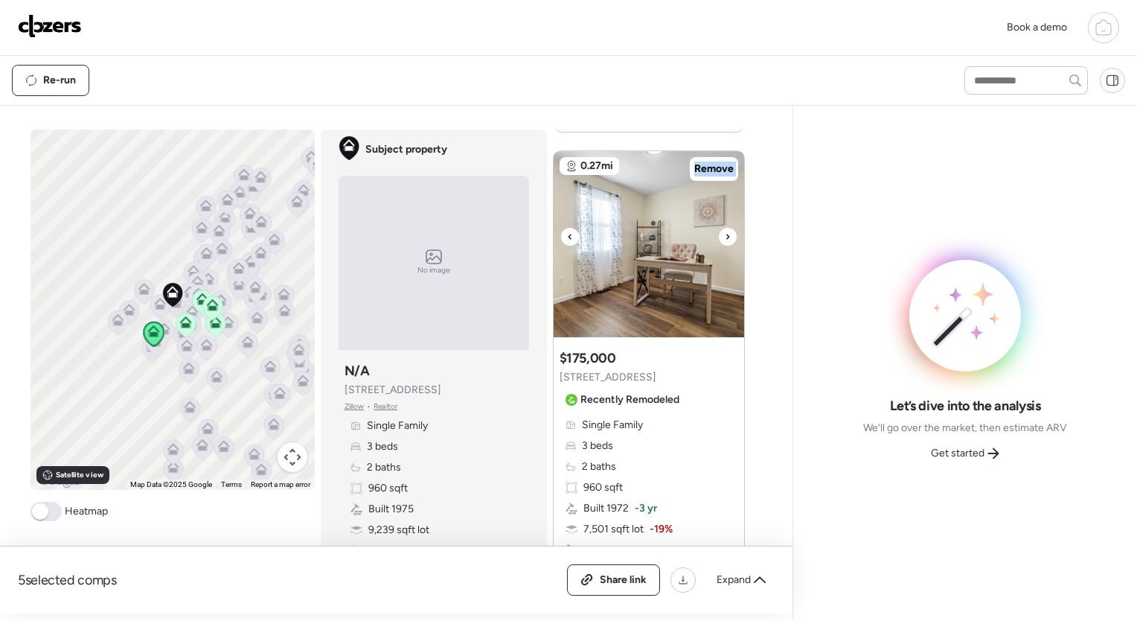
click at [725, 235] on icon at bounding box center [728, 237] width 6 height 18
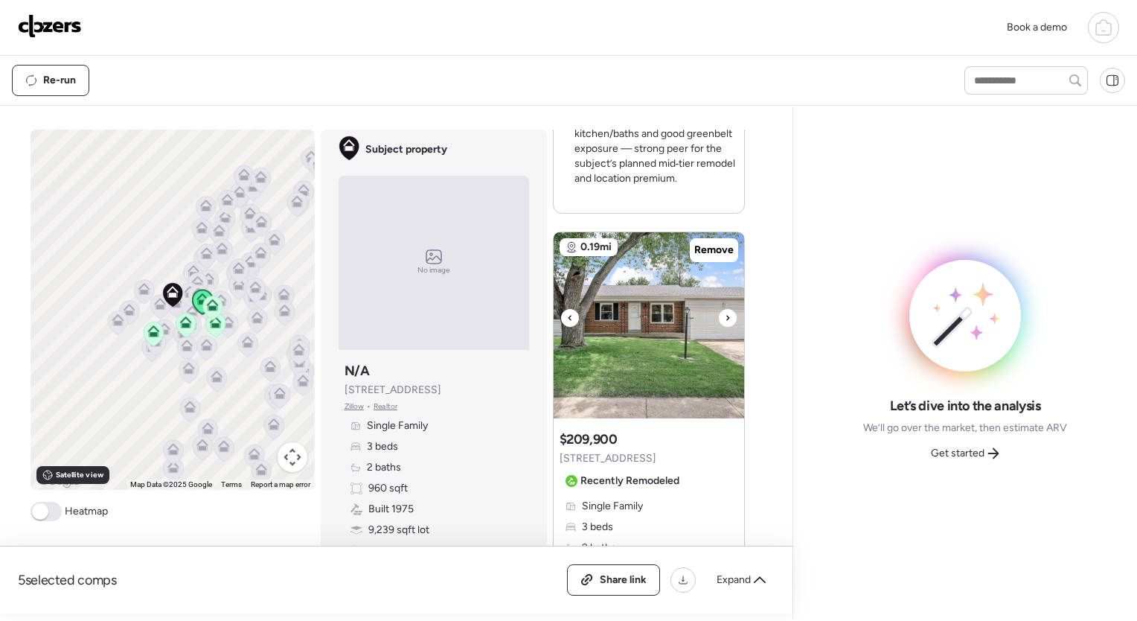
scroll to position [1996, 0]
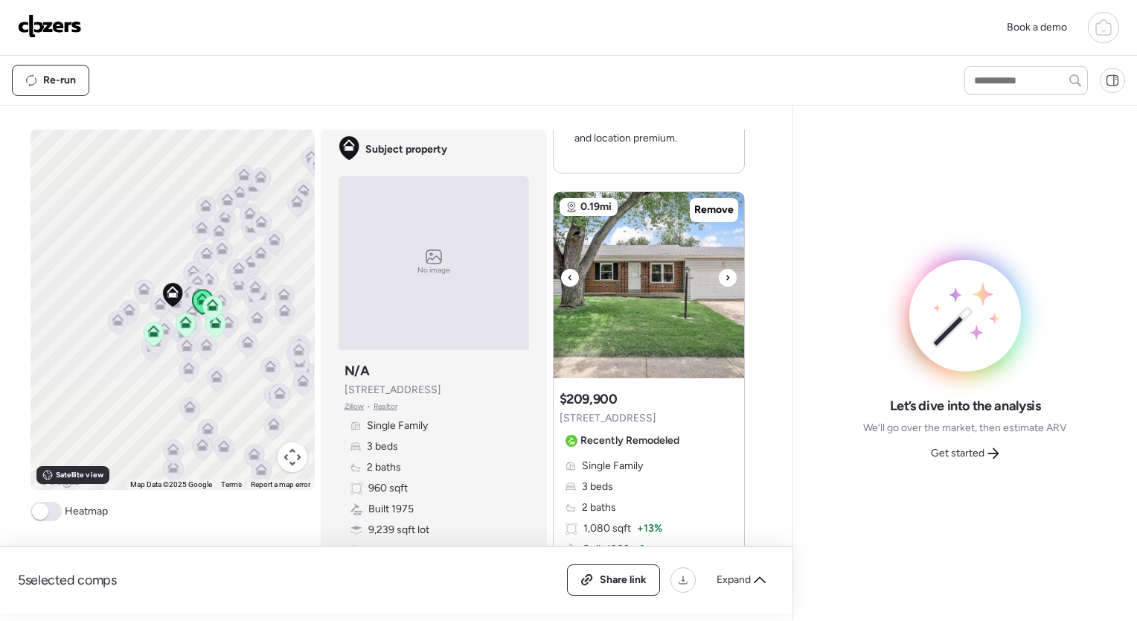
click at [725, 276] on icon at bounding box center [728, 278] width 6 height 18
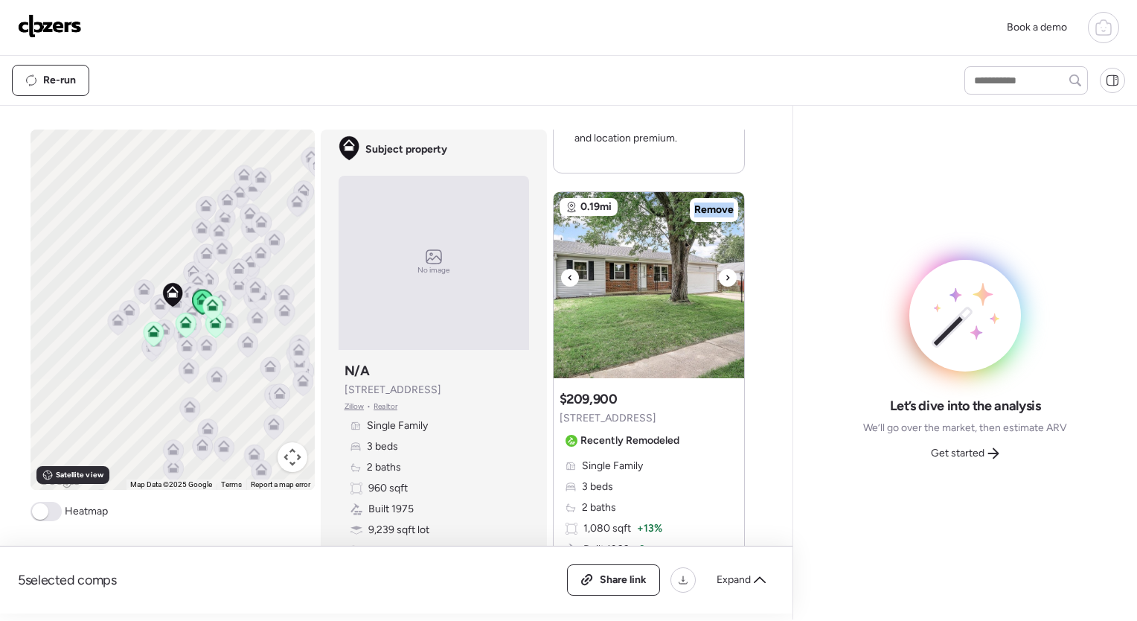
click at [725, 276] on icon at bounding box center [728, 278] width 6 height 18
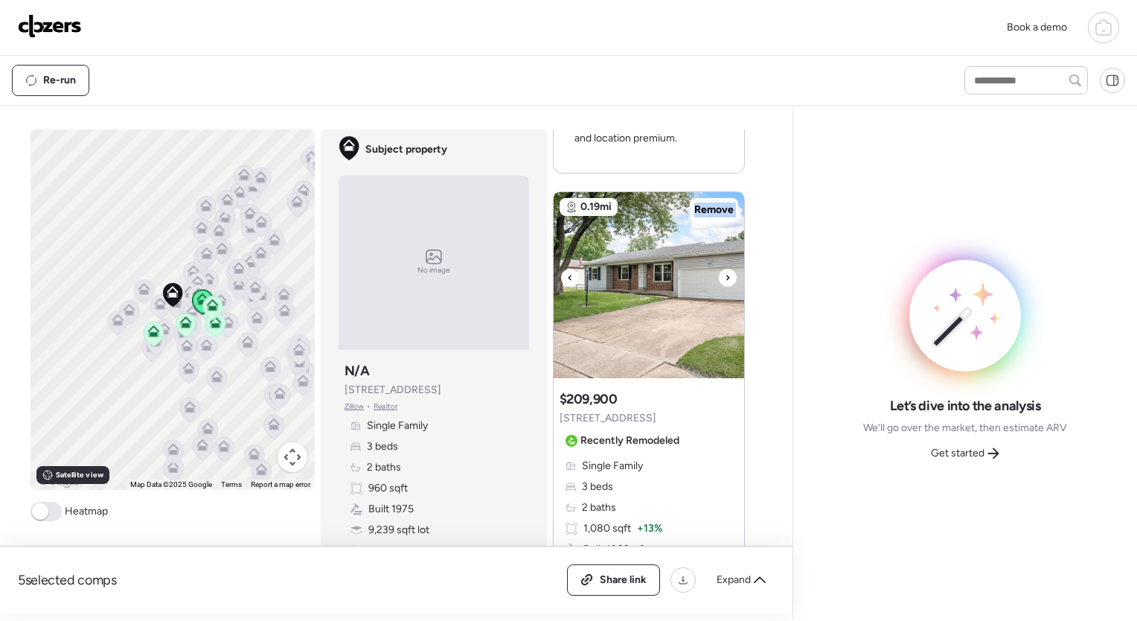
click at [725, 276] on icon at bounding box center [728, 278] width 6 height 18
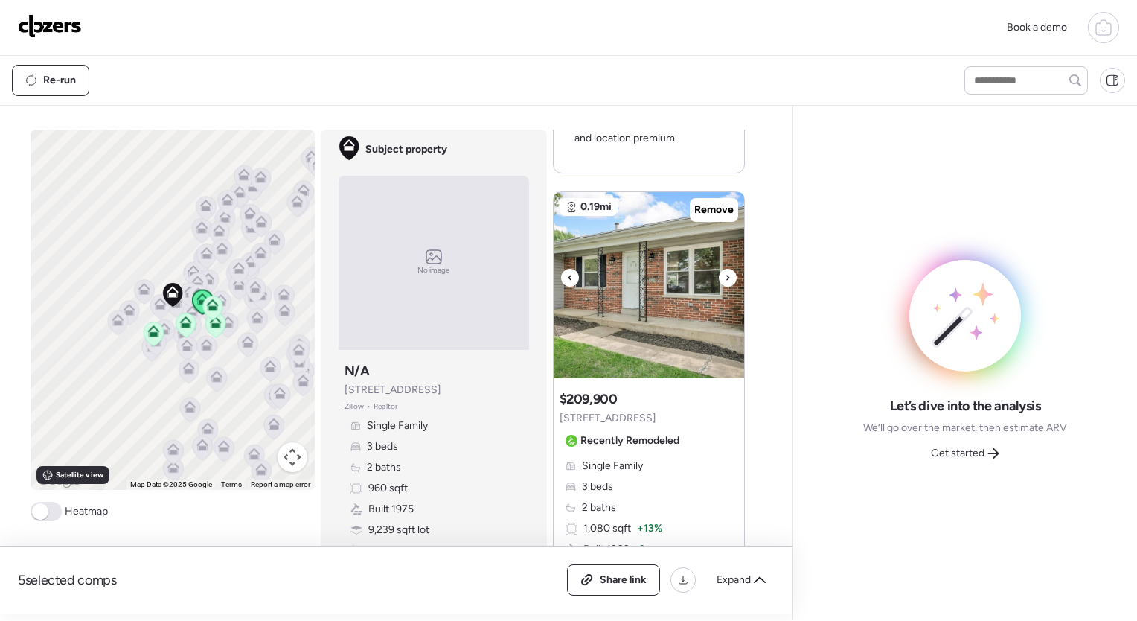
click at [725, 276] on icon at bounding box center [728, 278] width 6 height 18
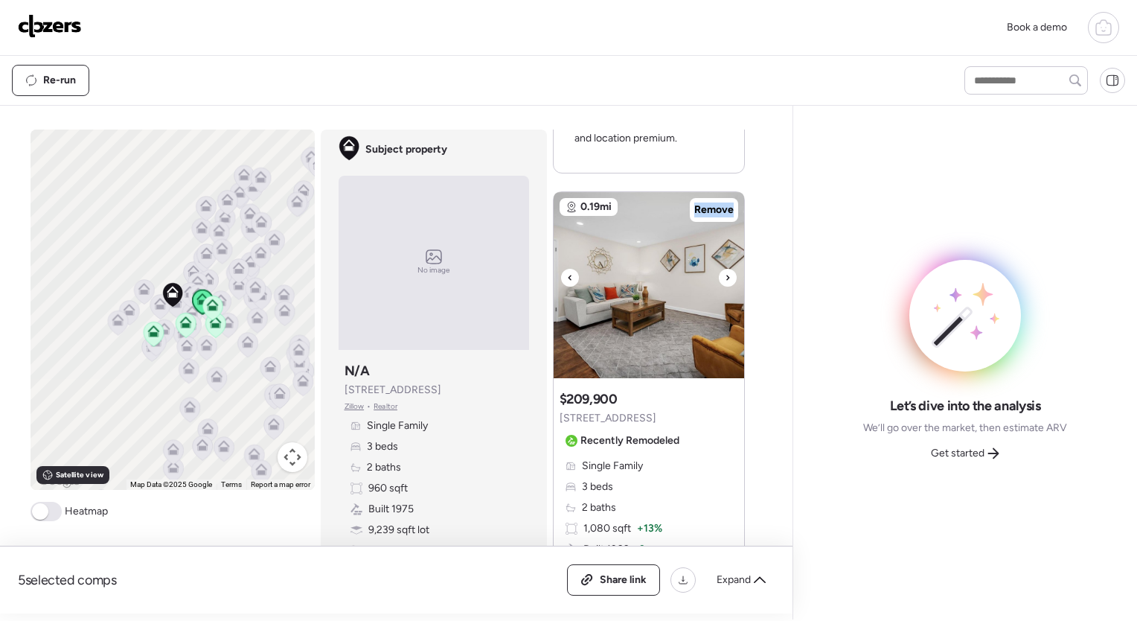
click at [725, 276] on icon at bounding box center [728, 278] width 6 height 18
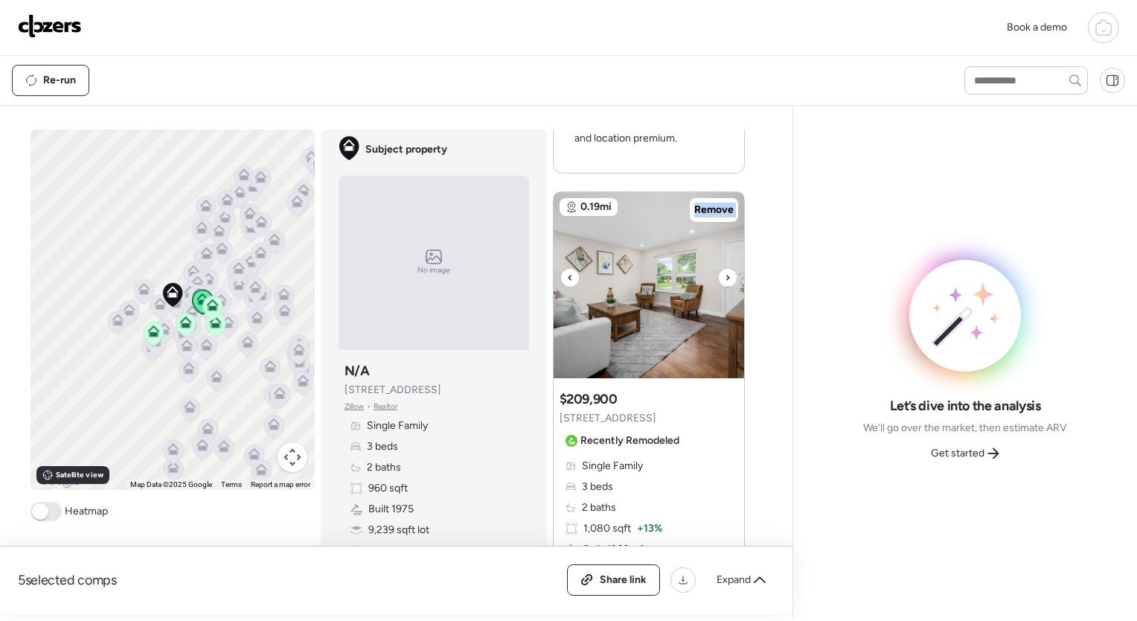
click at [725, 276] on icon at bounding box center [728, 278] width 6 height 18
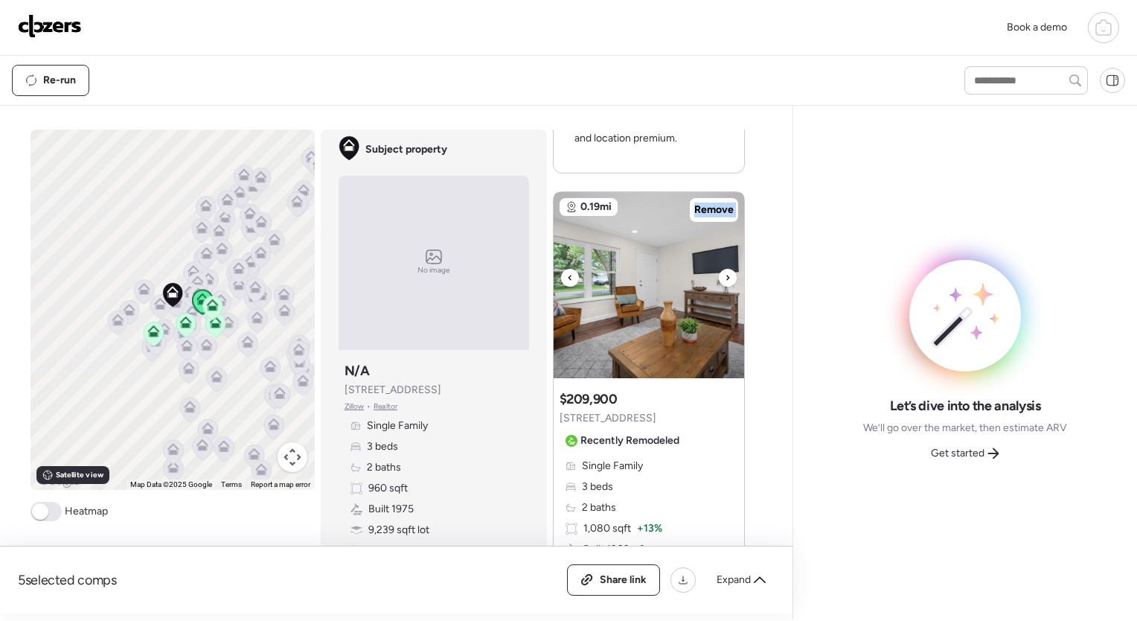
click at [725, 276] on icon at bounding box center [728, 278] width 6 height 18
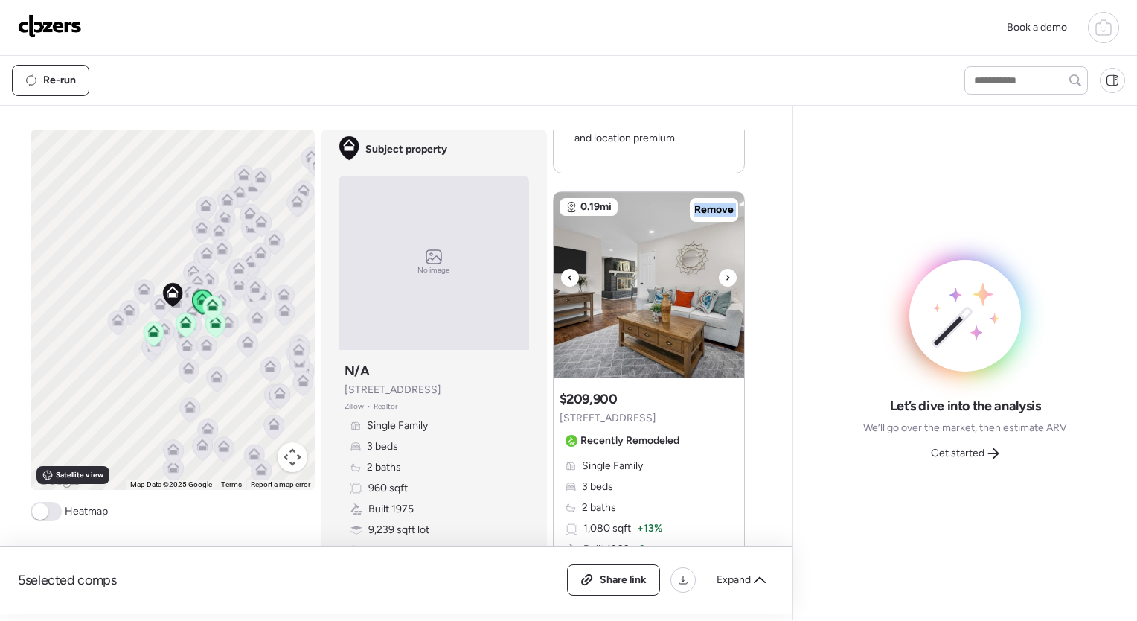
click at [725, 276] on icon at bounding box center [728, 278] width 6 height 18
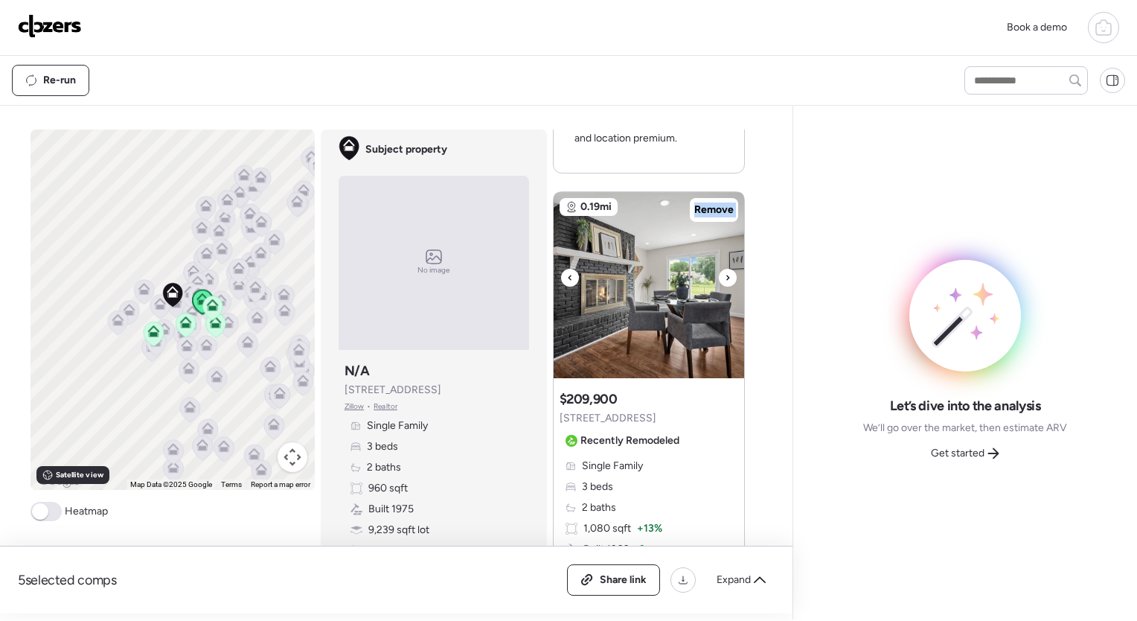
click at [725, 276] on icon at bounding box center [728, 278] width 6 height 18
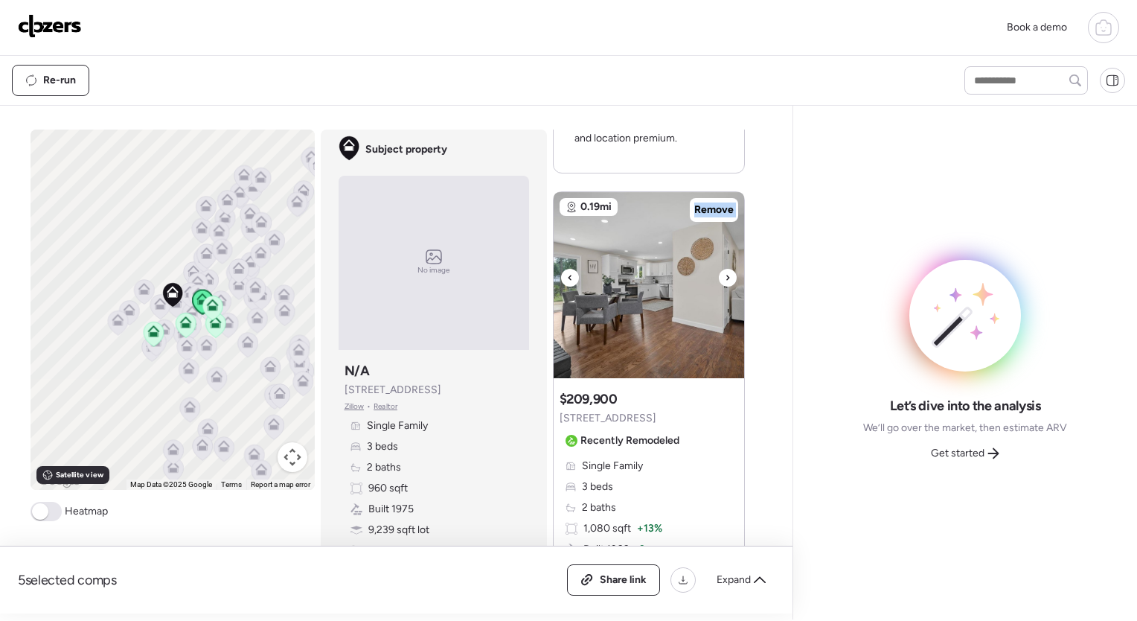
click at [725, 276] on icon at bounding box center [728, 278] width 6 height 18
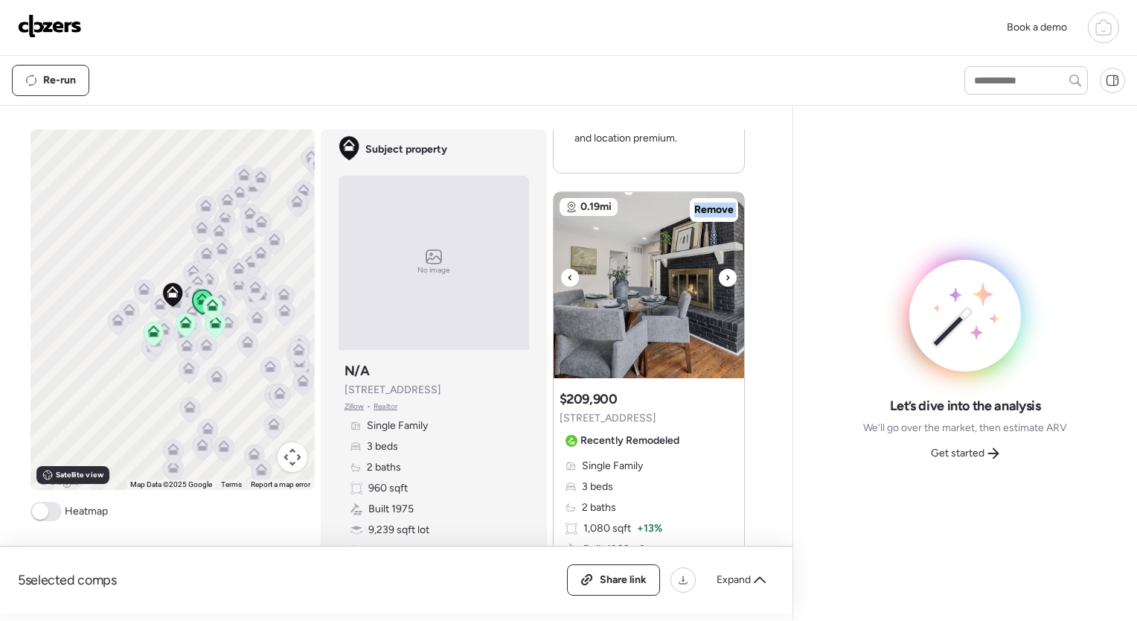
click at [725, 276] on icon at bounding box center [728, 278] width 6 height 18
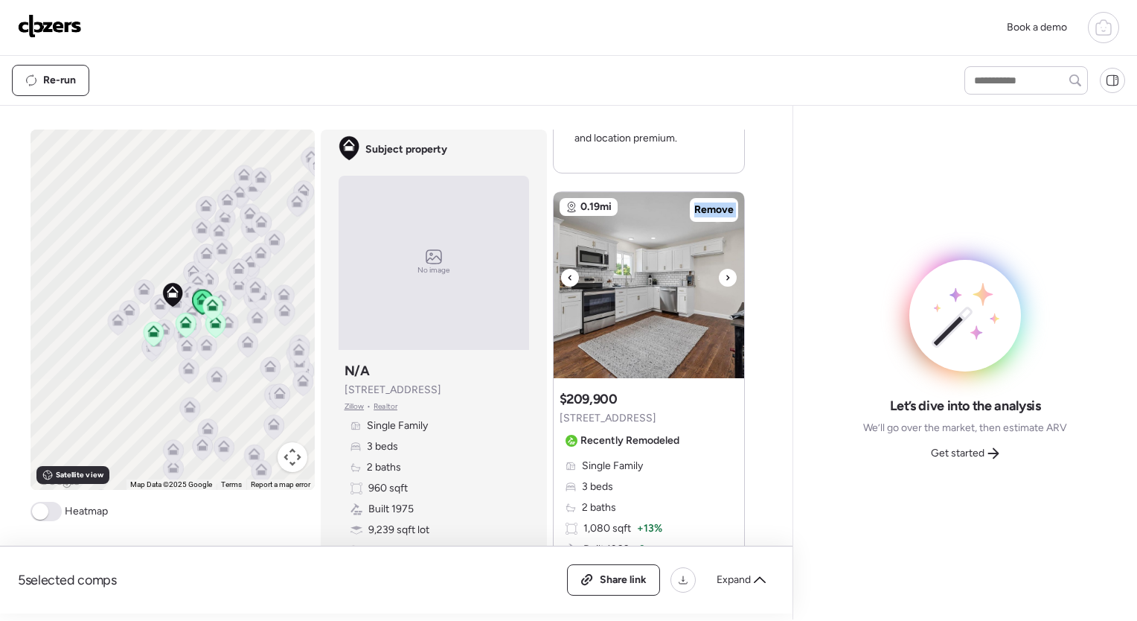
click at [725, 276] on icon at bounding box center [728, 278] width 6 height 18
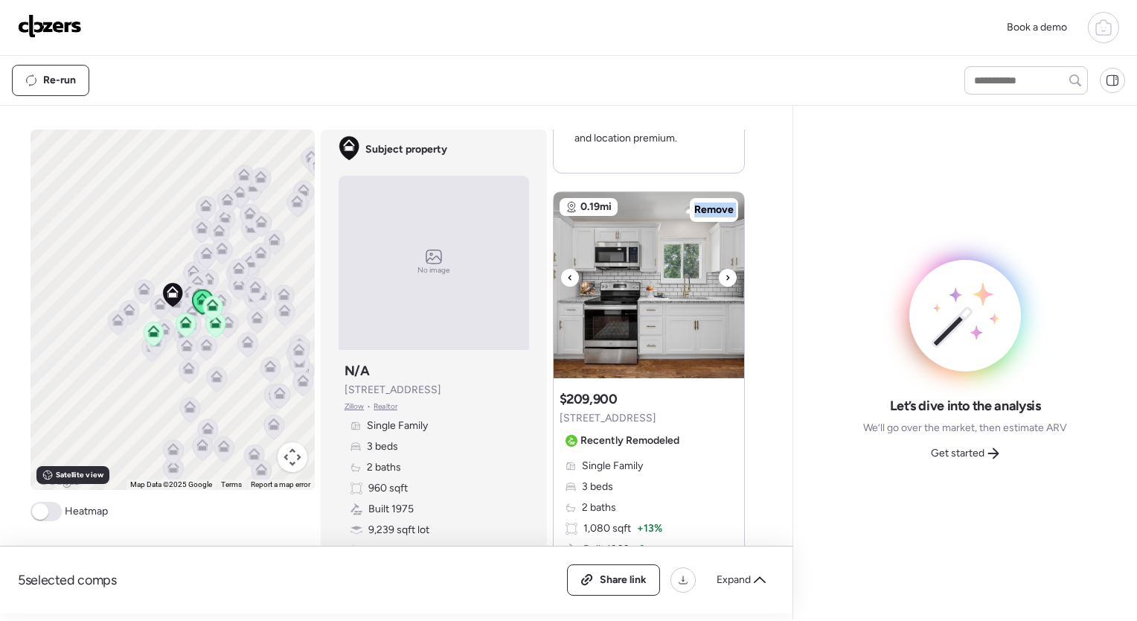
click at [725, 276] on icon at bounding box center [728, 278] width 6 height 18
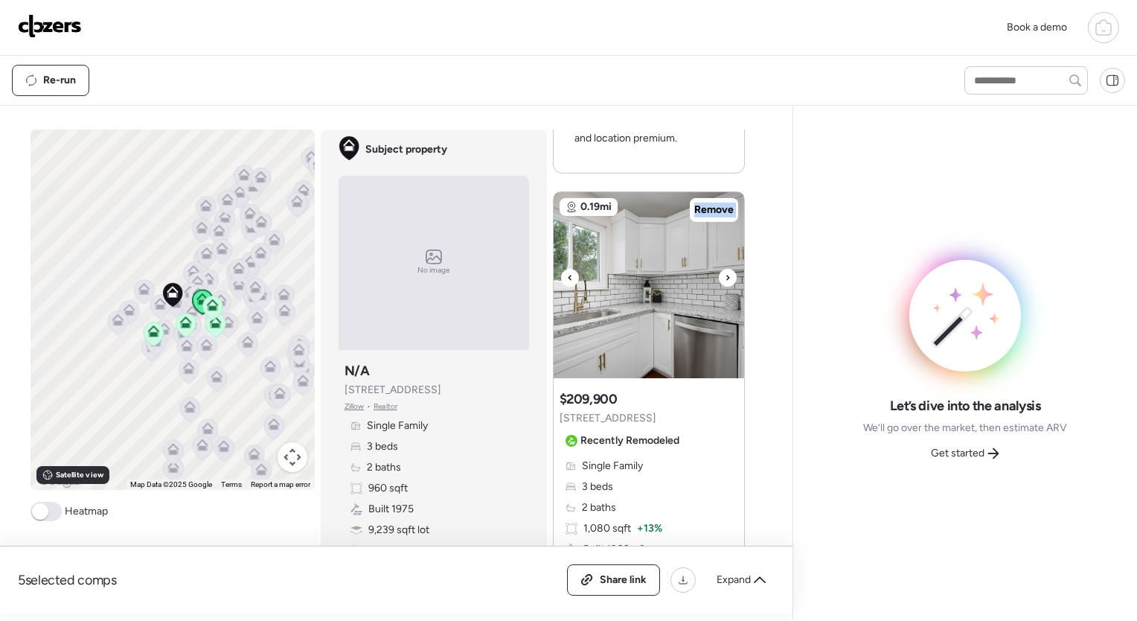
click at [725, 276] on icon at bounding box center [728, 278] width 6 height 18
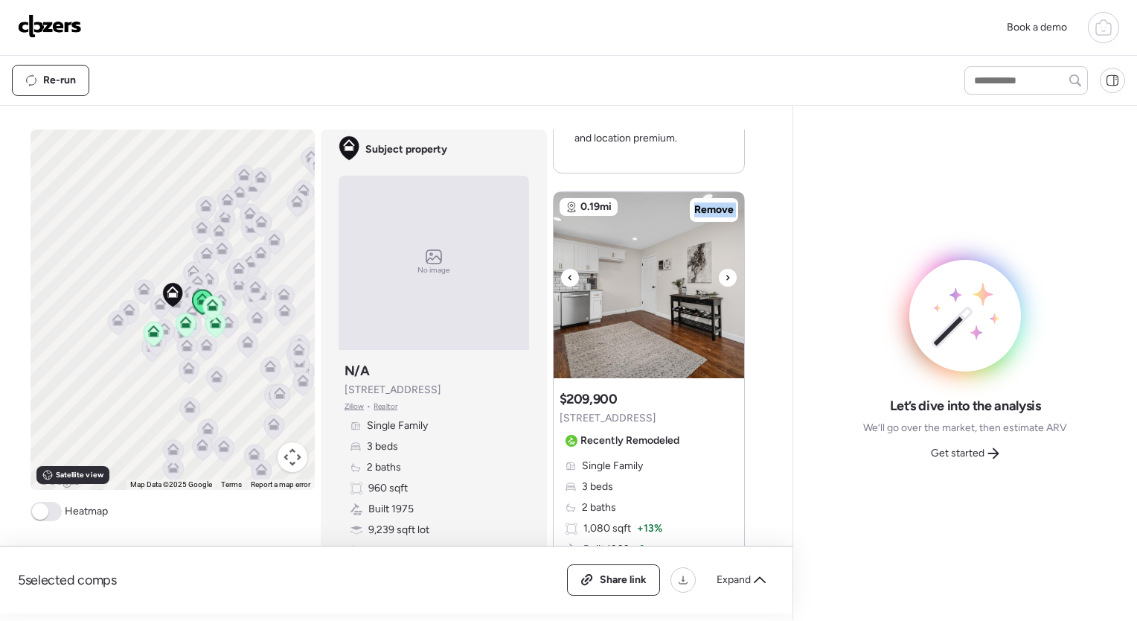
click at [725, 276] on icon at bounding box center [728, 278] width 6 height 18
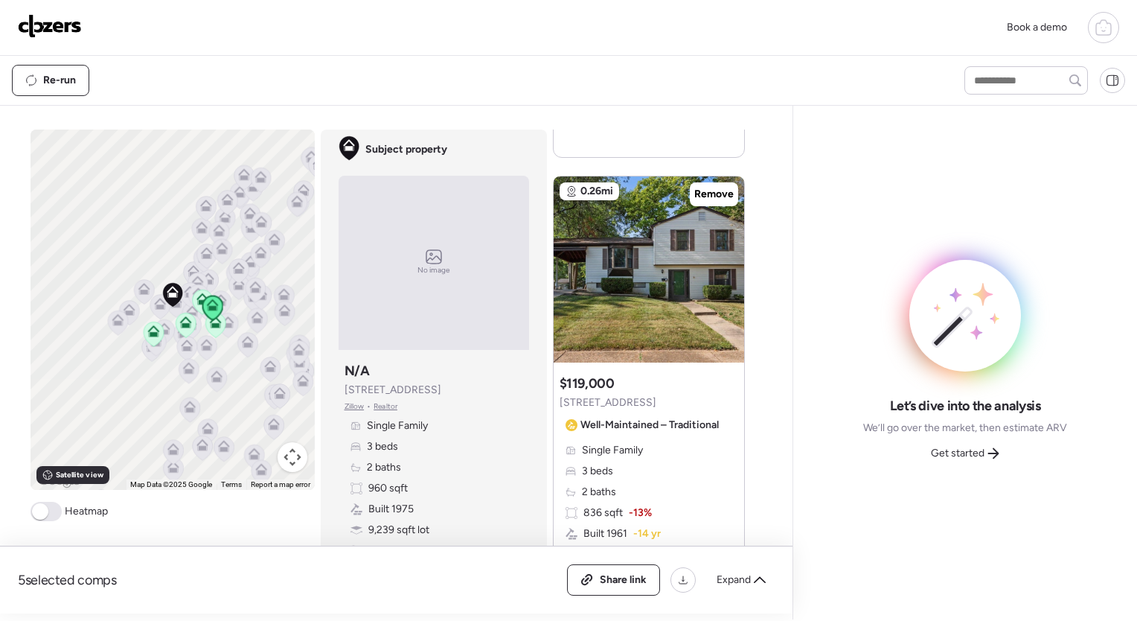
scroll to position [2736, 0]
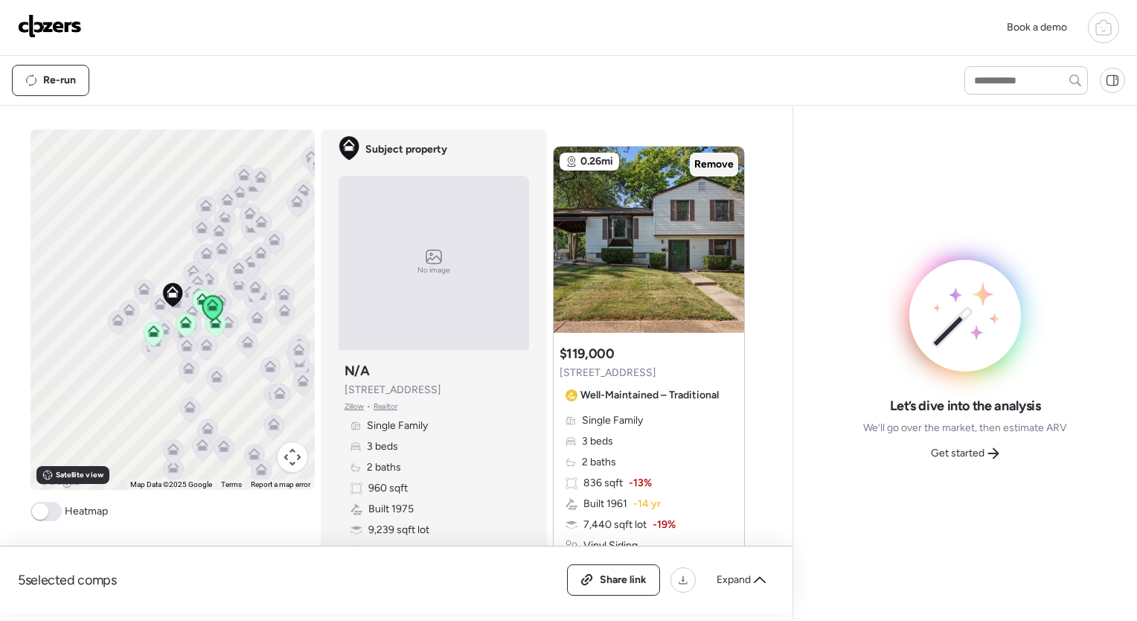
click at [719, 168] on span "Remove" at bounding box center [713, 164] width 39 height 15
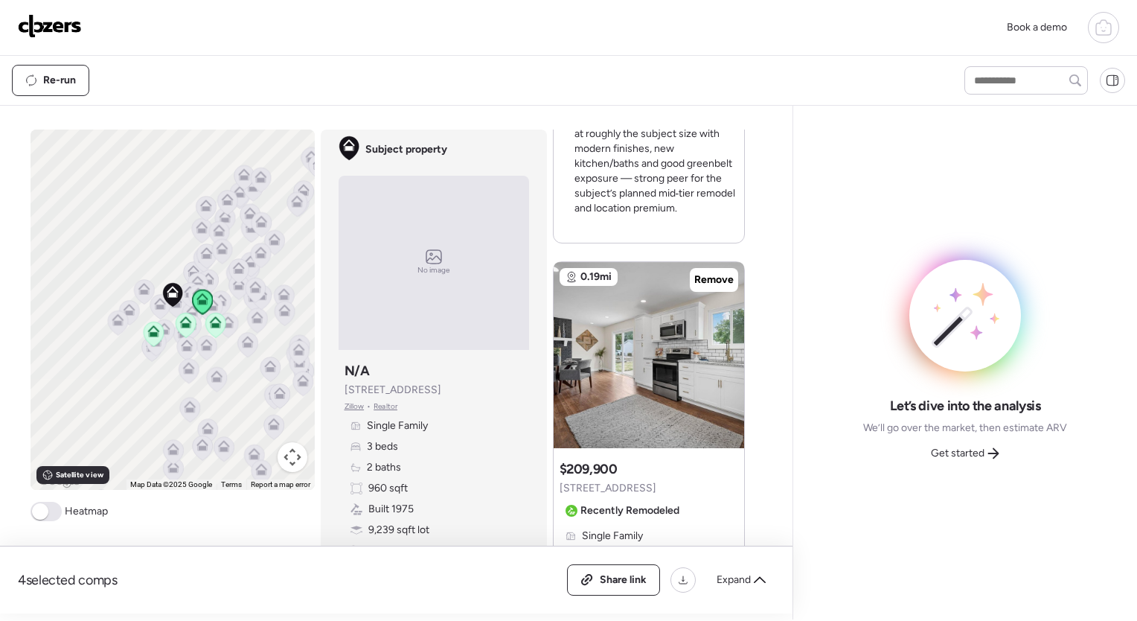
scroll to position [1926, 0]
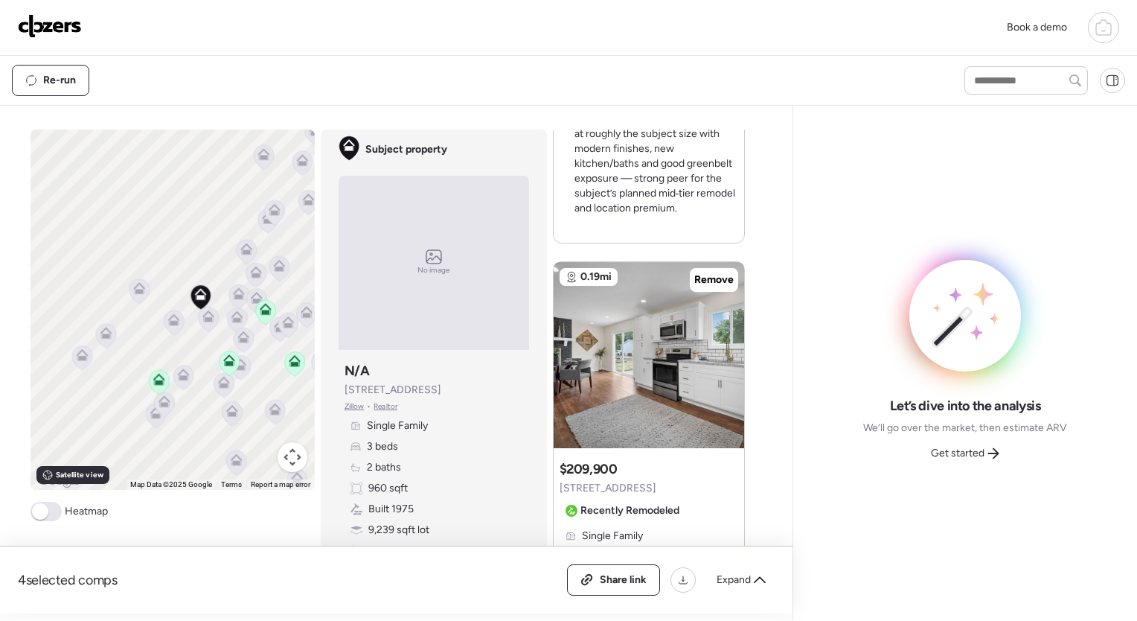
click at [202, 316] on icon at bounding box center [208, 316] width 12 height 12
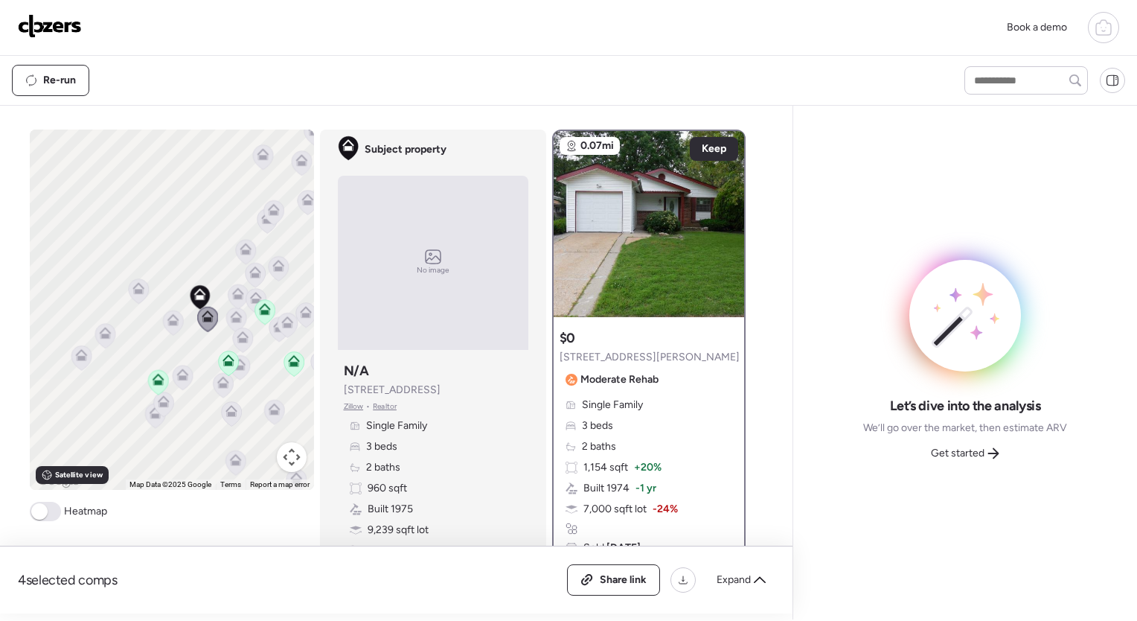
scroll to position [0, 0]
click at [41, 508] on span at bounding box center [39, 511] width 16 height 16
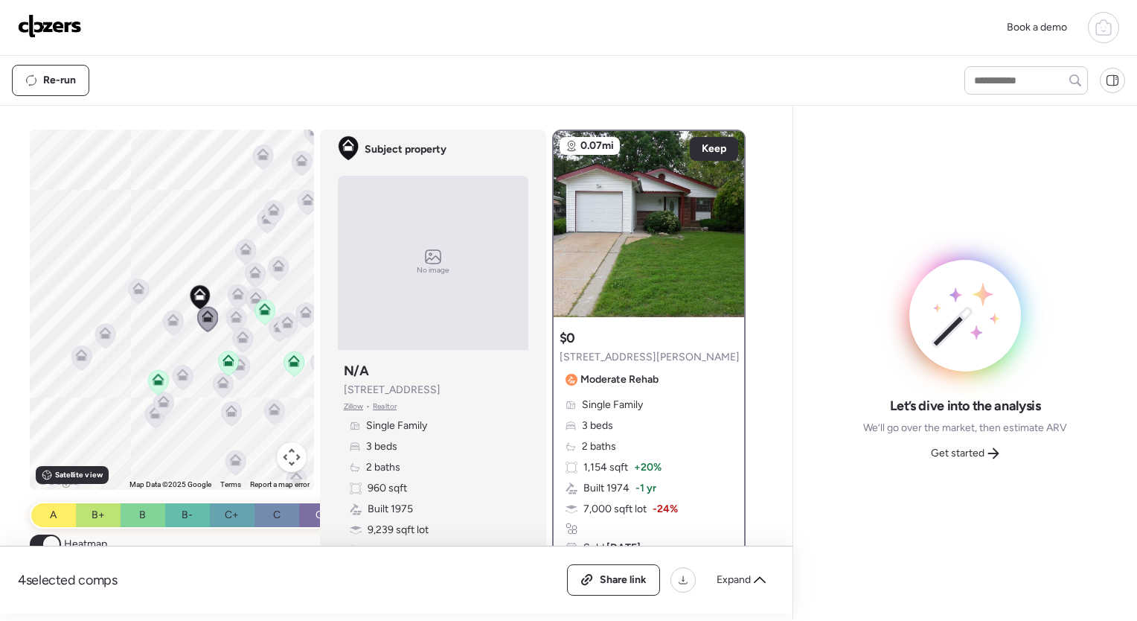
click at [43, 537] on span at bounding box center [51, 544] width 16 height 16
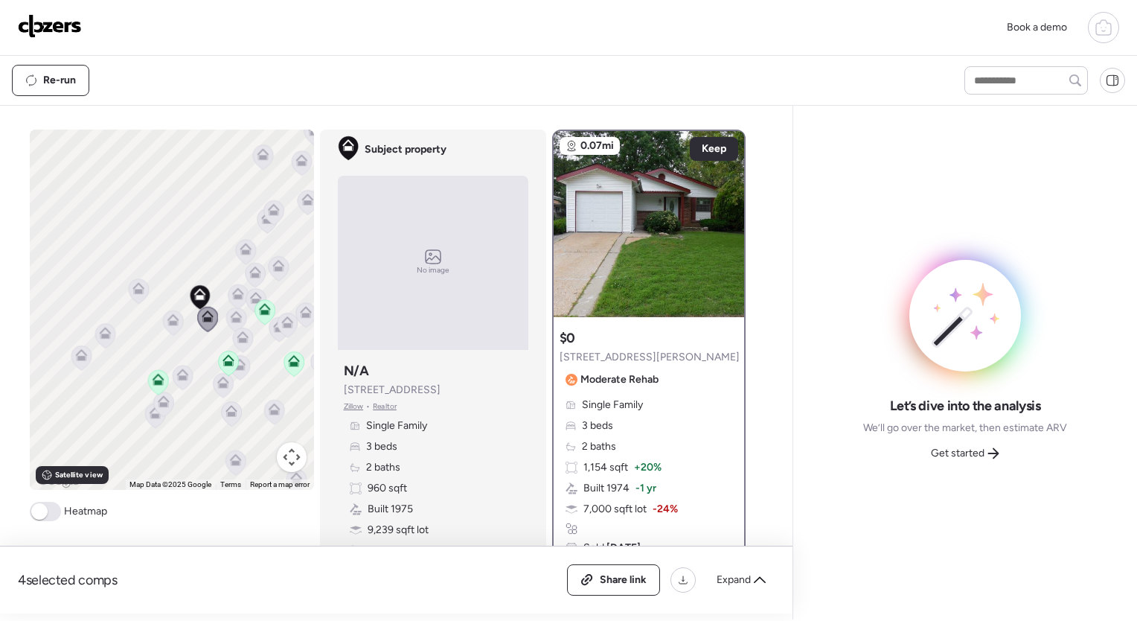
click at [163, 321] on icon at bounding box center [173, 322] width 20 height 25
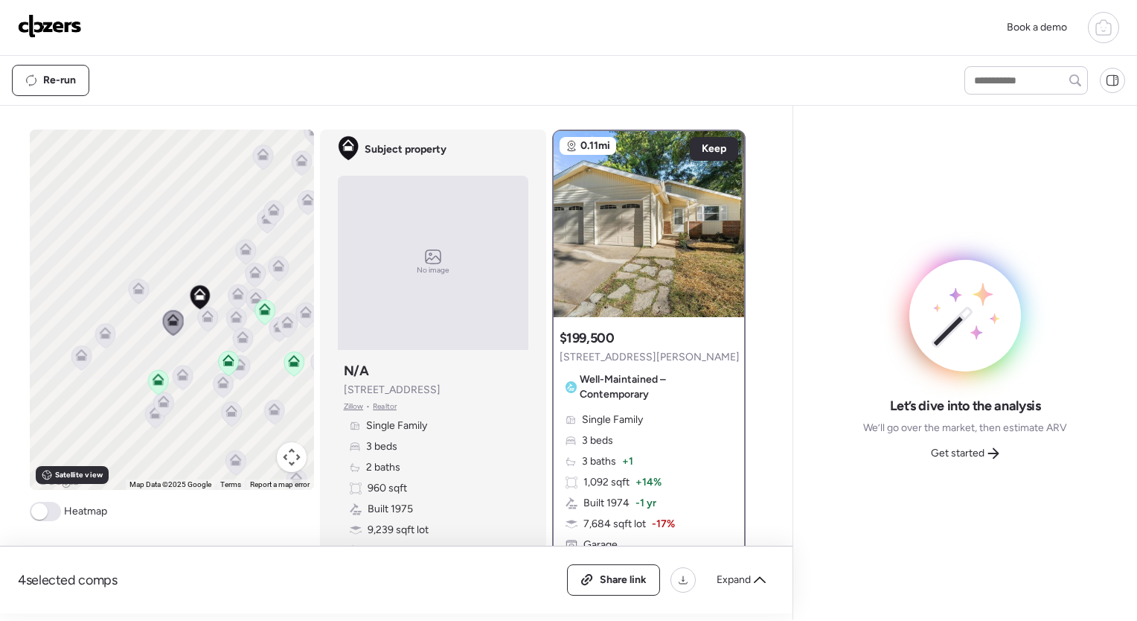
click at [138, 295] on icon at bounding box center [138, 291] width 20 height 25
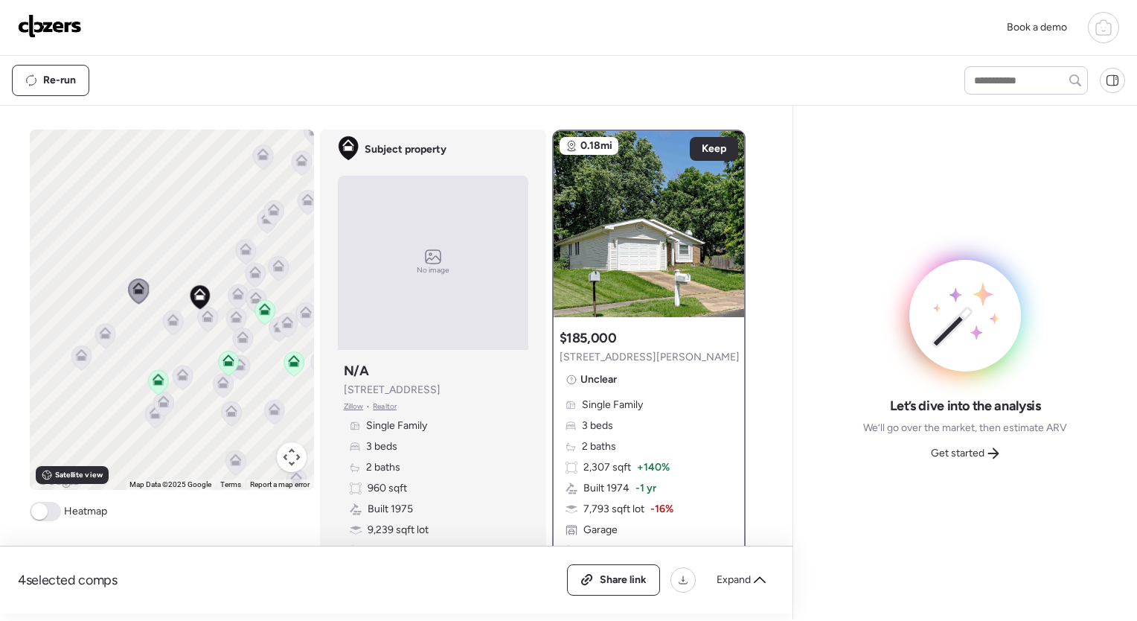
click at [228, 299] on icon at bounding box center [238, 296] width 20 height 25
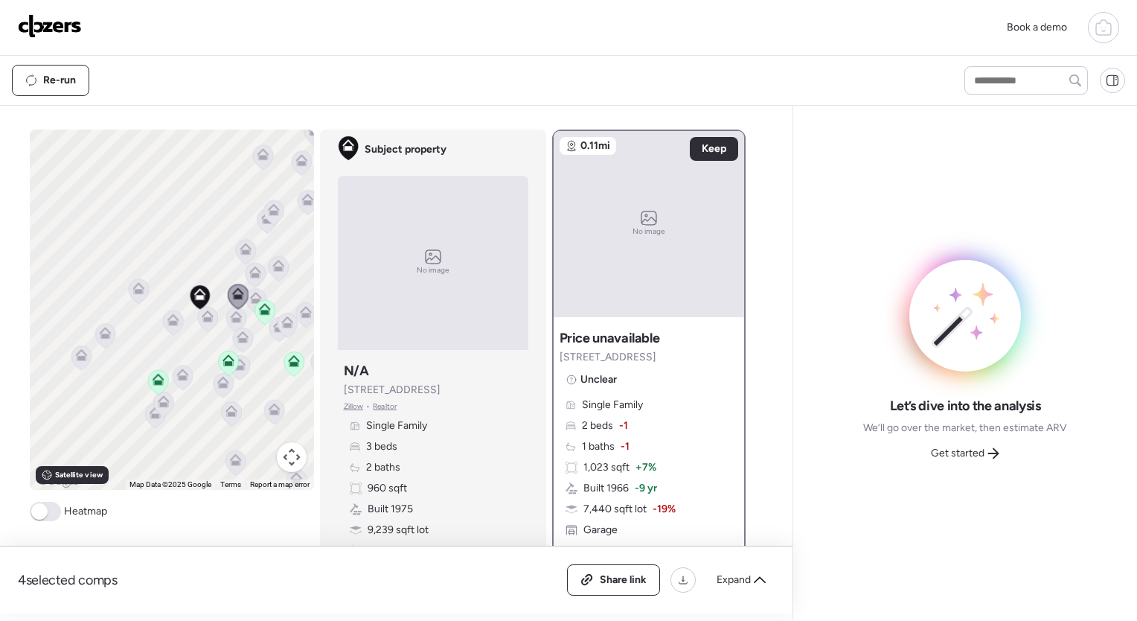
click at [234, 321] on icon at bounding box center [236, 320] width 10 height 4
click at [250, 295] on icon at bounding box center [255, 295] width 11 height 7
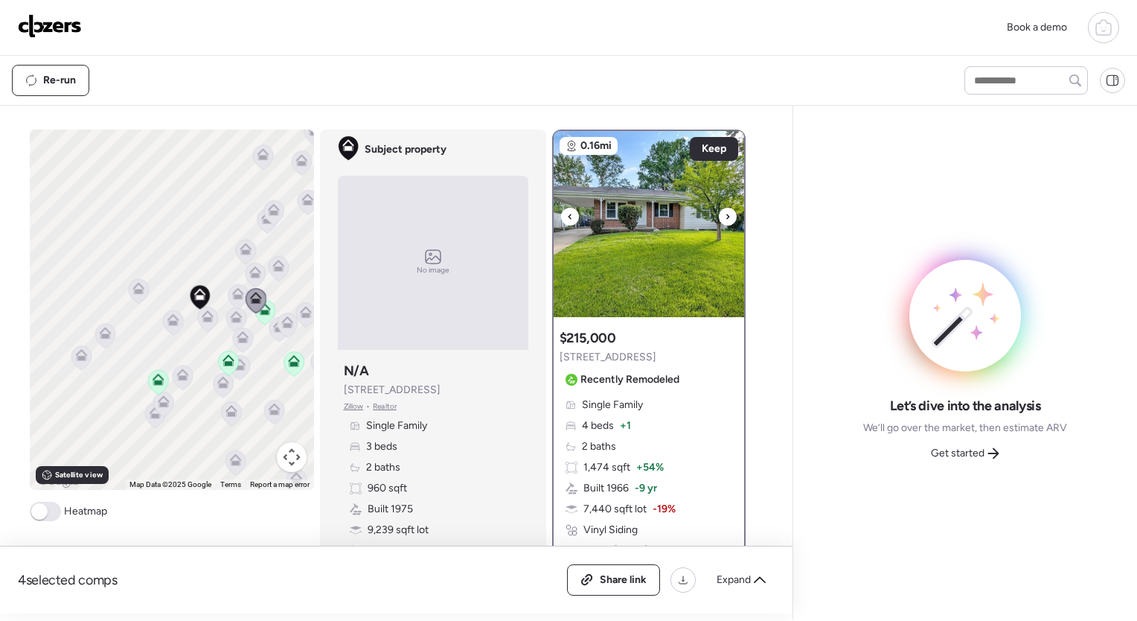
click at [726, 216] on icon at bounding box center [727, 216] width 3 height 5
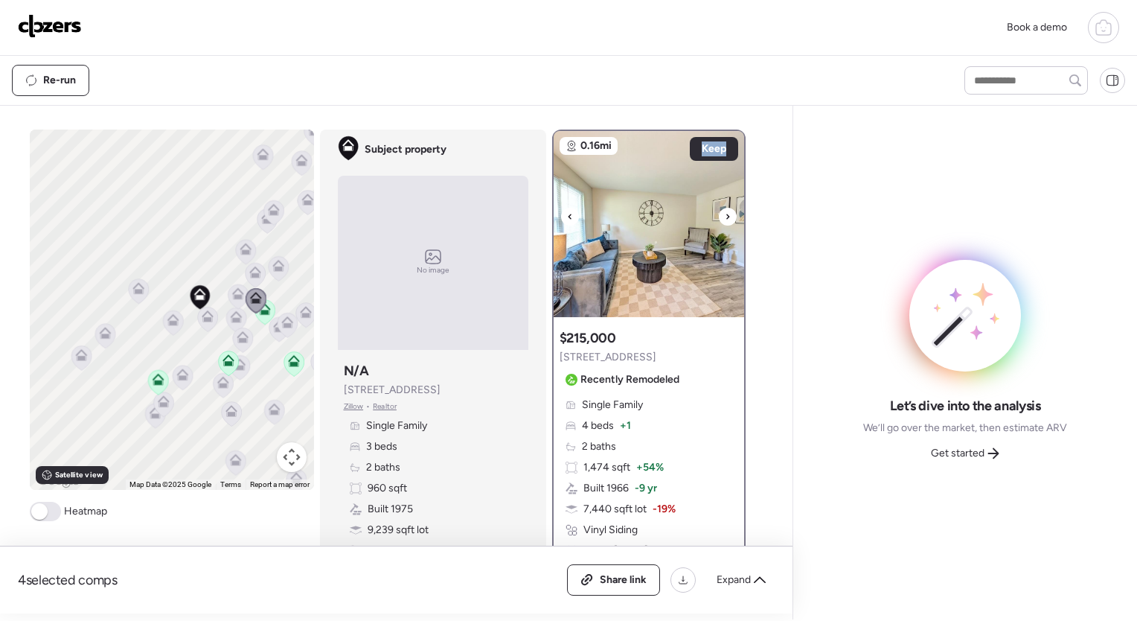
click at [726, 216] on icon at bounding box center [727, 216] width 3 height 5
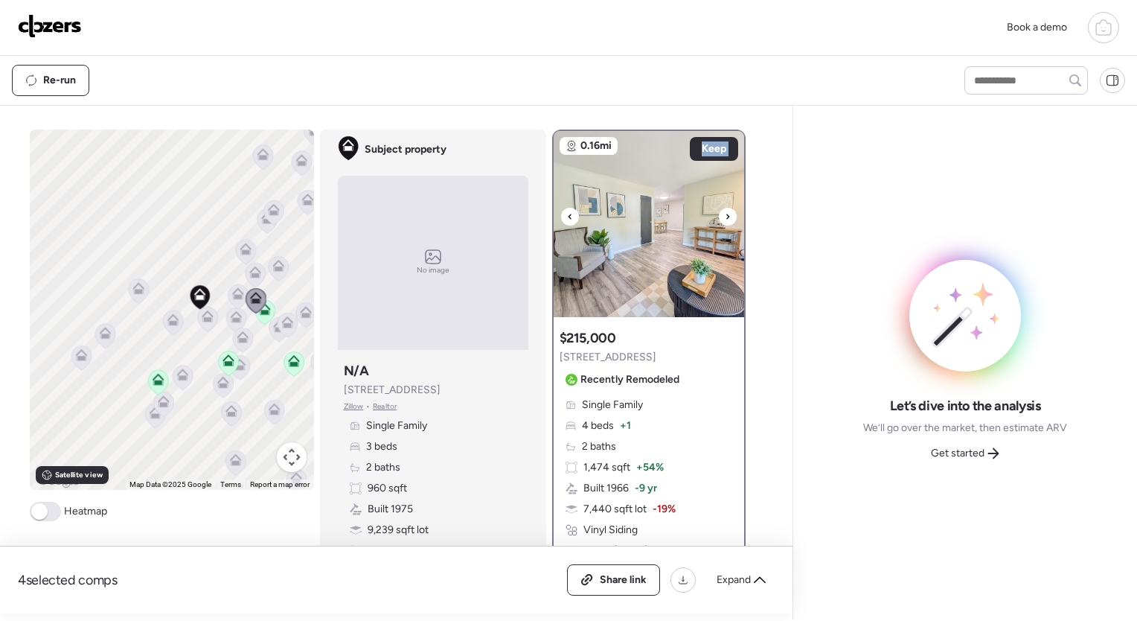
click at [726, 216] on icon at bounding box center [727, 216] width 3 height 5
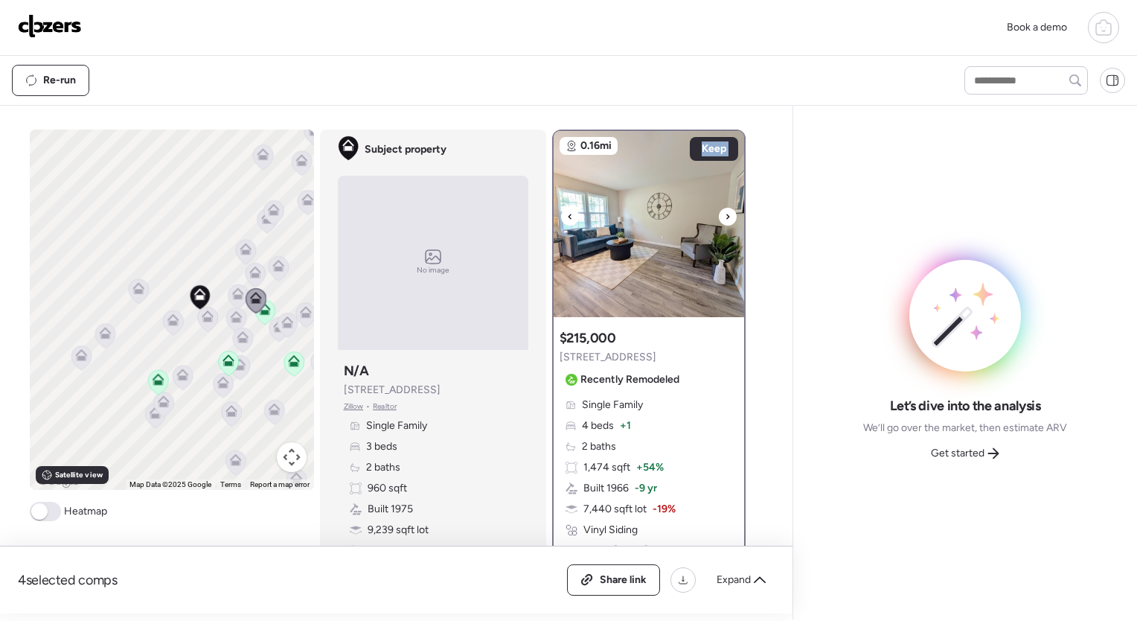
click at [726, 216] on icon at bounding box center [727, 216] width 3 height 5
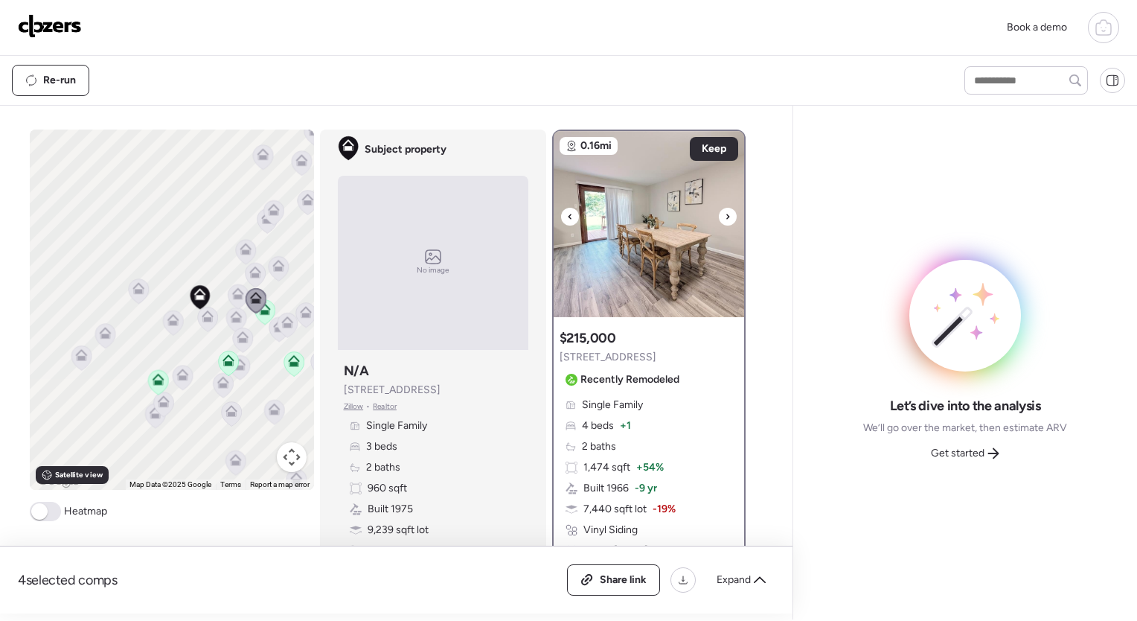
click at [726, 216] on icon at bounding box center [727, 216] width 3 height 5
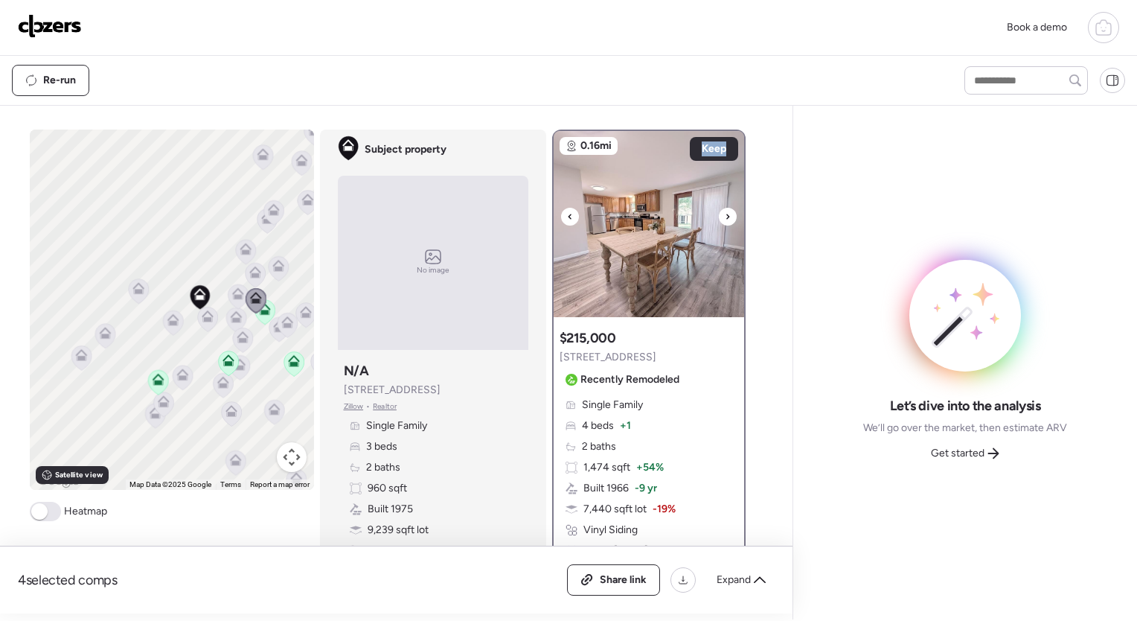
click at [726, 216] on icon at bounding box center [727, 216] width 3 height 5
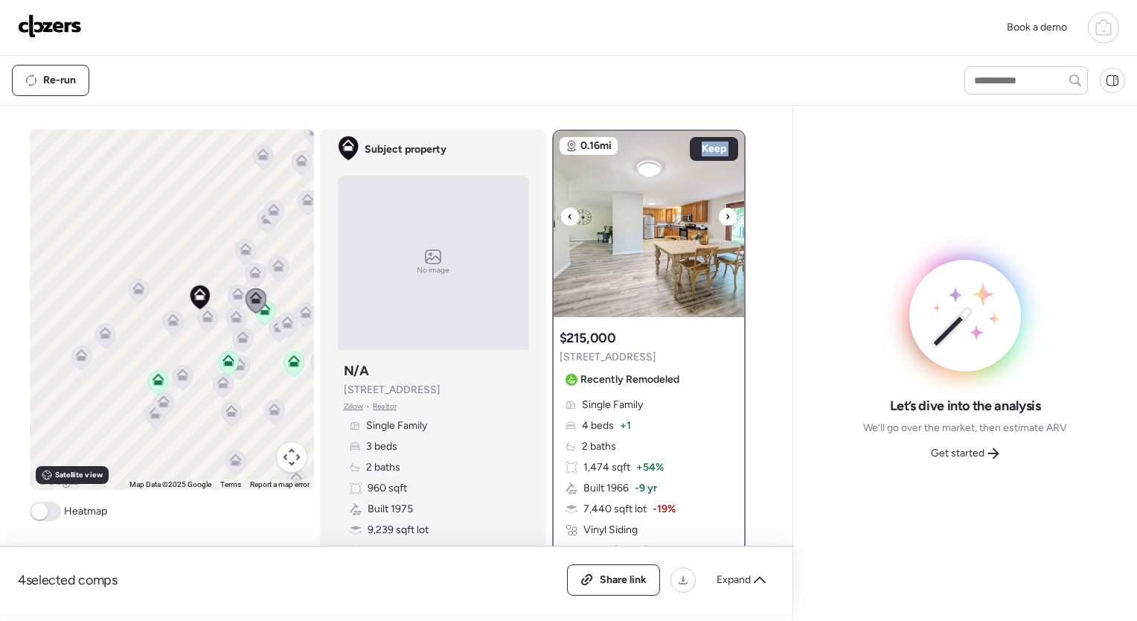
click at [726, 216] on icon at bounding box center [727, 216] width 3 height 5
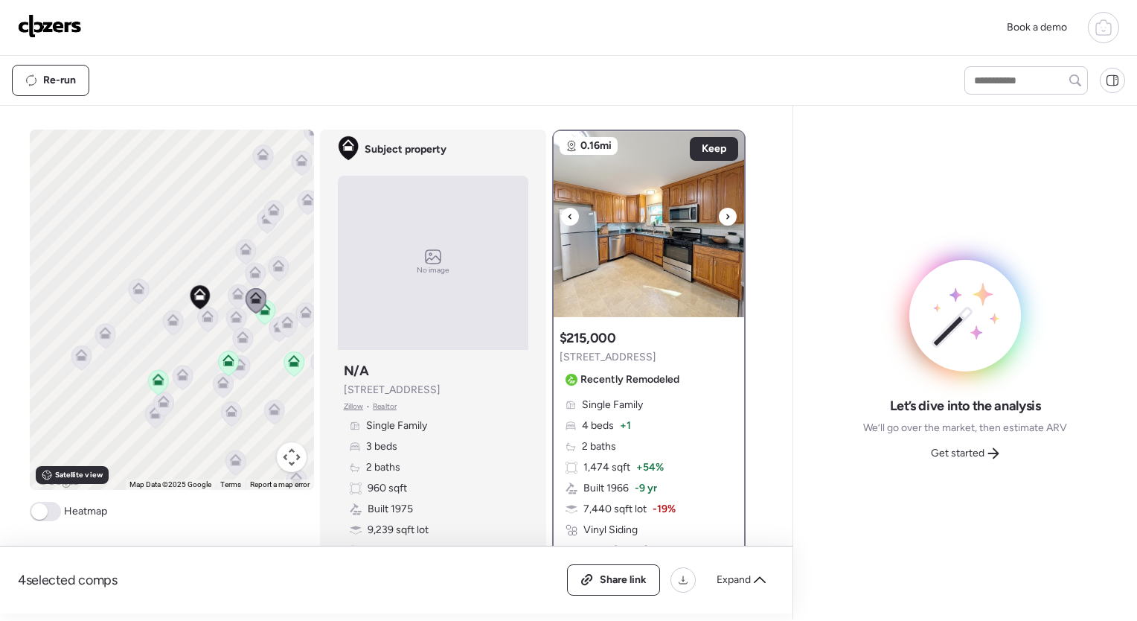
click at [726, 216] on icon at bounding box center [727, 216] width 3 height 5
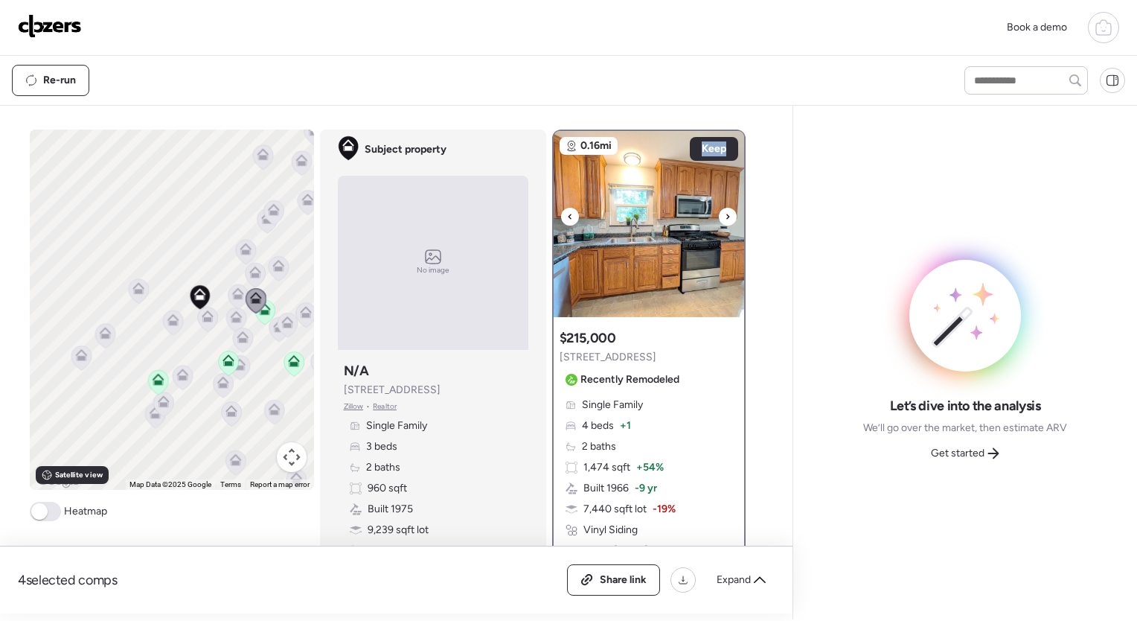
click at [726, 216] on icon at bounding box center [727, 216] width 3 height 5
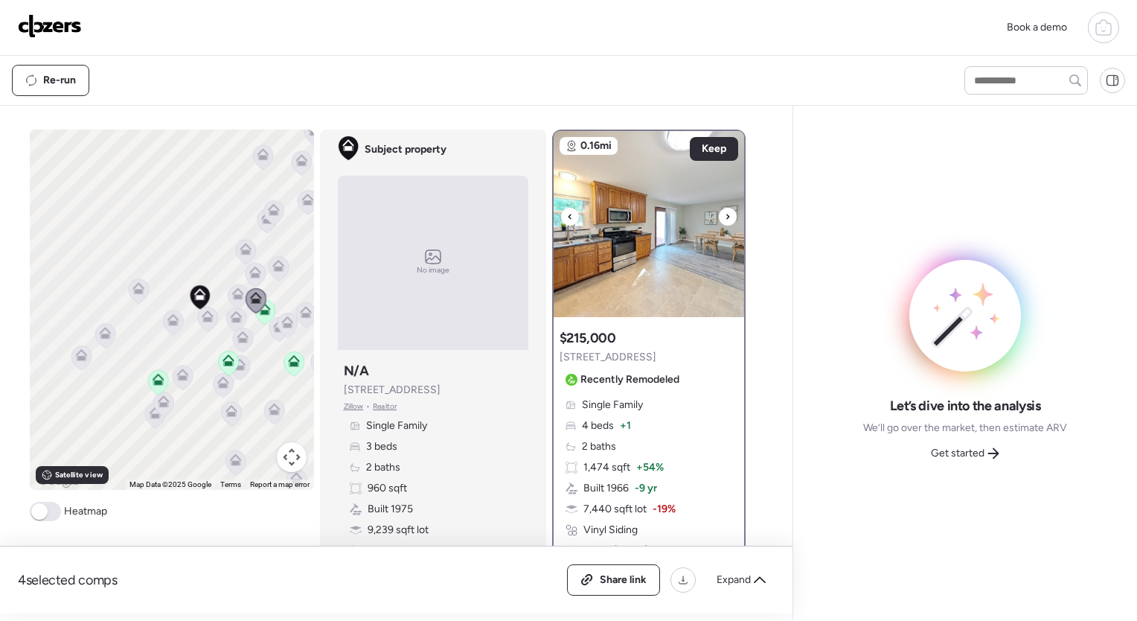
click at [726, 216] on icon at bounding box center [727, 216] width 3 height 5
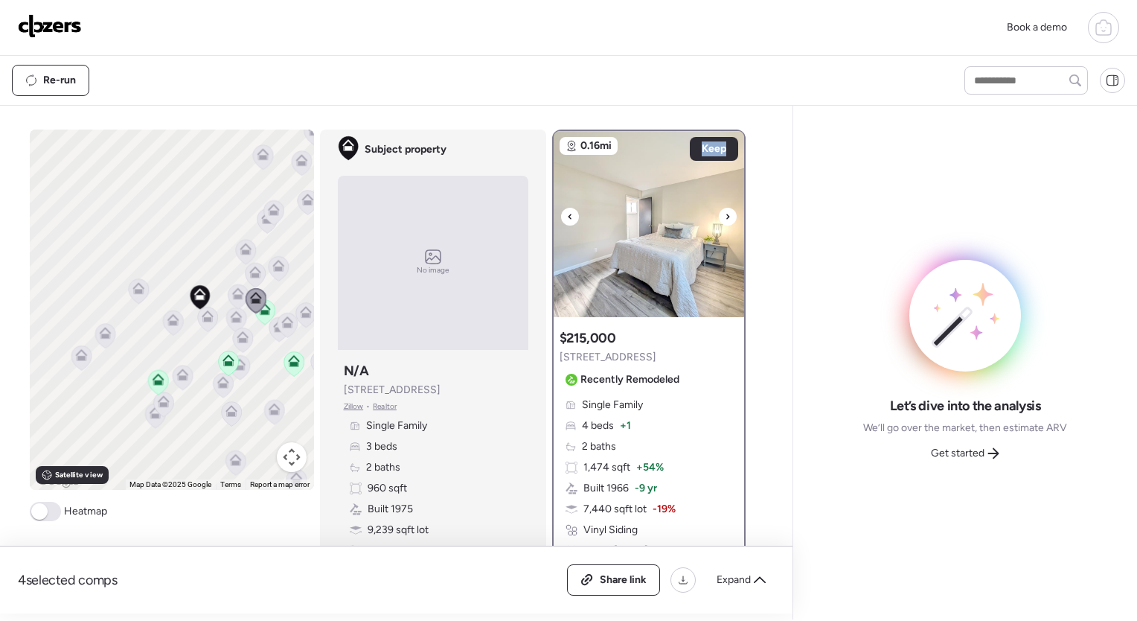
click at [726, 216] on icon at bounding box center [727, 216] width 3 height 5
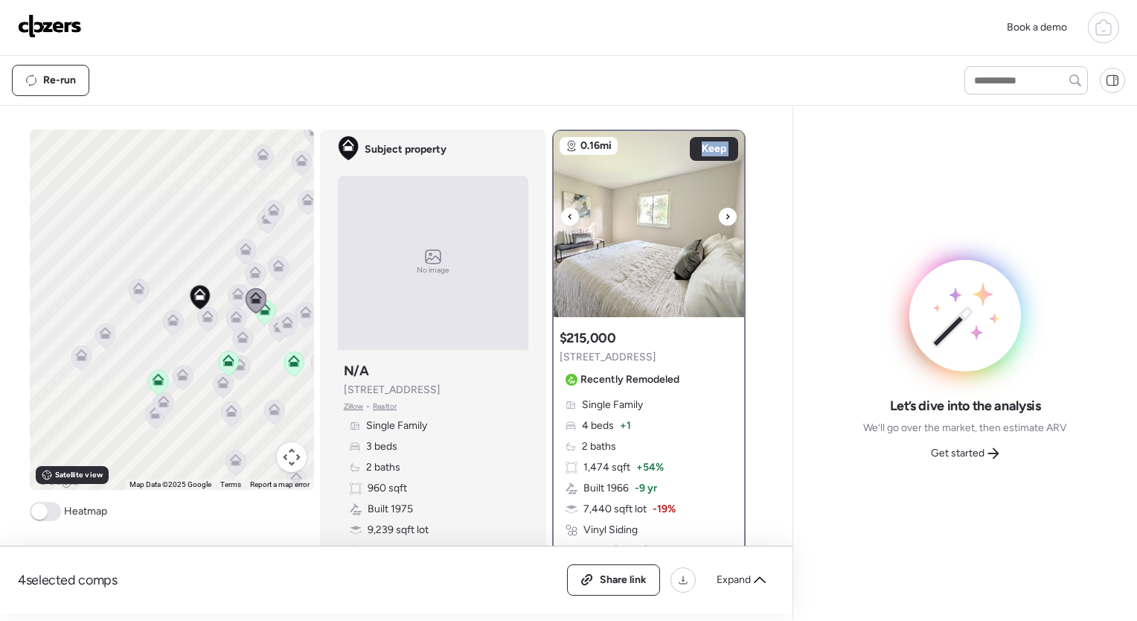
click at [726, 216] on icon at bounding box center [727, 216] width 3 height 5
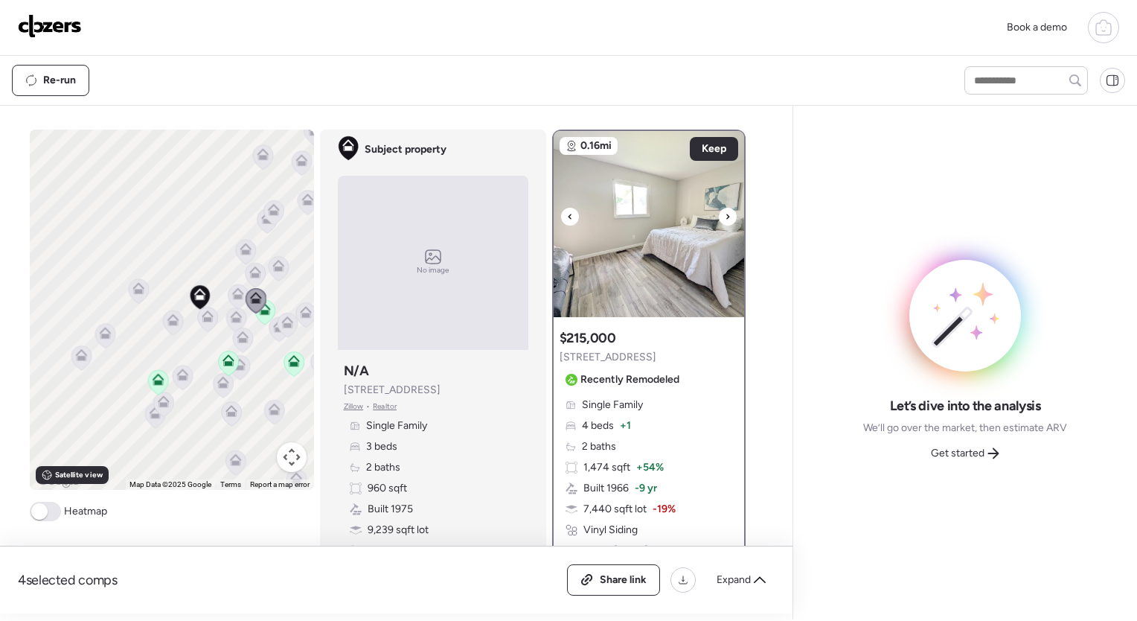
click at [726, 216] on icon at bounding box center [727, 216] width 3 height 5
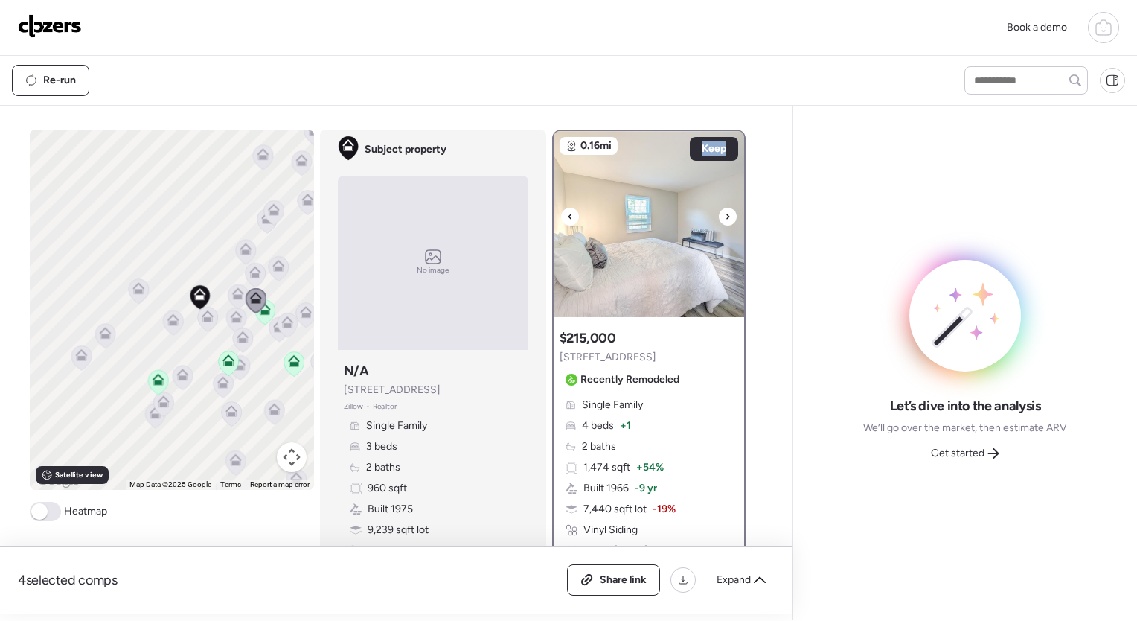
click at [726, 216] on icon at bounding box center [727, 216] width 3 height 5
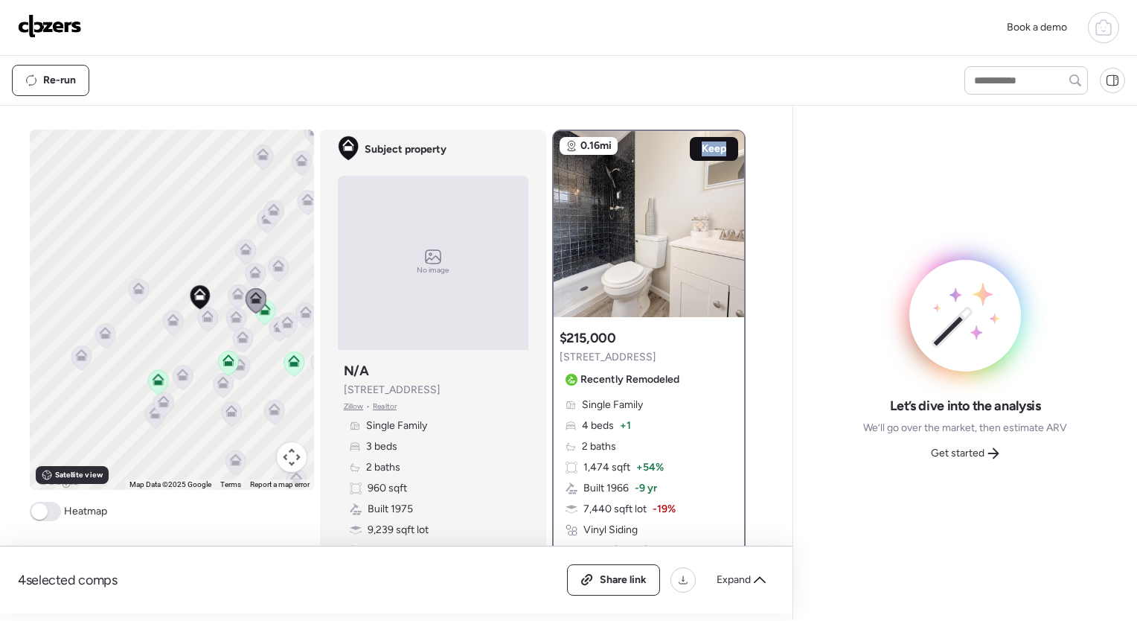
drag, startPoint x: 722, startPoint y: 216, endPoint x: 711, endPoint y: 147, distance: 69.4
click at [711, 147] on span "Keep" at bounding box center [714, 148] width 25 height 15
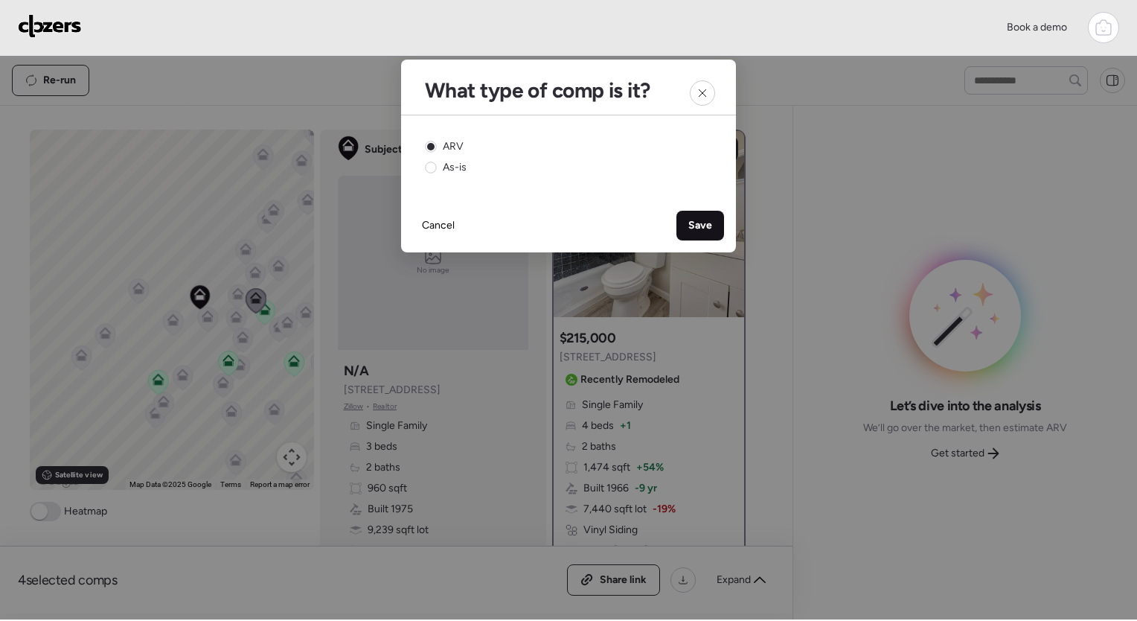
click at [715, 223] on div "Save" at bounding box center [701, 226] width 48 height 30
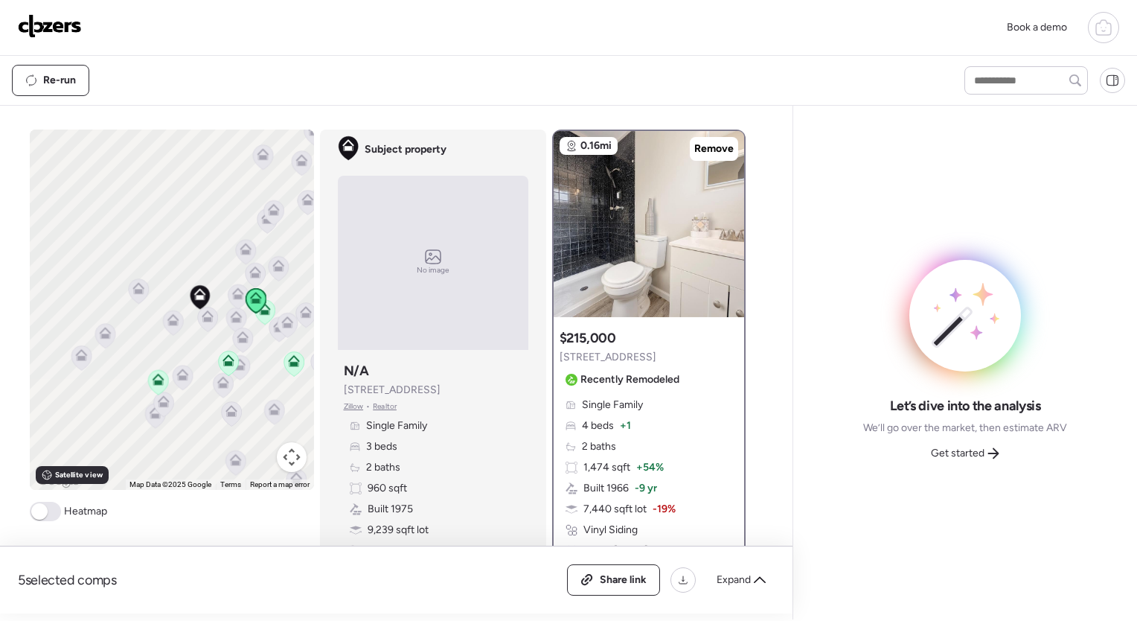
click at [234, 289] on icon at bounding box center [237, 293] width 12 height 12
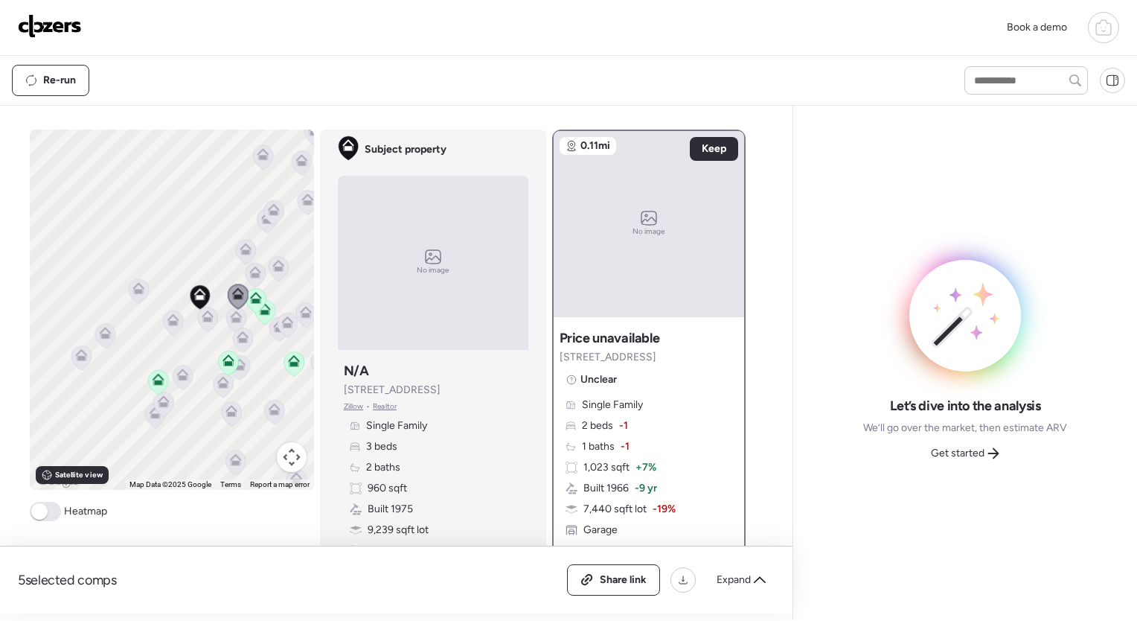
click at [252, 275] on icon at bounding box center [255, 275] width 10 height 4
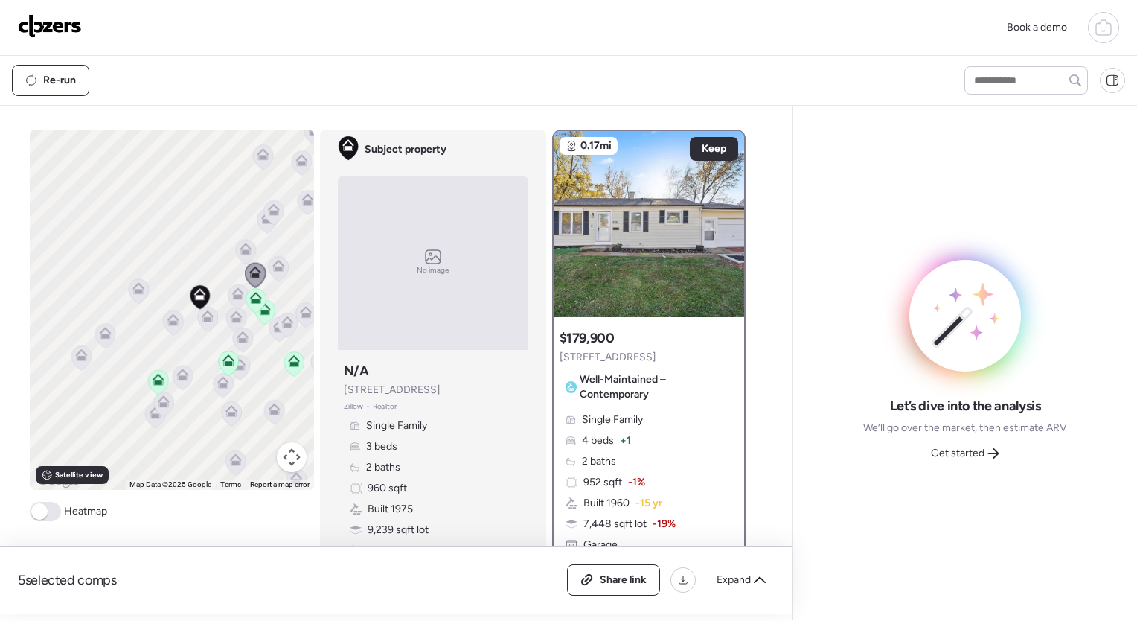
click at [279, 271] on icon at bounding box center [278, 269] width 20 height 25
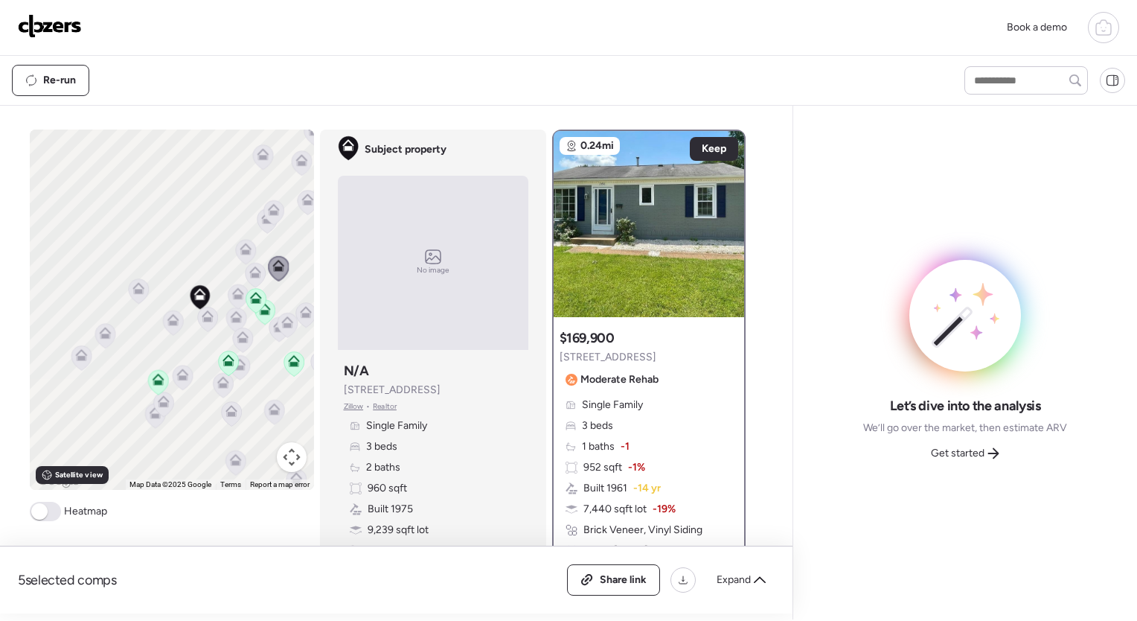
click at [240, 250] on icon at bounding box center [245, 252] width 10 height 4
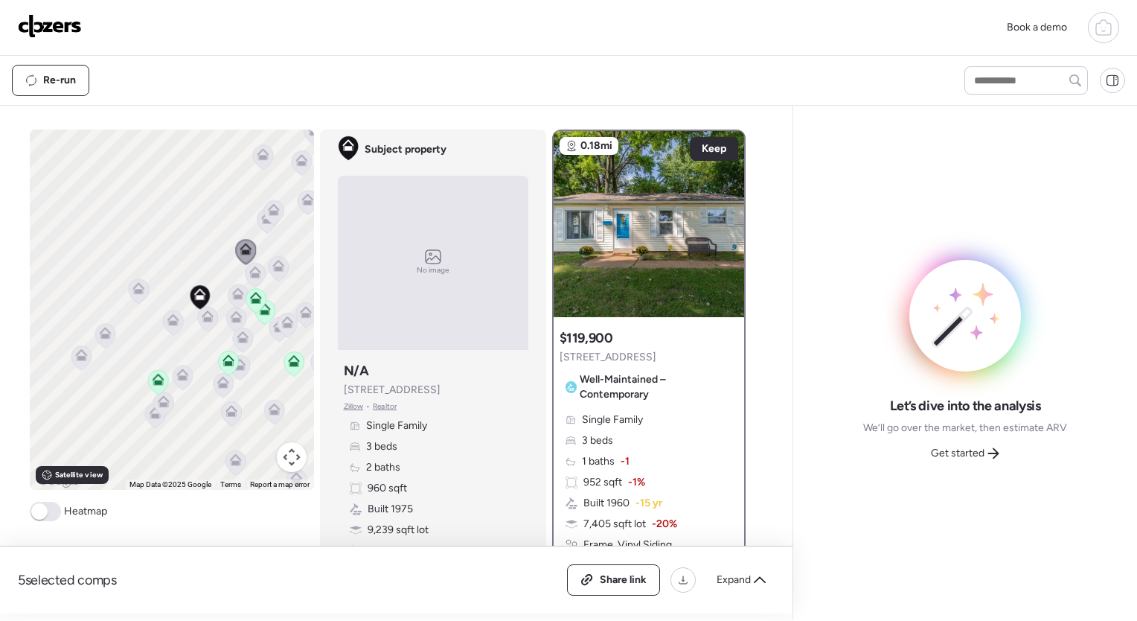
click at [261, 228] on icon at bounding box center [267, 221] width 20 height 25
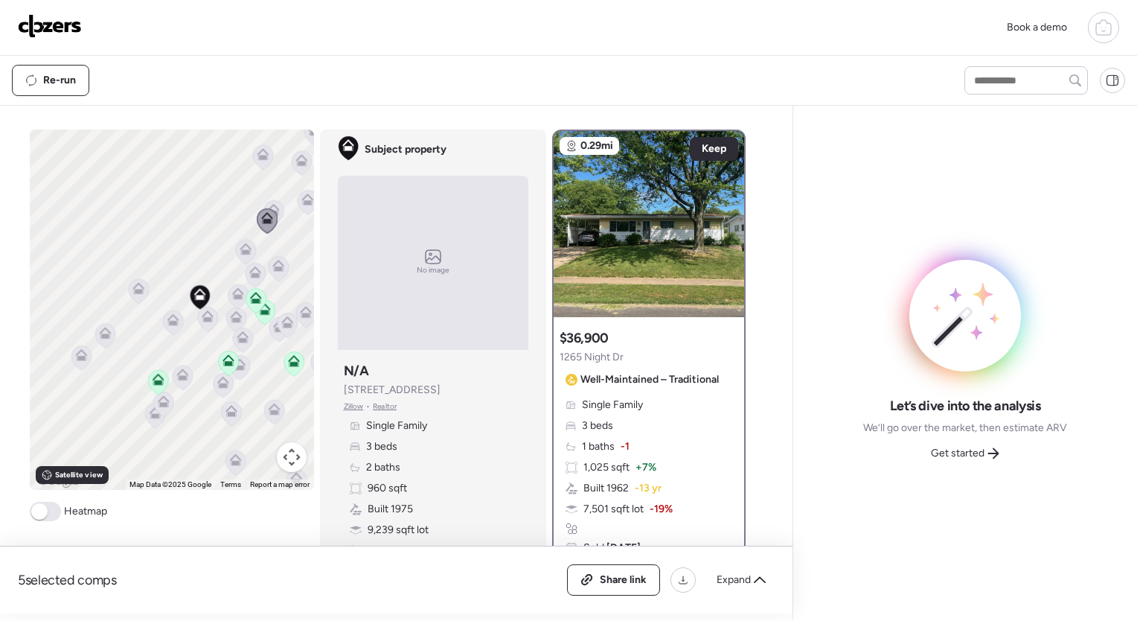
click at [268, 215] on icon at bounding box center [267, 221] width 20 height 25
click at [271, 210] on icon at bounding box center [267, 220] width 21 height 25
click at [272, 205] on icon at bounding box center [273, 210] width 12 height 12
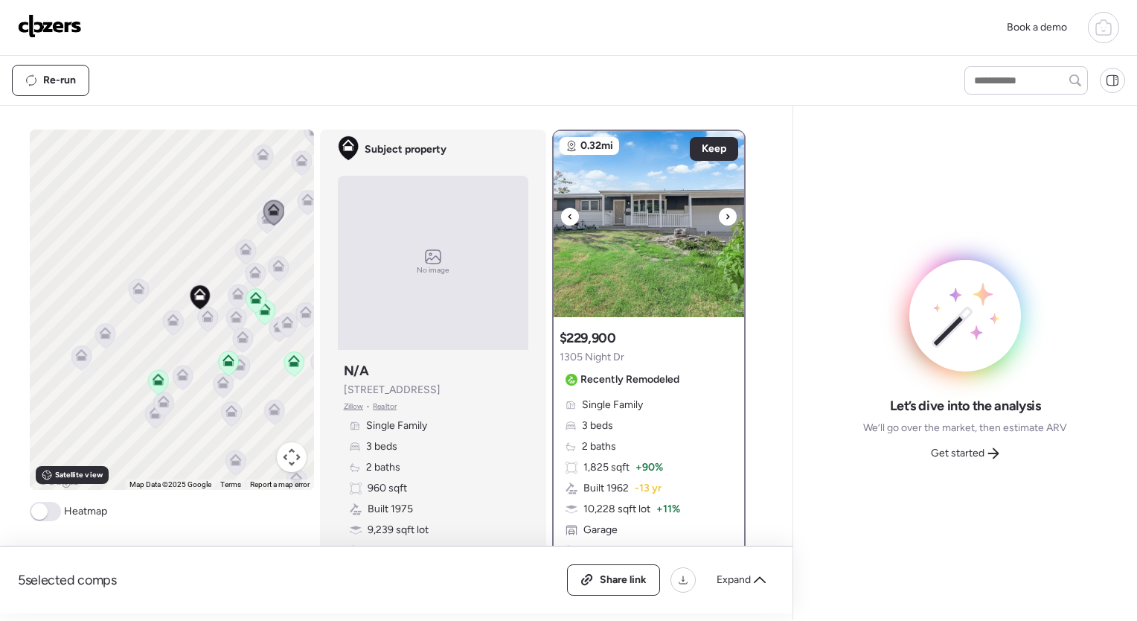
click at [725, 217] on icon at bounding box center [728, 217] width 6 height 18
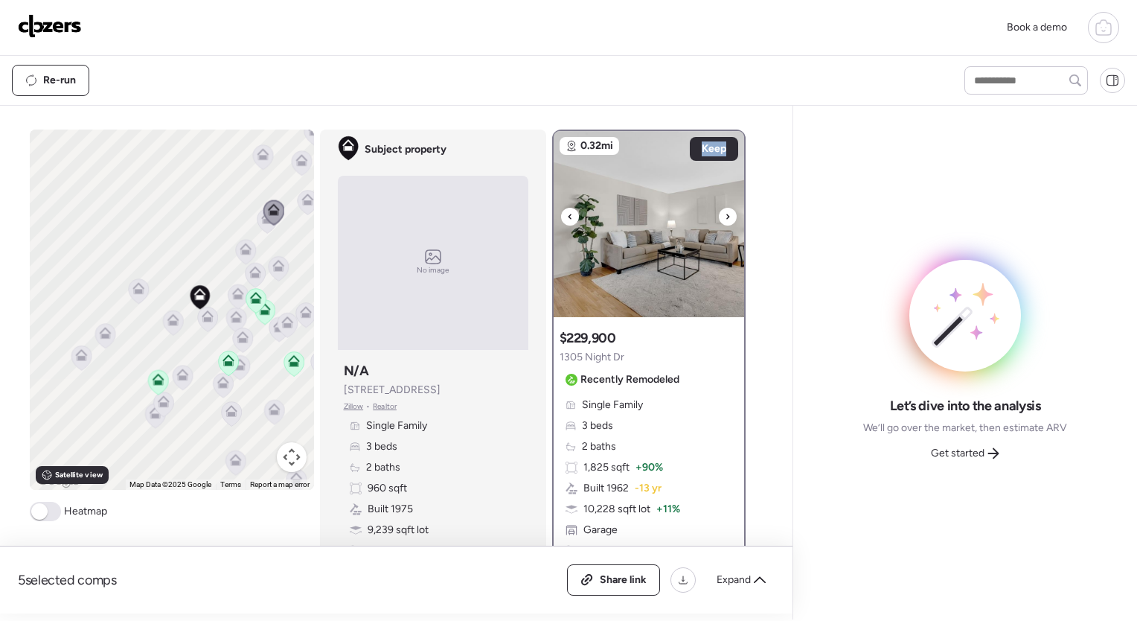
click at [725, 217] on icon at bounding box center [728, 217] width 6 height 18
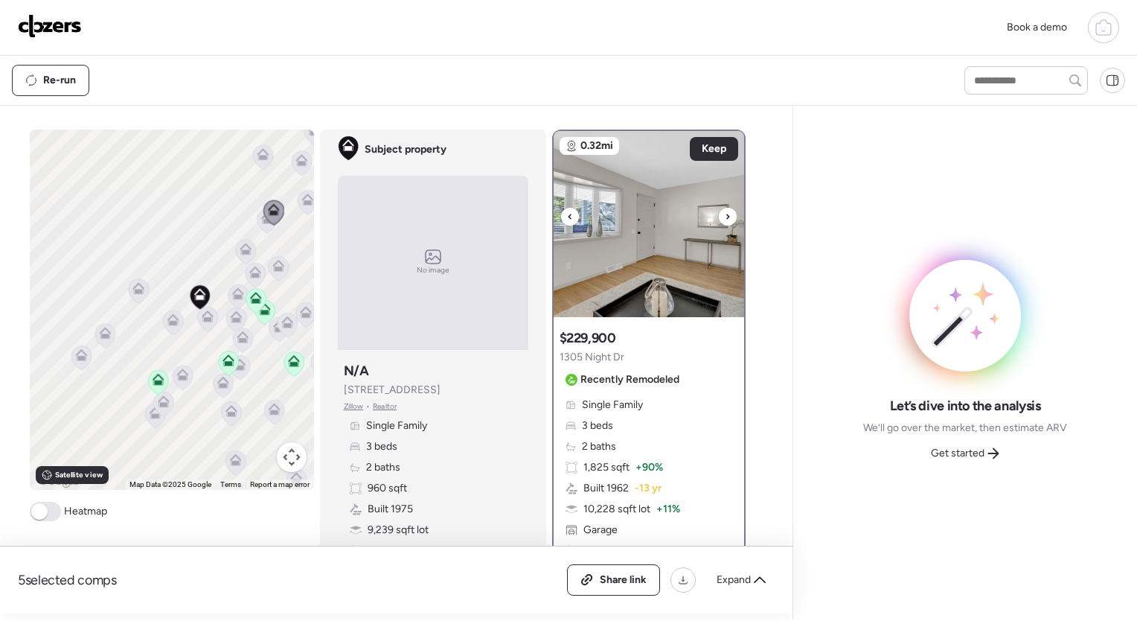
click at [725, 217] on icon at bounding box center [728, 217] width 6 height 18
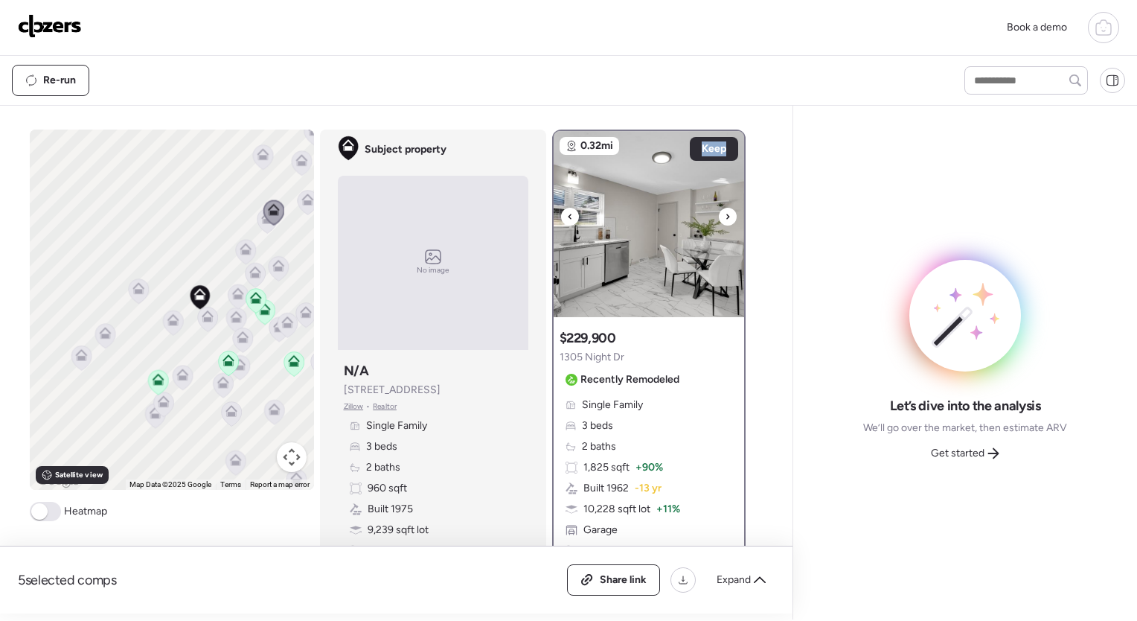
click at [725, 217] on icon at bounding box center [728, 217] width 6 height 18
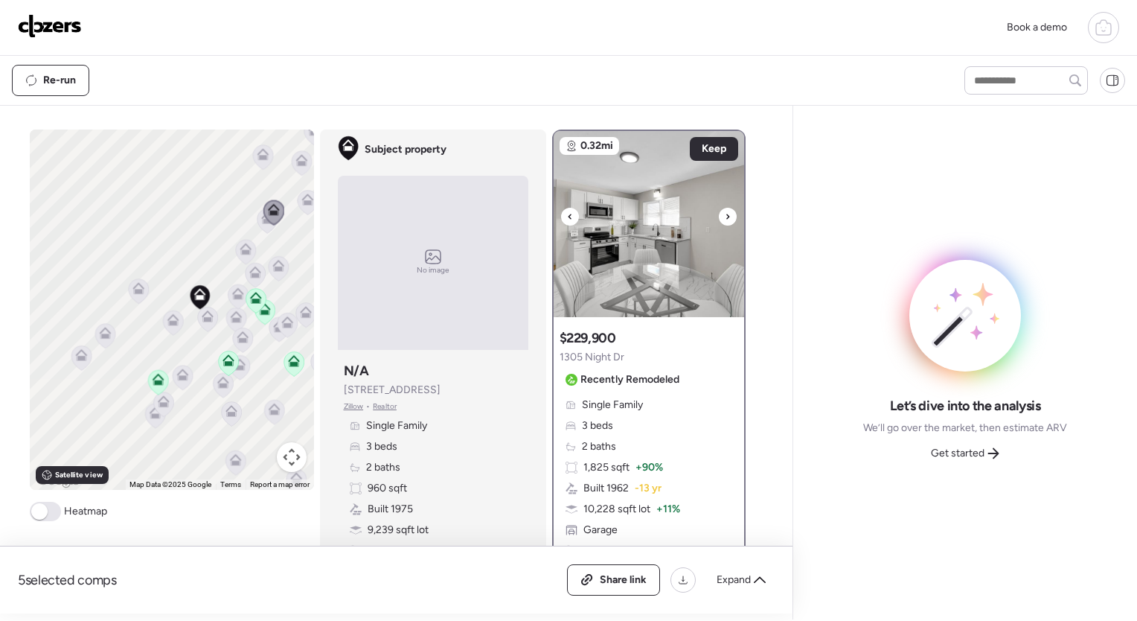
click at [725, 217] on icon at bounding box center [728, 217] width 6 height 18
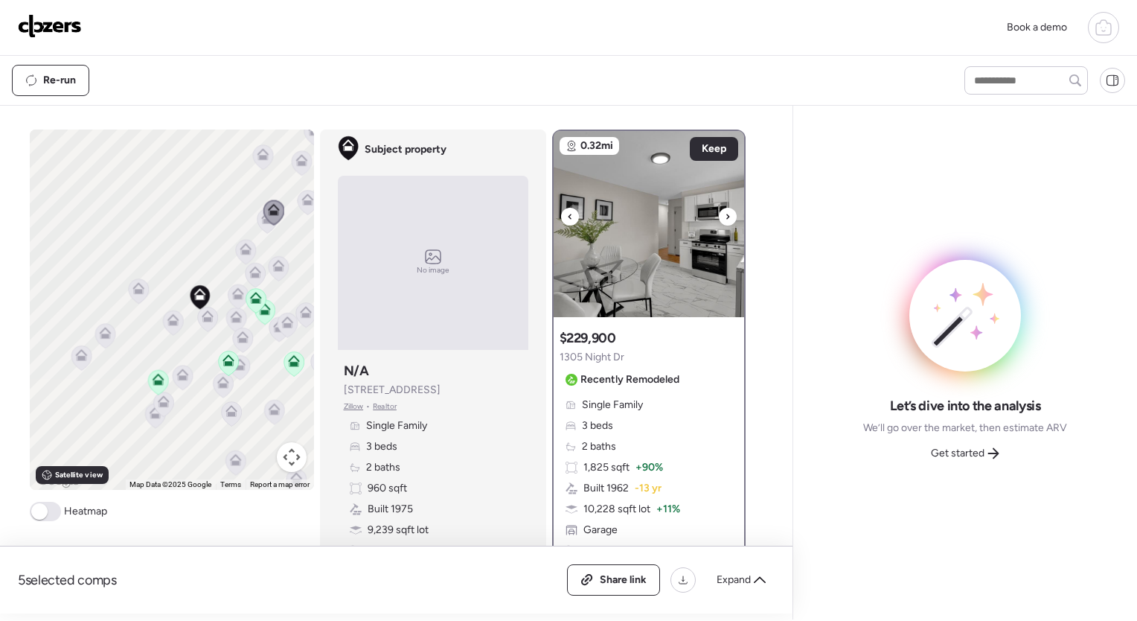
click at [725, 217] on icon at bounding box center [728, 217] width 6 height 18
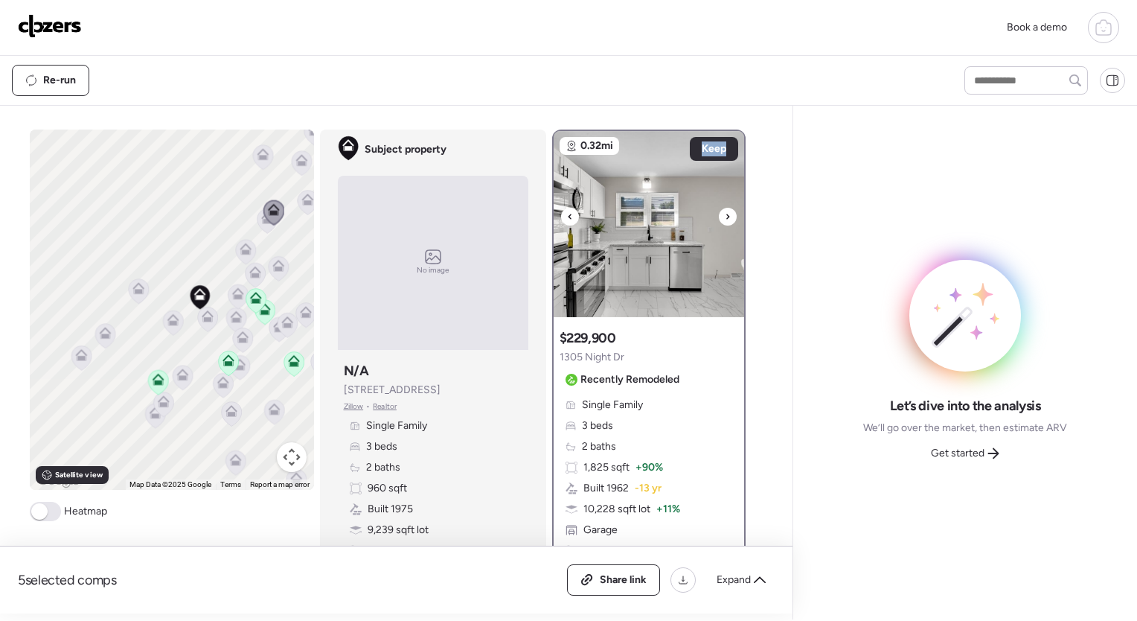
click at [725, 217] on icon at bounding box center [728, 217] width 6 height 18
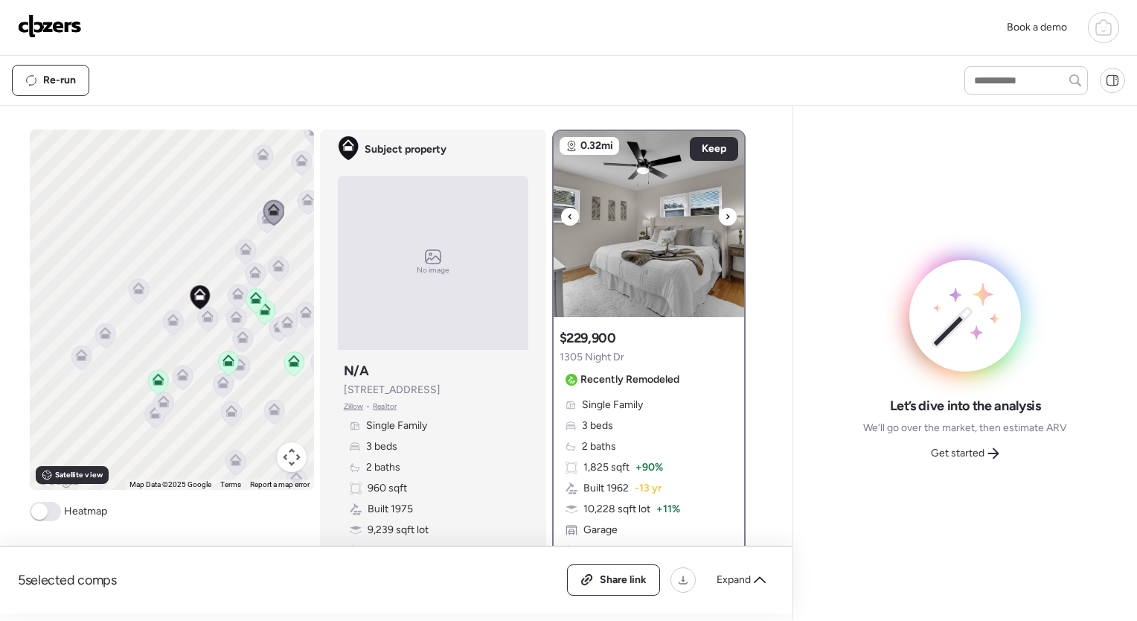
click at [725, 217] on icon at bounding box center [728, 217] width 6 height 18
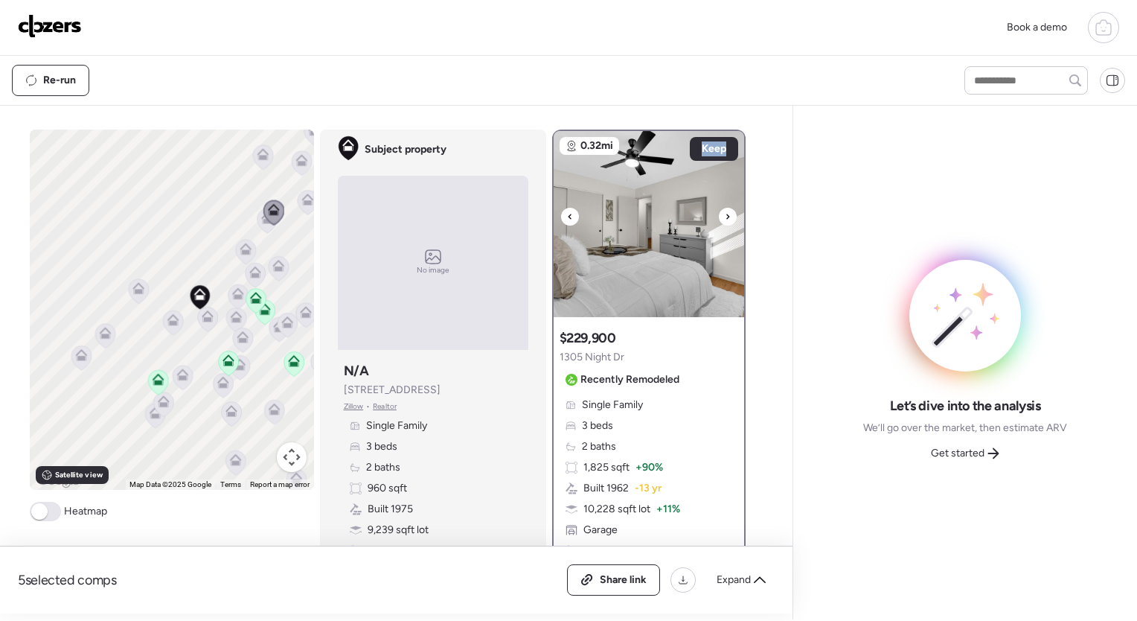
click at [725, 217] on icon at bounding box center [728, 217] width 6 height 18
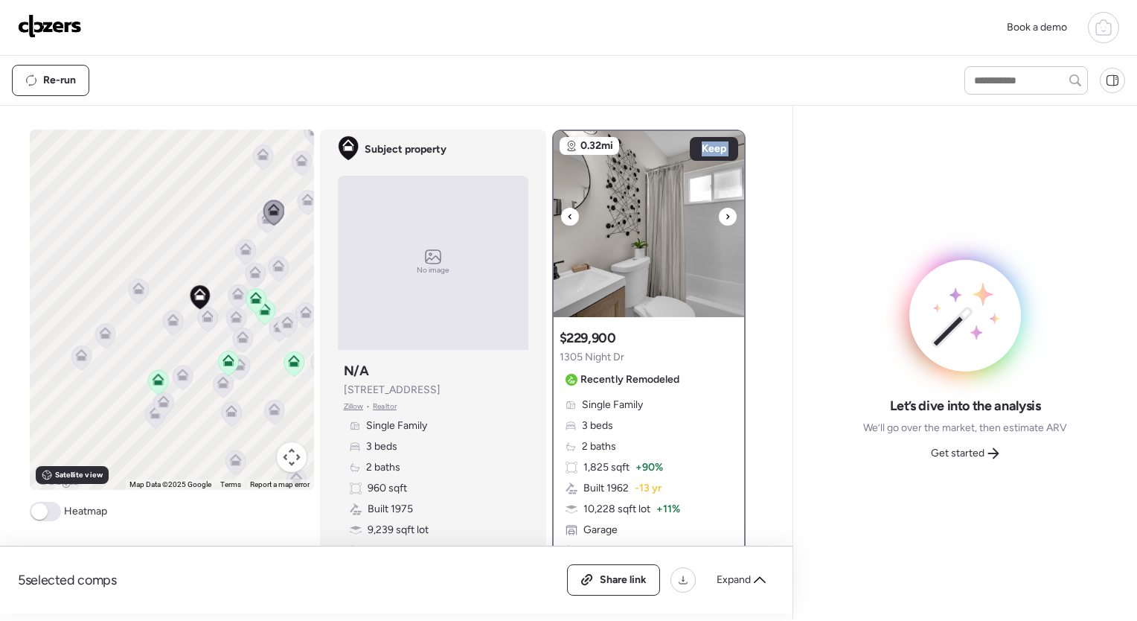
click at [725, 217] on icon at bounding box center [728, 217] width 6 height 18
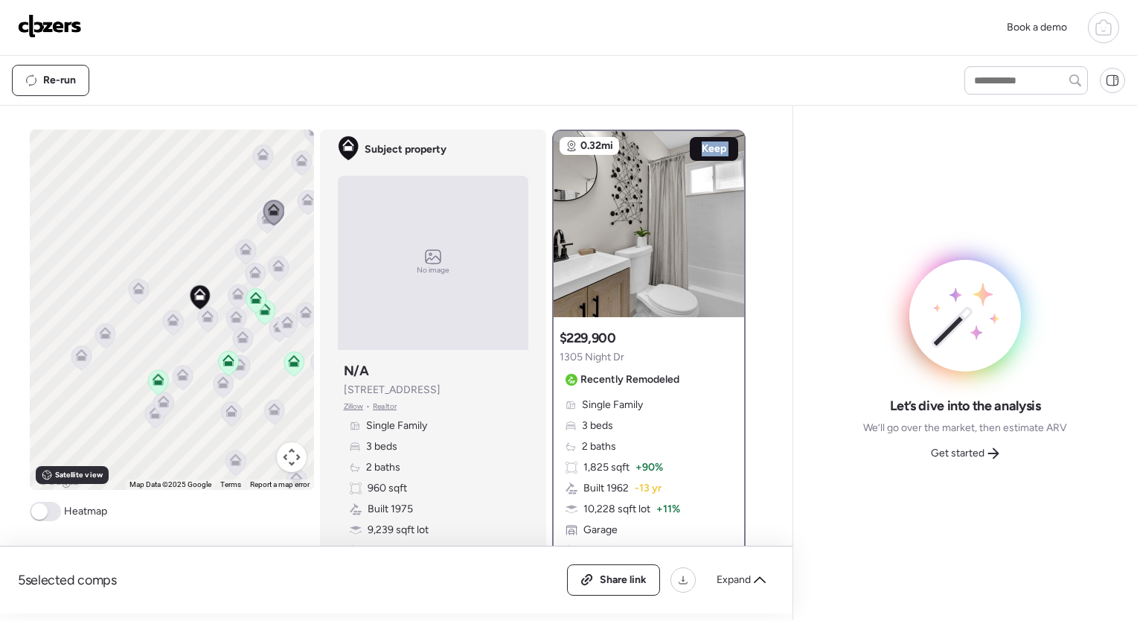
drag, startPoint x: 719, startPoint y: 217, endPoint x: 698, endPoint y: 144, distance: 75.1
click at [702, 144] on span "Keep" at bounding box center [714, 148] width 25 height 15
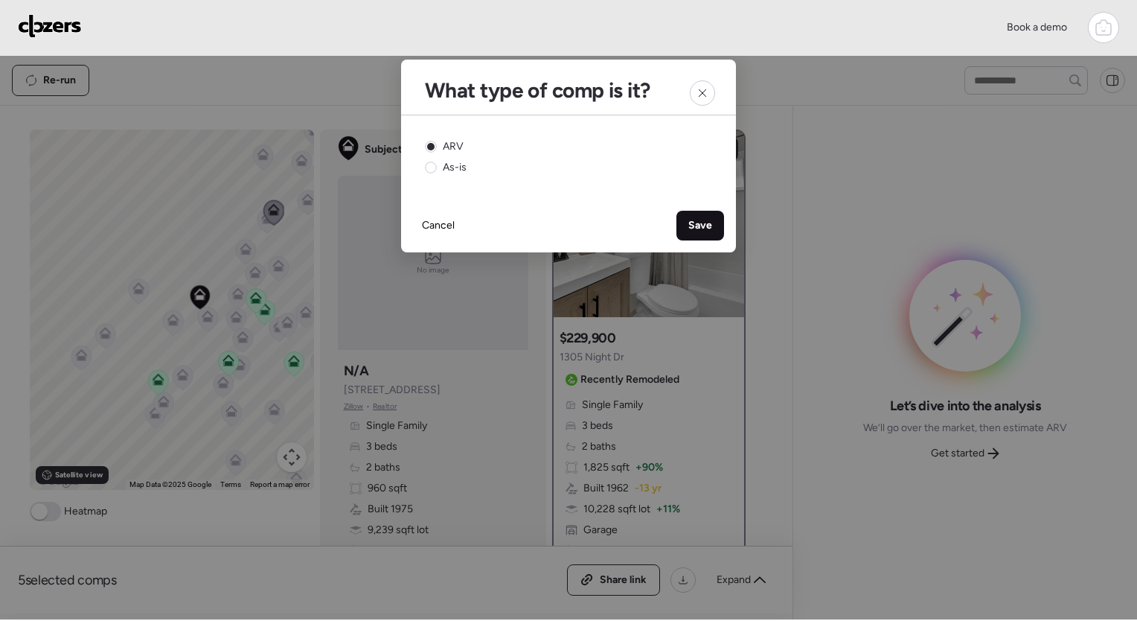
click at [703, 223] on span "Save" at bounding box center [701, 225] width 24 height 15
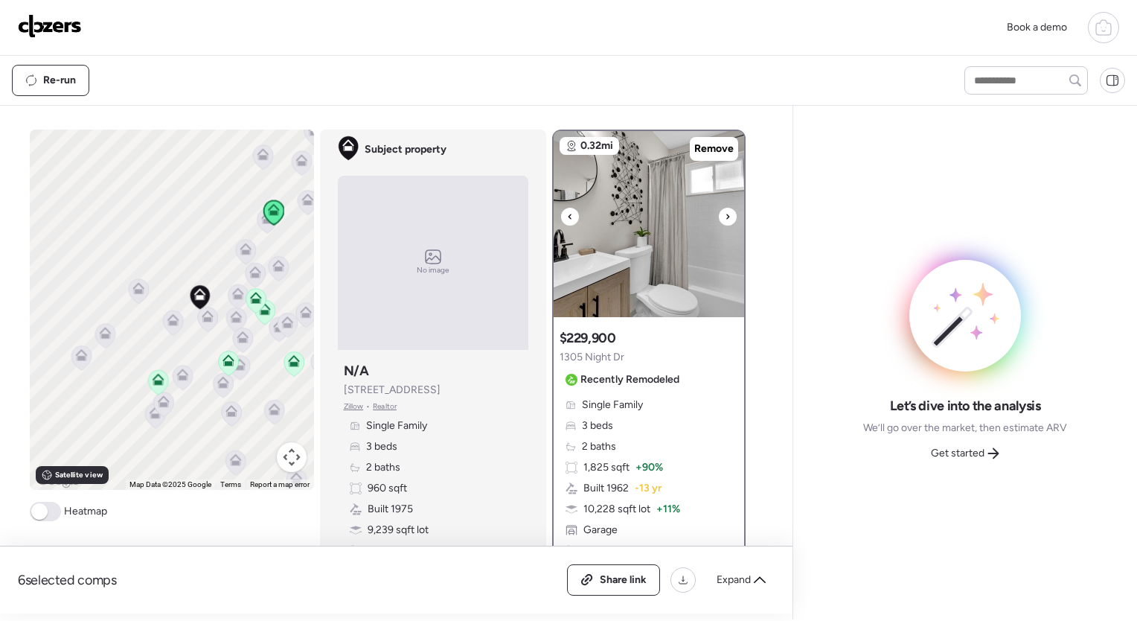
click at [567, 213] on icon at bounding box center [570, 217] width 6 height 18
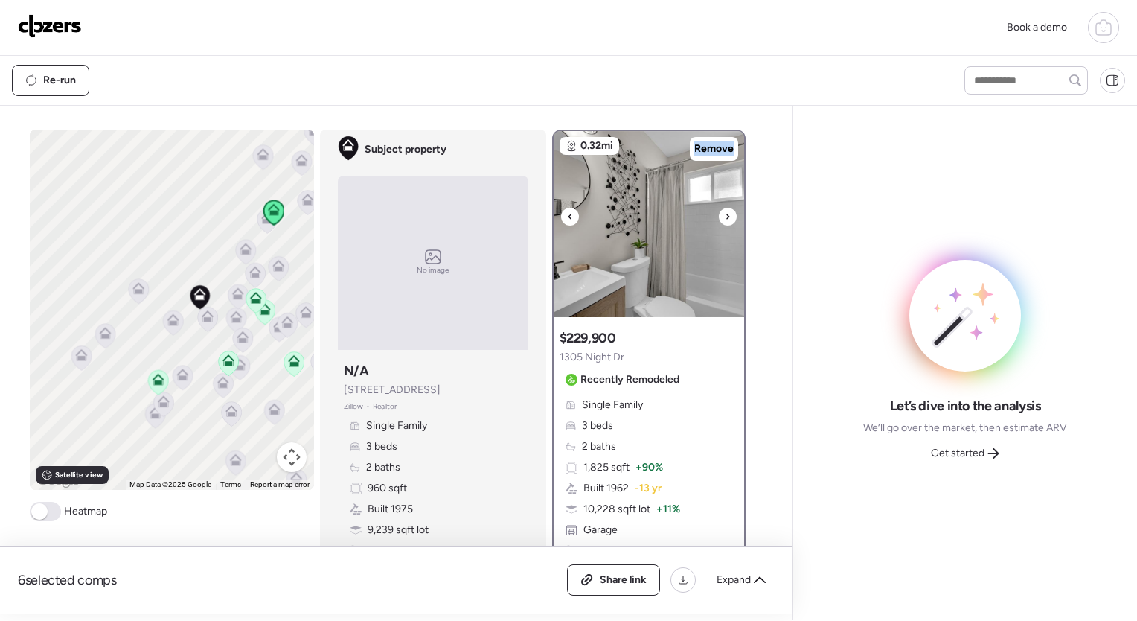
click at [567, 213] on icon at bounding box center [570, 217] width 6 height 18
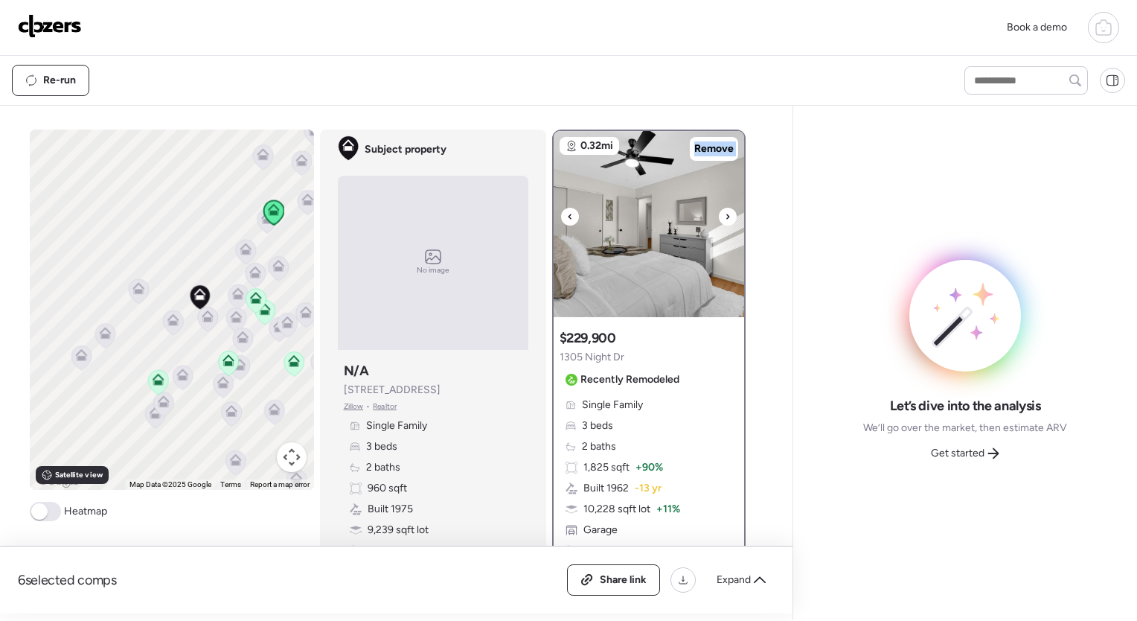
click at [567, 213] on icon at bounding box center [570, 217] width 6 height 18
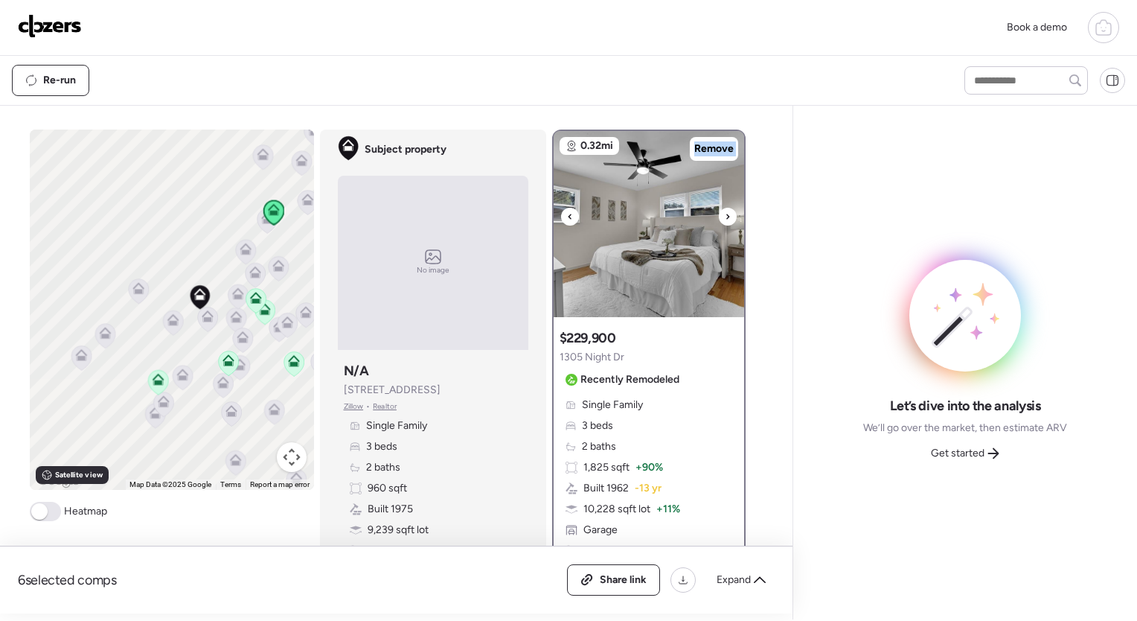
click at [567, 213] on icon at bounding box center [570, 217] width 6 height 18
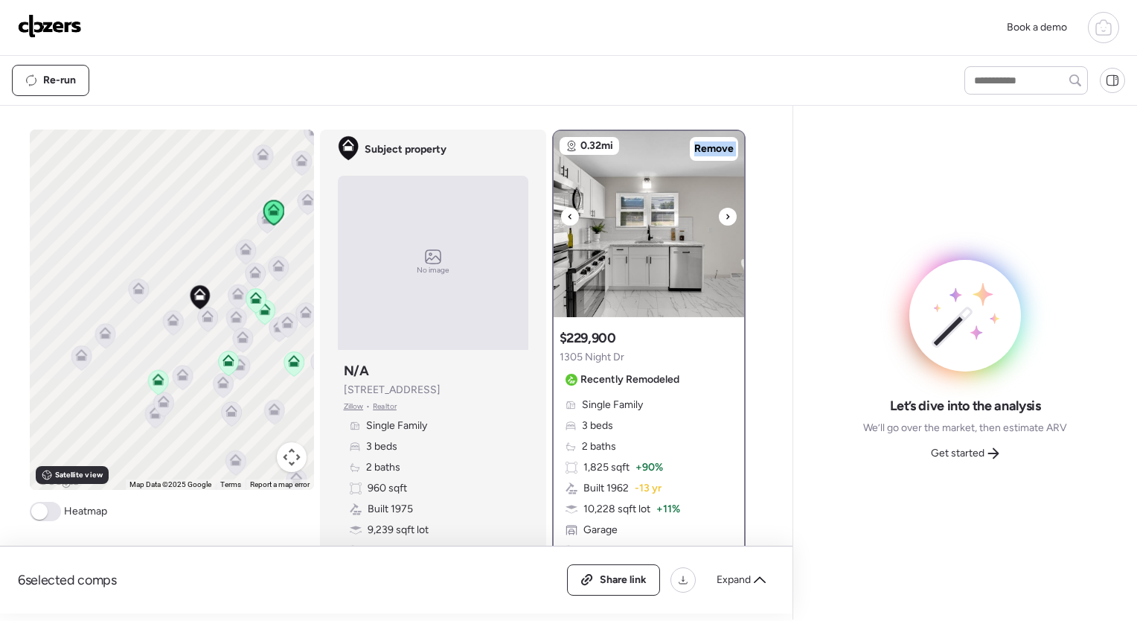
click at [567, 213] on icon at bounding box center [570, 217] width 6 height 18
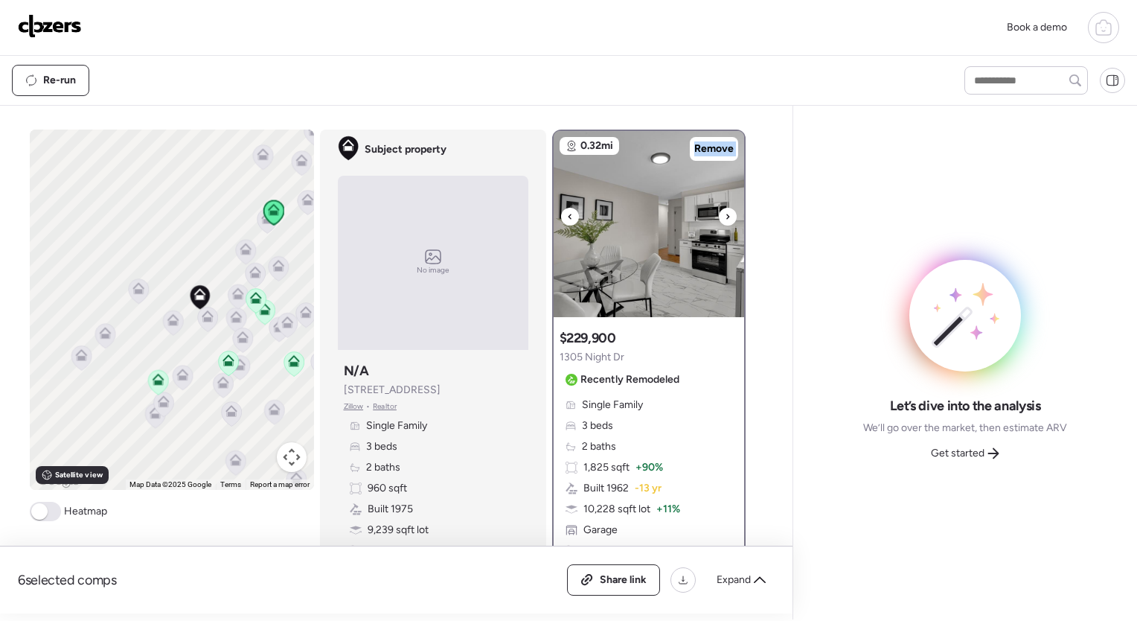
click at [567, 213] on icon at bounding box center [570, 217] width 6 height 18
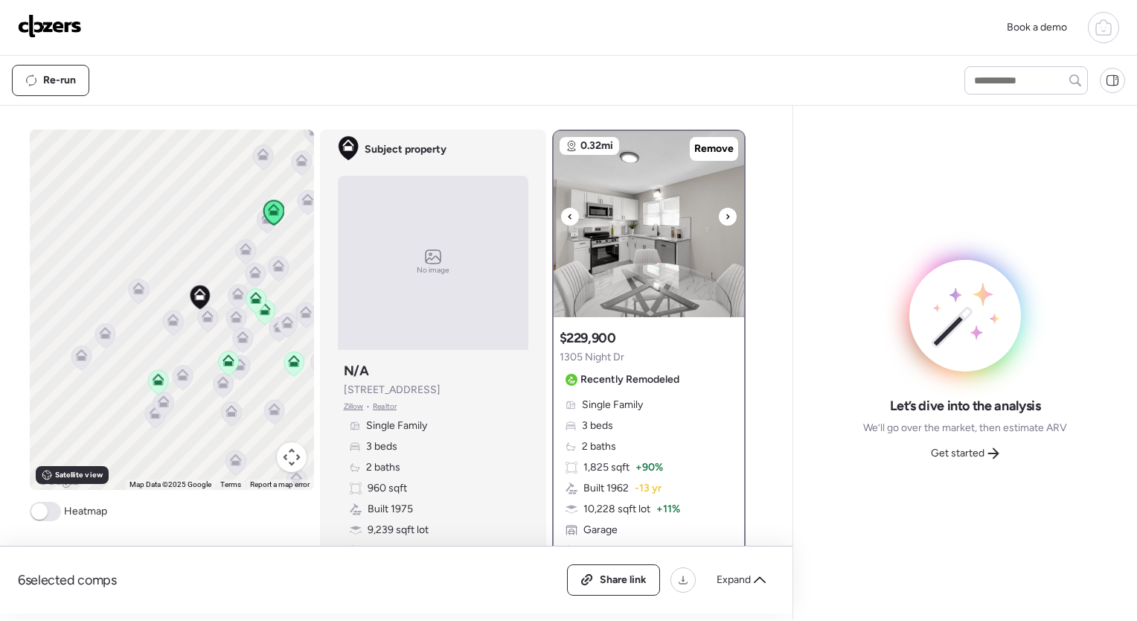
click at [567, 213] on icon at bounding box center [570, 217] width 6 height 18
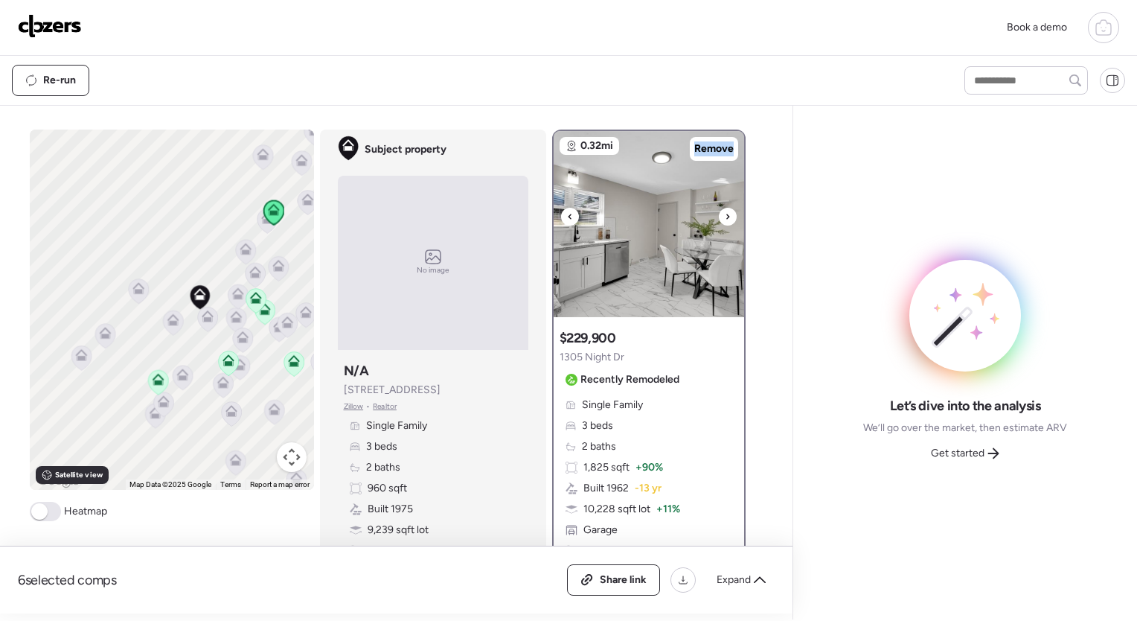
click at [567, 213] on icon at bounding box center [570, 217] width 6 height 18
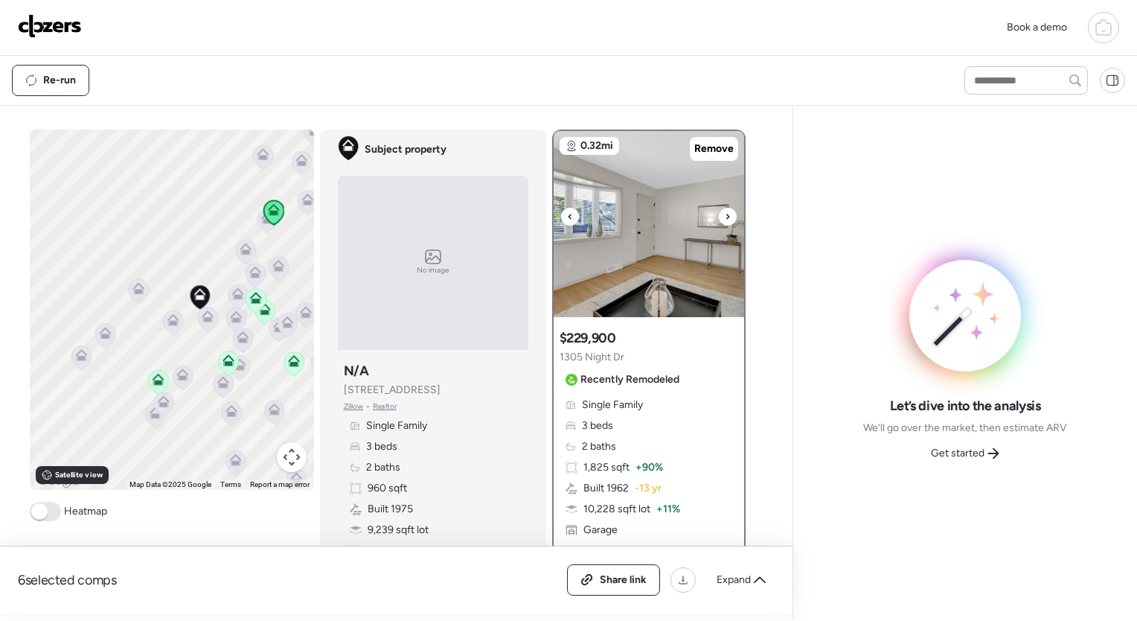
click at [567, 213] on icon at bounding box center [570, 217] width 6 height 18
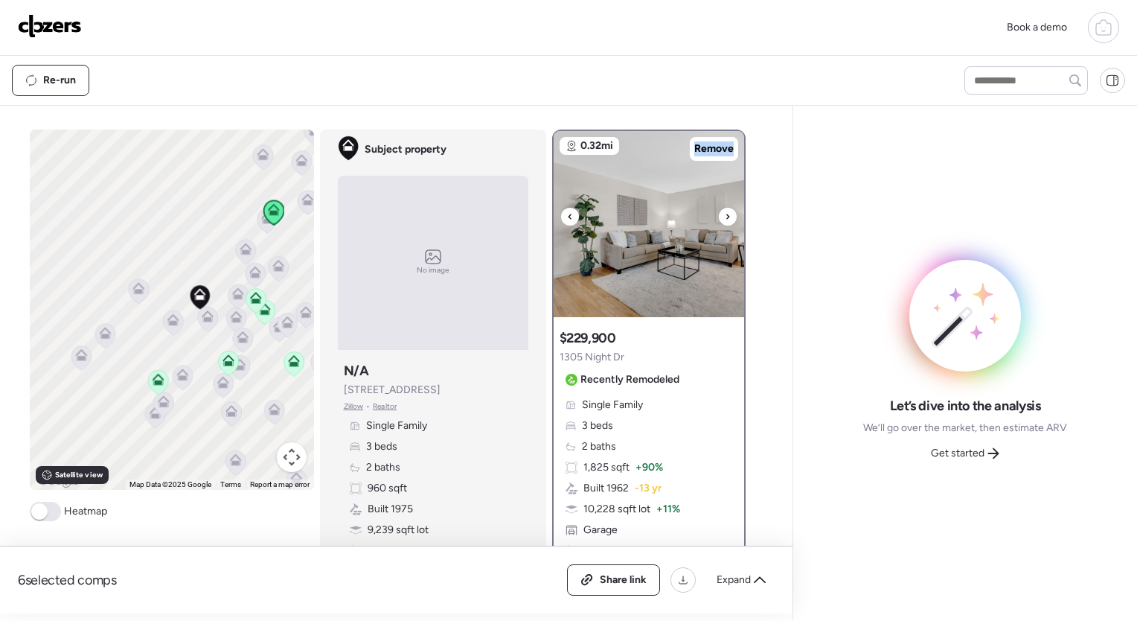
click at [567, 213] on icon at bounding box center [570, 217] width 6 height 18
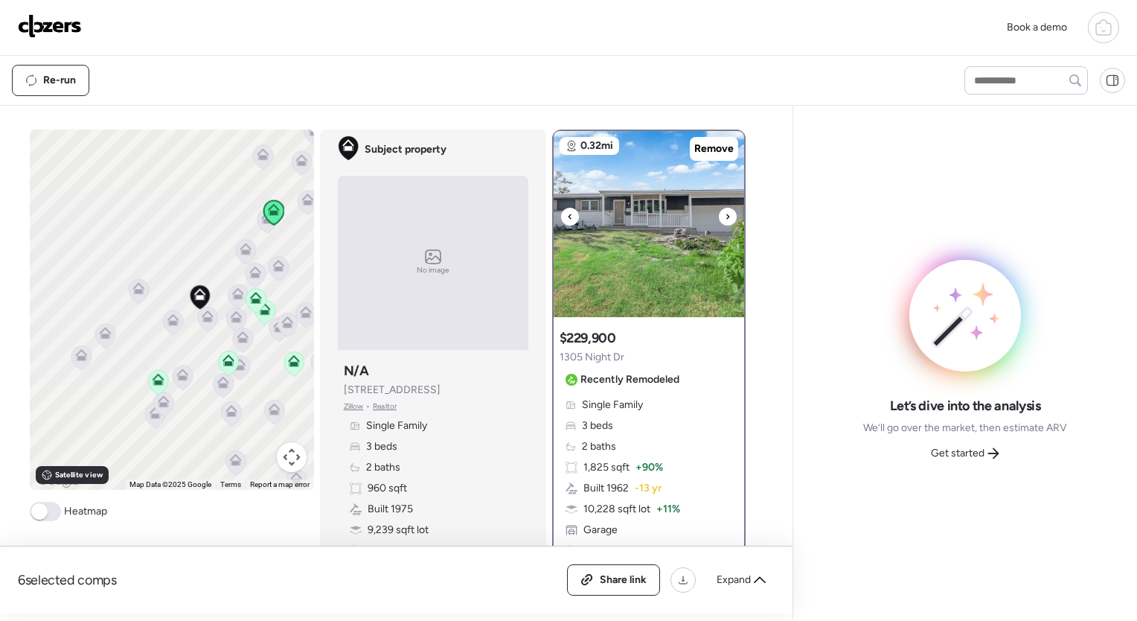
click at [567, 213] on icon at bounding box center [570, 217] width 6 height 18
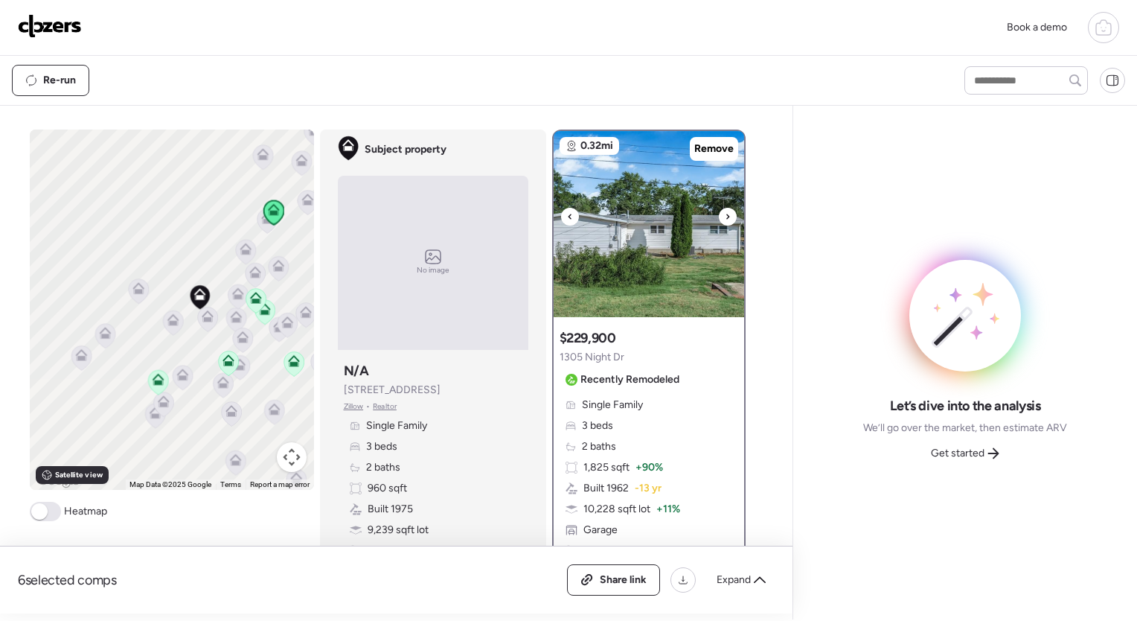
click at [719, 210] on div at bounding box center [728, 217] width 18 height 18
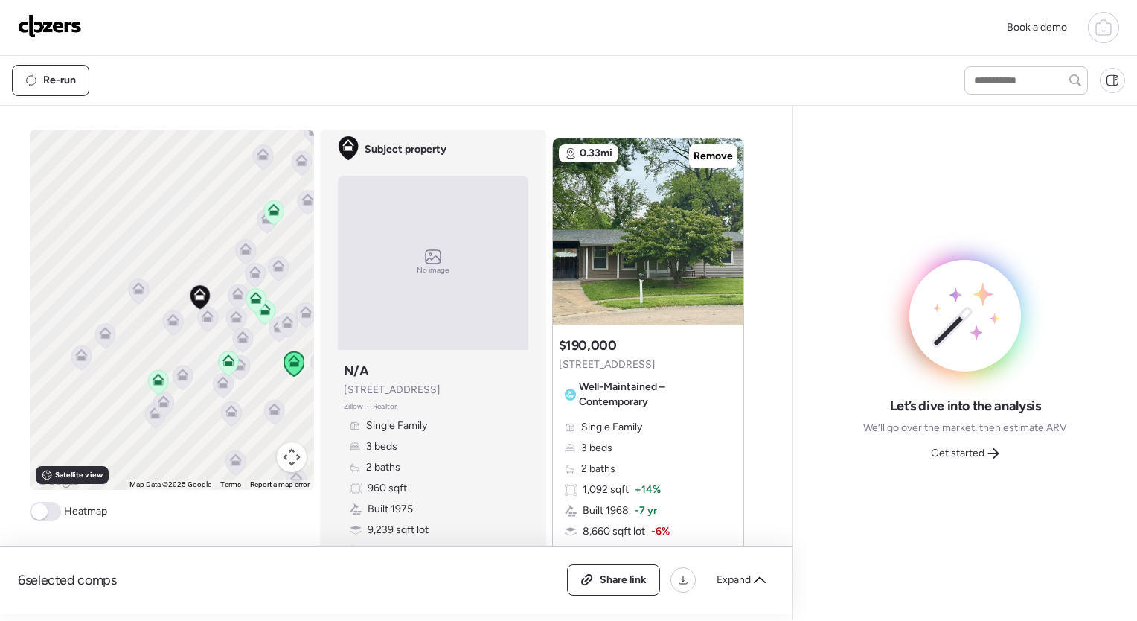
scroll to position [569, 0]
click at [726, 222] on icon at bounding box center [727, 224] width 3 height 5
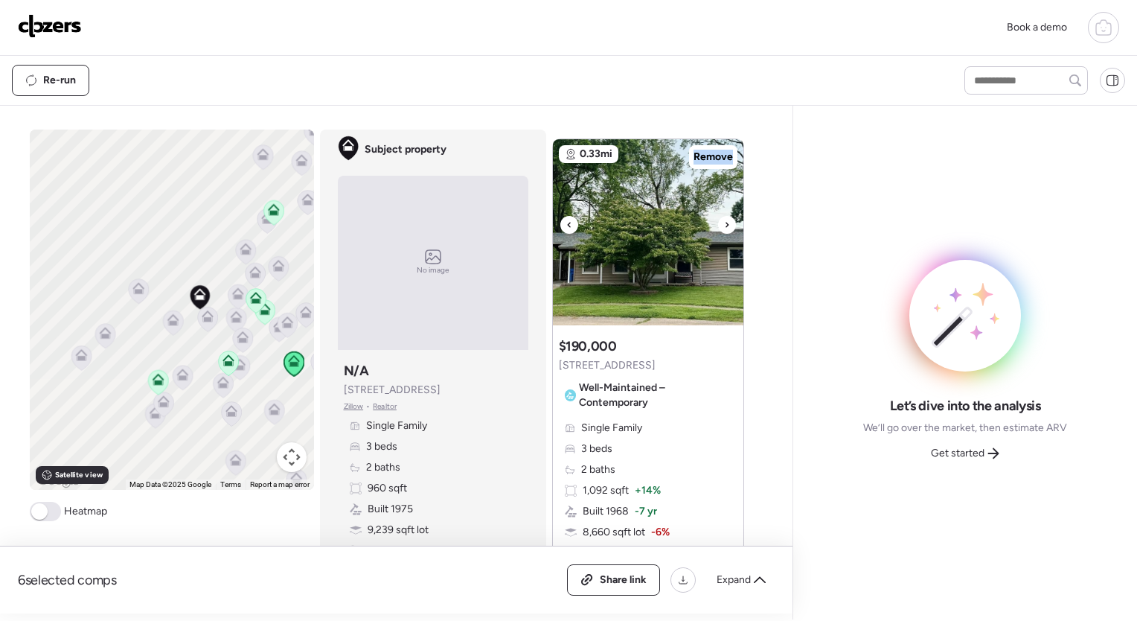
click at [726, 222] on icon at bounding box center [727, 224] width 3 height 5
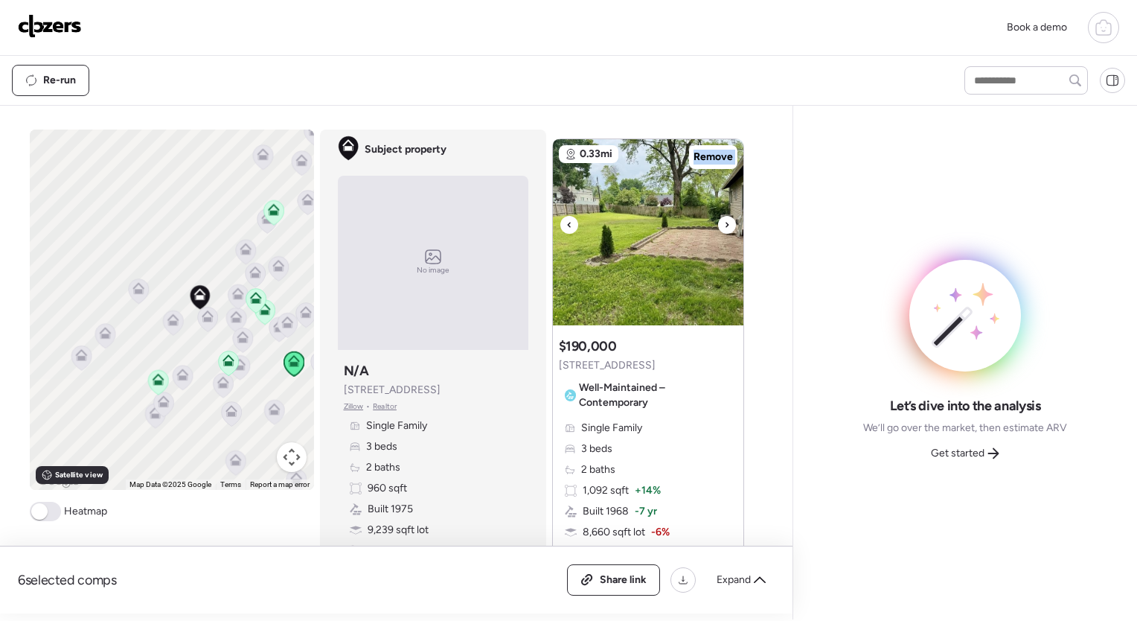
click at [726, 222] on icon at bounding box center [727, 224] width 3 height 5
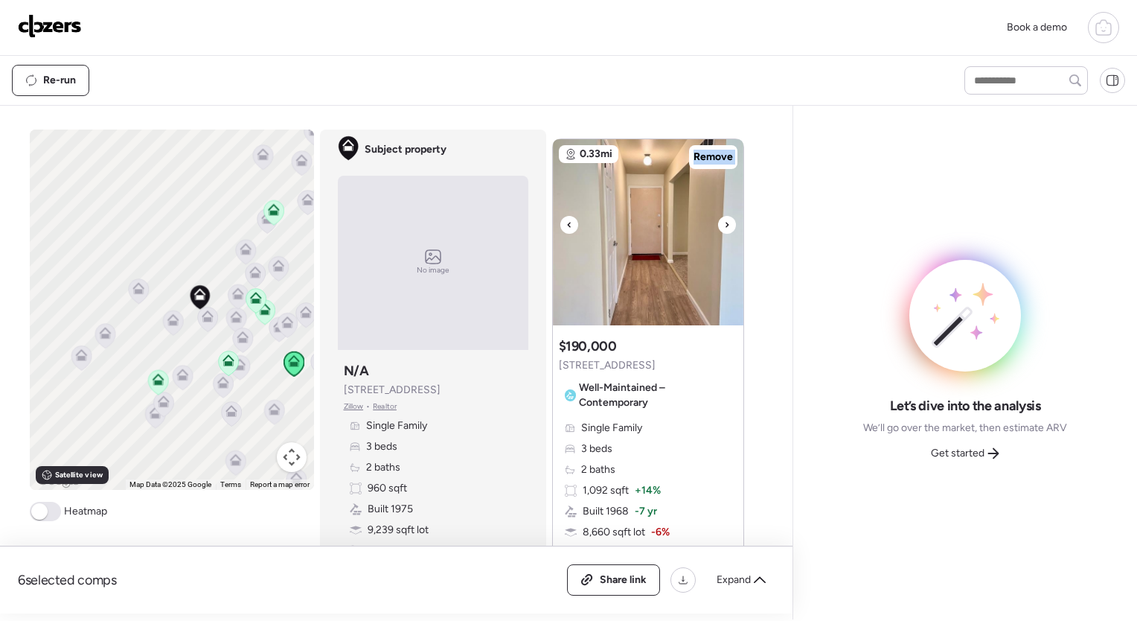
click at [726, 222] on icon at bounding box center [727, 224] width 3 height 5
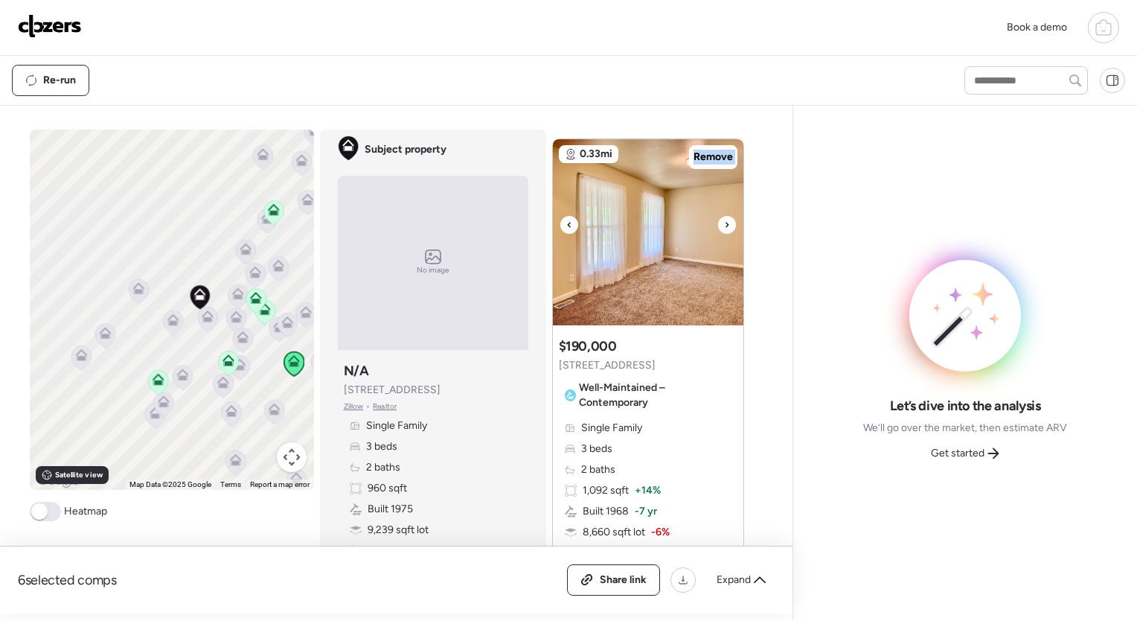
click at [726, 222] on icon at bounding box center [727, 224] width 3 height 5
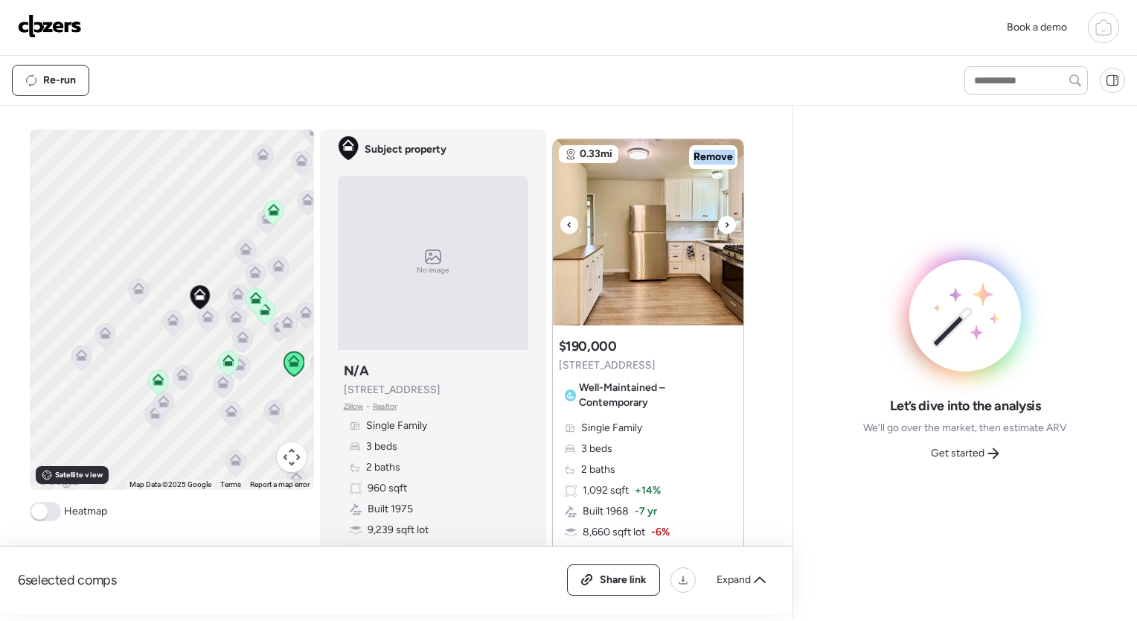
click at [726, 222] on icon at bounding box center [727, 224] width 3 height 5
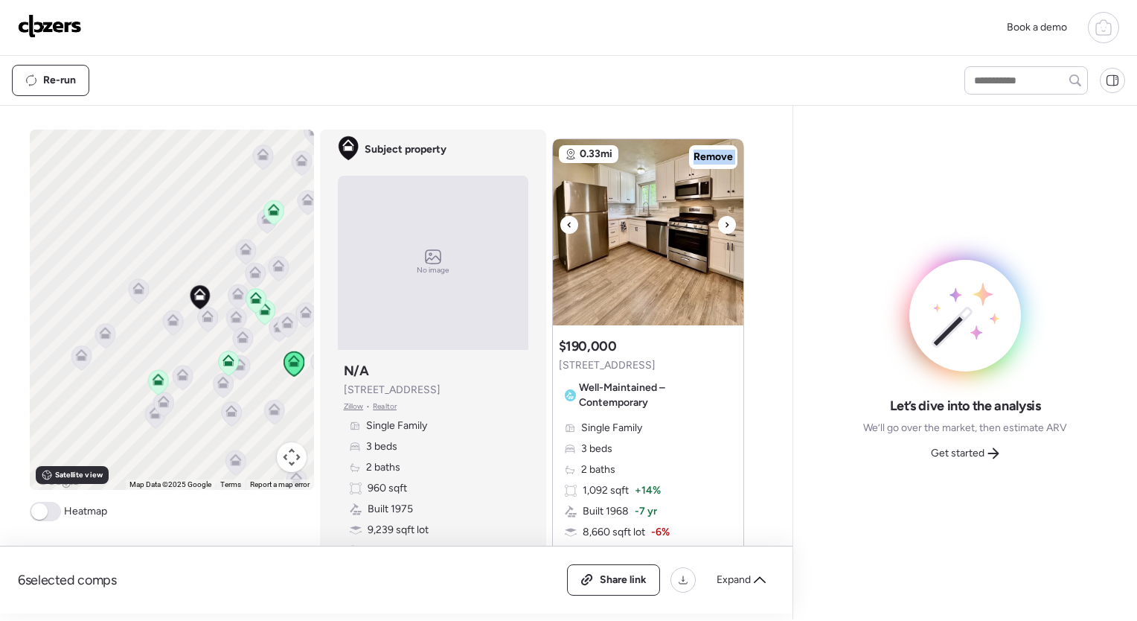
click at [726, 222] on icon at bounding box center [727, 224] width 3 height 5
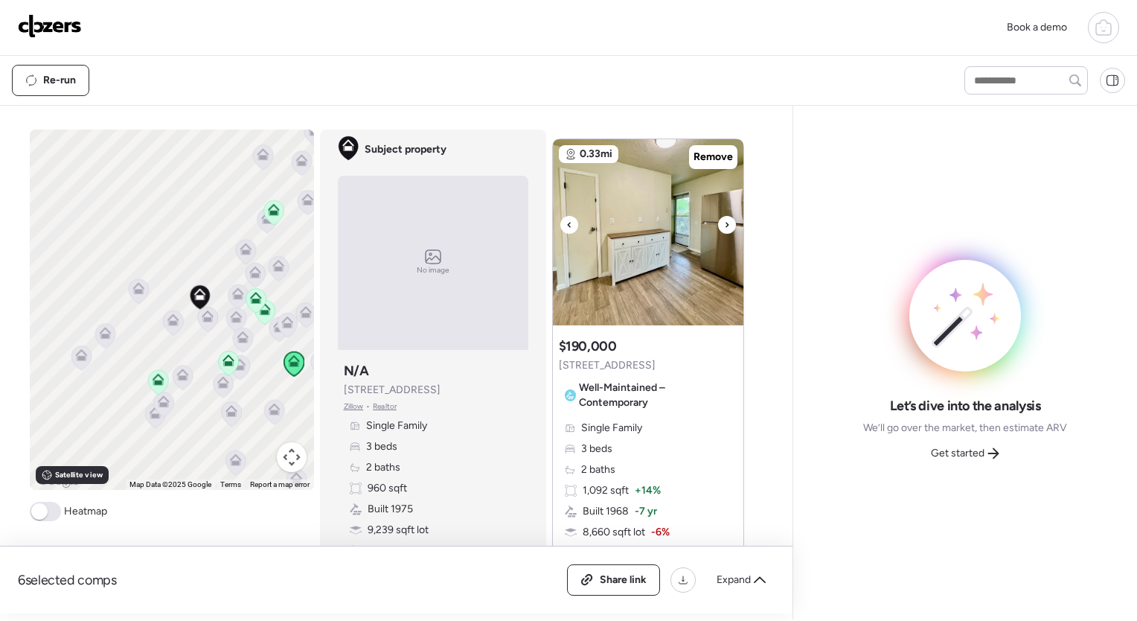
click at [726, 222] on icon at bounding box center [727, 224] width 3 height 5
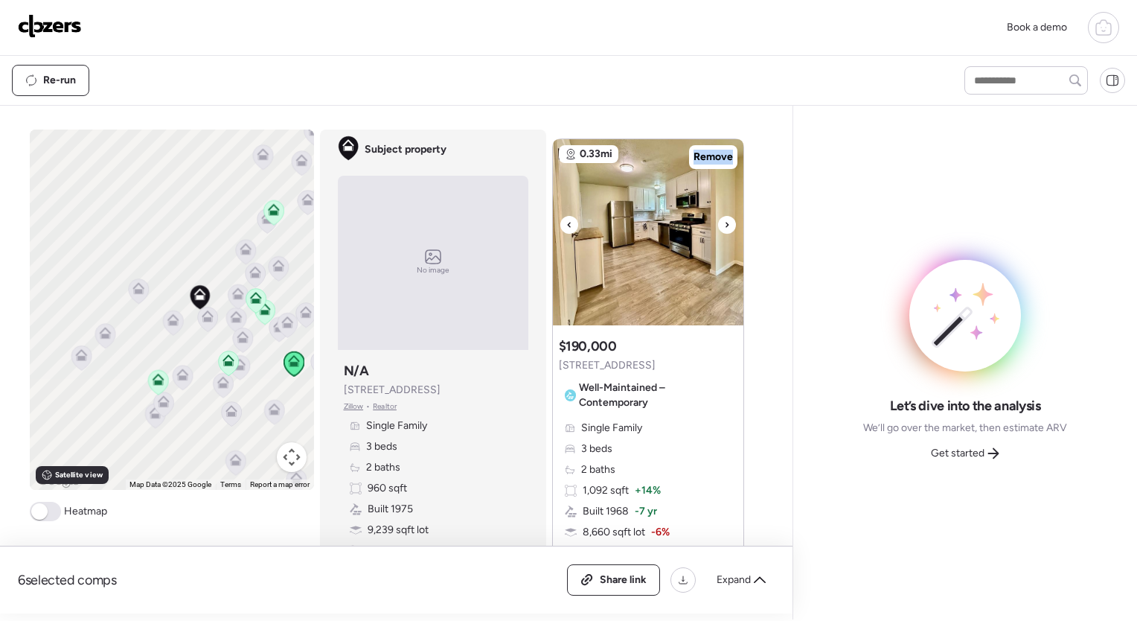
click at [726, 222] on icon at bounding box center [727, 224] width 3 height 5
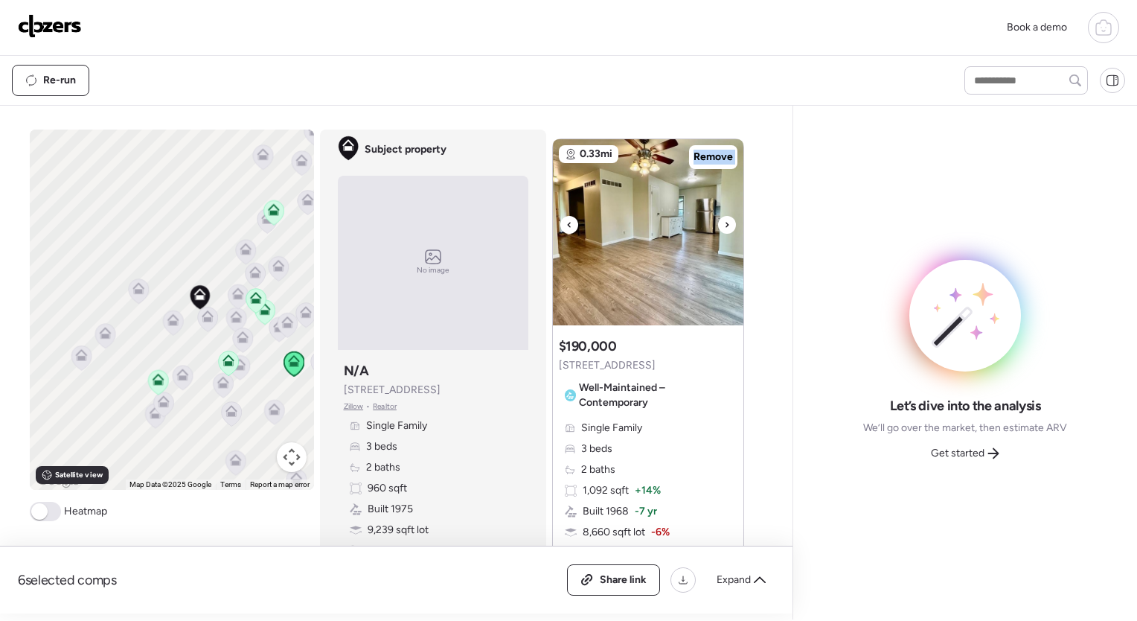
click at [726, 222] on icon at bounding box center [727, 224] width 3 height 5
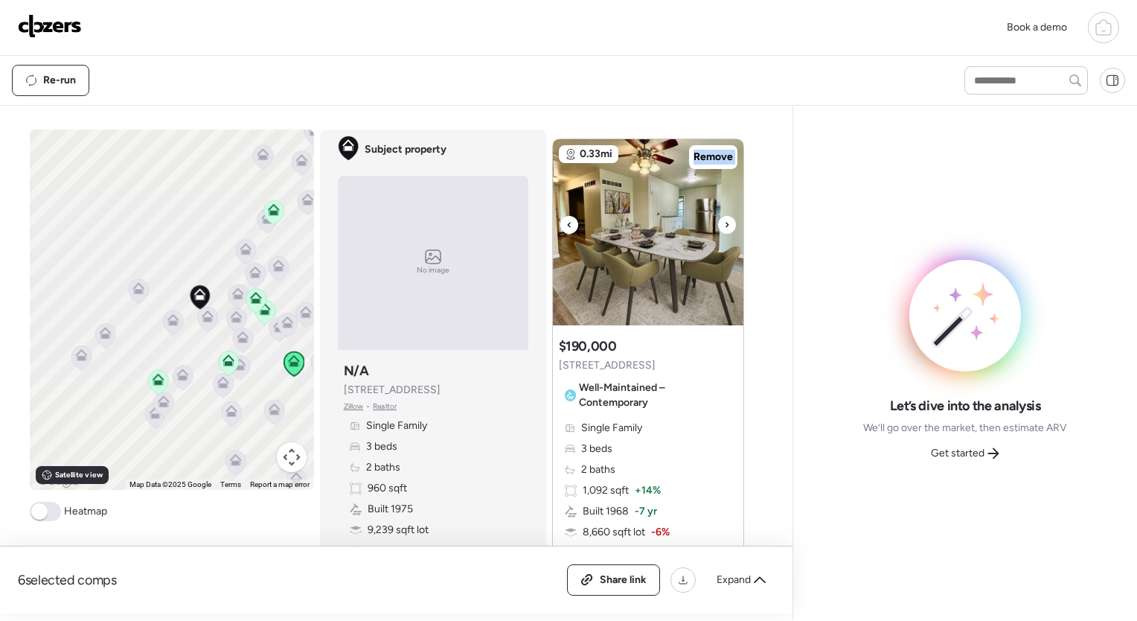
click at [726, 222] on icon at bounding box center [727, 224] width 3 height 5
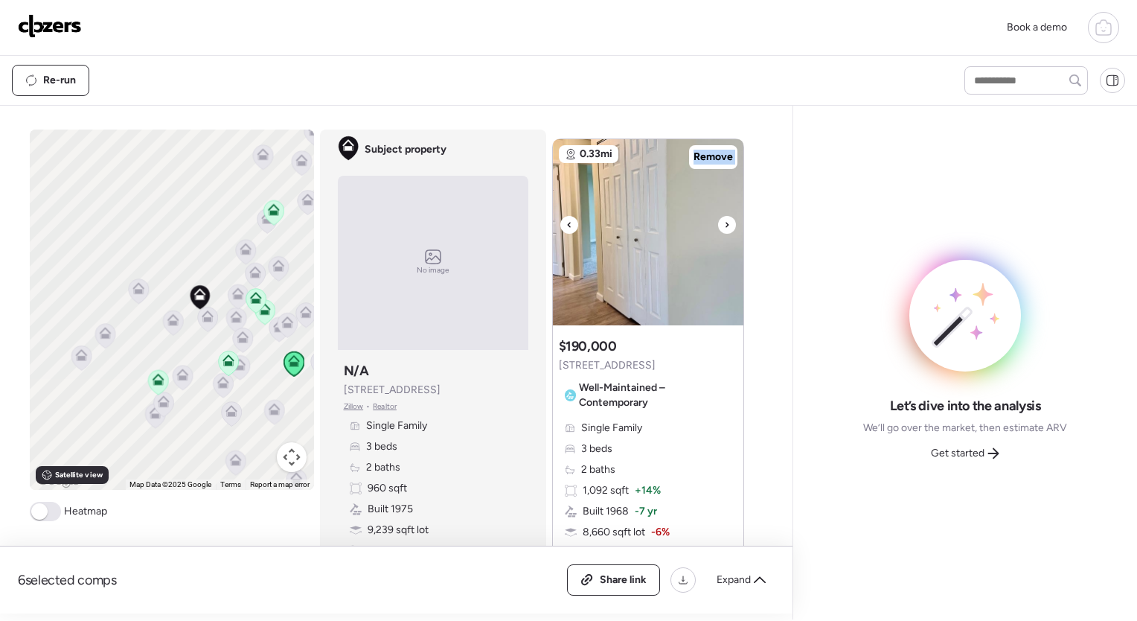
click at [726, 222] on icon at bounding box center [727, 224] width 3 height 5
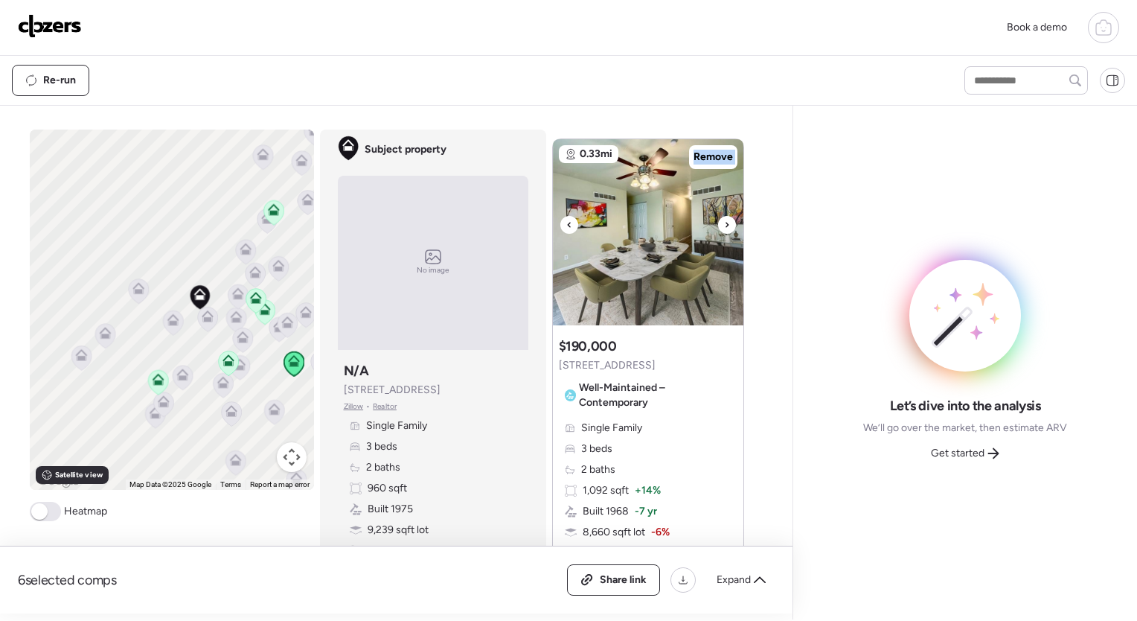
click at [726, 222] on icon at bounding box center [727, 224] width 3 height 5
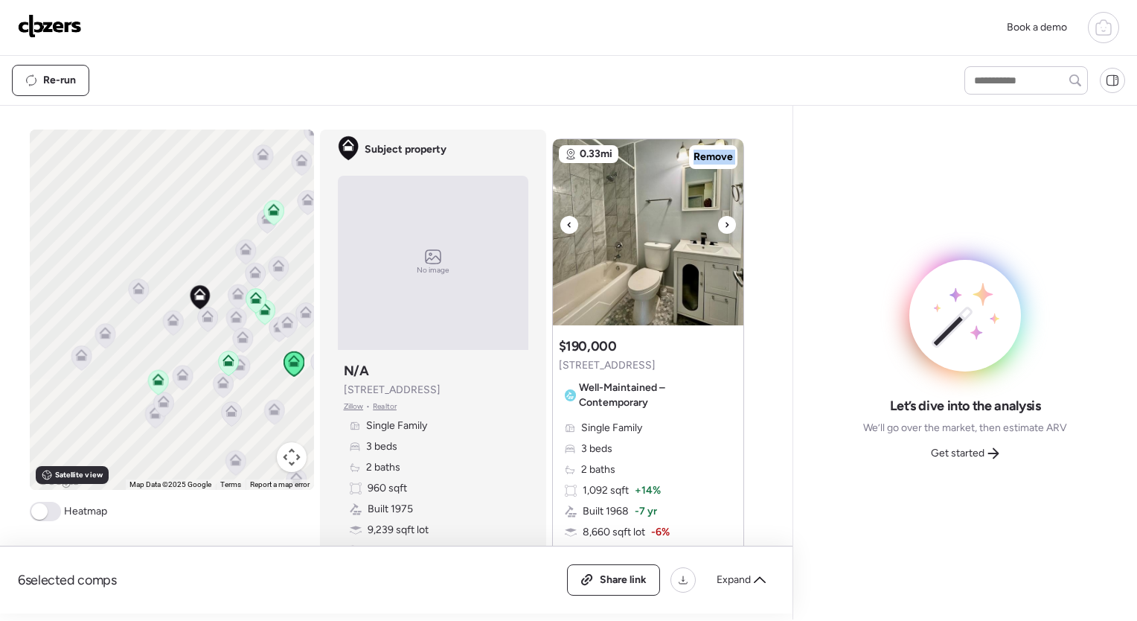
click at [726, 222] on icon at bounding box center [727, 224] width 3 height 5
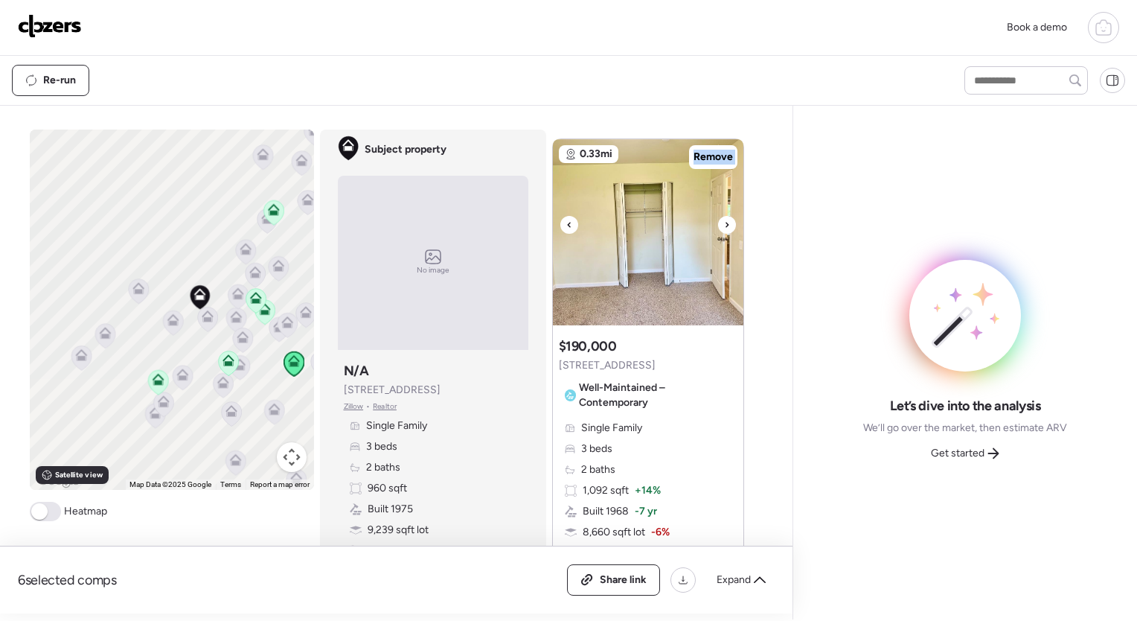
click at [726, 222] on icon at bounding box center [727, 224] width 3 height 5
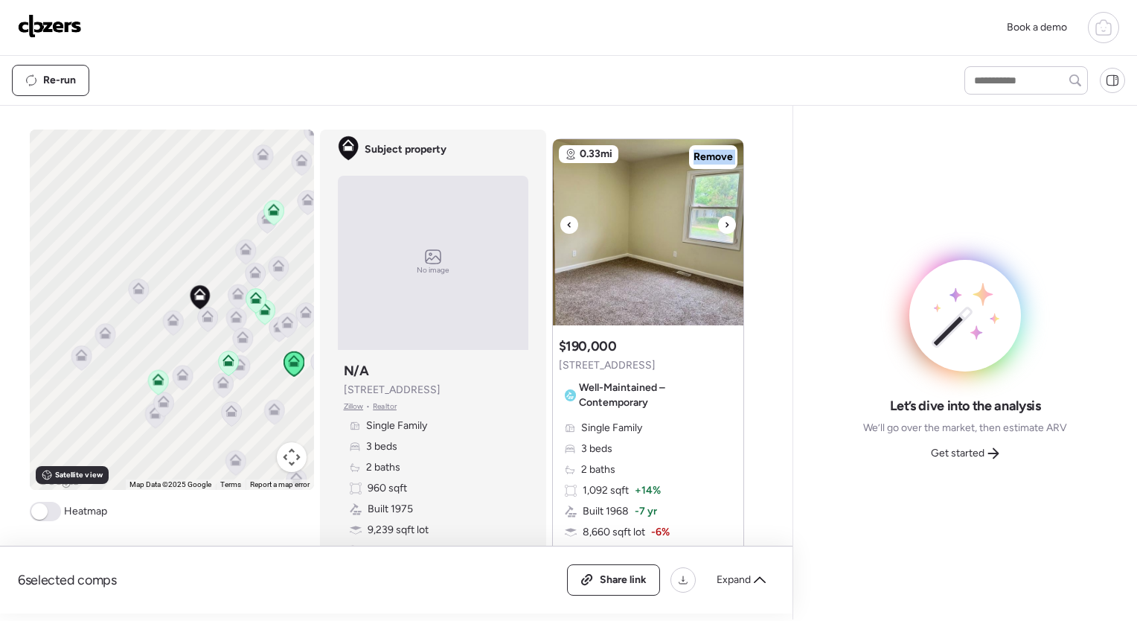
click at [726, 222] on icon at bounding box center [727, 224] width 3 height 5
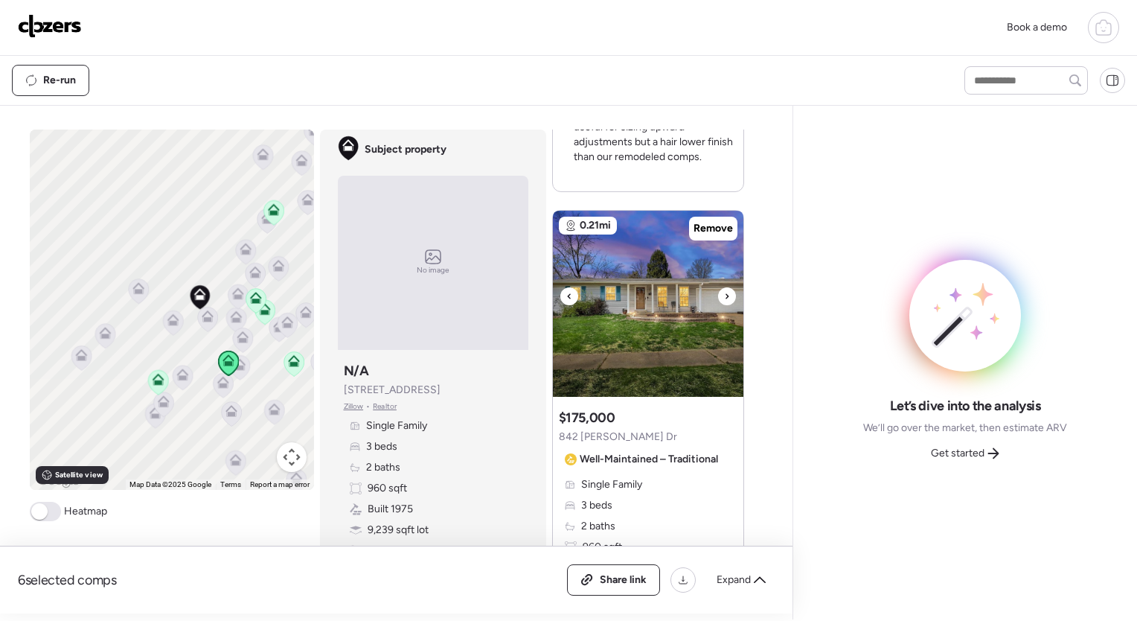
scroll to position [1187, 0]
click at [724, 295] on icon at bounding box center [727, 295] width 6 height 18
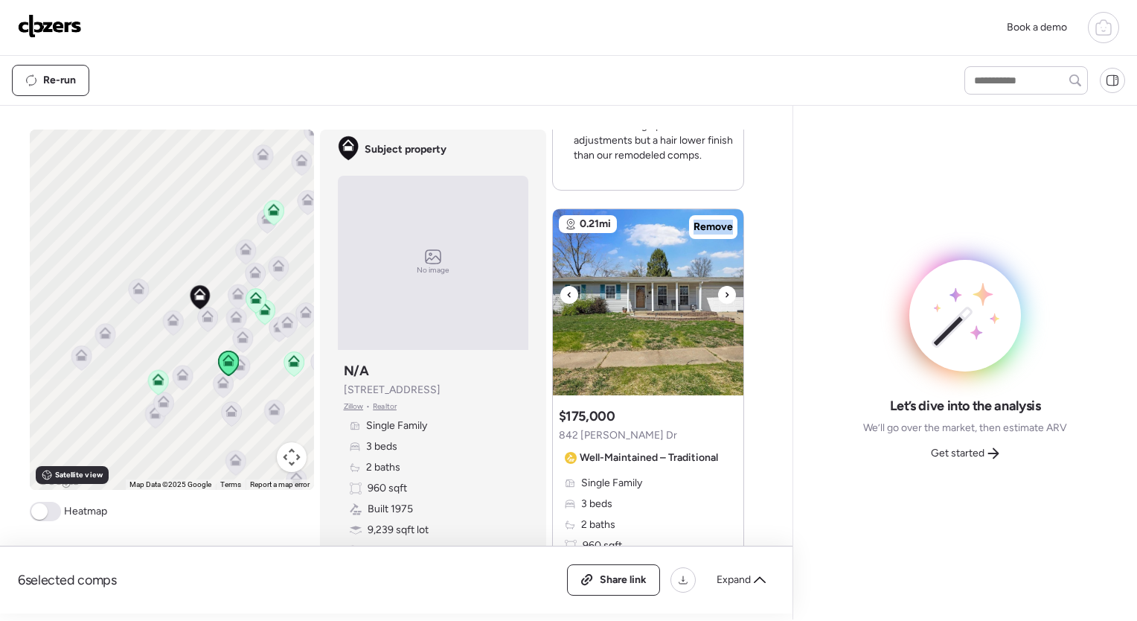
click at [724, 295] on icon at bounding box center [727, 295] width 6 height 18
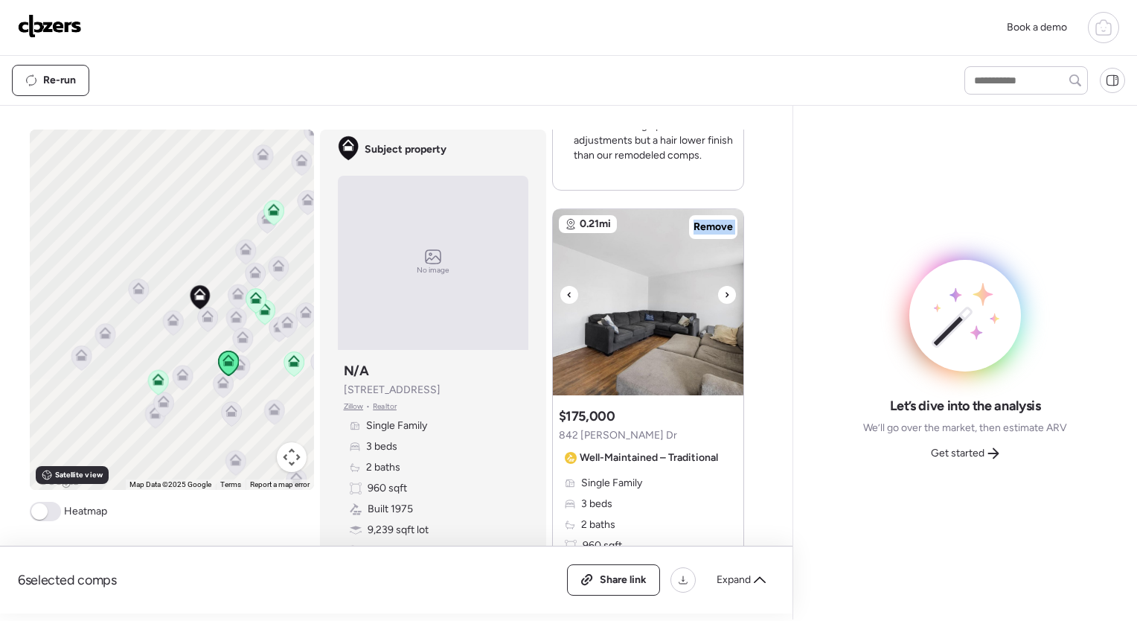
click at [724, 295] on icon at bounding box center [727, 295] width 6 height 18
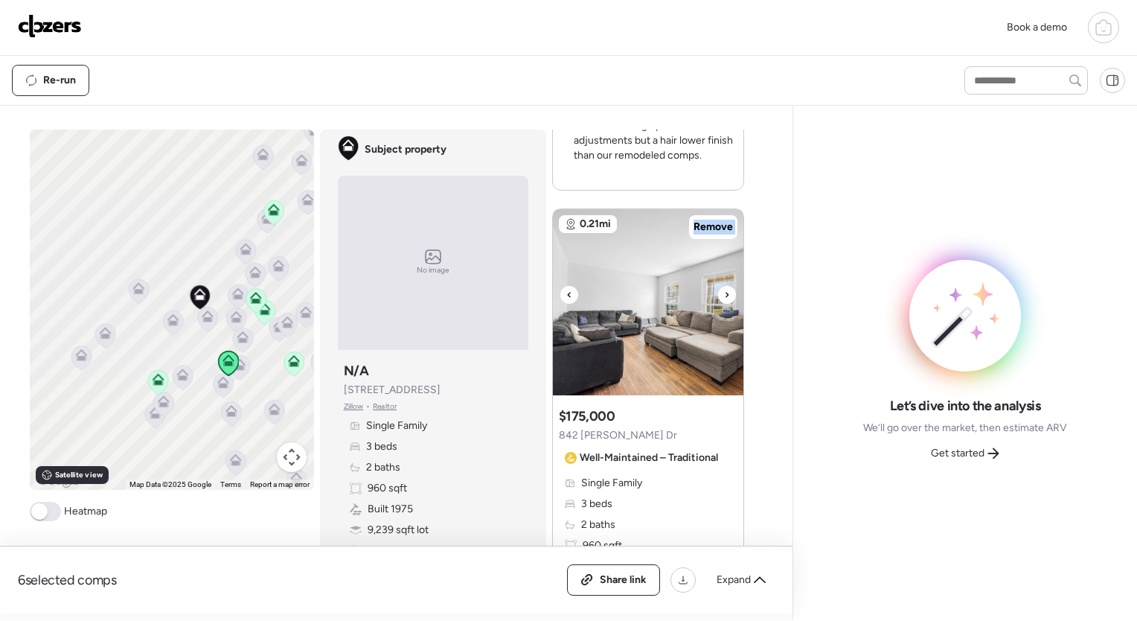
click at [724, 295] on icon at bounding box center [727, 295] width 6 height 18
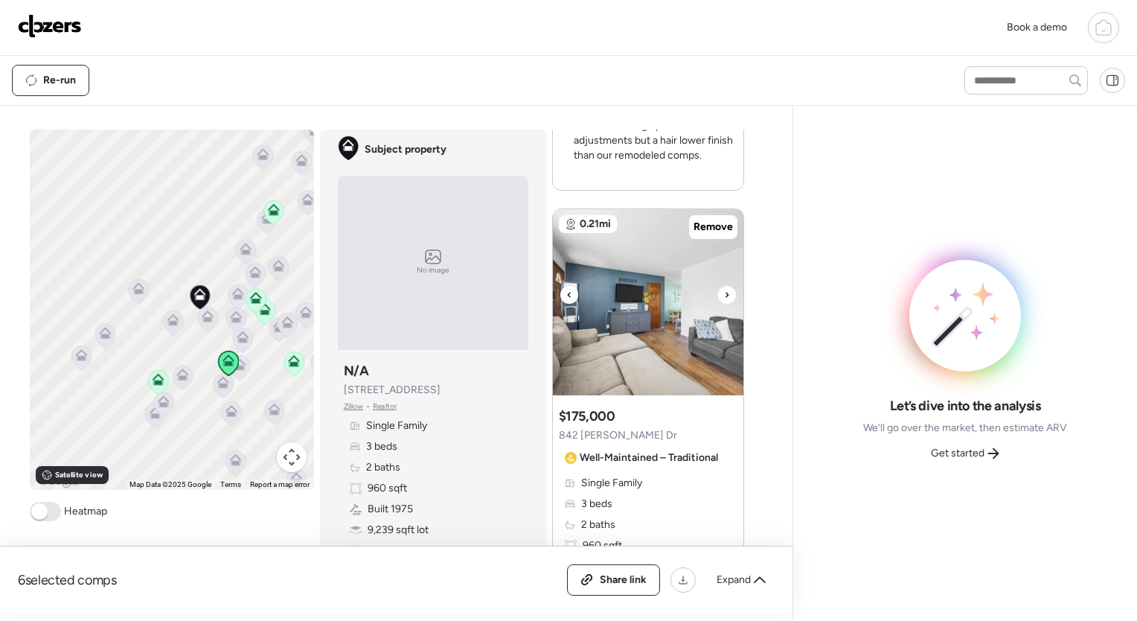
click at [724, 295] on icon at bounding box center [727, 295] width 6 height 18
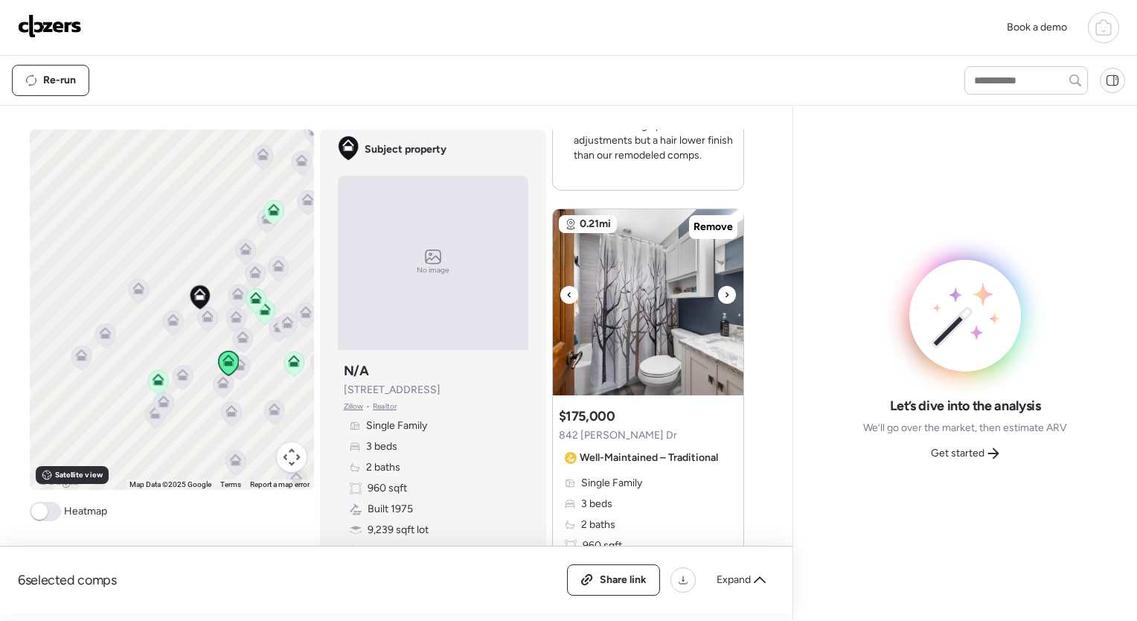
click at [724, 295] on icon at bounding box center [727, 295] width 6 height 18
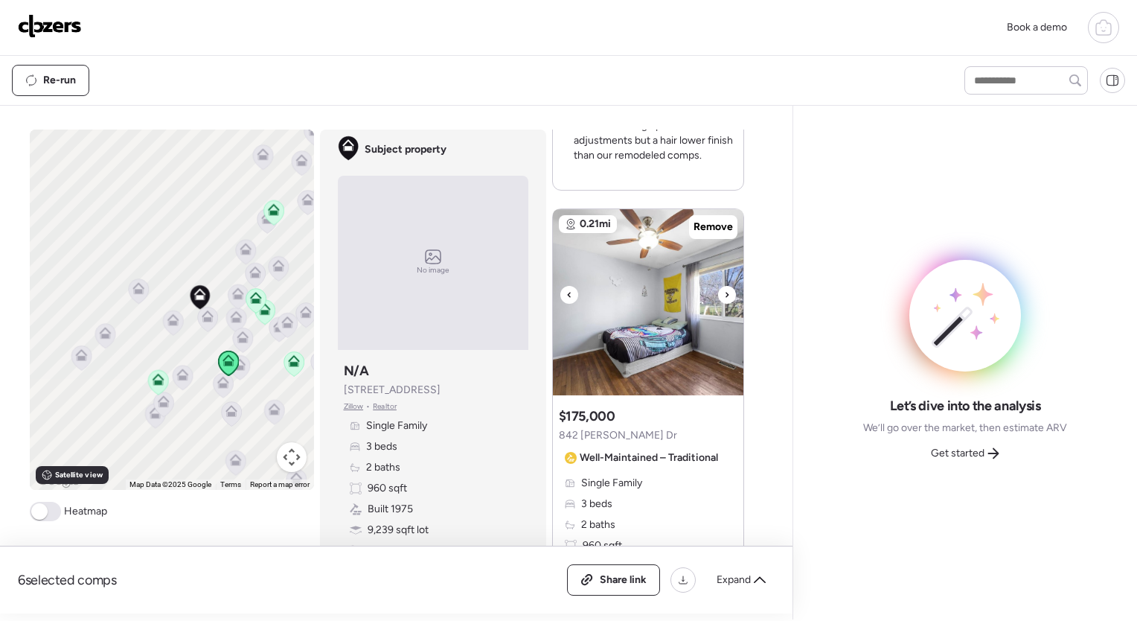
click at [724, 295] on icon at bounding box center [727, 295] width 6 height 18
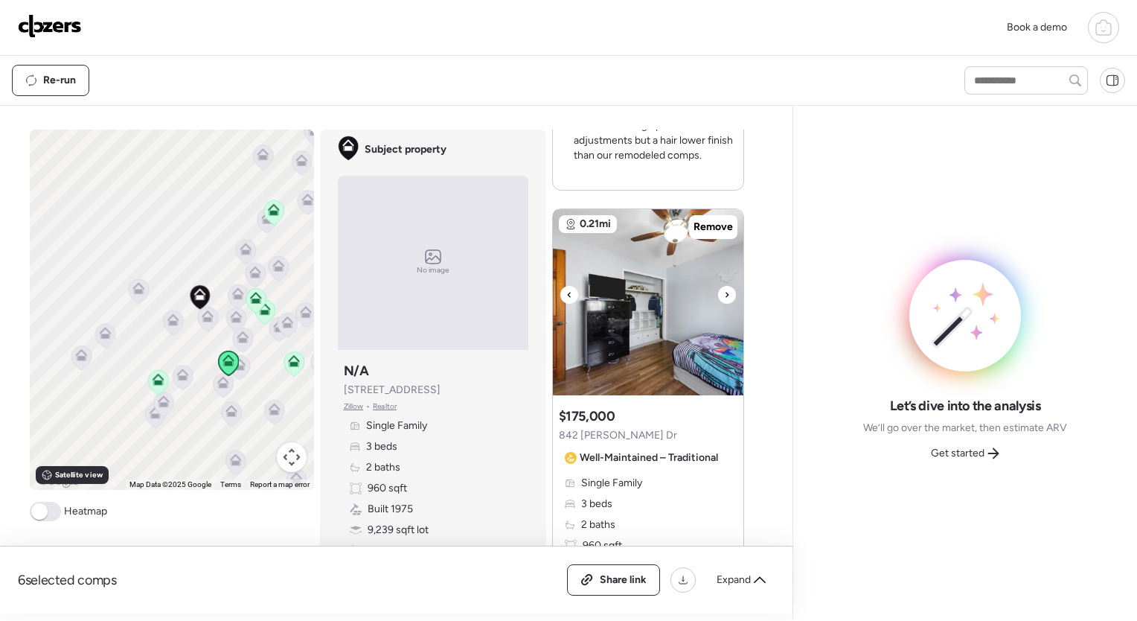
click at [724, 295] on icon at bounding box center [727, 295] width 6 height 18
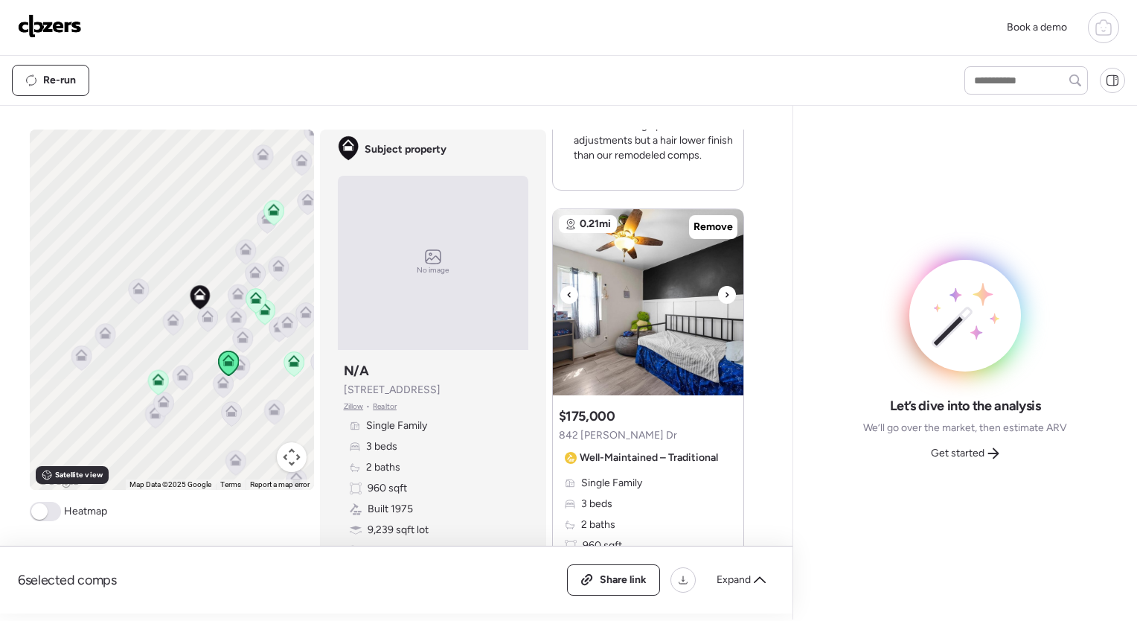
click at [724, 295] on icon at bounding box center [727, 295] width 6 height 18
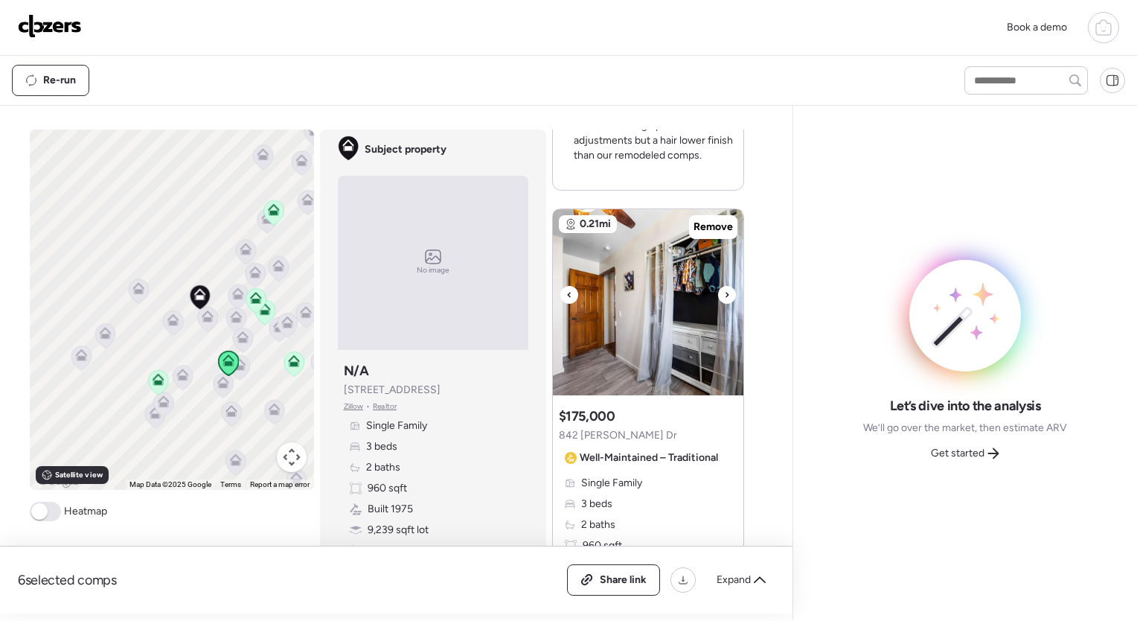
click at [724, 295] on icon at bounding box center [727, 295] width 6 height 18
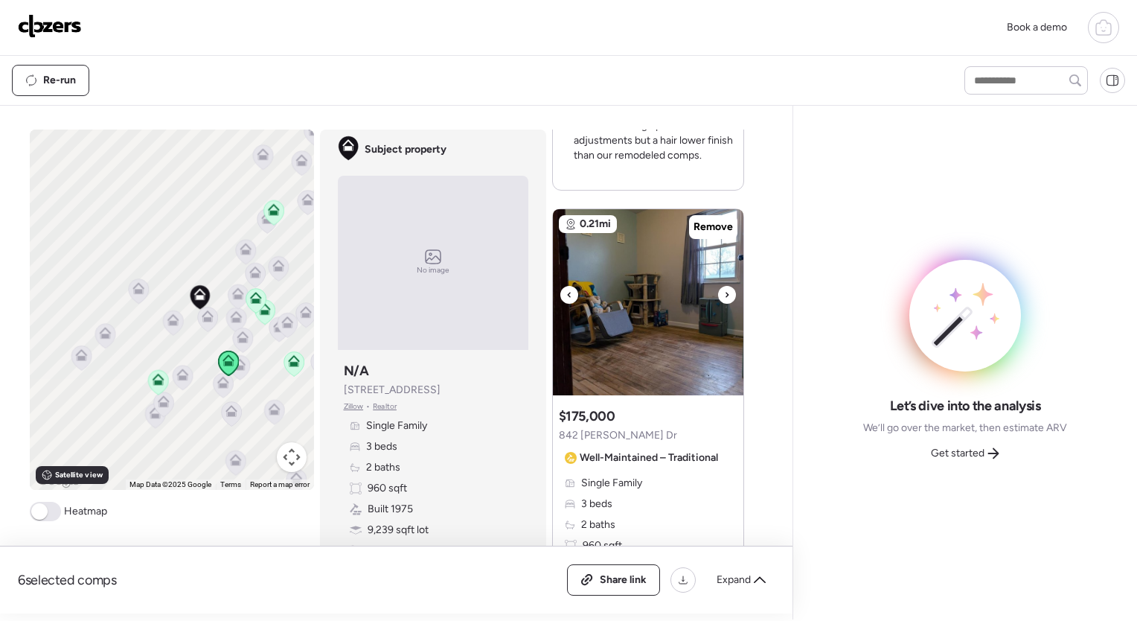
click at [724, 295] on icon at bounding box center [727, 295] width 6 height 18
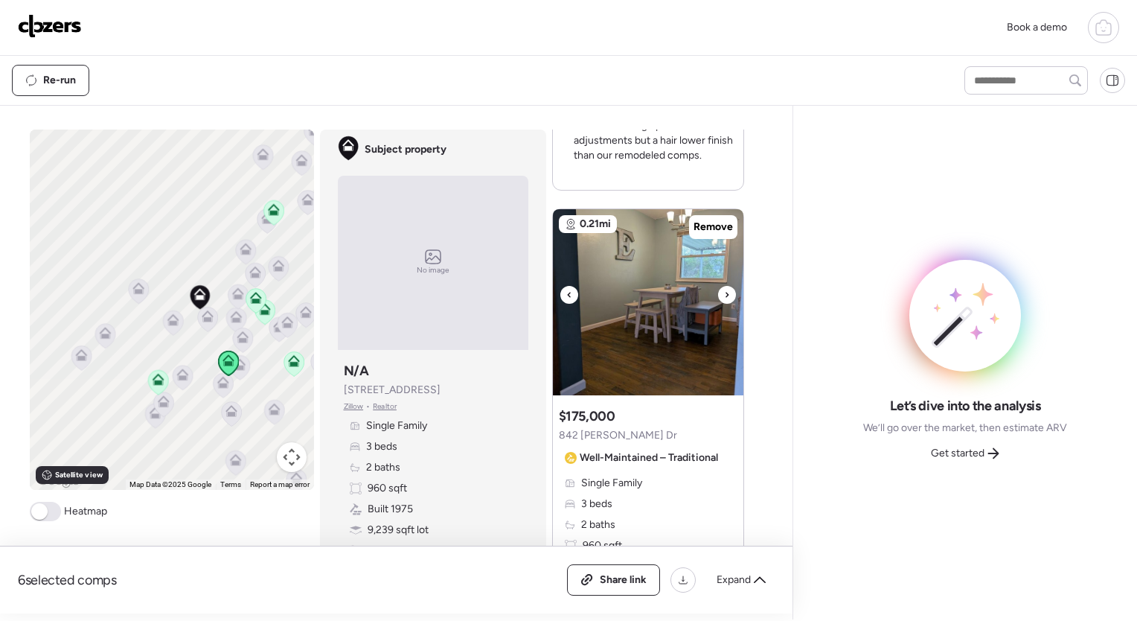
click at [724, 295] on icon at bounding box center [727, 295] width 6 height 18
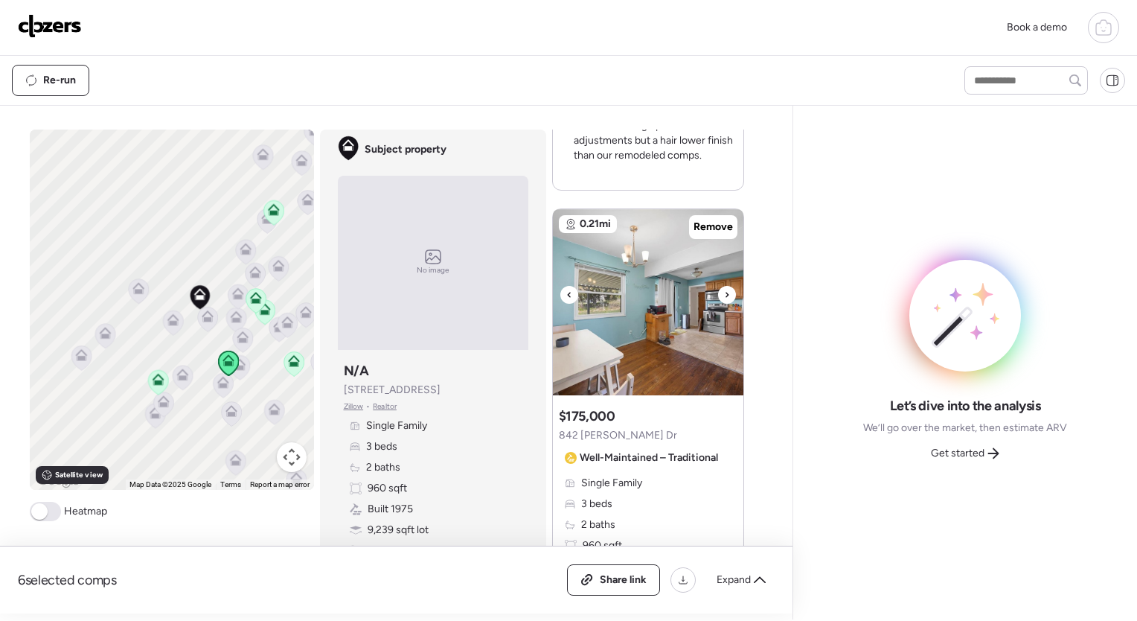
click at [724, 295] on icon at bounding box center [727, 295] width 6 height 18
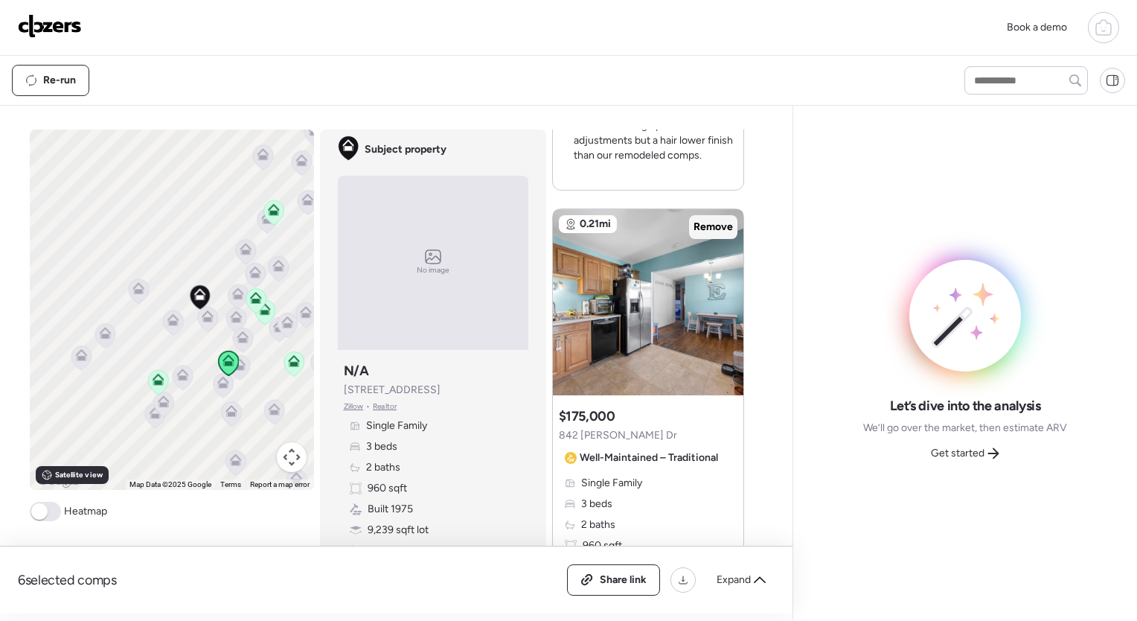
click at [719, 231] on span "Remove" at bounding box center [713, 227] width 39 height 15
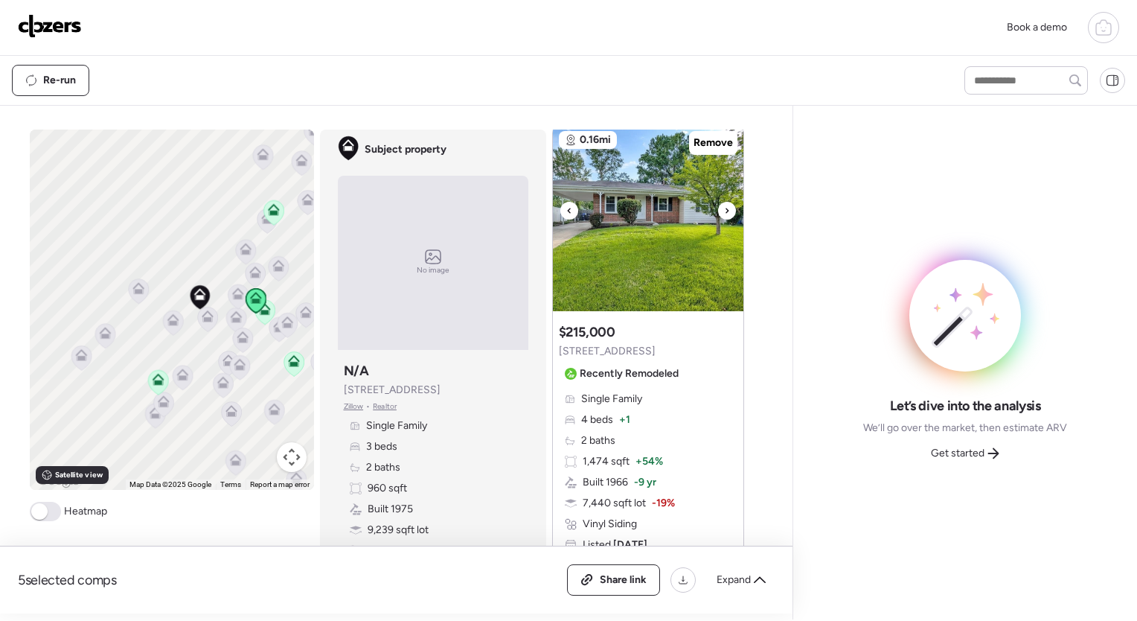
scroll to position [2629, 0]
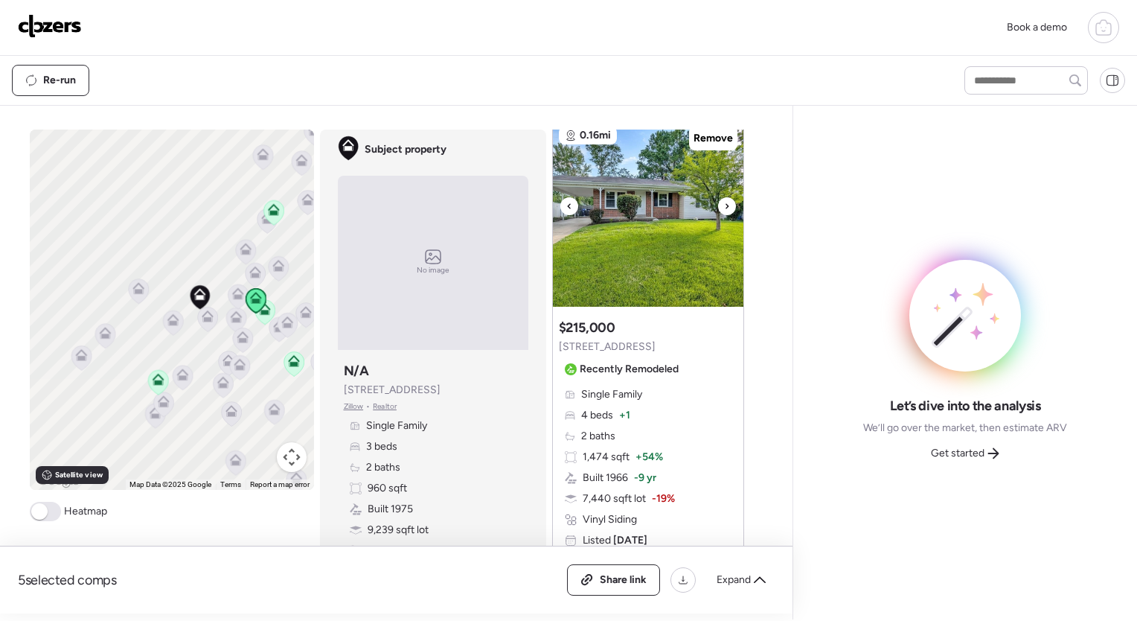
click at [718, 200] on div at bounding box center [727, 206] width 18 height 18
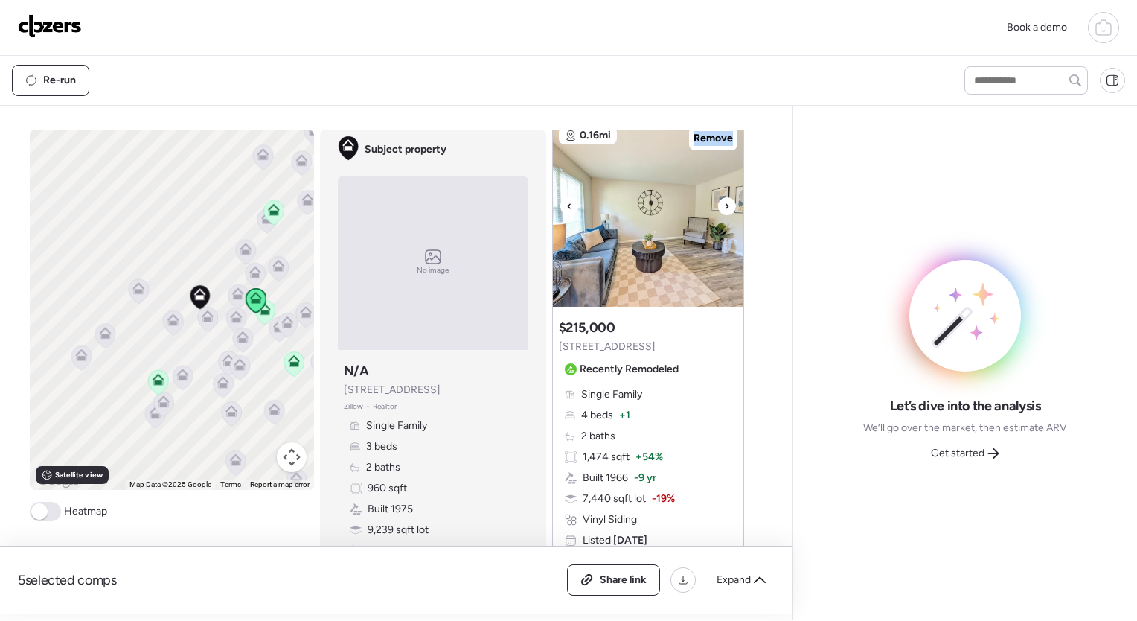
click at [718, 200] on div at bounding box center [727, 206] width 18 height 18
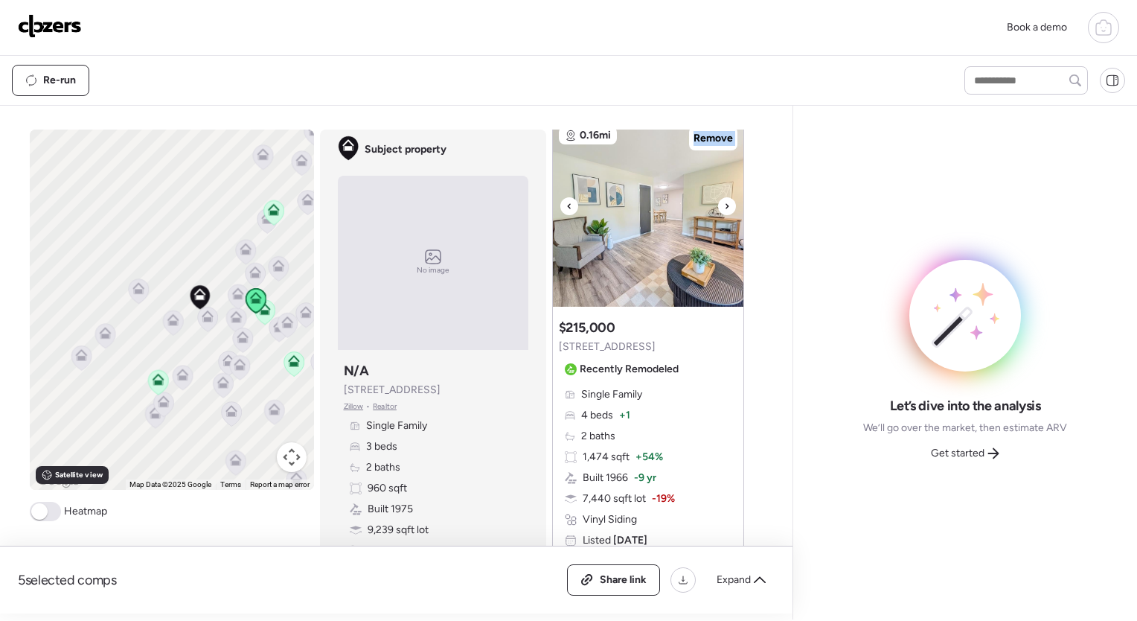
click at [718, 200] on div at bounding box center [727, 206] width 18 height 18
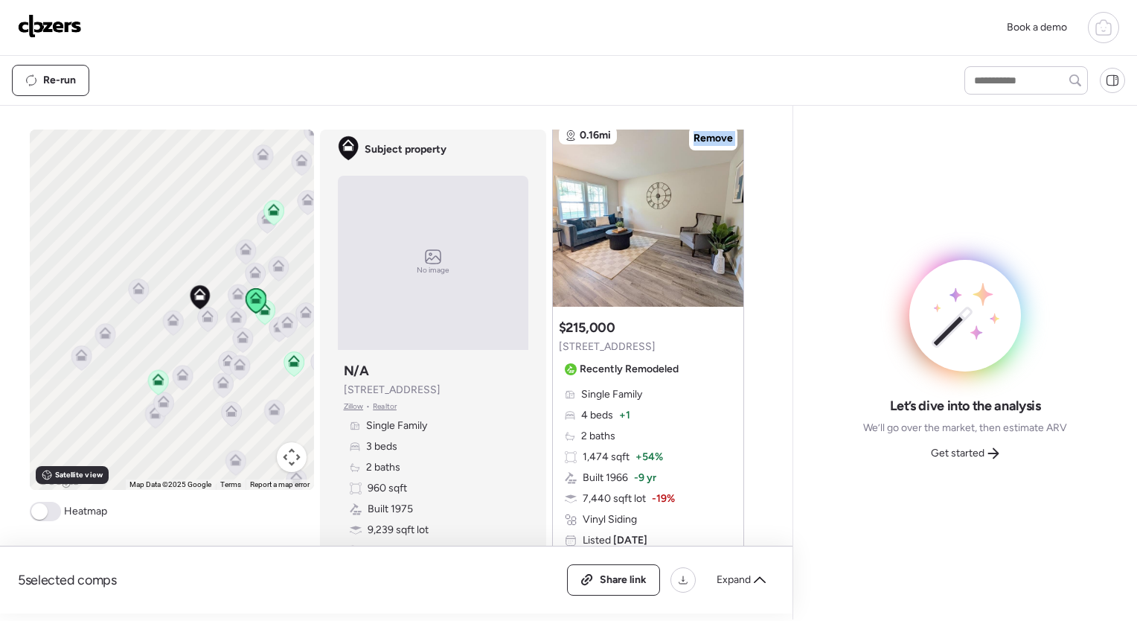
scroll to position [2773, 0]
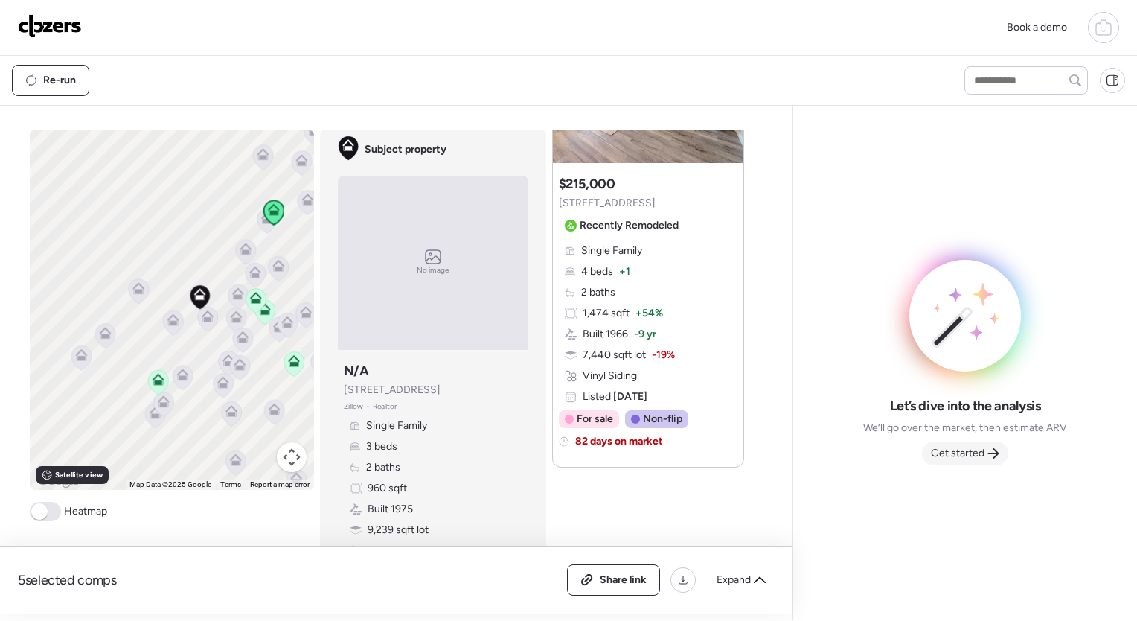
click at [971, 447] on span "Get started" at bounding box center [958, 453] width 54 height 15
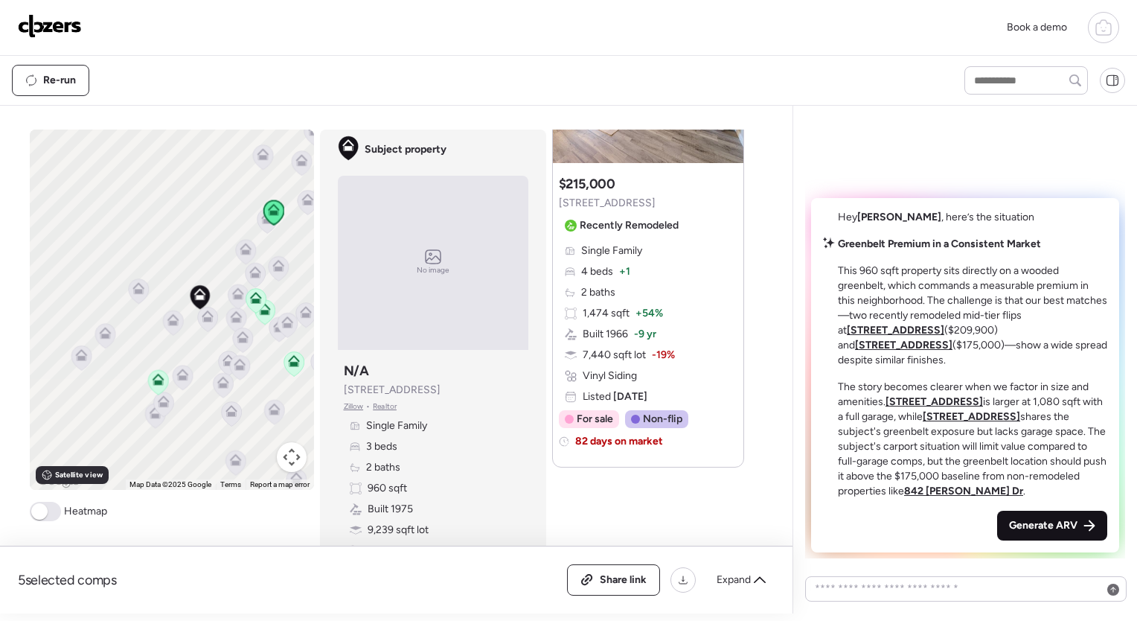
click at [1080, 511] on div "Generate ARV" at bounding box center [1052, 526] width 110 height 30
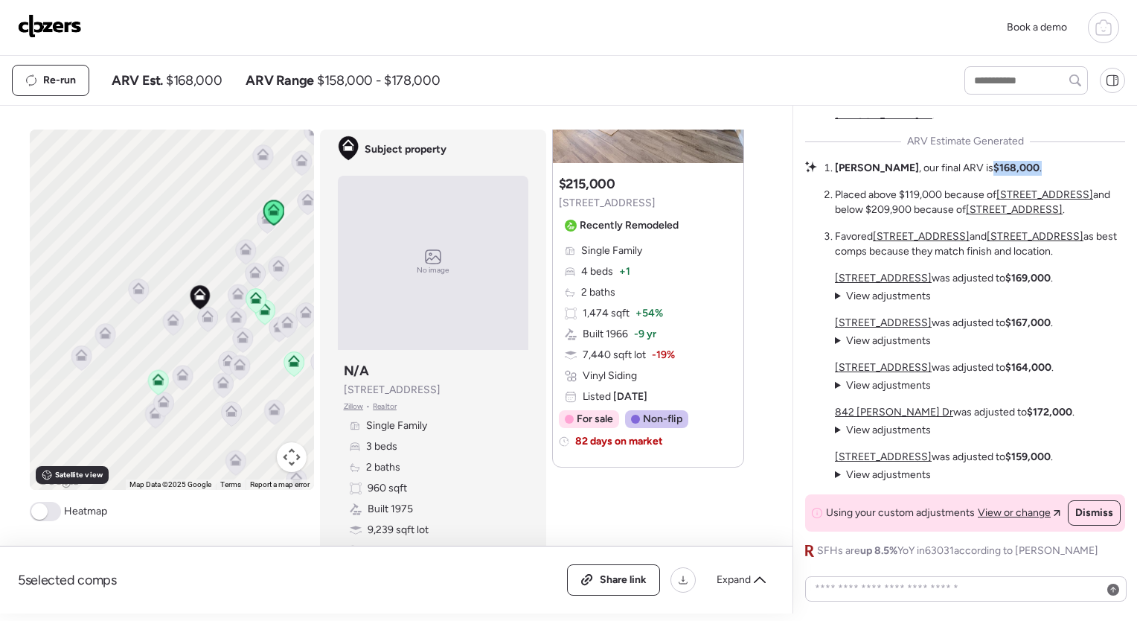
drag, startPoint x: 955, startPoint y: 165, endPoint x: 1006, endPoint y: 162, distance: 51.4
click at [1006, 162] on ol "[PERSON_NAME] , our final ARV is $168,000 . Placed above $119,000 because of [S…" at bounding box center [980, 210] width 290 height 98
drag, startPoint x: 1006, startPoint y: 162, endPoint x: 941, endPoint y: 225, distance: 90.6
click at [941, 229] on li "Favored [STREET_ADDRESS] and 2455 [PERSON_NAME] Dr as best comps because they m…" at bounding box center [980, 244] width 290 height 30
click at [349, 19] on div "Book a demo" at bounding box center [569, 27] width 1102 height 31
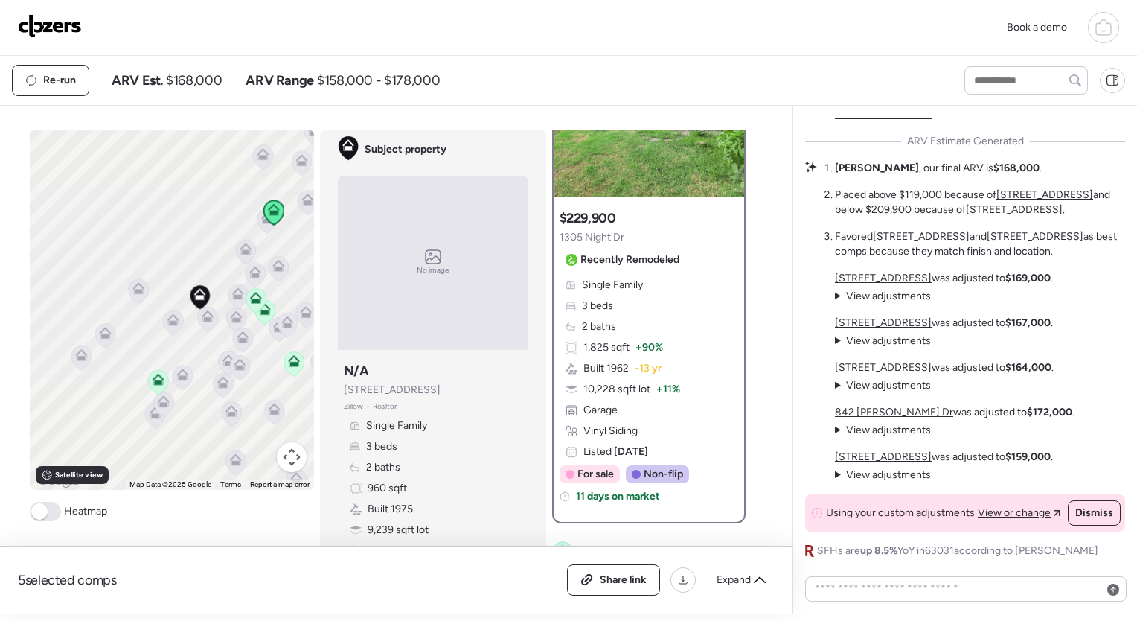
scroll to position [0, 0]
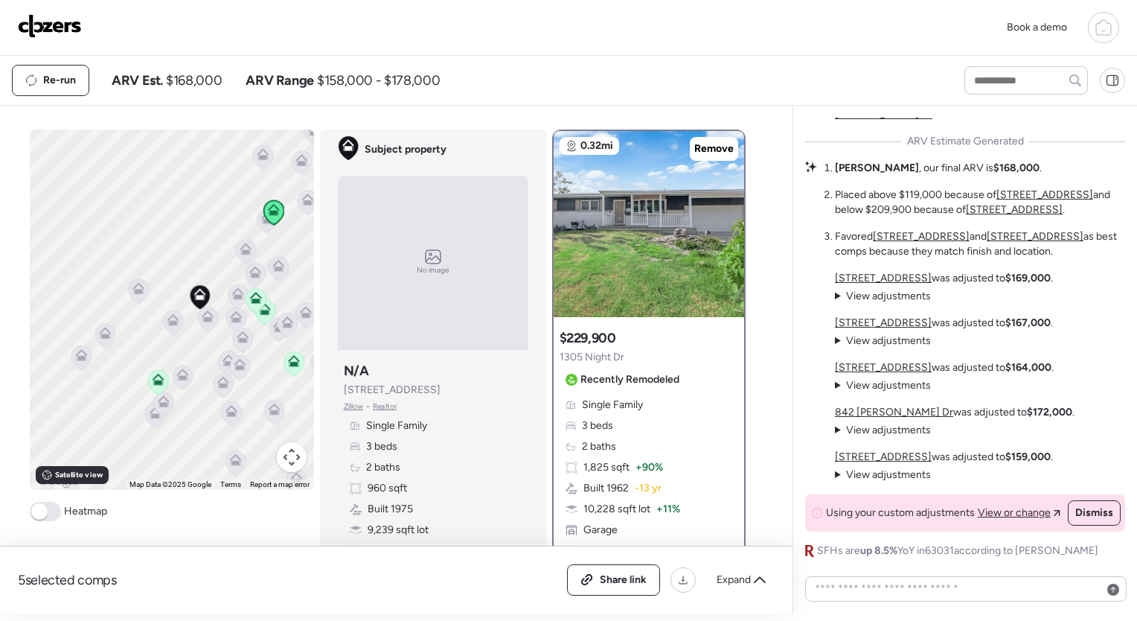
click at [884, 298] on summary "View adjustments Hide adjustments" at bounding box center [883, 296] width 96 height 15
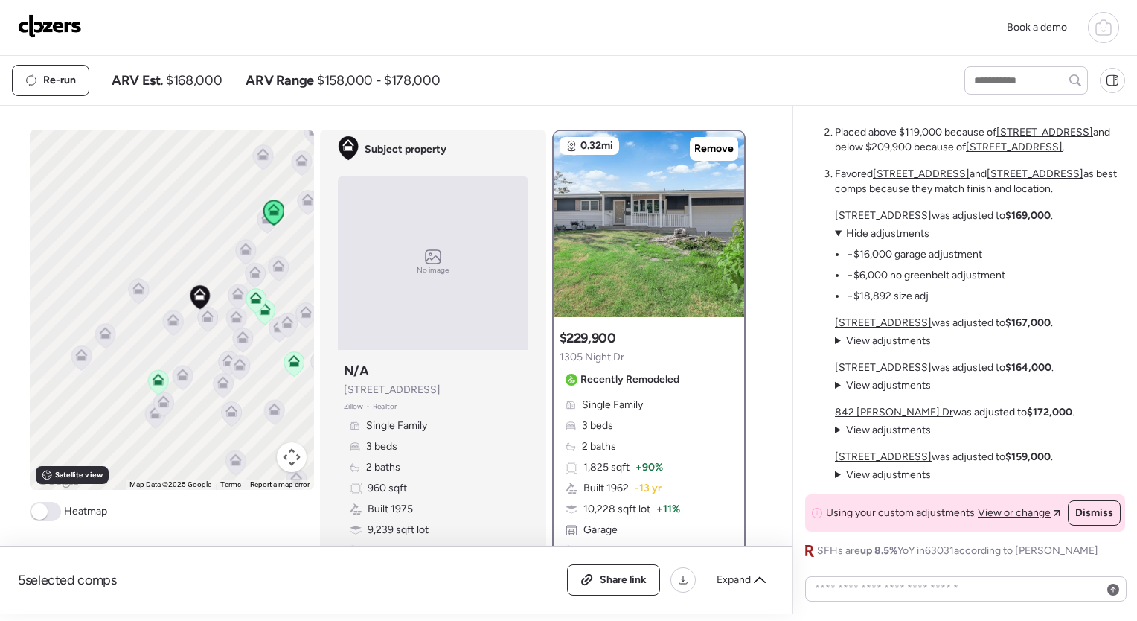
click at [907, 334] on span "View adjustments" at bounding box center [888, 340] width 85 height 13
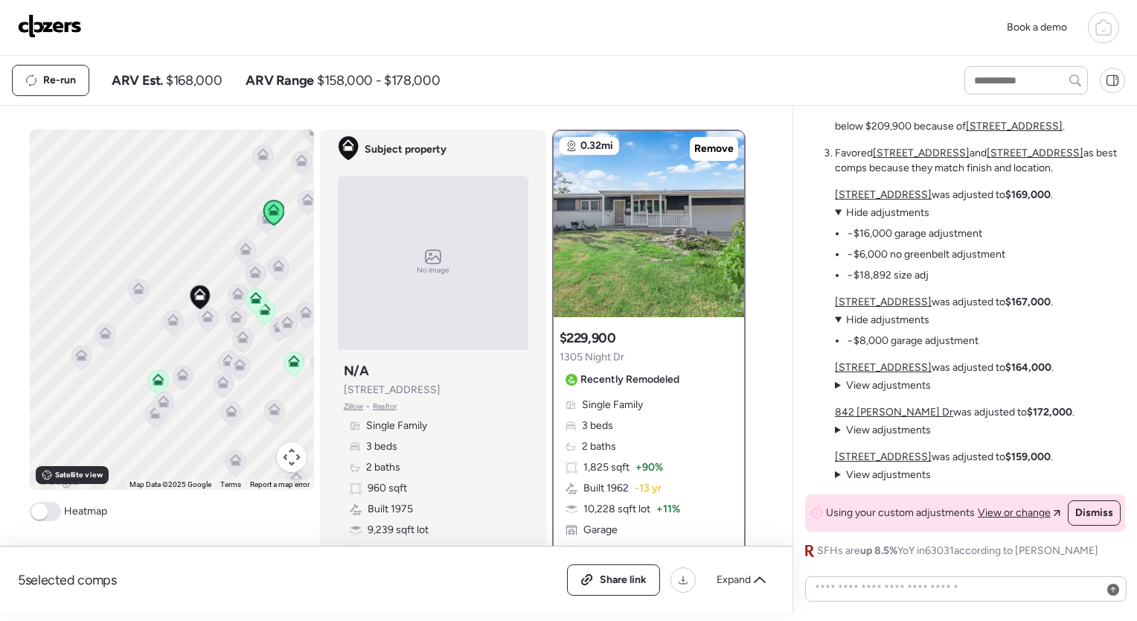
click at [879, 380] on span "View adjustments" at bounding box center [888, 385] width 85 height 13
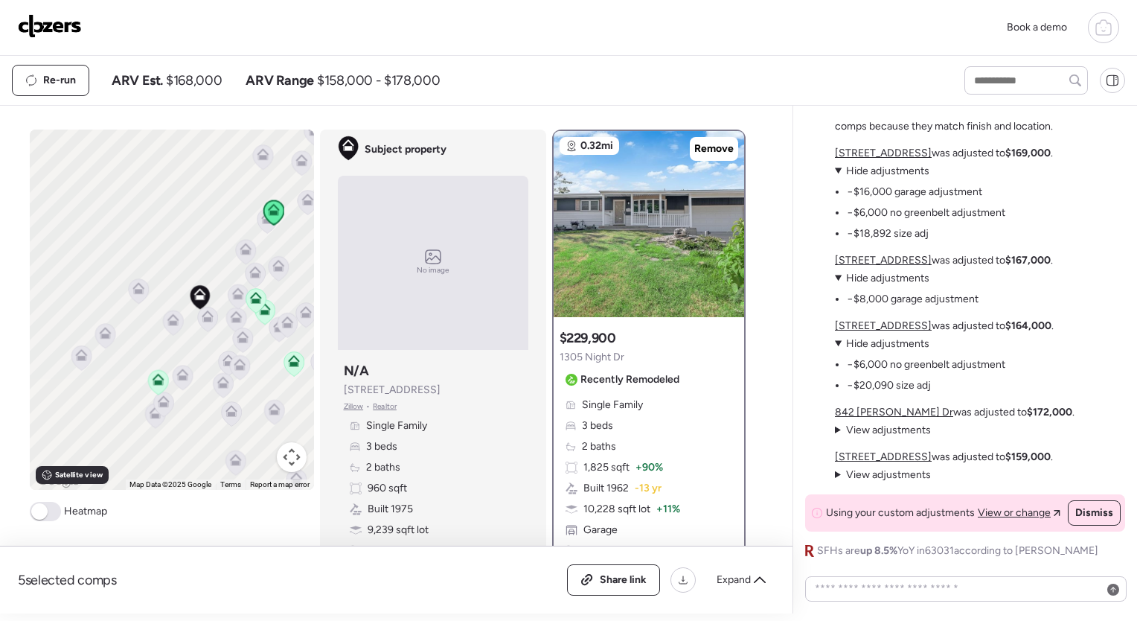
click at [867, 426] on span "View adjustments" at bounding box center [888, 430] width 85 height 13
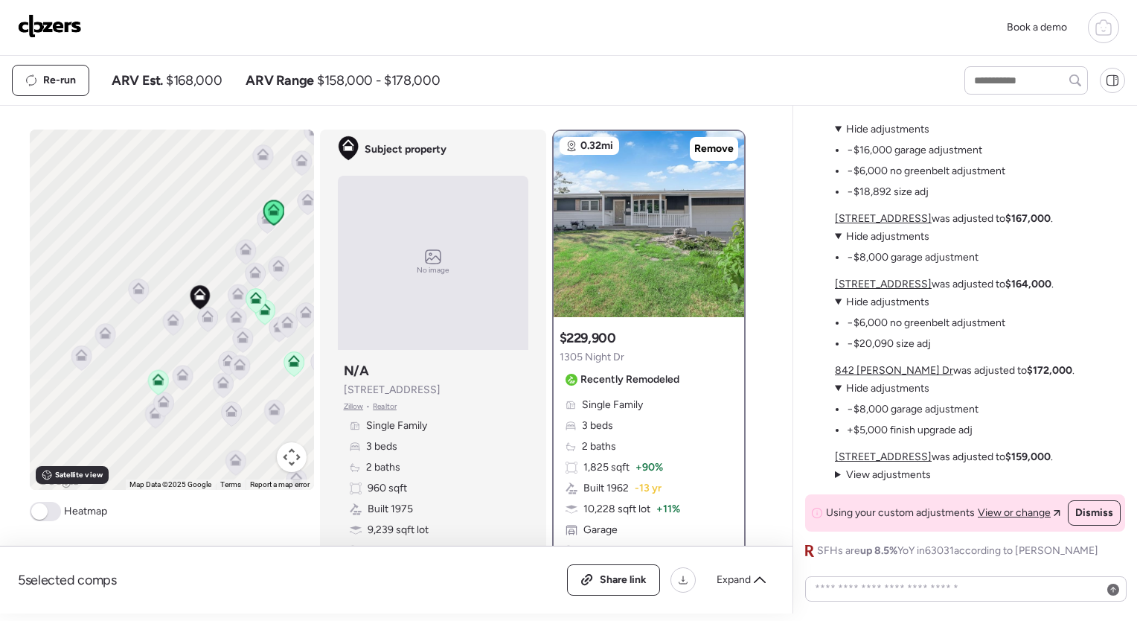
click at [859, 468] on span "View adjustments" at bounding box center [888, 474] width 85 height 13
